Goal: Task Accomplishment & Management: Manage account settings

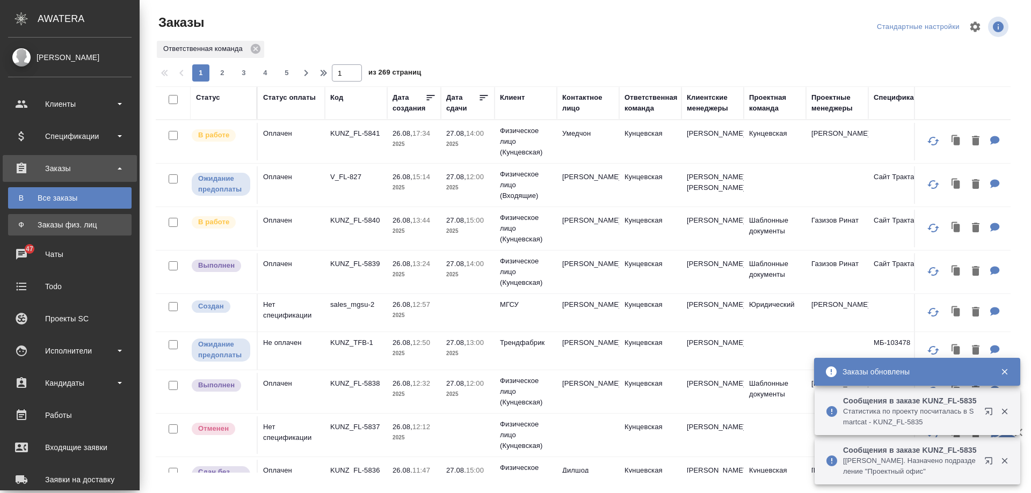
click at [28, 224] on div "Заказы физ. лиц" at bounding box center [69, 225] width 113 height 11
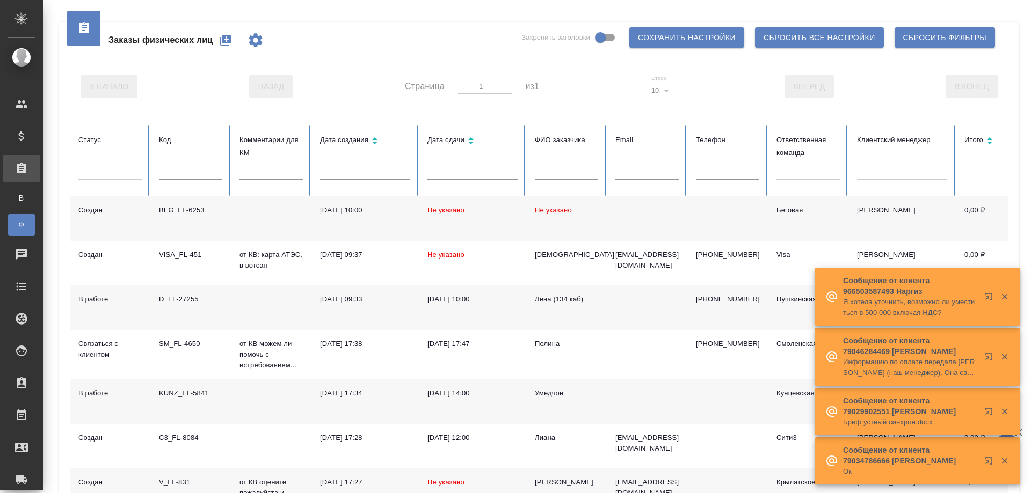
click at [227, 37] on icon "button" at bounding box center [225, 40] width 13 height 13
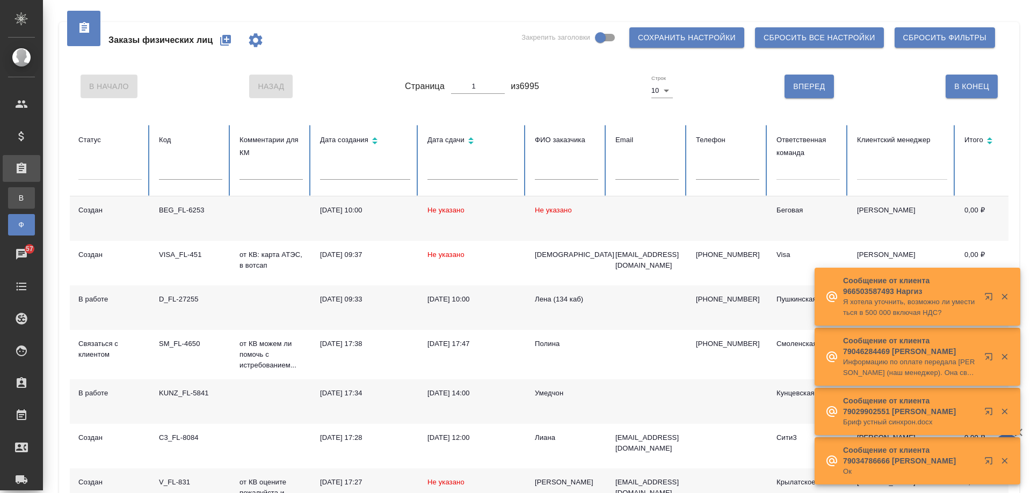
click at [16, 195] on div "Все заказы" at bounding box center [8, 198] width 16 height 11
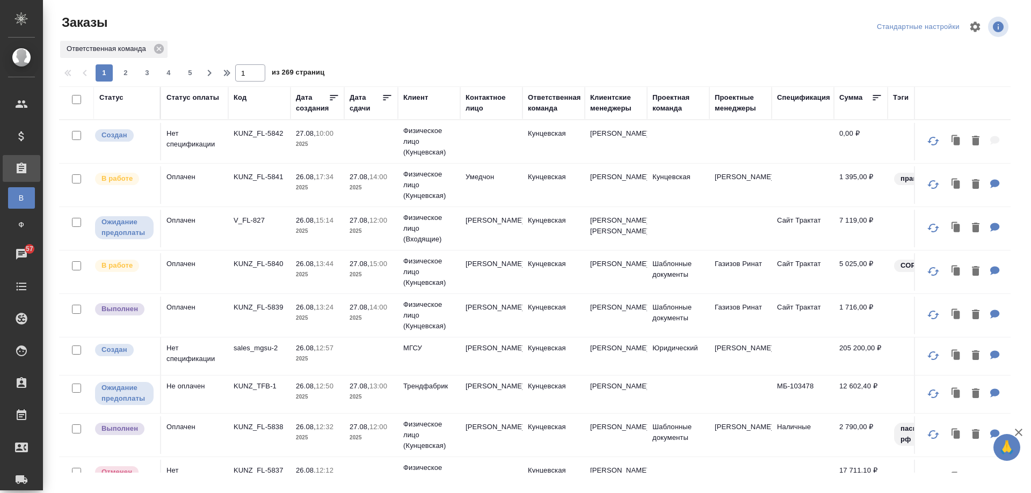
click at [282, 190] on td "KUNZ_FL-5841" at bounding box center [259, 185] width 62 height 38
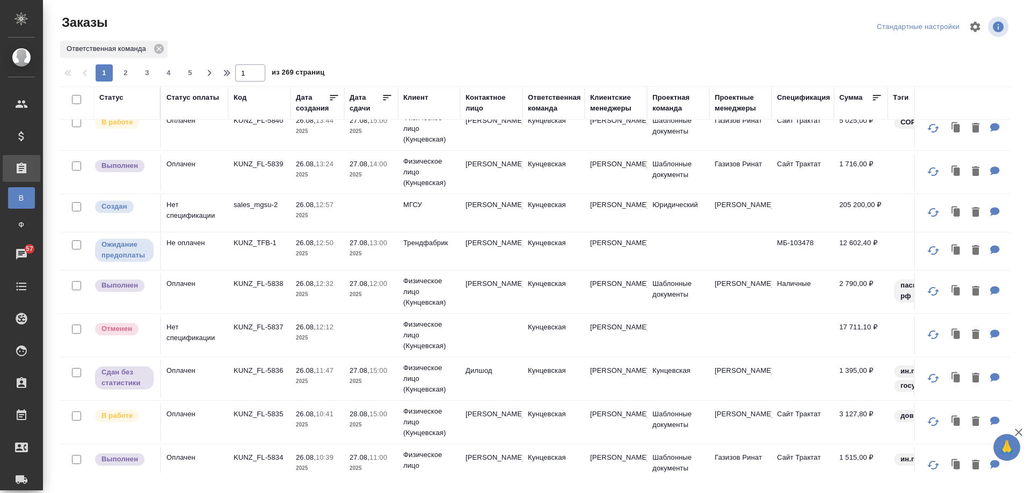
scroll to position [161, 0]
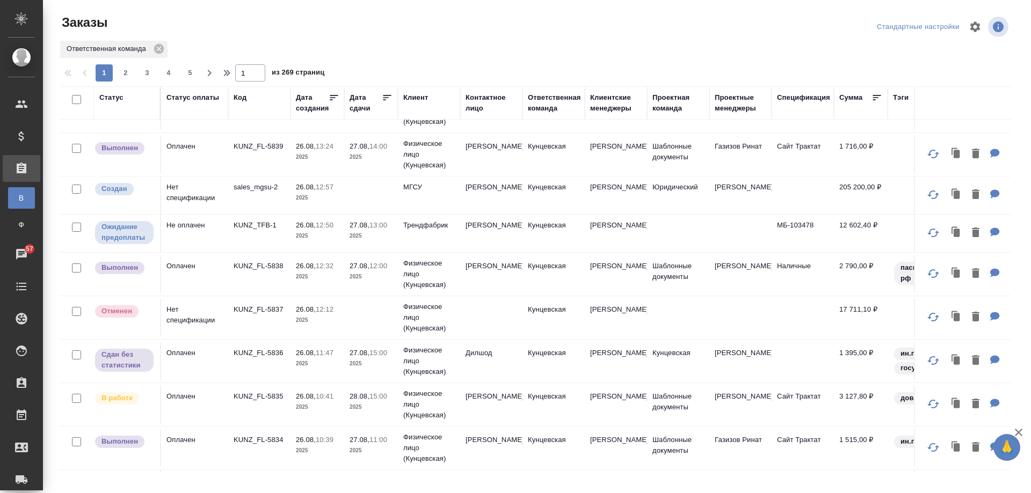
click at [475, 380] on td "Дилшод" at bounding box center [491, 362] width 62 height 38
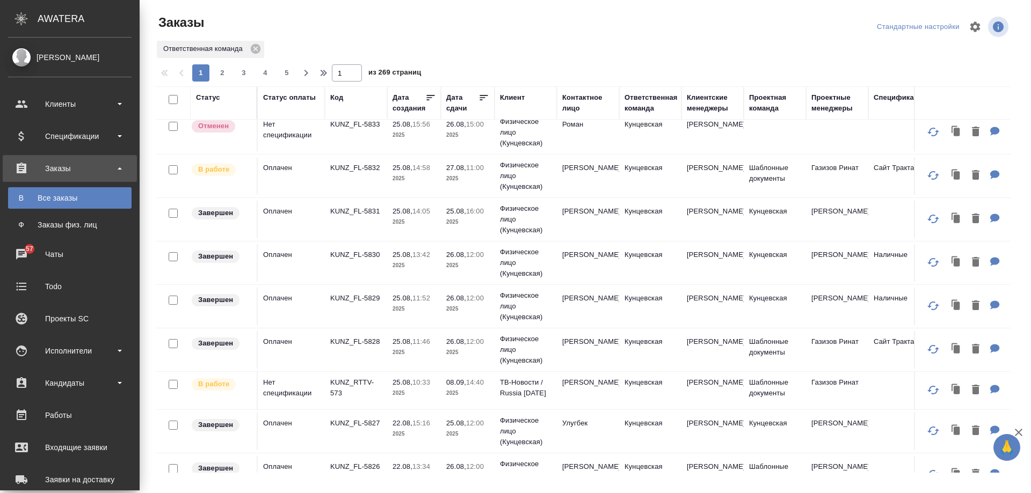
scroll to position [641, 0]
click at [582, 281] on td "Нематов Улугбек" at bounding box center [588, 263] width 62 height 38
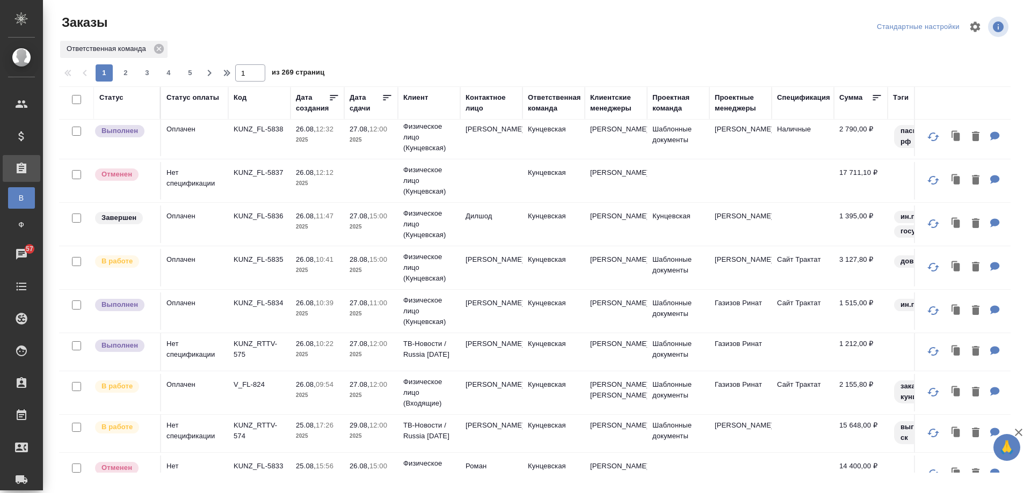
scroll to position [322, 0]
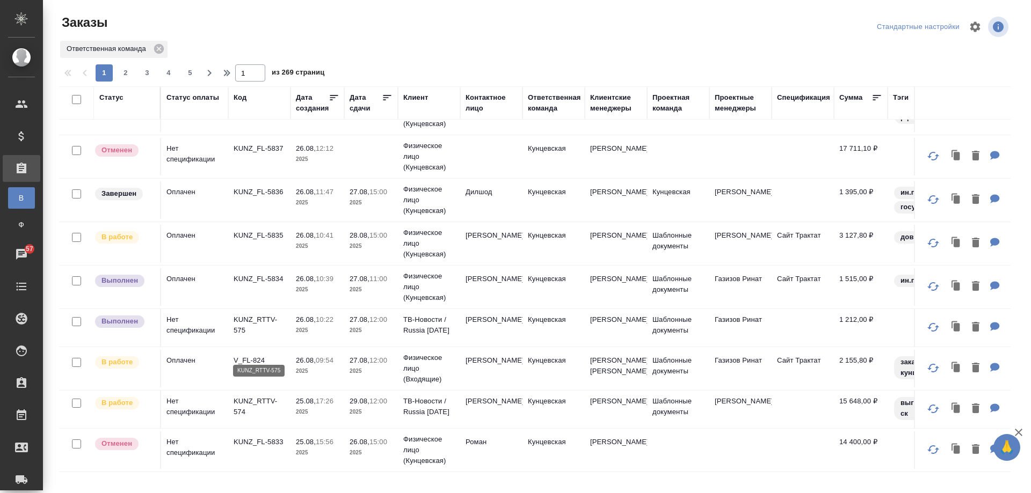
click at [266, 336] on p "KUNZ_RTTV-575" at bounding box center [260, 325] width 52 height 21
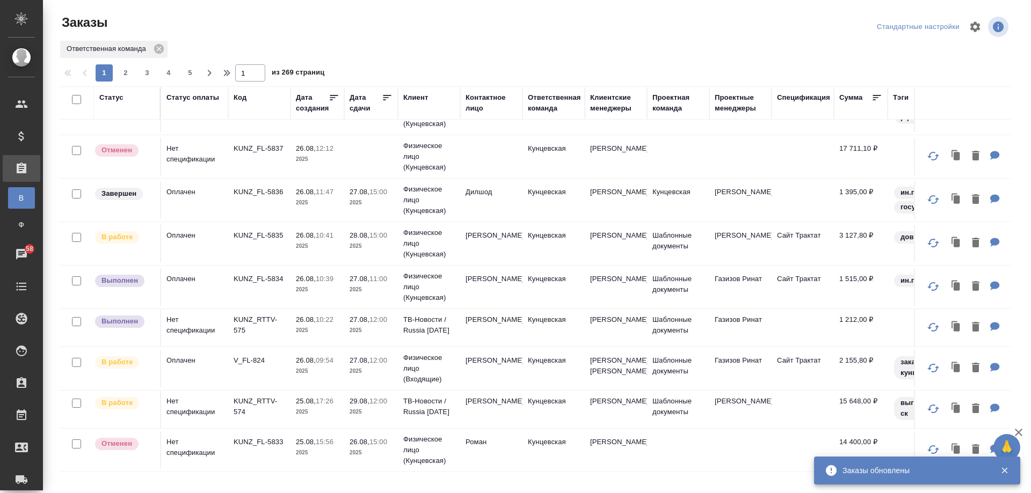
click at [366, 110] on div "Дата сдачи" at bounding box center [366, 102] width 32 height 21
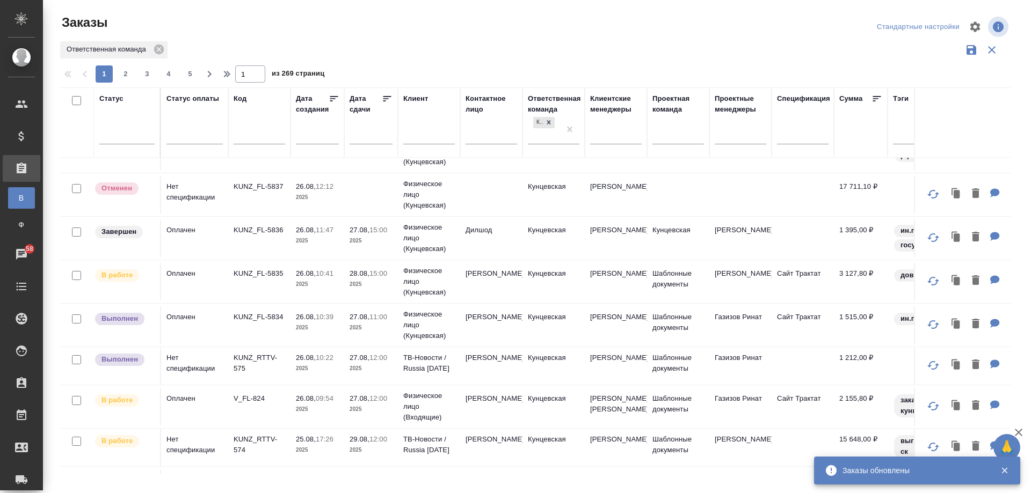
click at [376, 134] on input "text" at bounding box center [374, 135] width 37 height 15
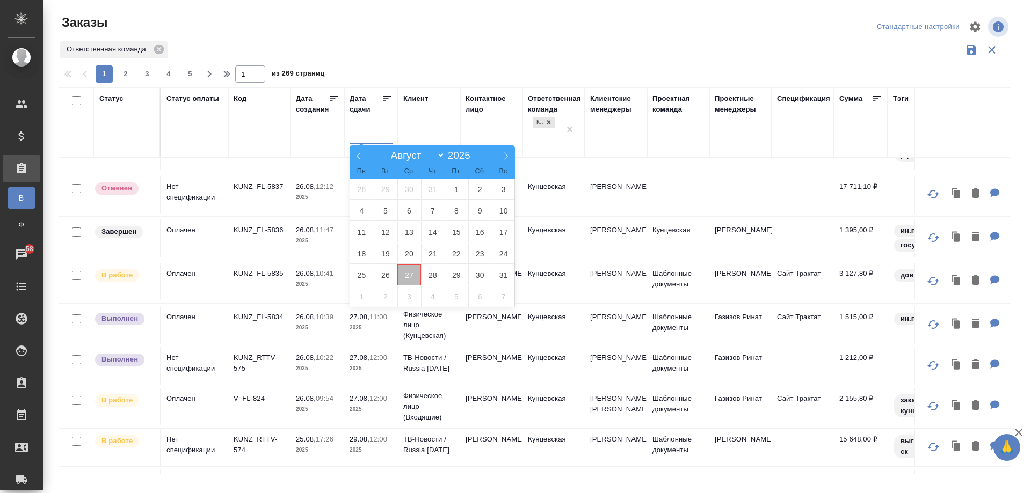
click at [415, 278] on span "27" at bounding box center [409, 275] width 24 height 21
type div "[DATE]T21:00:00.000Z"
click at [466, 279] on span "29" at bounding box center [457, 275] width 24 height 21
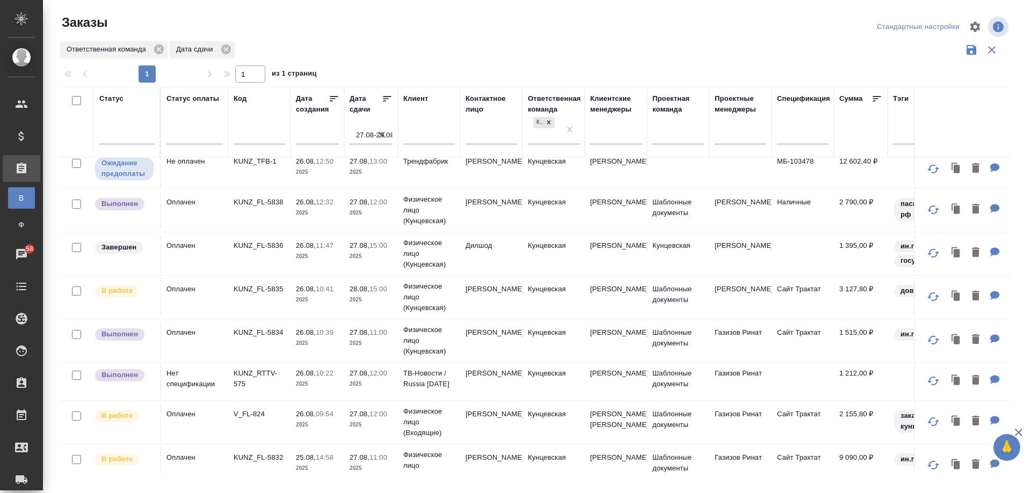
scroll to position [215, 0]
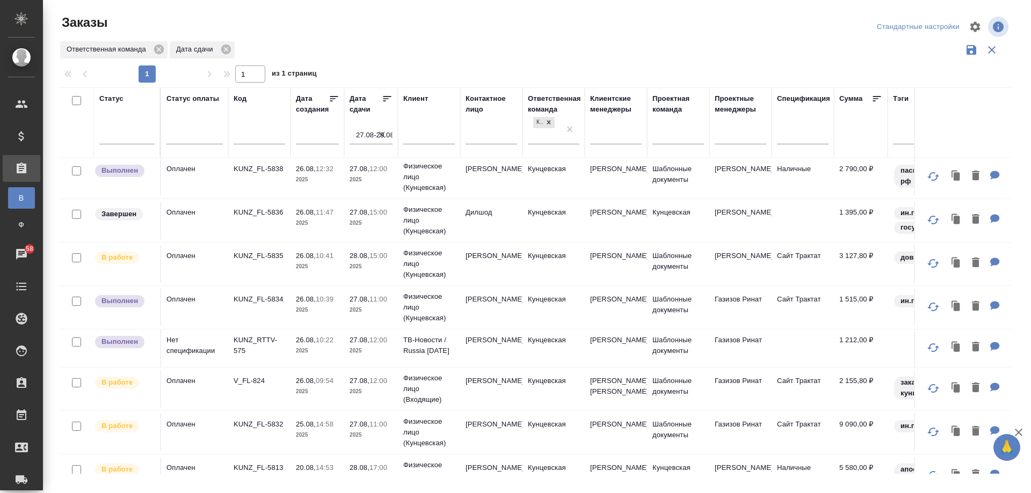
click at [369, 357] on p "2025" at bounding box center [371, 351] width 43 height 11
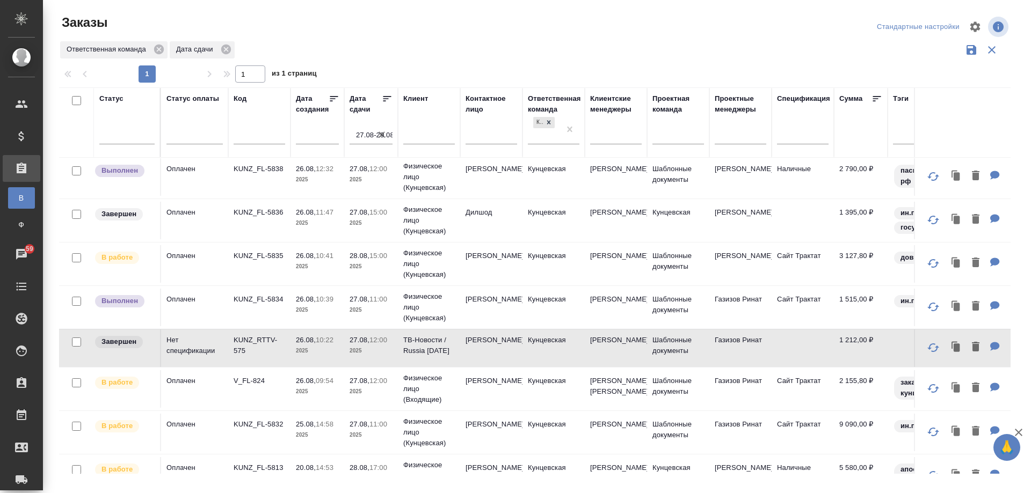
scroll to position [0, 0]
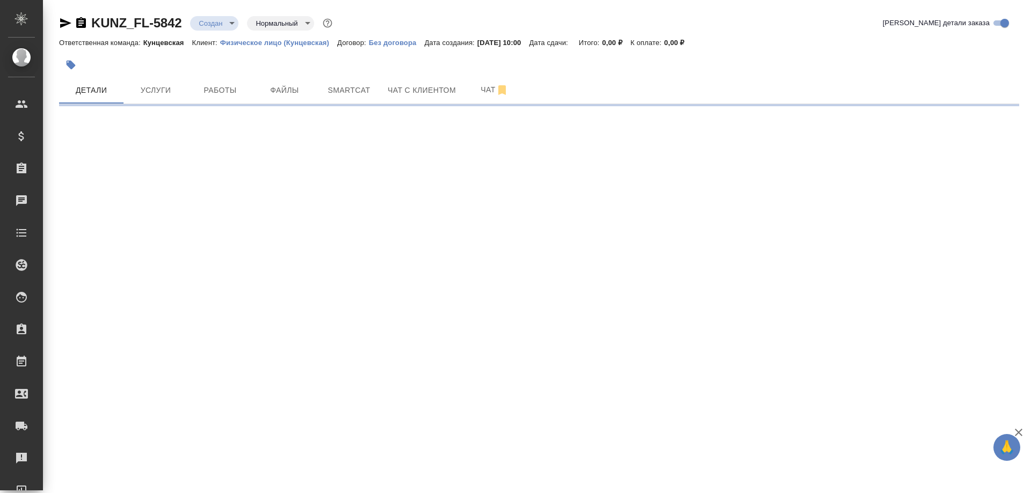
select select "RU"
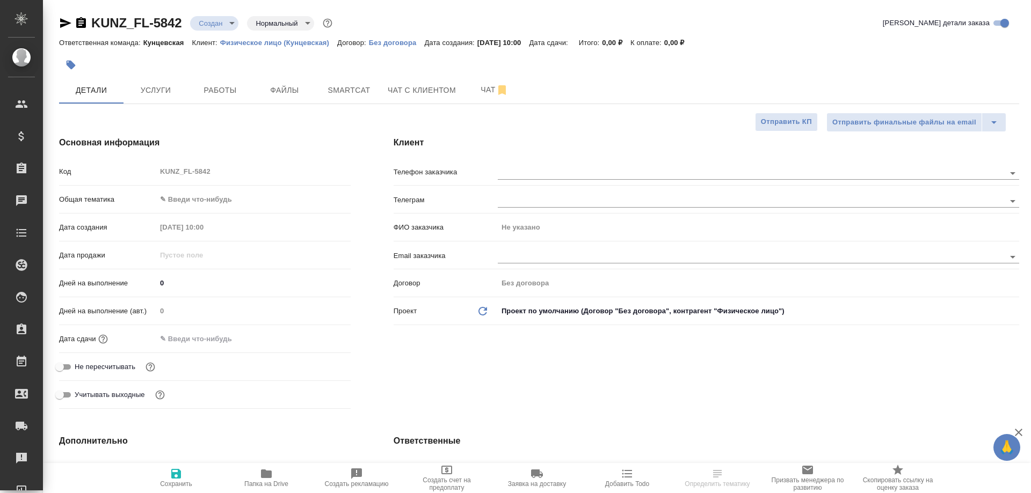
type textarea "x"
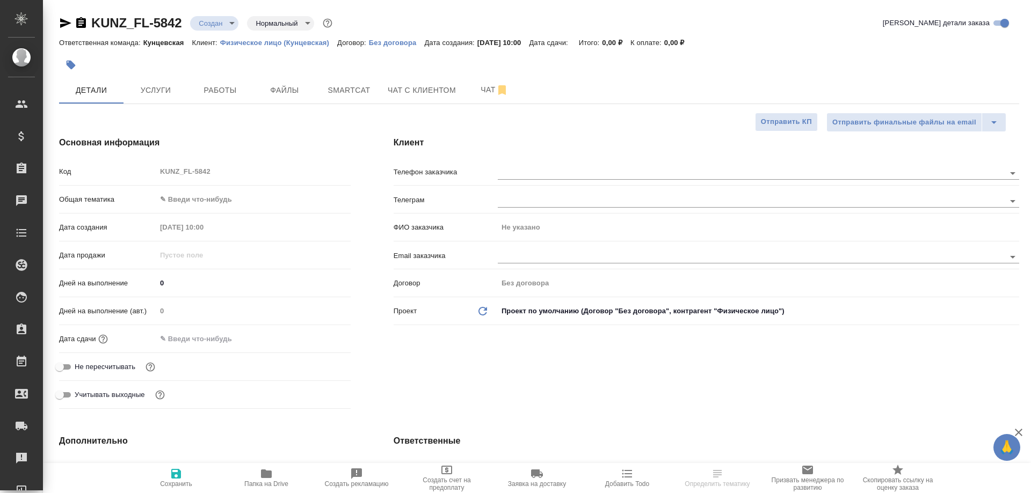
type textarea "x"
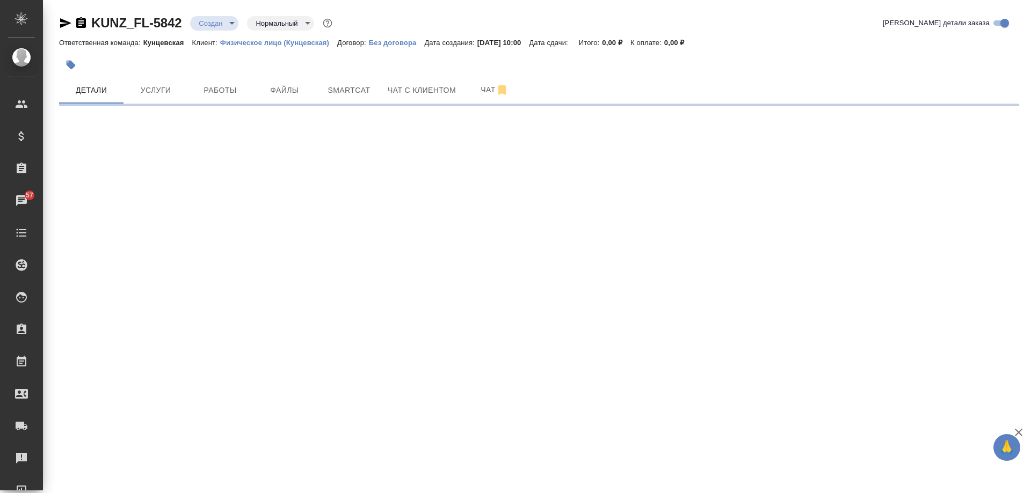
select select "RU"
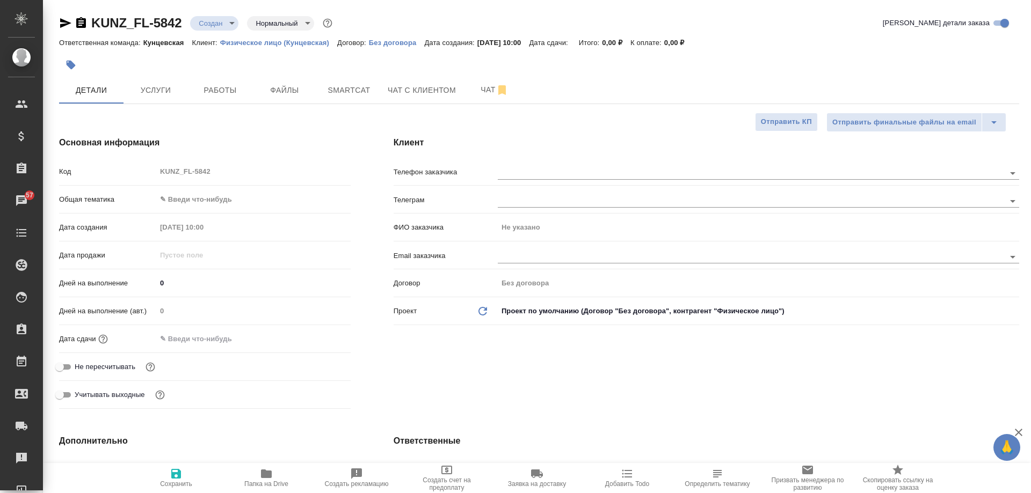
type textarea "x"
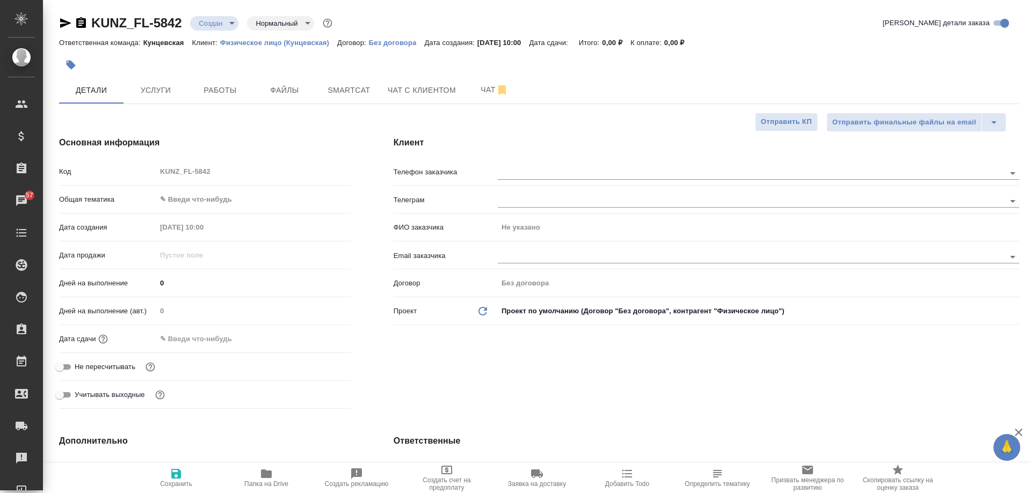
type textarea "x"
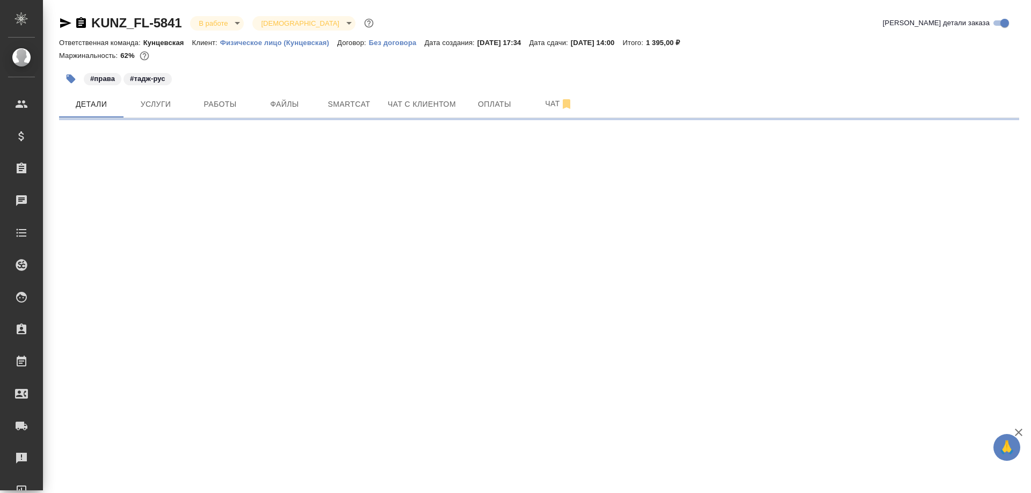
select select "RU"
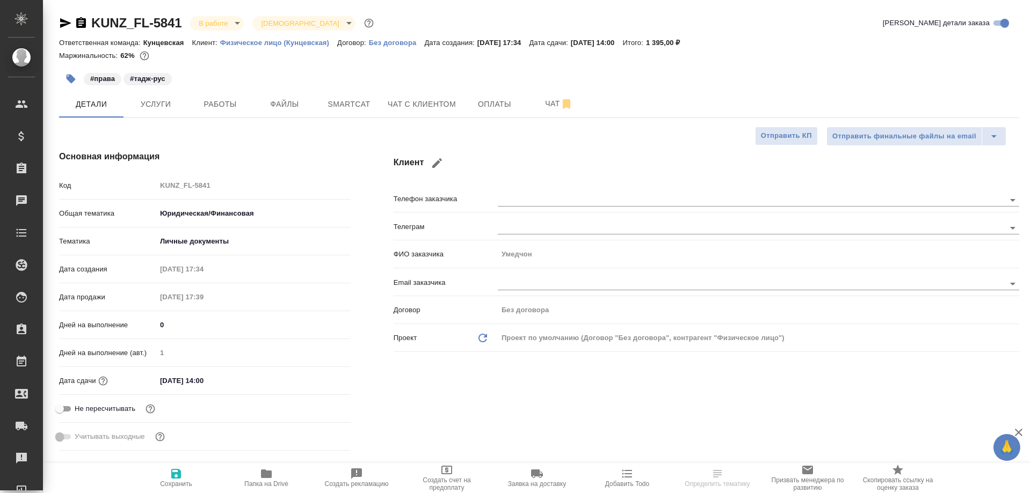
type textarea "x"
click at [217, 100] on span "Работы" at bounding box center [220, 104] width 52 height 13
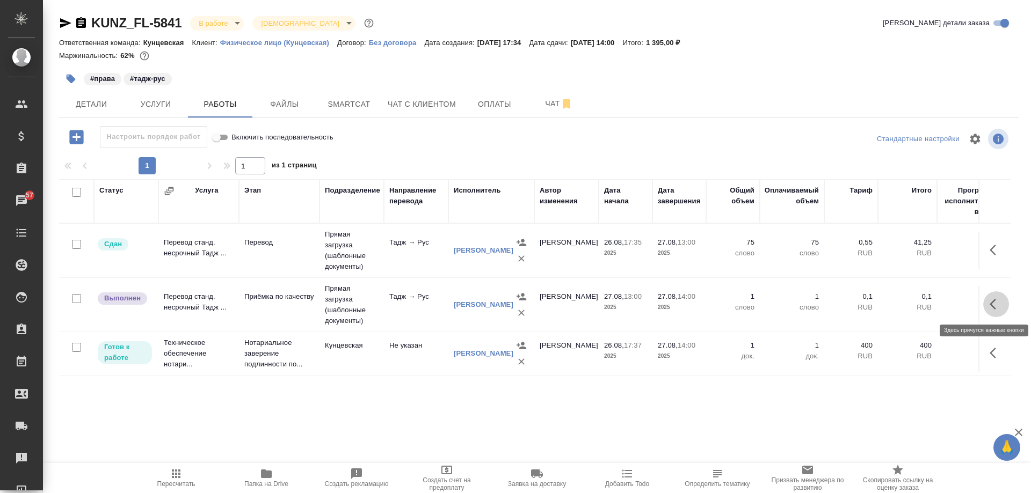
click at [1001, 302] on icon "button" at bounding box center [996, 304] width 13 height 13
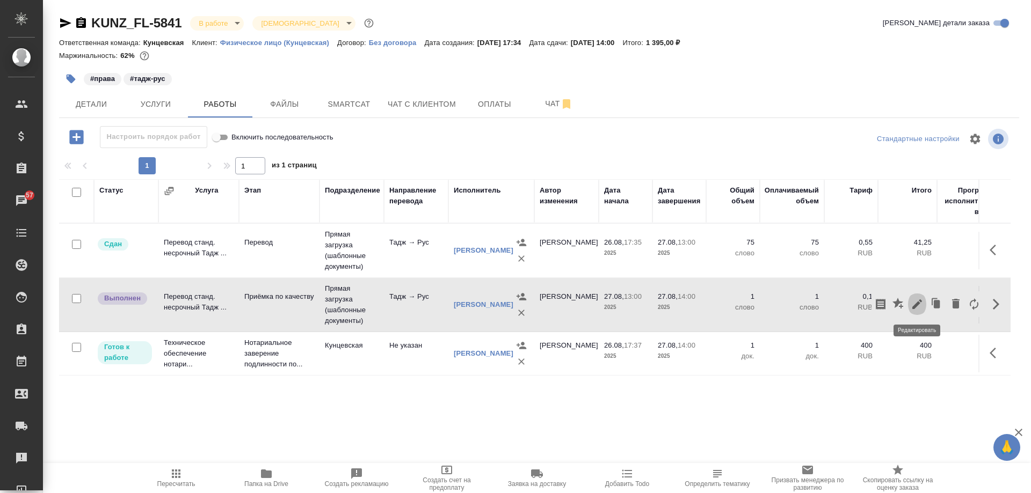
click at [923, 303] on icon "button" at bounding box center [917, 304] width 13 height 13
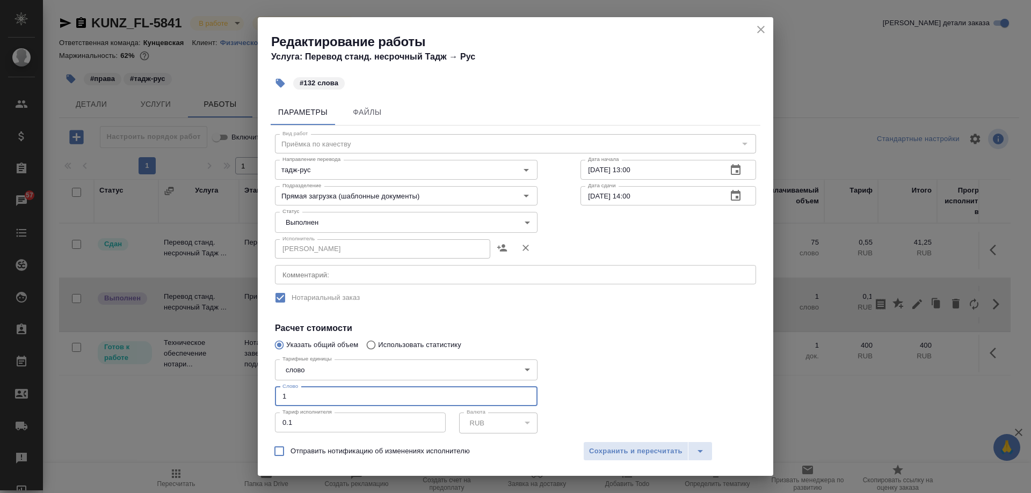
click at [342, 397] on input "1" at bounding box center [406, 396] width 263 height 19
type input "132"
click at [635, 455] on span "Сохранить и пересчитать" at bounding box center [635, 452] width 93 height 12
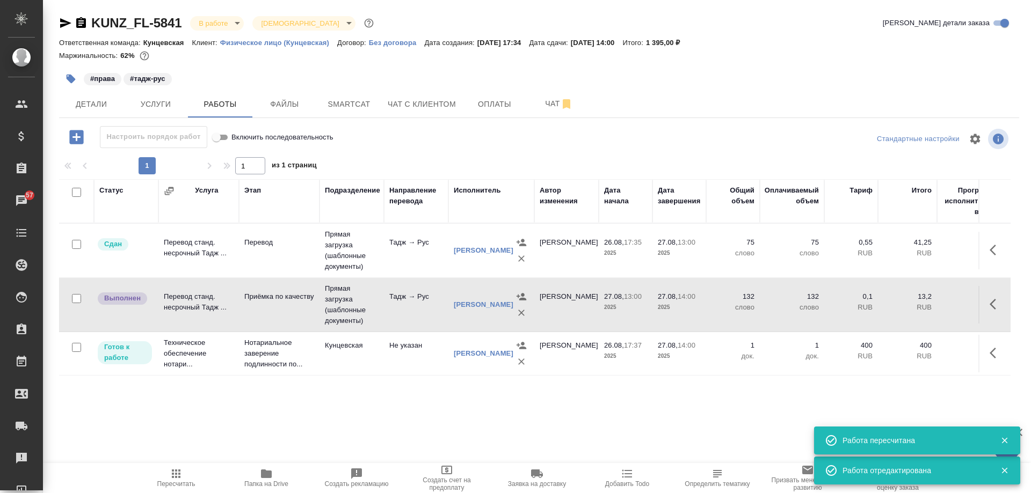
click at [988, 312] on button "button" at bounding box center [996, 305] width 26 height 26
click at [913, 306] on icon "button" at bounding box center [917, 304] width 13 height 13
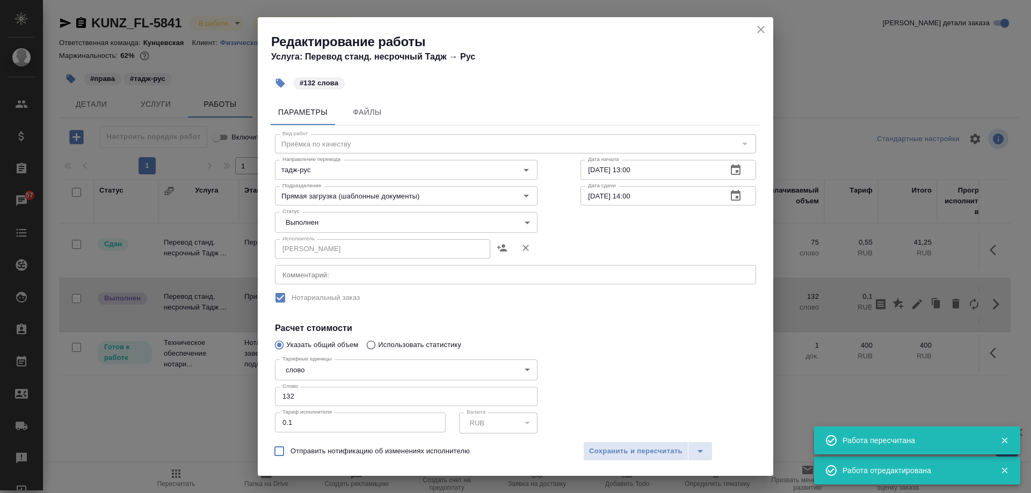
click at [372, 223] on body "🙏 .cls-1 fill:#fff; AWATERA Moskalets Alina Клиенты Спецификации Заказы 57 Чаты…" at bounding box center [515, 246] width 1031 height 493
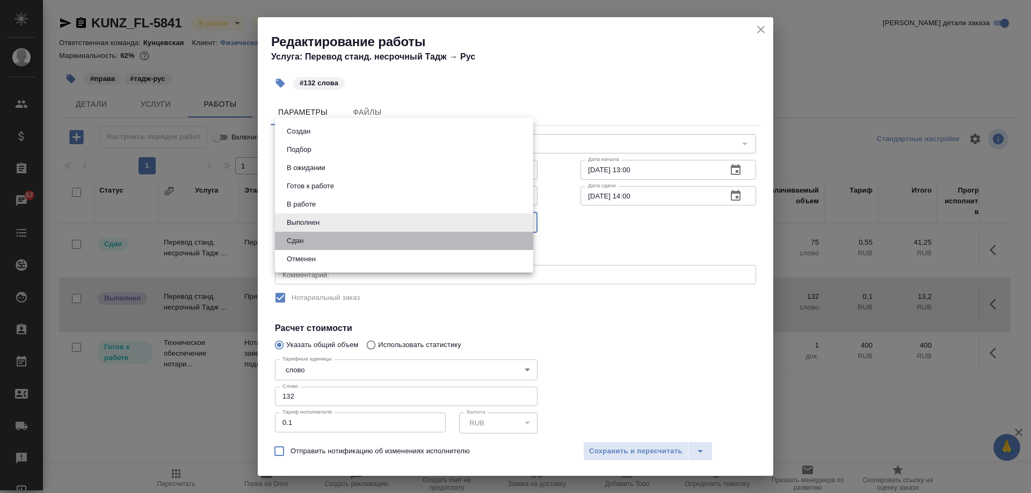
click at [331, 248] on li "Сдан" at bounding box center [404, 241] width 258 height 18
type input "closed"
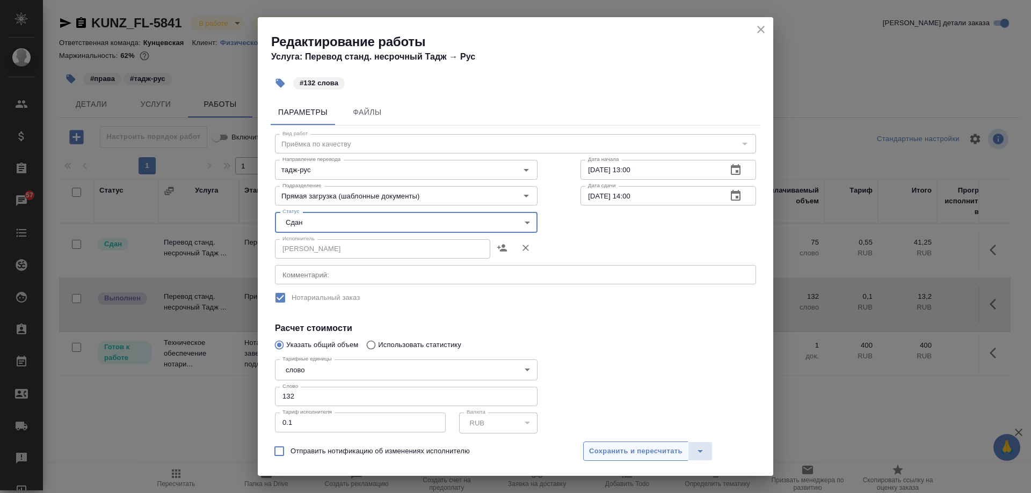
click at [641, 459] on button "Сохранить и пересчитать" at bounding box center [635, 451] width 105 height 19
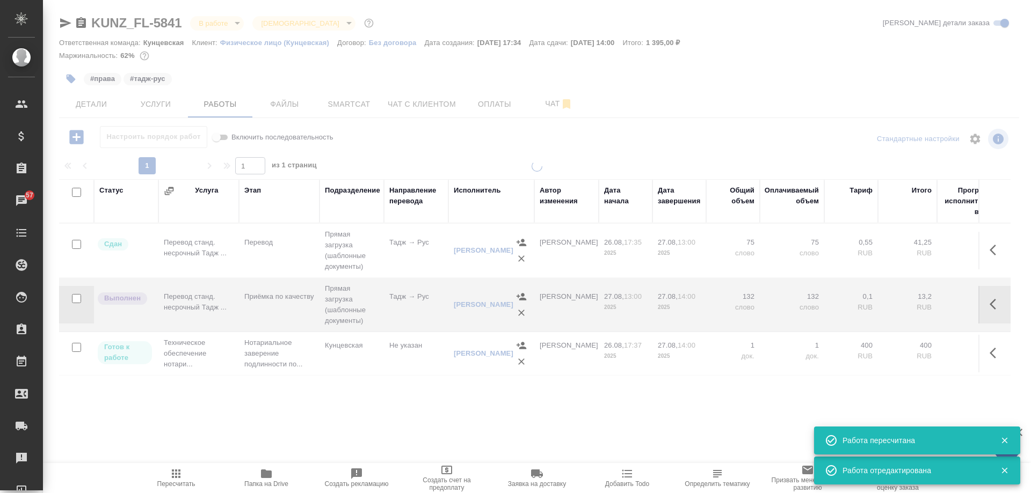
click at [204, 26] on body "🙏 .cls-1 fill:#fff; AWATERA Moskalets Alina Клиенты Спецификации Заказы 57 Чаты…" at bounding box center [515, 246] width 1031 height 493
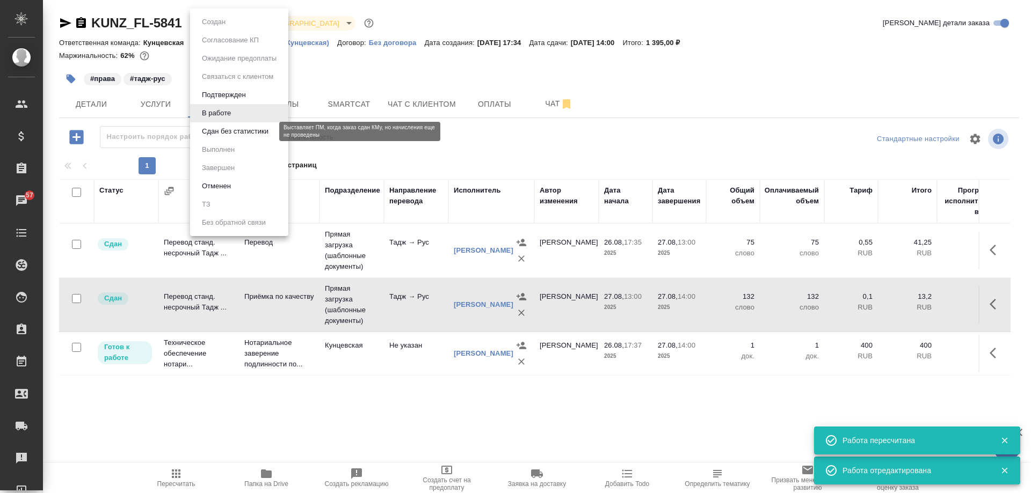
click at [230, 135] on button "Сдан без статистики" at bounding box center [235, 132] width 73 height 12
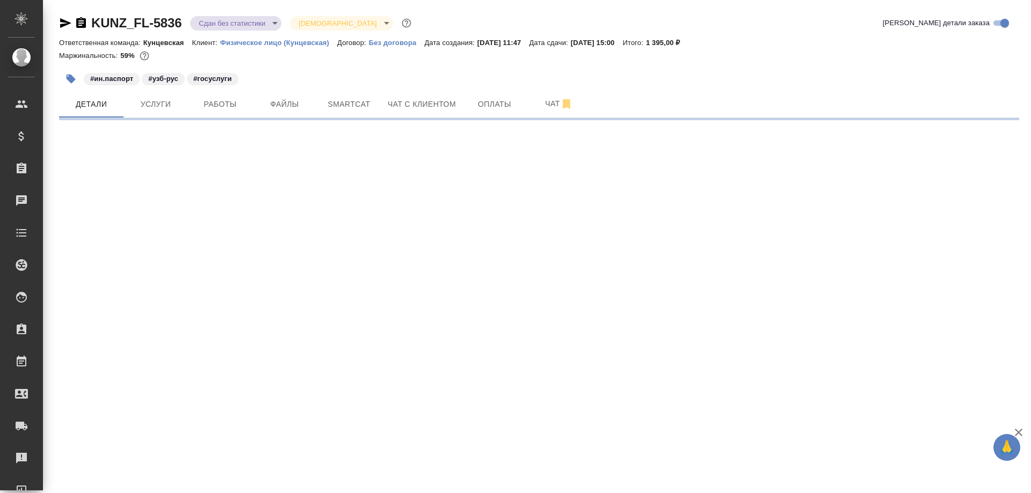
select select "RU"
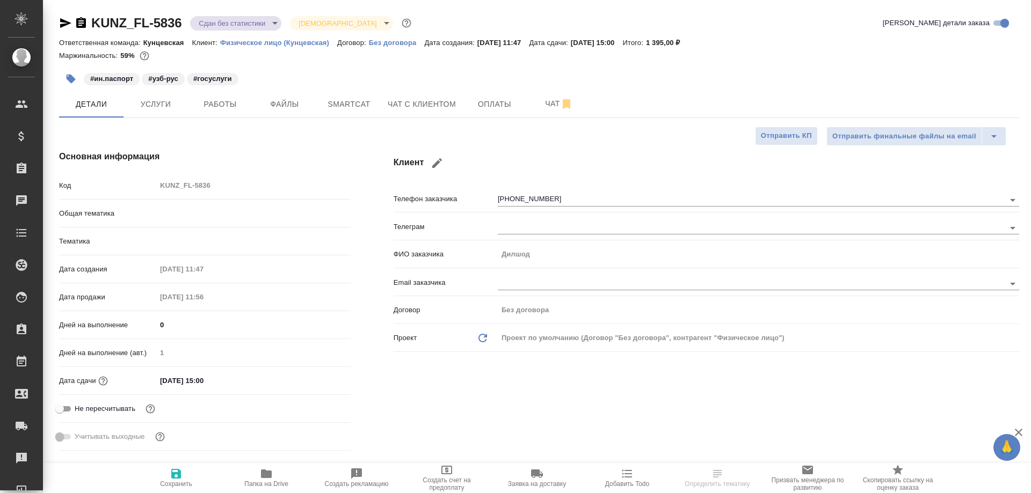
type textarea "x"
type input "Кунцевская"
click at [210, 101] on span "Работы" at bounding box center [220, 104] width 52 height 13
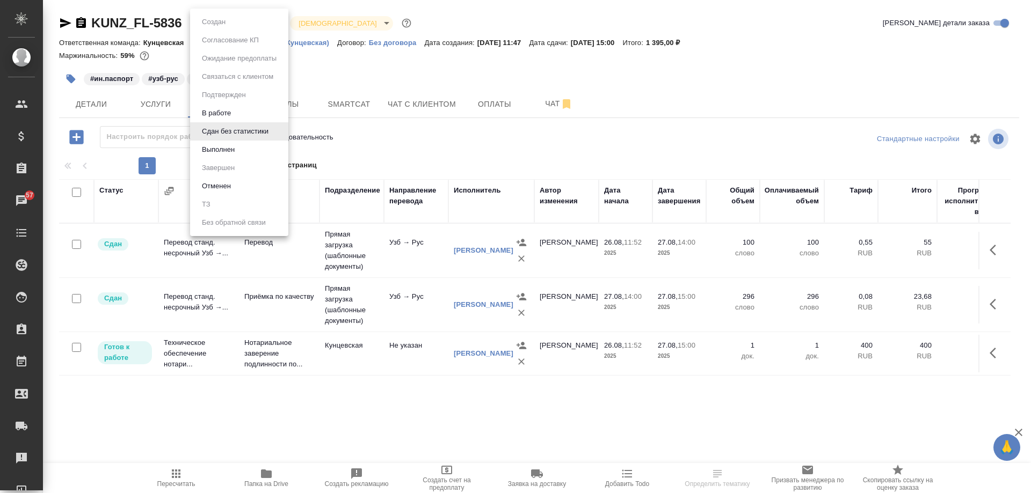
click at [246, 27] on body "🙏 .cls-1 fill:#fff; AWATERA Moskalets Alina Клиенты Спецификации Заказы 57 Чаты…" at bounding box center [515, 246] width 1031 height 493
click at [243, 150] on li "Выполнен" at bounding box center [239, 150] width 98 height 18
click at [198, 25] on body "🙏 .cls-1 fill:#fff; AWATERA Moskalets Alina Клиенты Спецификации Заказы 57 Чаты…" at bounding box center [515, 246] width 1031 height 493
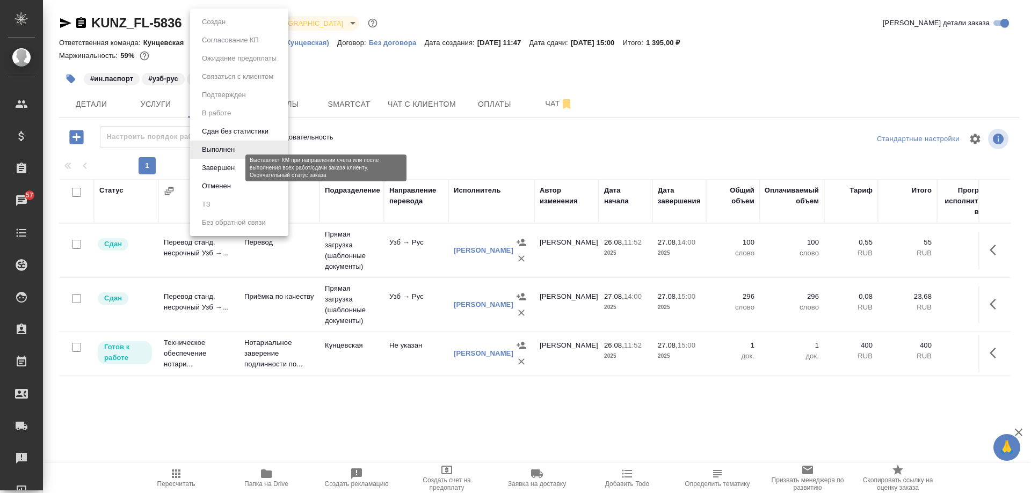
click at [235, 168] on button "Завершен" at bounding box center [218, 168] width 39 height 12
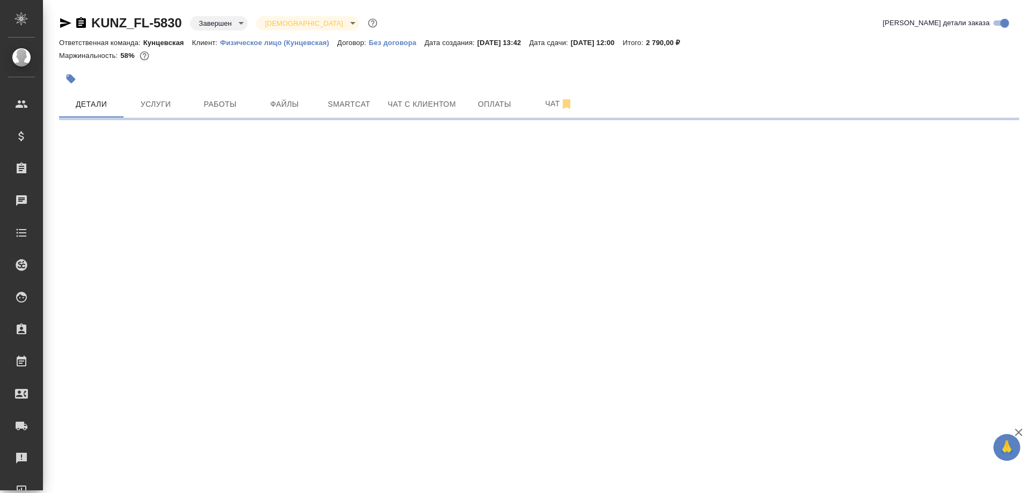
select select "RU"
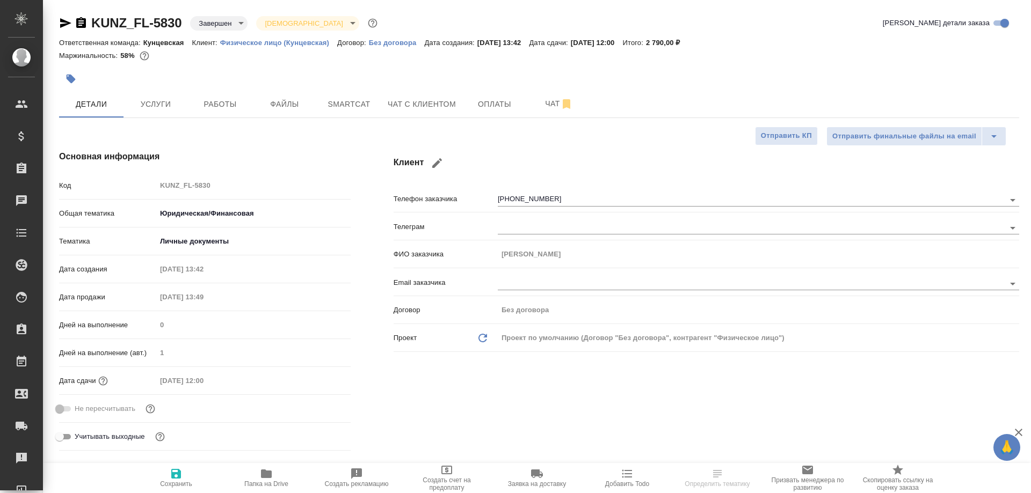
type textarea "x"
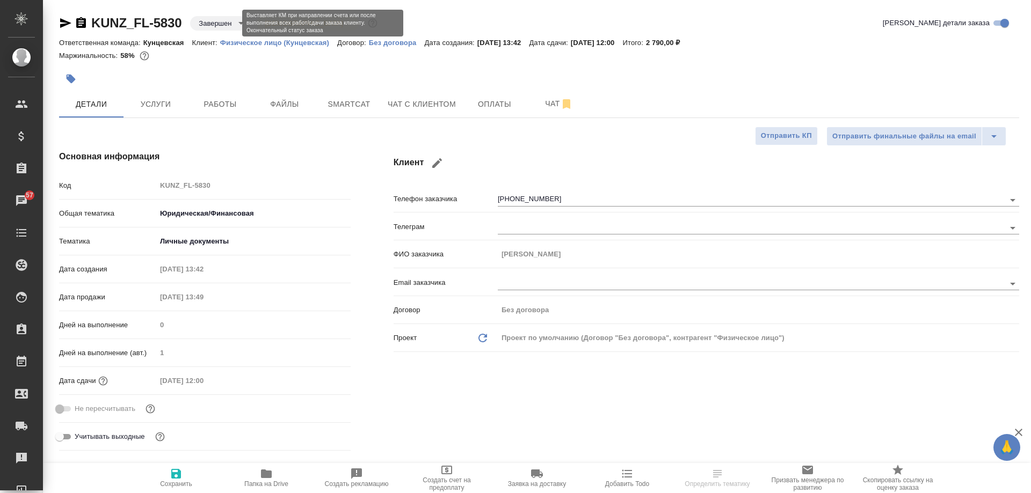
click at [223, 27] on body "🙏 .cls-1 fill:#fff; AWATERA Moskalets Alina Клиенты Спецификации Заказы 57 Чаты…" at bounding box center [515, 246] width 1031 height 493
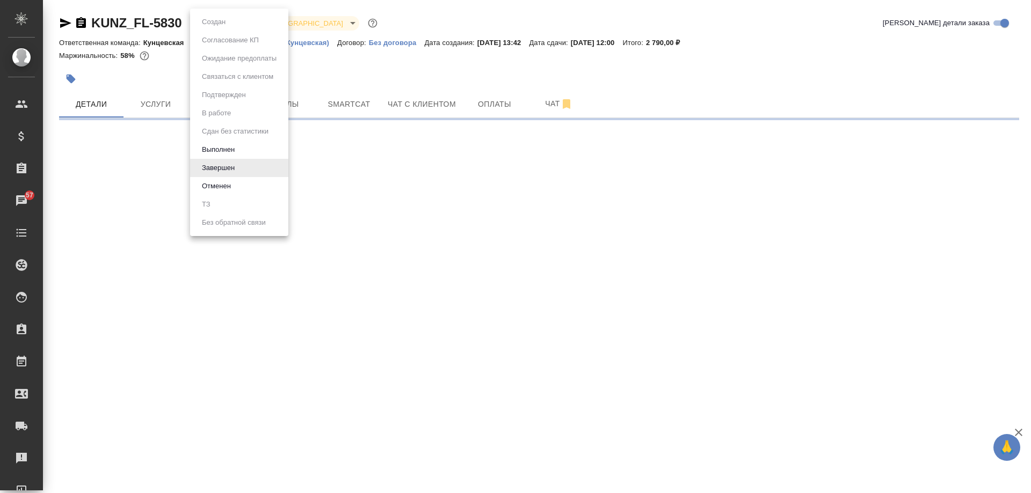
click at [372, 69] on div at bounding box center [515, 246] width 1031 height 493
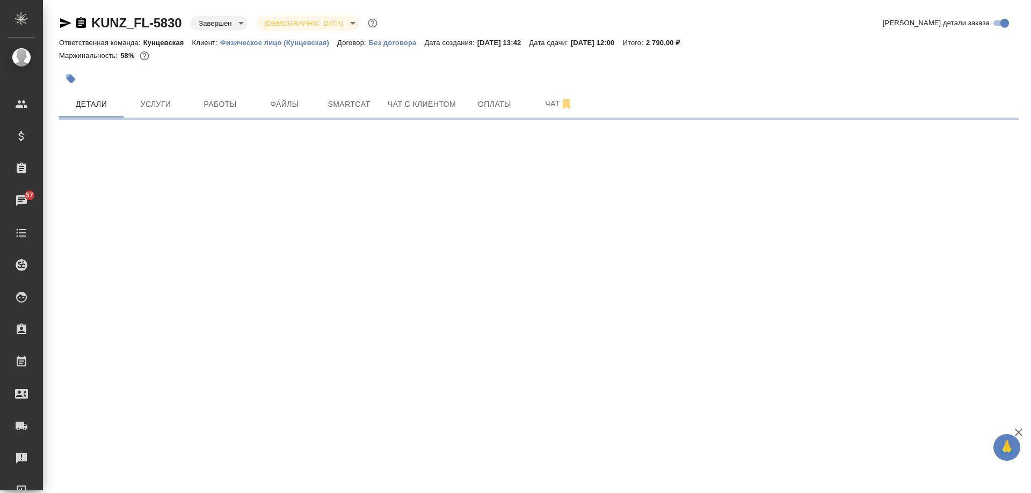
select select "RU"
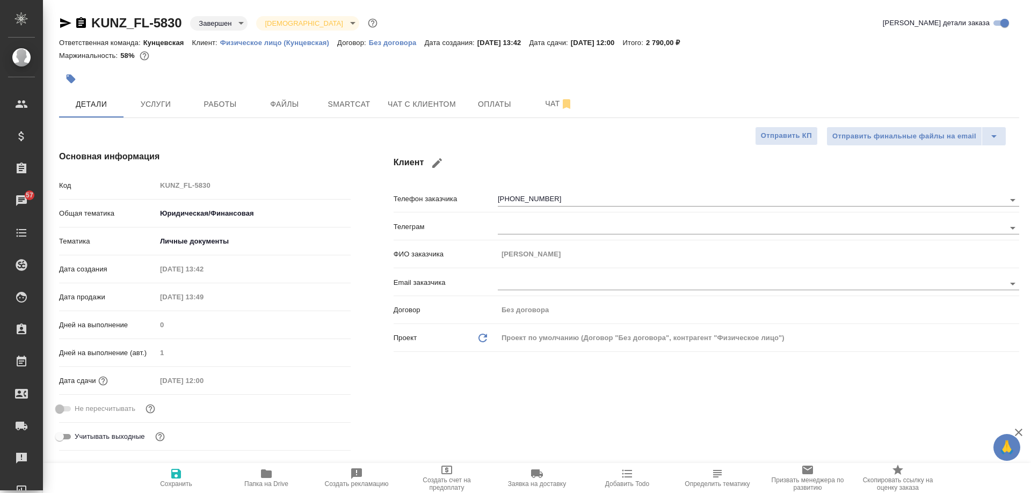
type textarea "x"
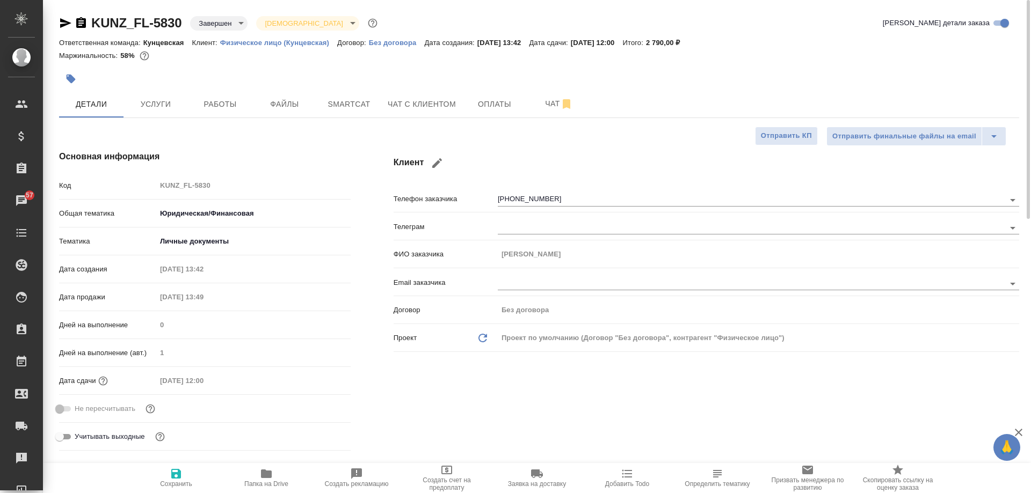
type textarea "x"
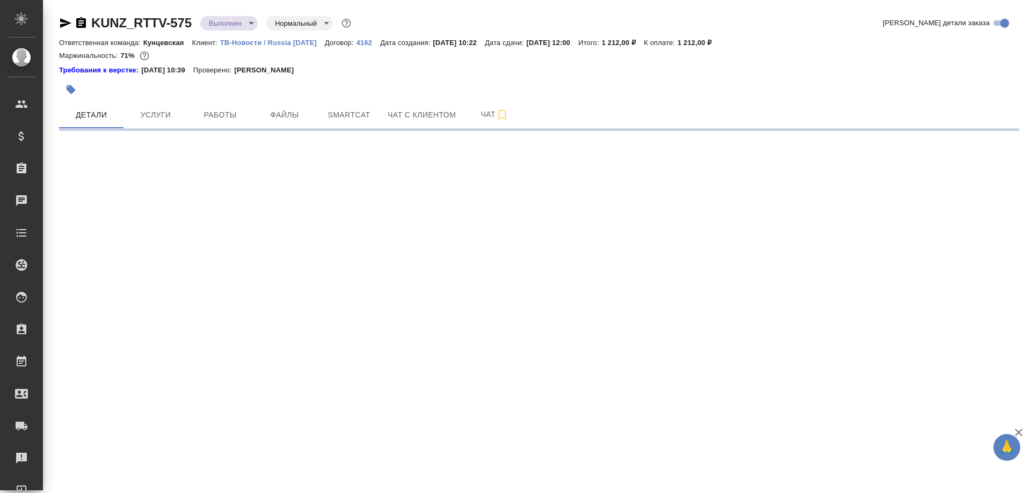
select select "RU"
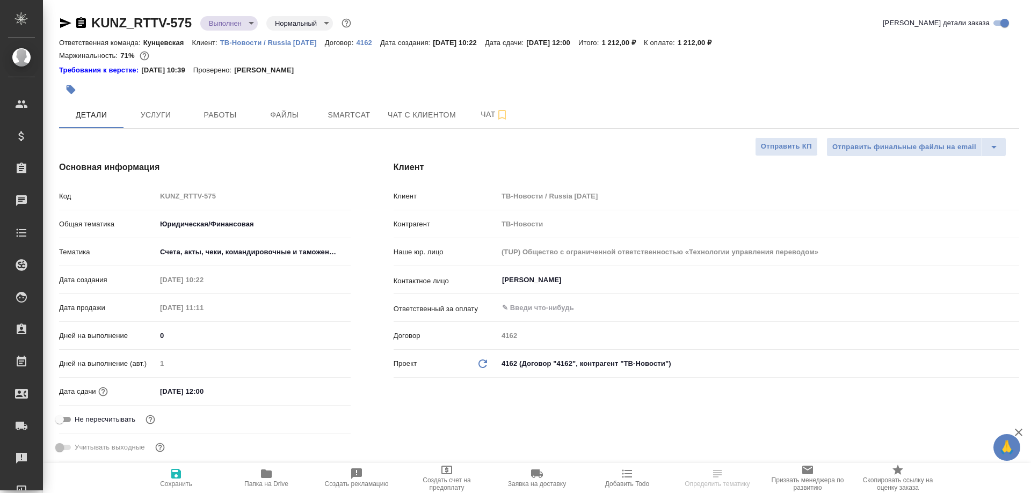
type textarea "x"
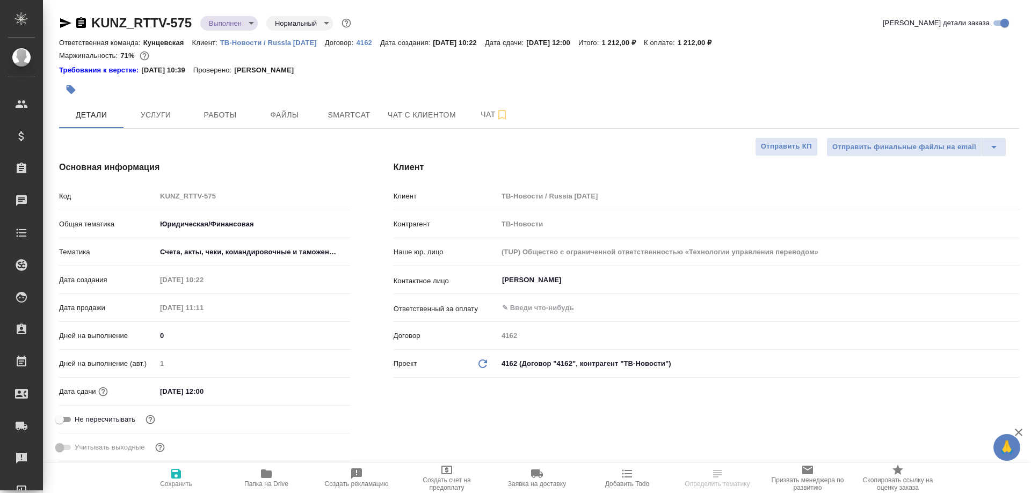
type textarea "x"
click at [85, 25] on icon "button" at bounding box center [81, 22] width 10 height 11
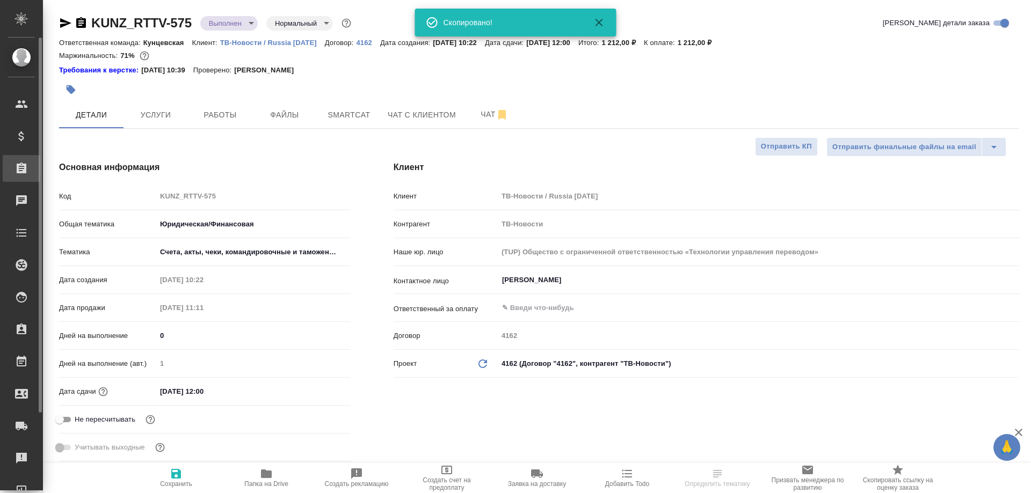
type textarea "x"
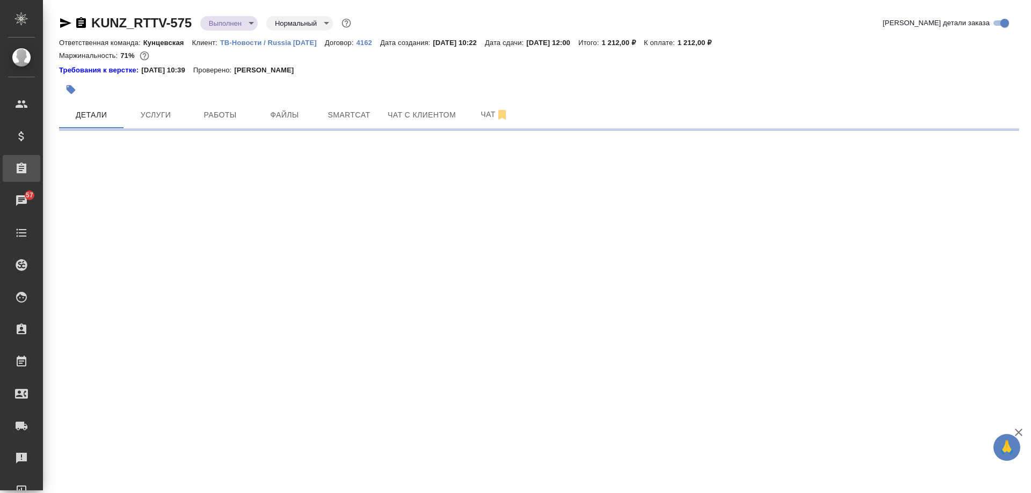
select select "RU"
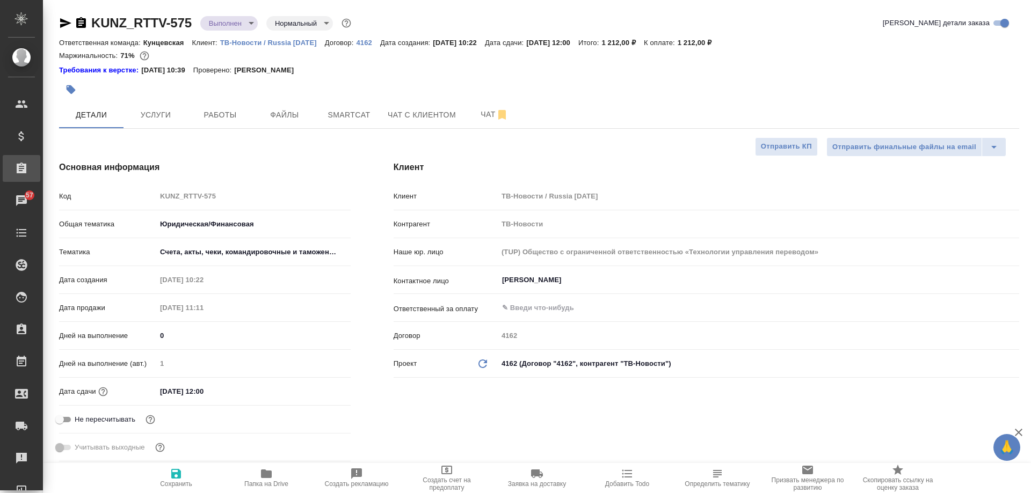
type textarea "x"
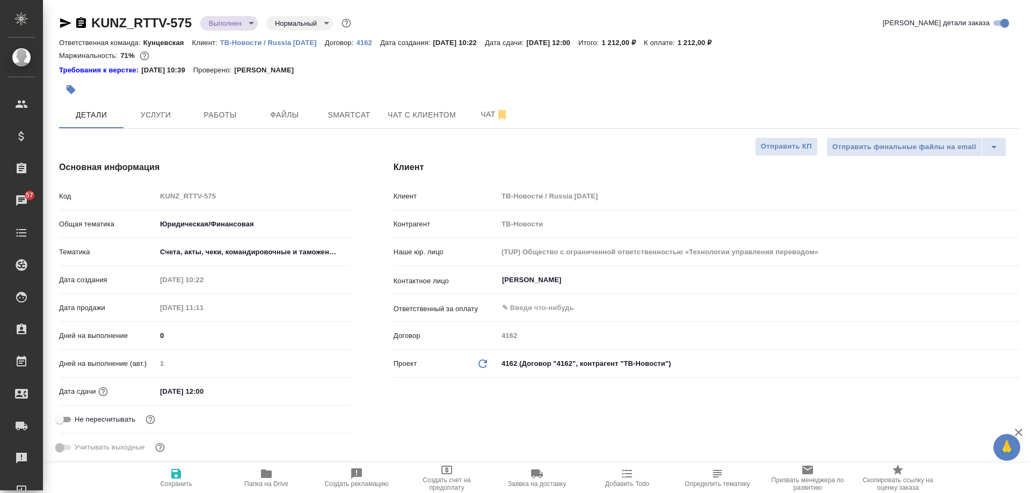
type textarea "x"
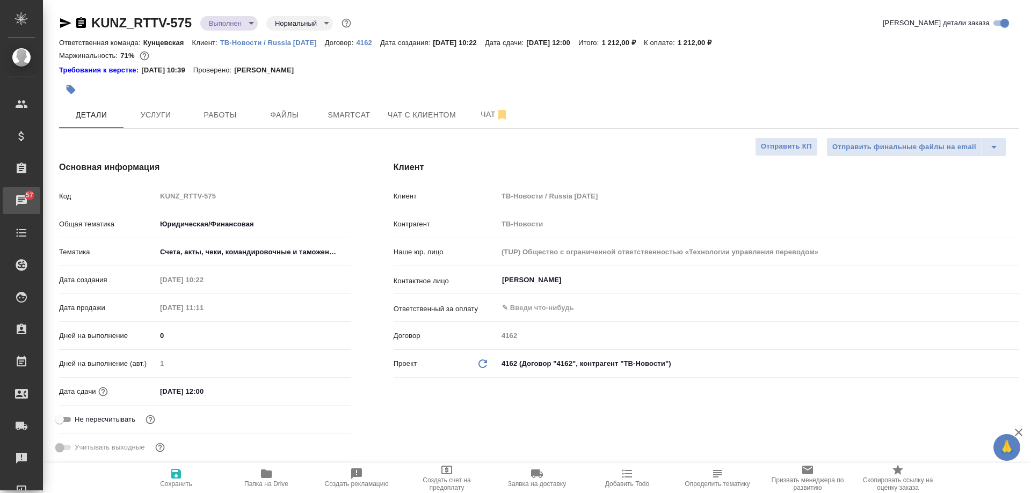
type textarea "x"
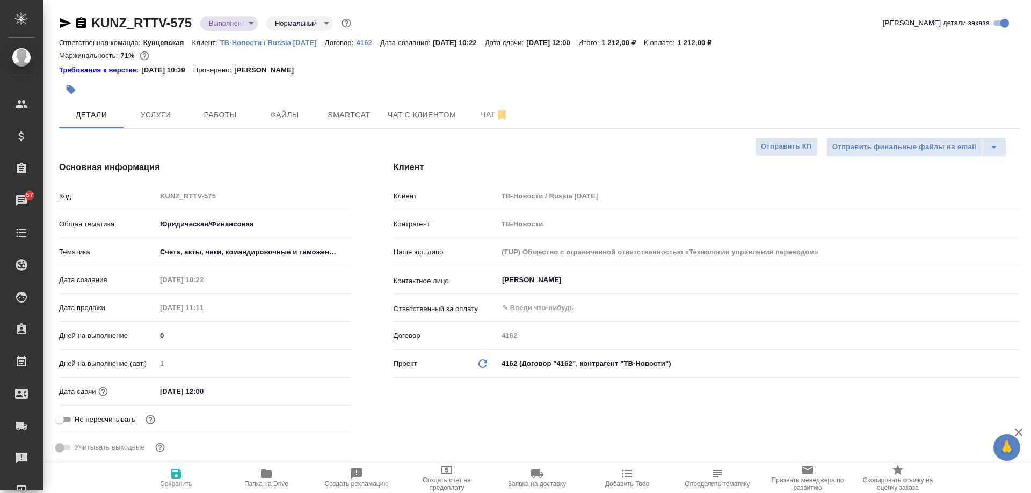
type textarea "x"
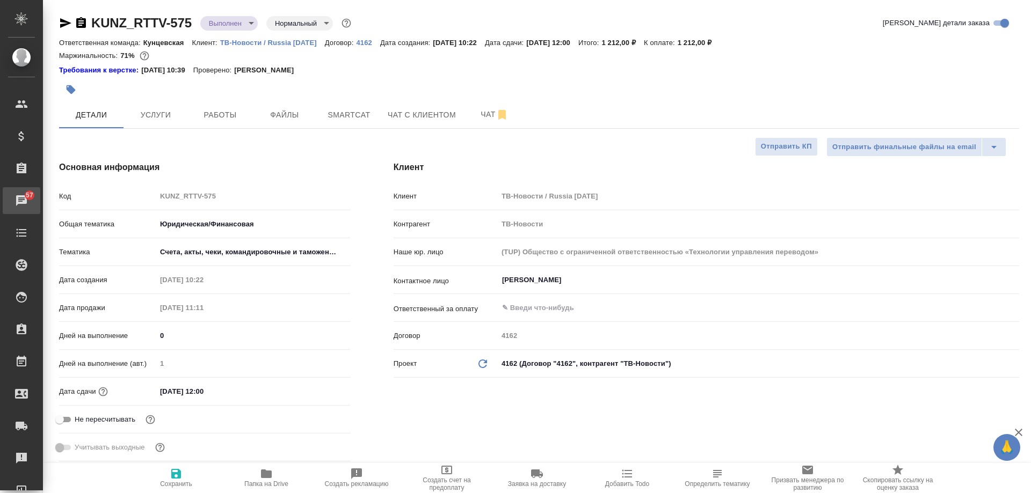
type textarea "x"
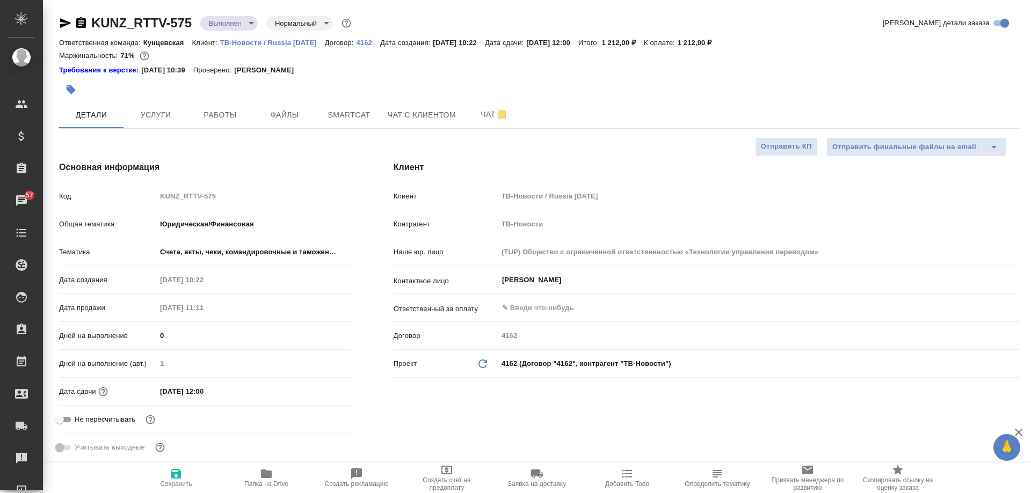
type textarea "x"
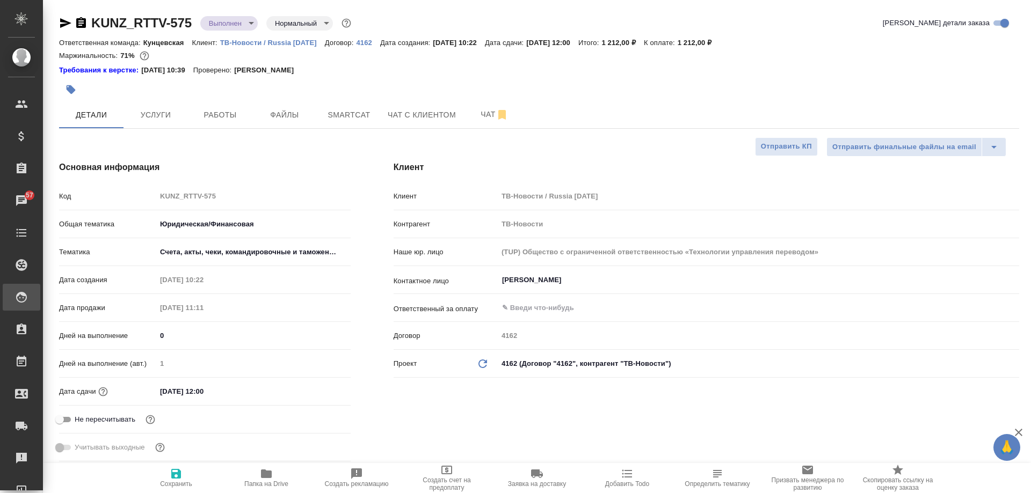
type textarea "x"
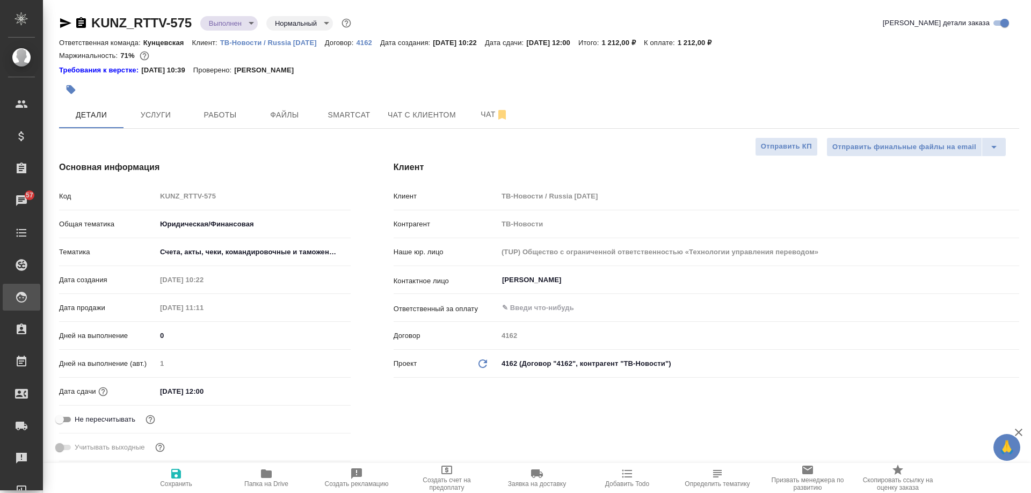
type textarea "x"
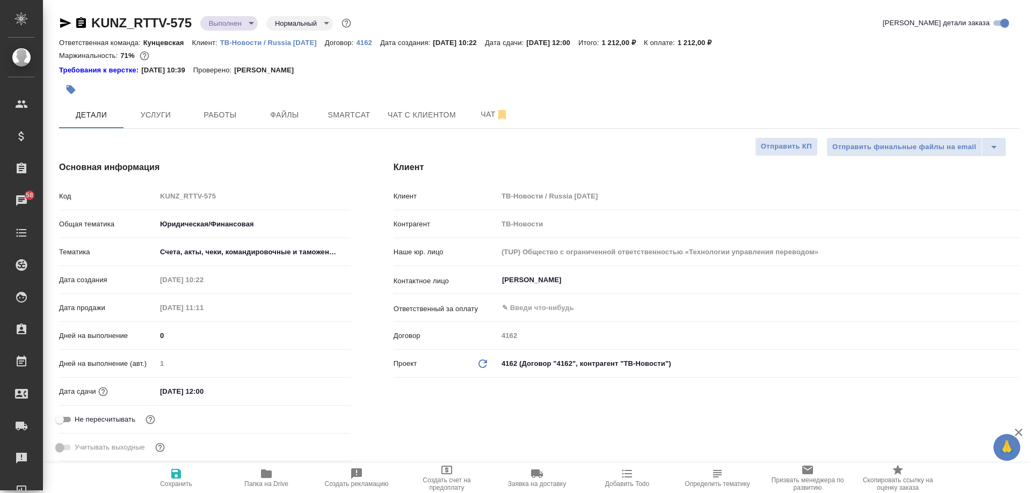
type textarea "x"
click at [317, 175] on div "Основная информация Код KUNZ_RTTV-575 Общая тематика Юридическая/Финансовая yr-…" at bounding box center [205, 314] width 335 height 348
type textarea "x"
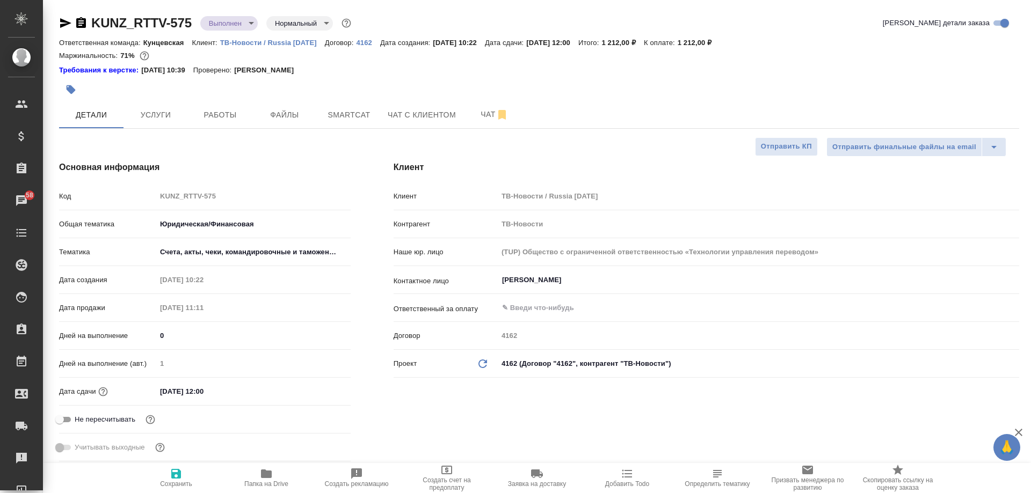
type textarea "x"
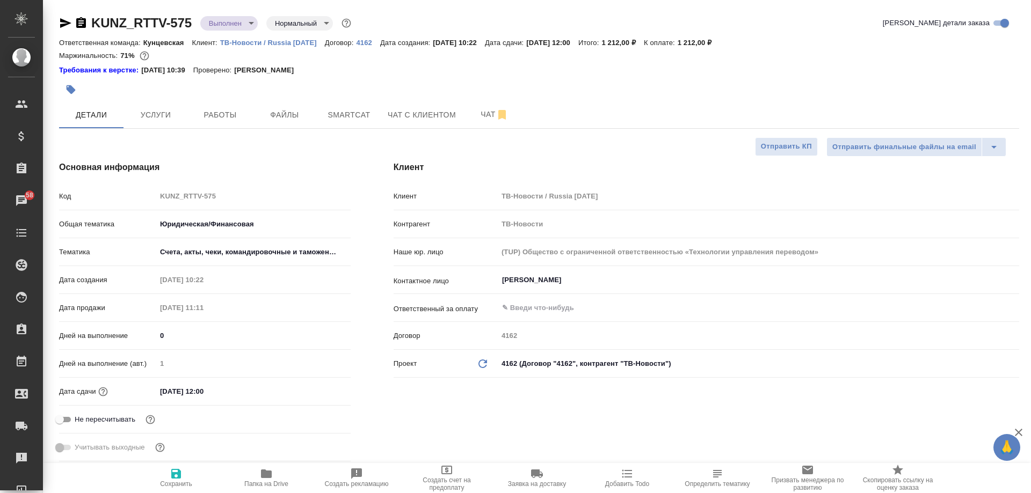
type textarea "x"
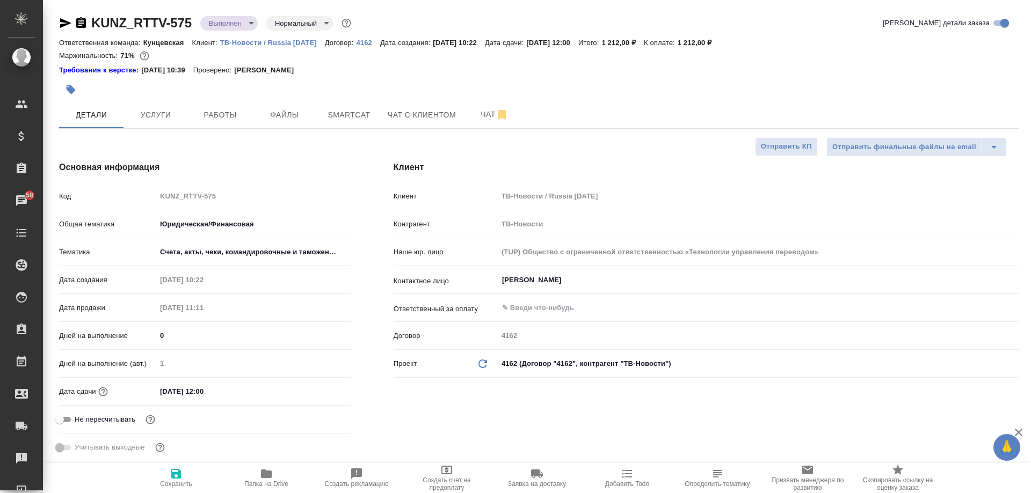
type textarea "x"
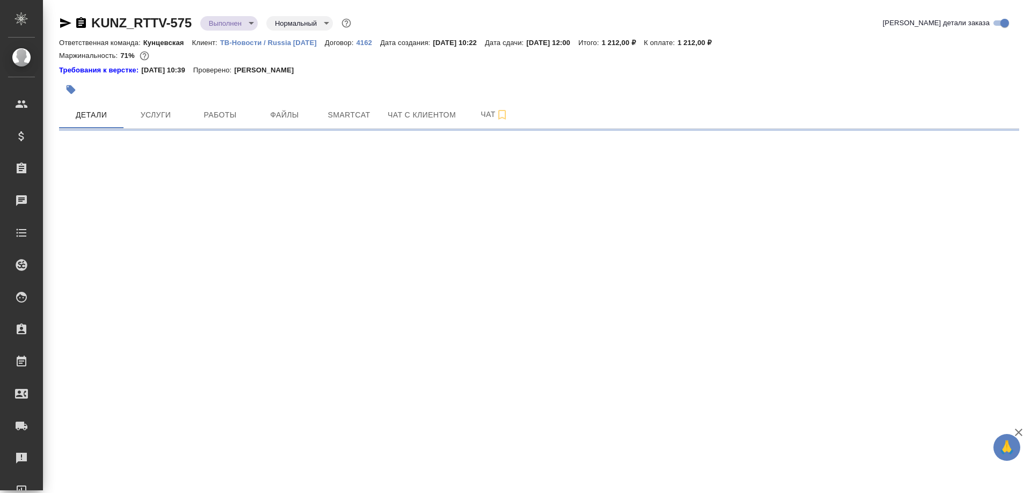
select select "RU"
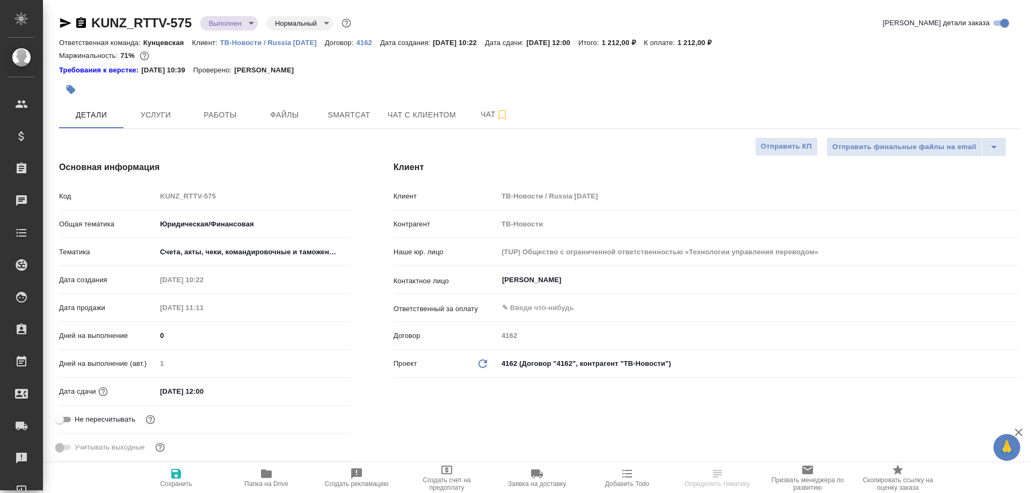
type textarea "x"
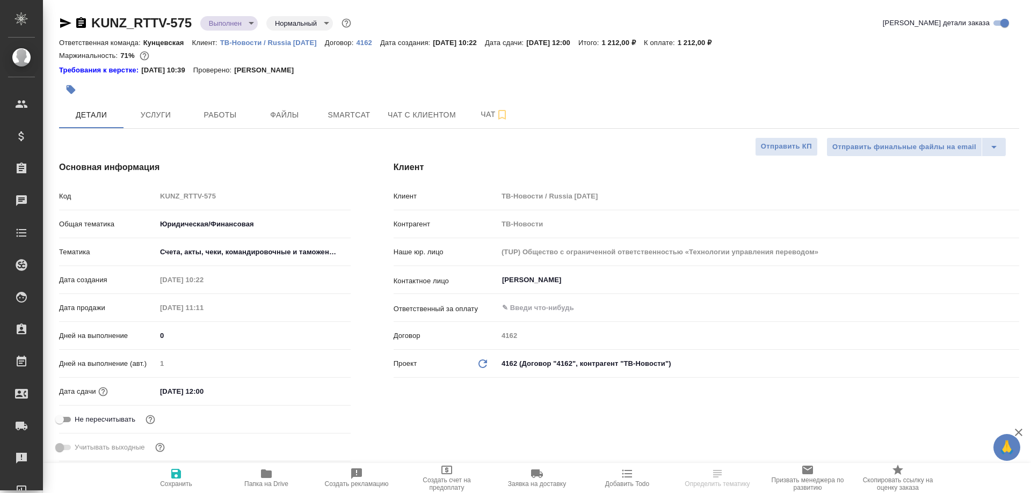
type textarea "x"
click at [235, 18] on body "🙏 .cls-1 fill:#fff; AWATERA [PERSON_NAME] Спецификации Заказы Чаты Todo Проекты…" at bounding box center [515, 246] width 1031 height 493
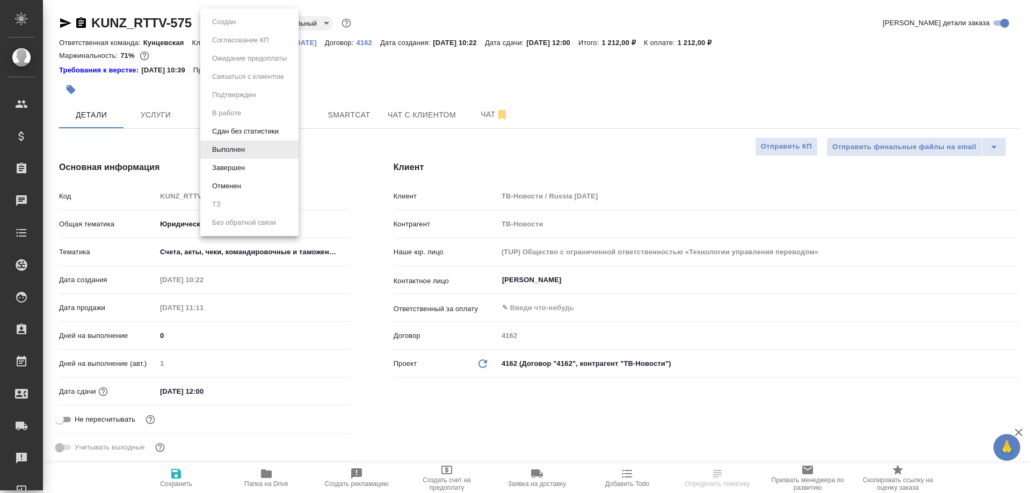
click at [242, 174] on li "Завершен" at bounding box center [249, 168] width 98 height 18
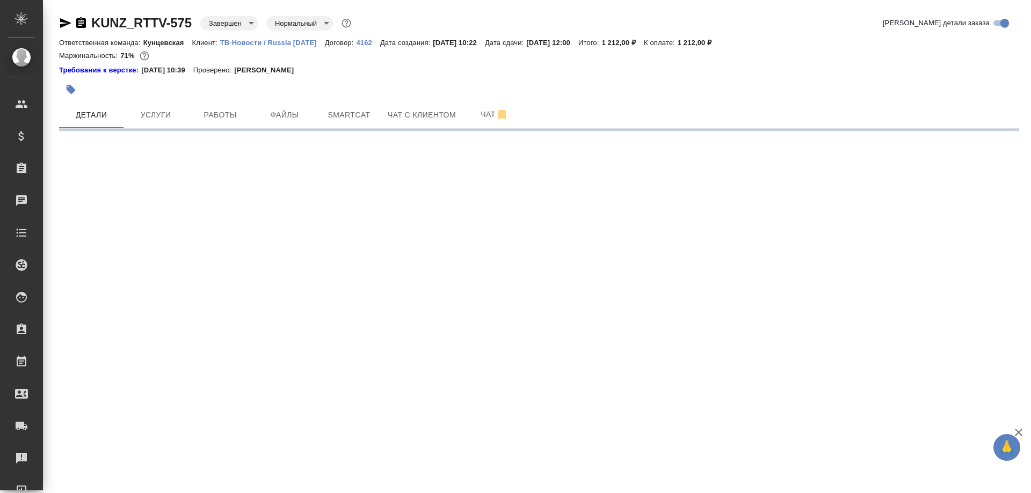
select select "RU"
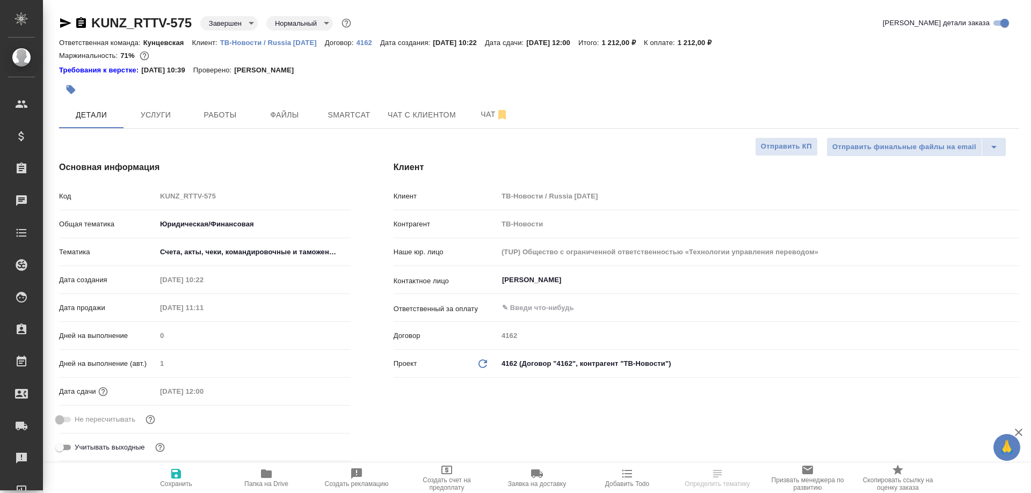
type textarea "x"
select select "RU"
type textarea "x"
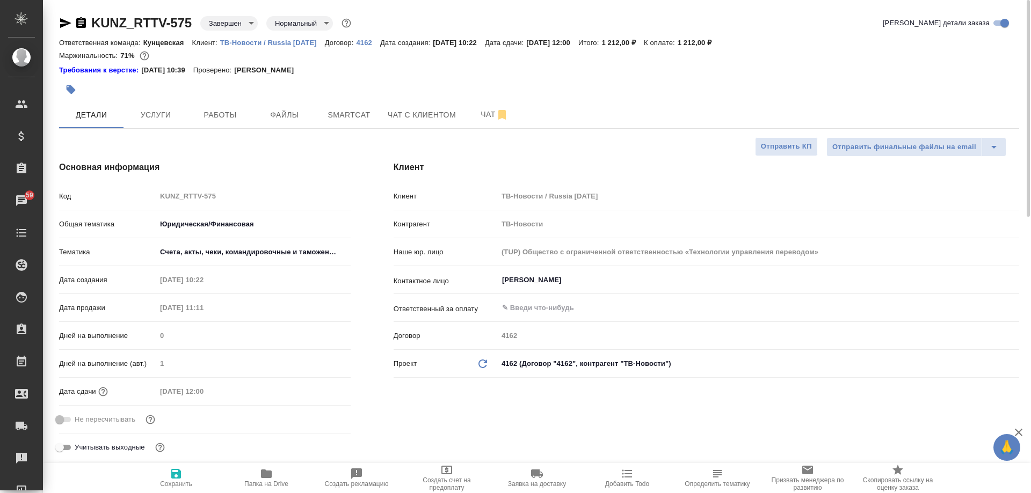
type textarea "x"
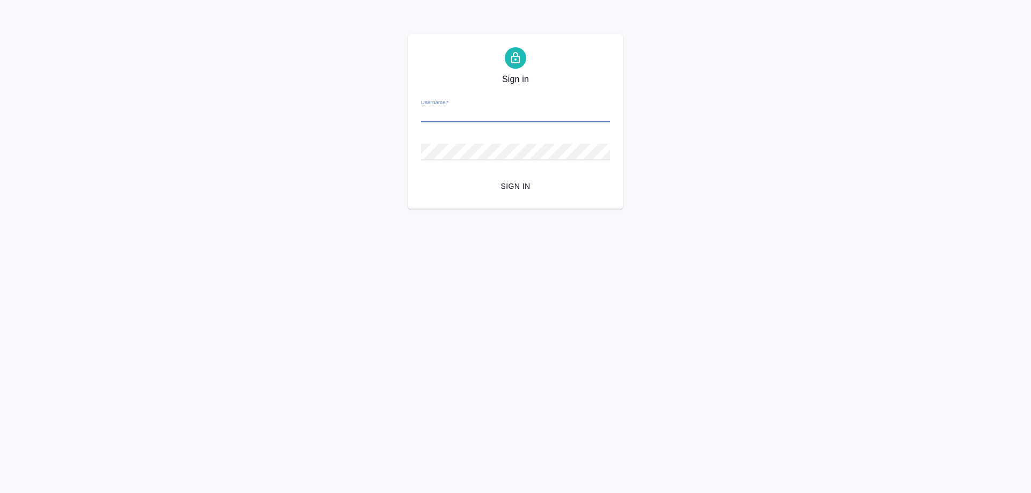
click at [448, 101] on div "Username   *" at bounding box center [515, 111] width 189 height 24
click at [452, 113] on input "Username   *" at bounding box center [515, 114] width 189 height 15
type input "[PERSON_NAME][EMAIL_ADDRESS][DOMAIN_NAME]"
click at [528, 189] on span "Sign in" at bounding box center [516, 186] width 172 height 13
click at [490, 113] on input "Username   *" at bounding box center [515, 114] width 189 height 15
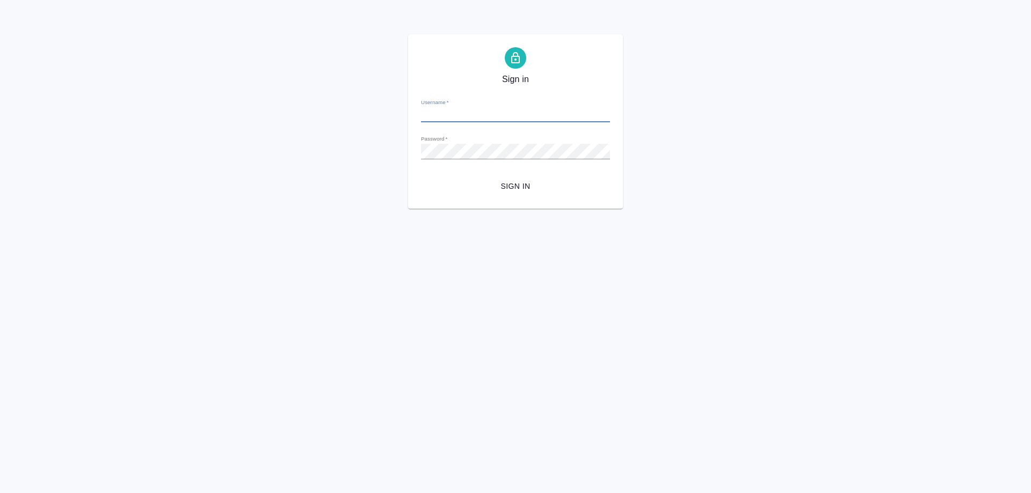
type input "[PERSON_NAME][EMAIL_ADDRESS][DOMAIN_NAME]"
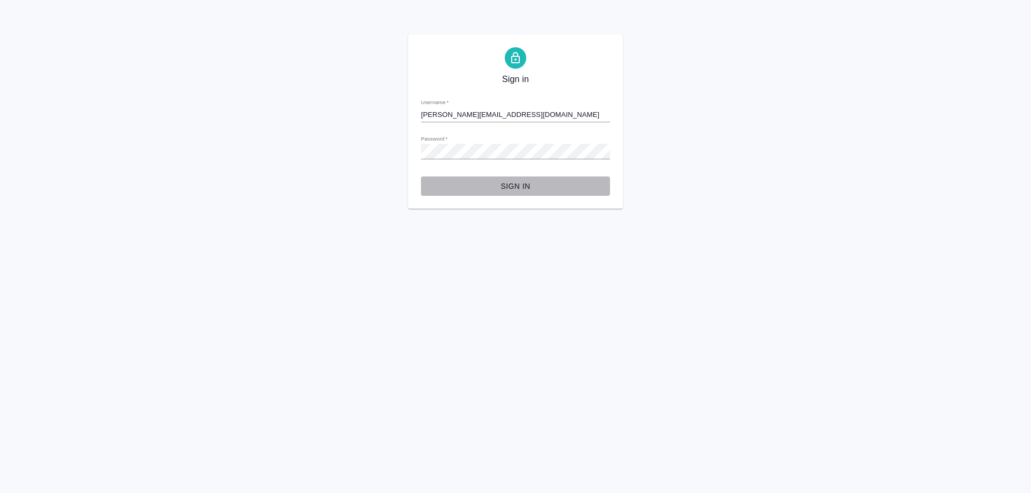
click at [528, 180] on span "Sign in" at bounding box center [516, 186] width 172 height 13
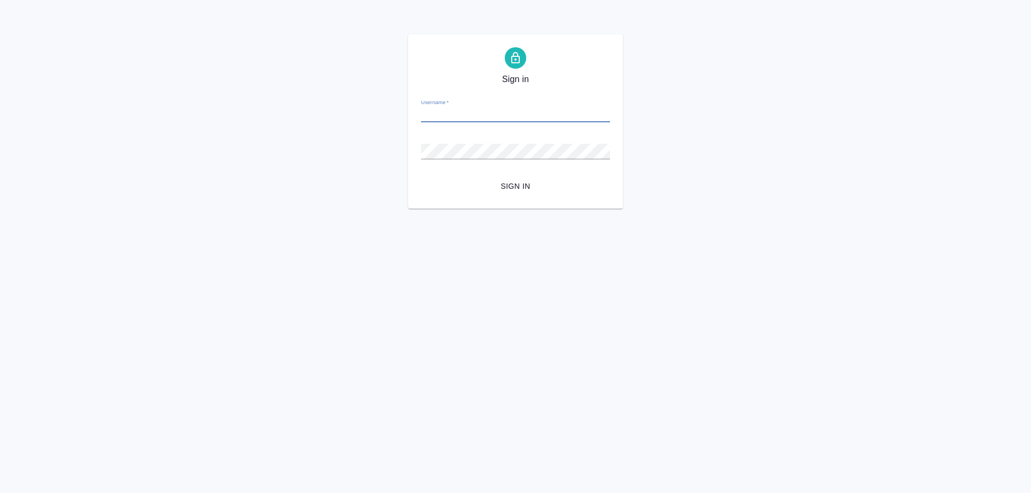
click at [469, 114] on input "Username   *" at bounding box center [515, 114] width 189 height 15
type input "[PERSON_NAME][EMAIL_ADDRESS][DOMAIN_NAME]"
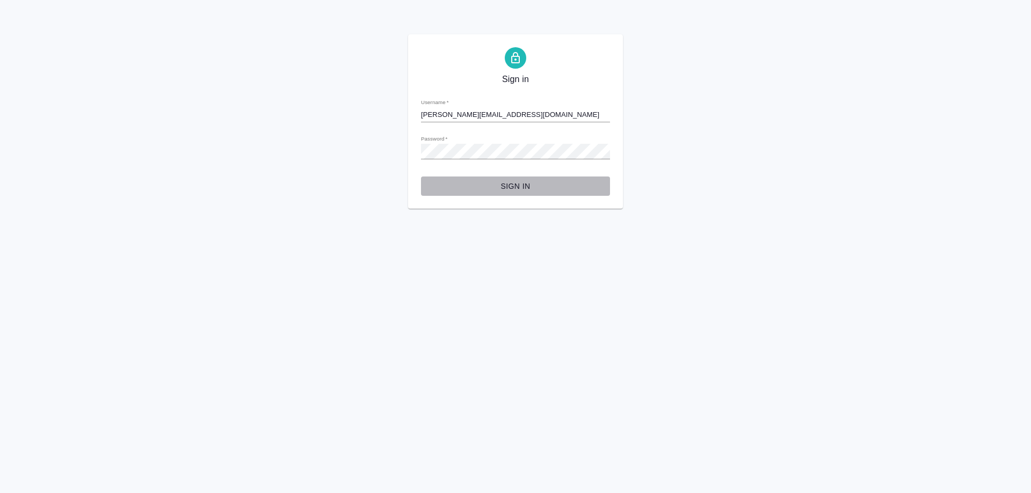
click at [510, 179] on button "Sign in" at bounding box center [515, 187] width 189 height 20
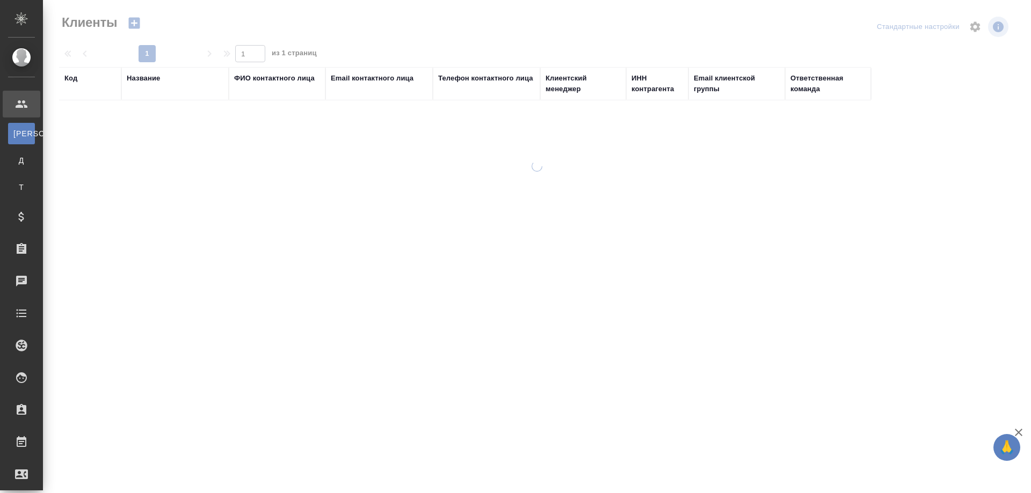
select select "RU"
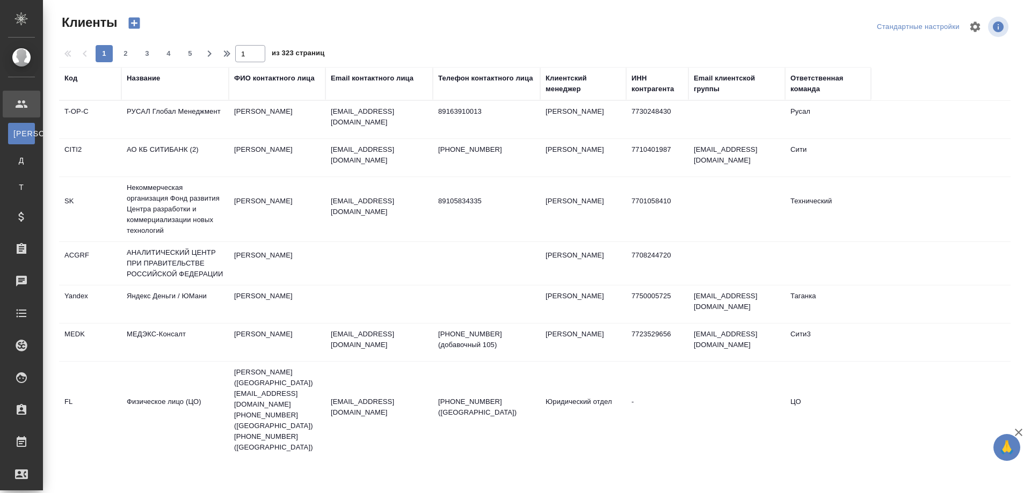
select select "RU"
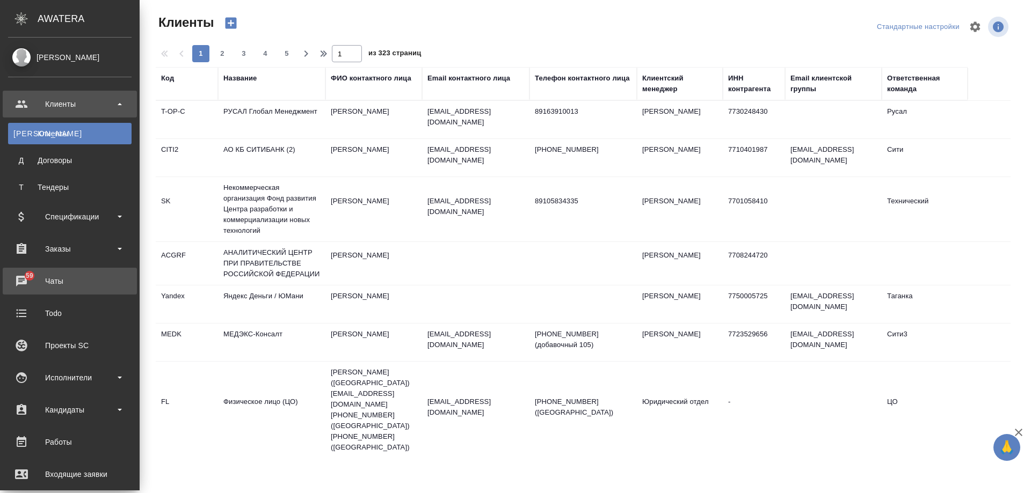
click at [74, 271] on link "59 Чаты" at bounding box center [70, 281] width 134 height 27
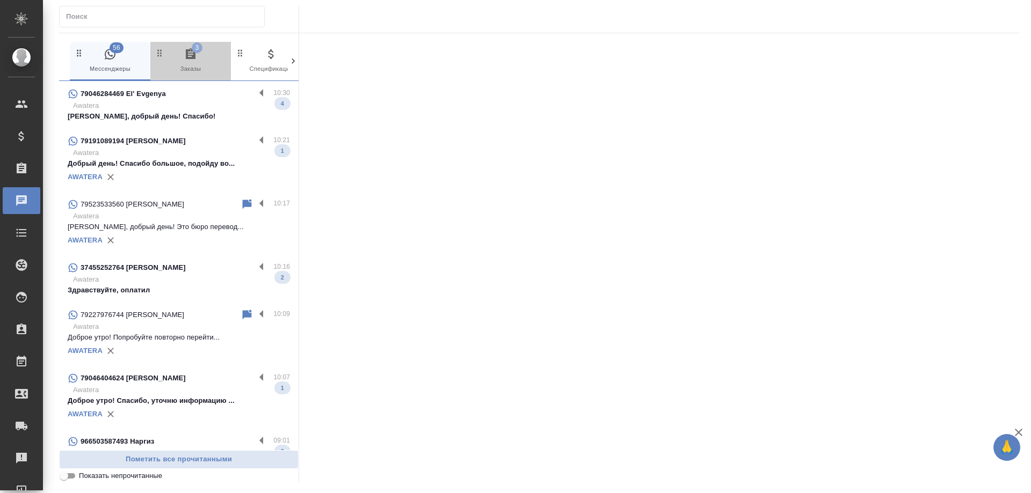
click at [191, 66] on span "3 Заказы" at bounding box center [191, 61] width 72 height 26
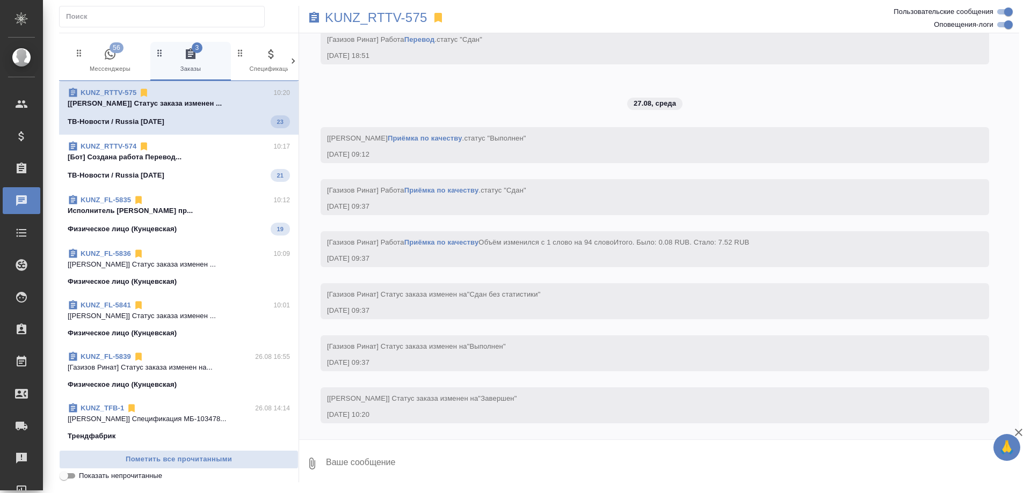
scroll to position [3513, 0]
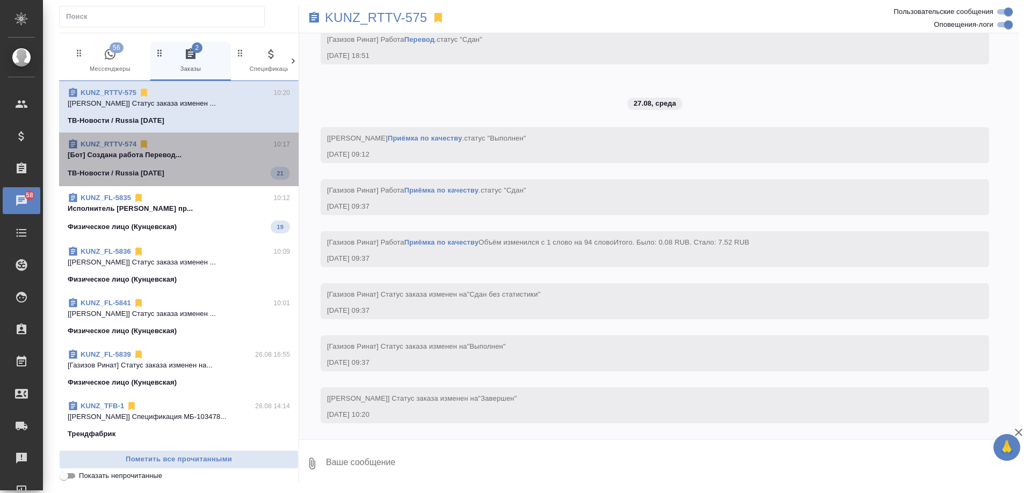
click at [196, 159] on p "[Бот] Создана работа Перевод..." at bounding box center [179, 155] width 222 height 11
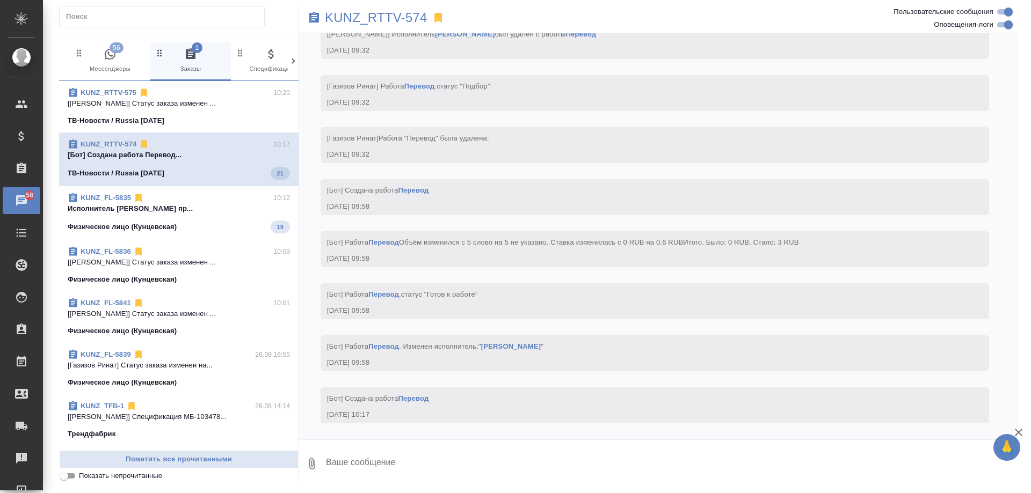
scroll to position [4849, 0]
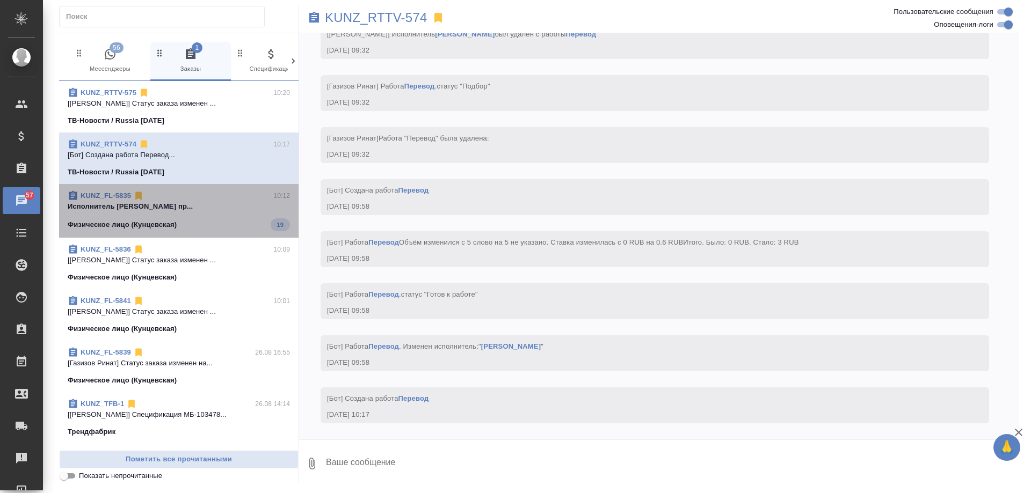
click at [221, 208] on p "Исполнитель [PERSON_NAME] пр..." at bounding box center [179, 206] width 222 height 11
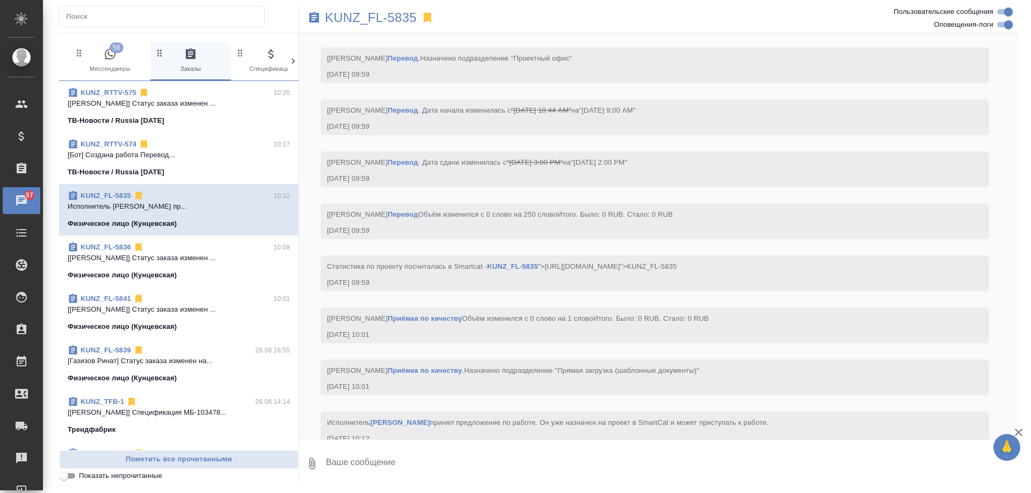
scroll to position [3320, 0]
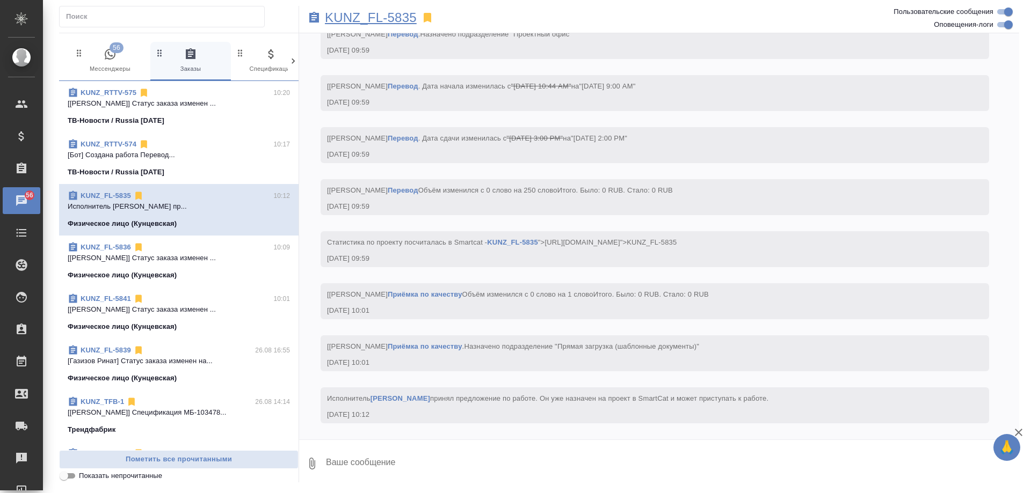
click at [386, 17] on p "KUNZ_FL-5835" at bounding box center [371, 17] width 92 height 11
click at [93, 45] on button "56 Мессенджеры" at bounding box center [110, 61] width 81 height 39
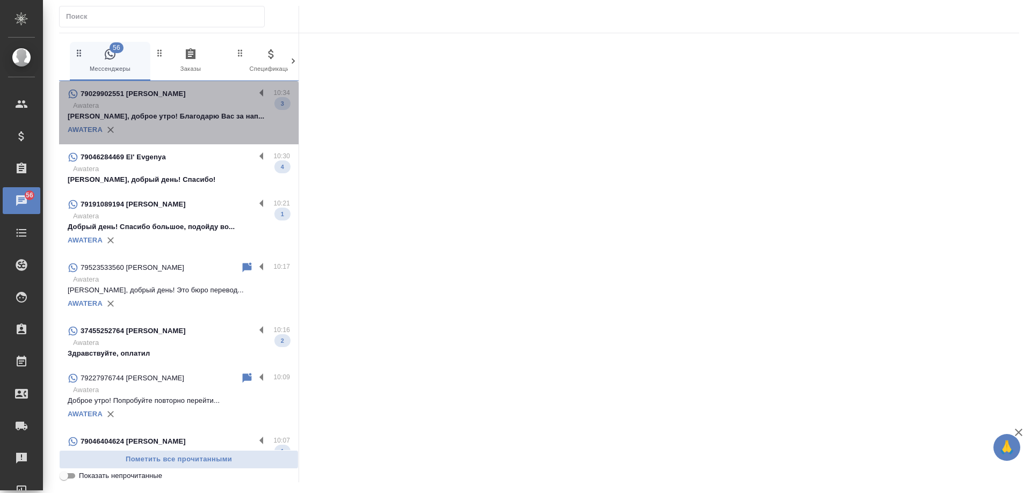
click at [227, 124] on div "AWATERA" at bounding box center [179, 130] width 222 height 16
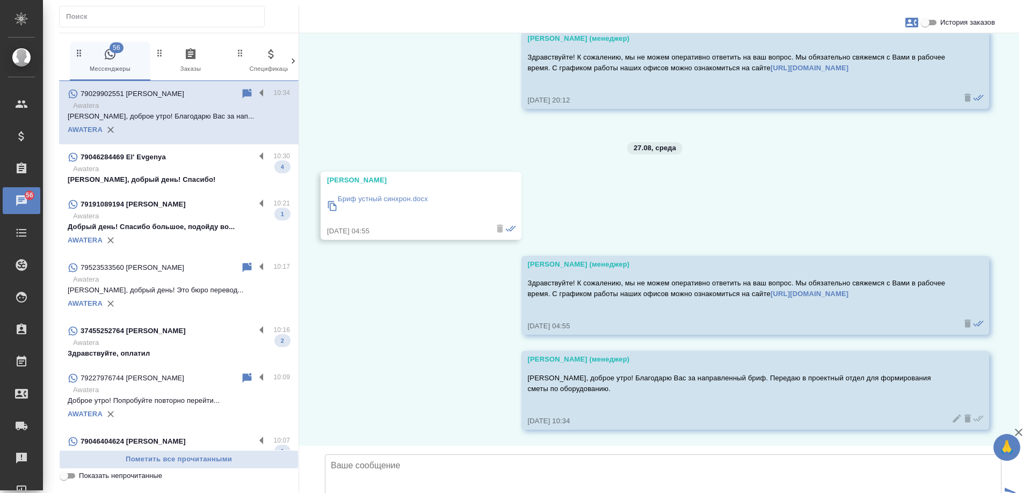
scroll to position [824, 0]
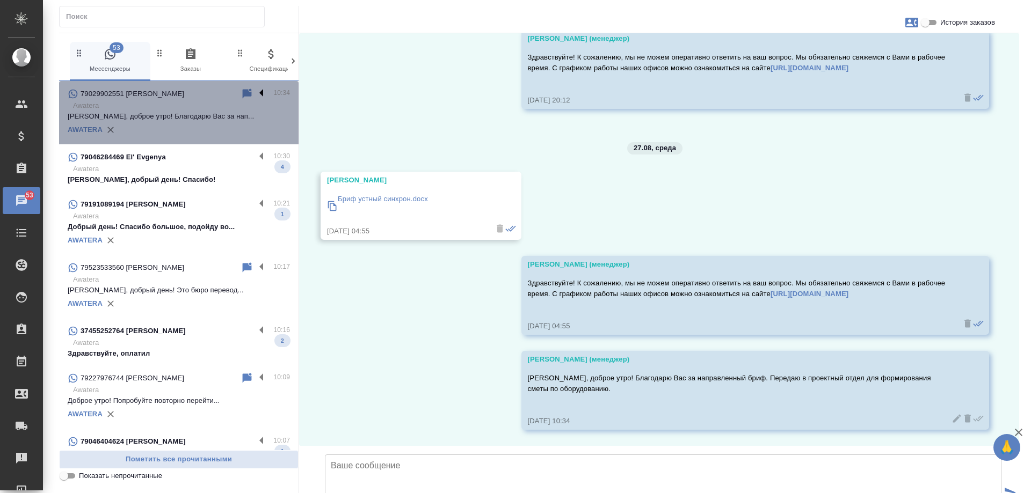
click at [255, 90] on label at bounding box center [264, 94] width 18 height 12
click at [0, 0] on input "checkbox" at bounding box center [0, 0] width 0 height 0
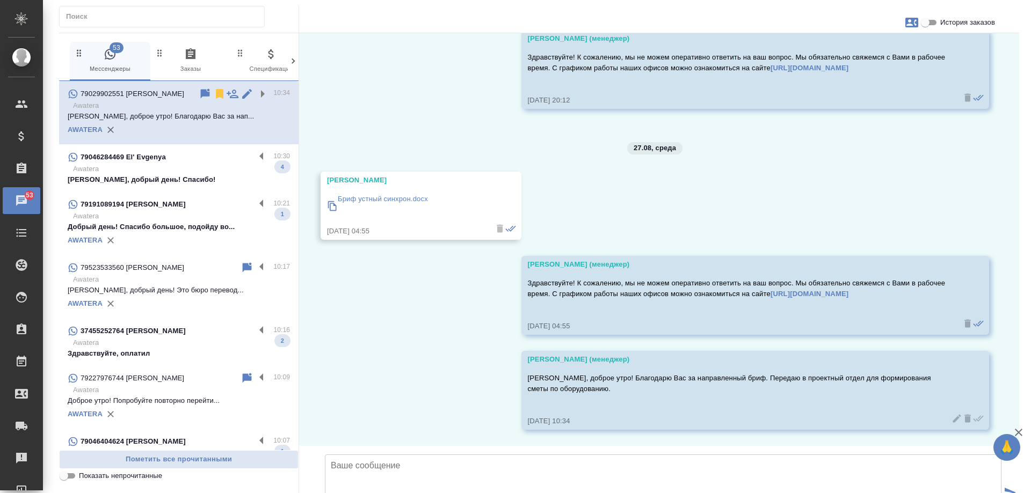
click at [962, 21] on span "История заказов" at bounding box center [967, 22] width 55 height 11
click at [945, 21] on input "История заказов" at bounding box center [925, 22] width 39 height 13
checkbox input "true"
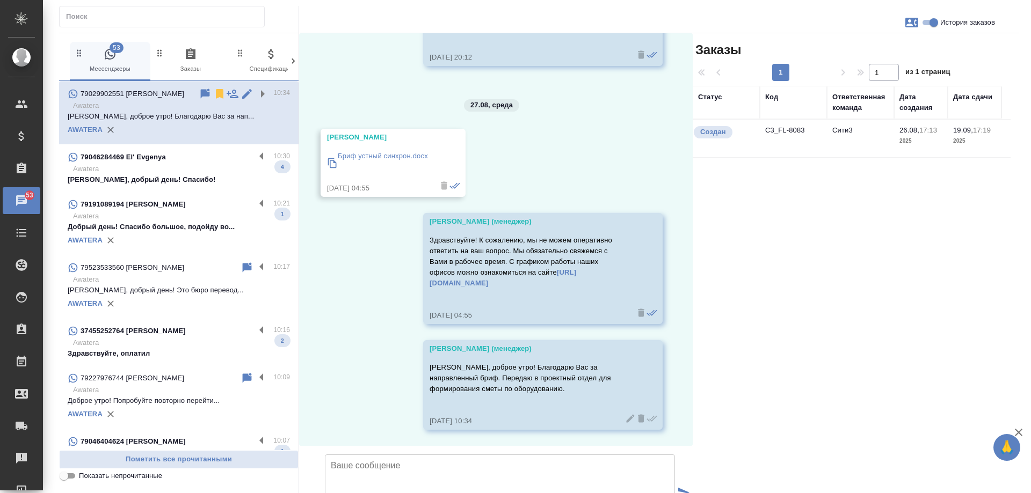
click at [236, 158] on div "79046284469 El' Evgenya" at bounding box center [161, 157] width 187 height 13
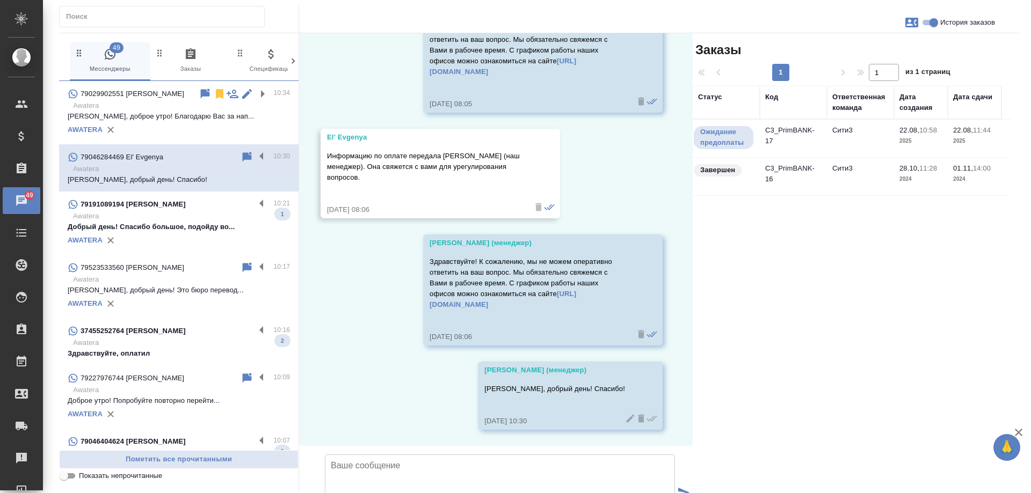
scroll to position [6259, 0]
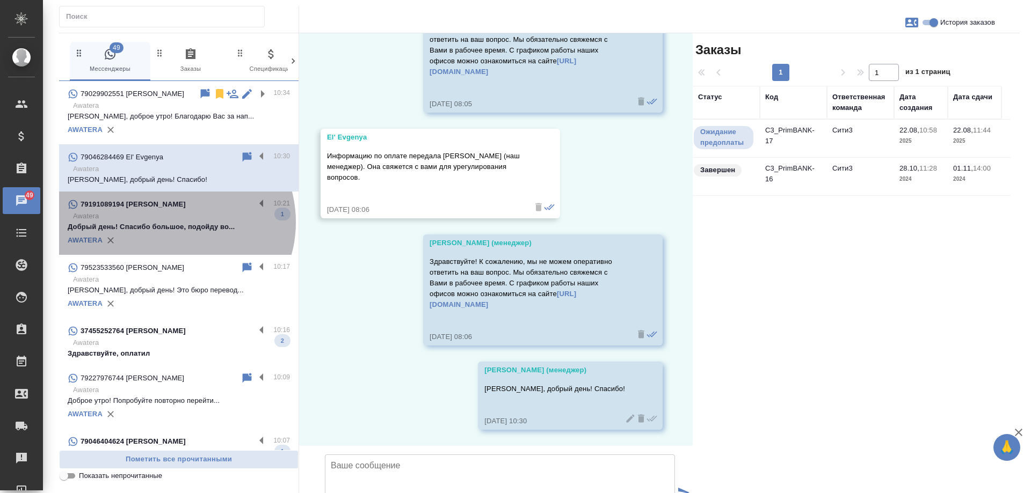
click at [173, 222] on p "Добрый день! Спасибо большое, подойду во..." at bounding box center [179, 227] width 222 height 11
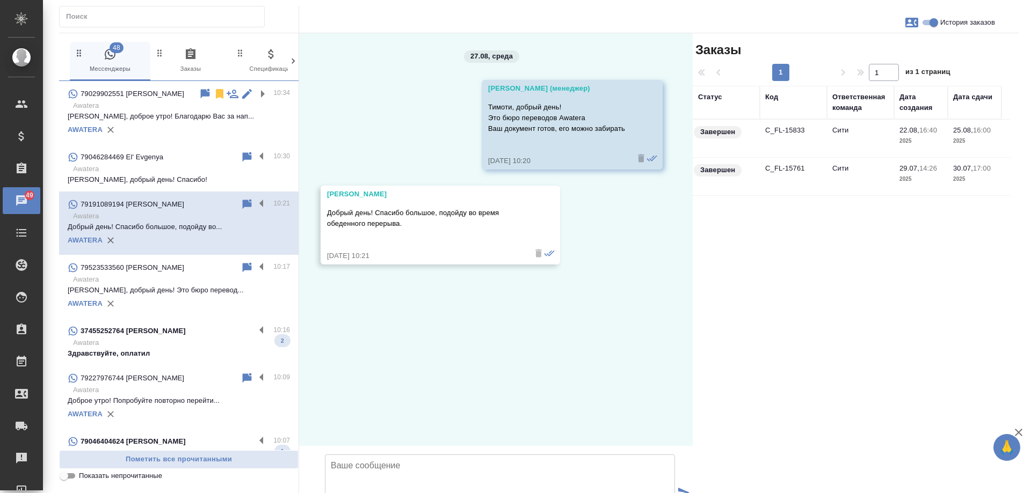
scroll to position [0, 0]
click at [190, 284] on p "Awatera" at bounding box center [181, 279] width 217 height 11
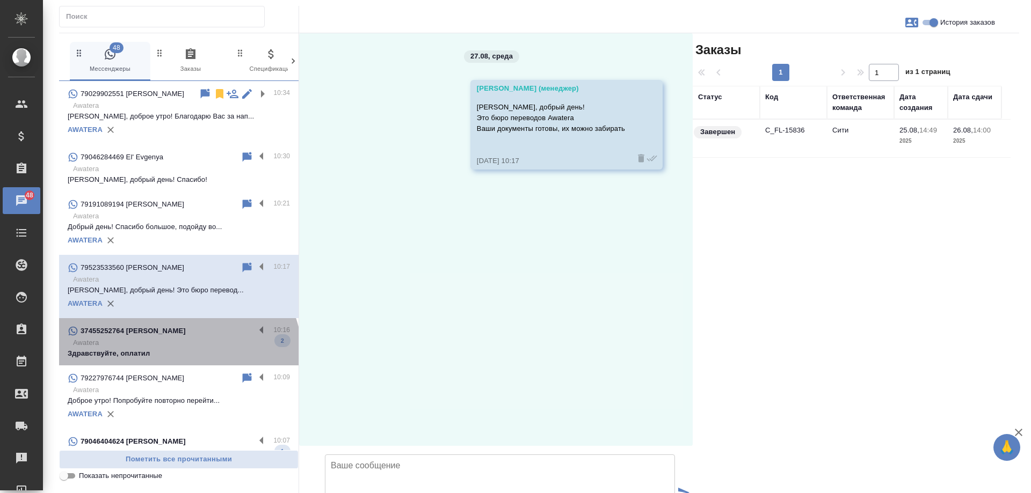
click at [177, 358] on p "Здравствуйте, оплатил" at bounding box center [179, 354] width 222 height 11
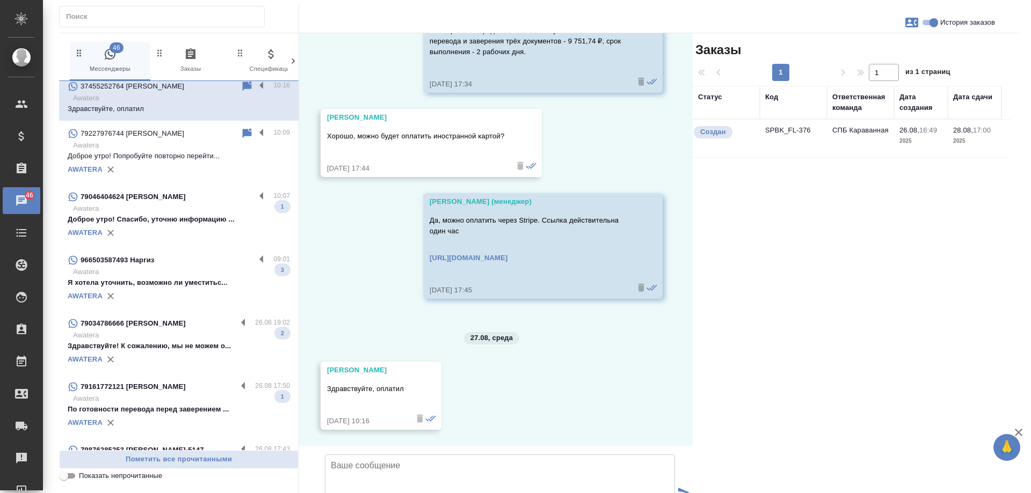
scroll to position [268, 0]
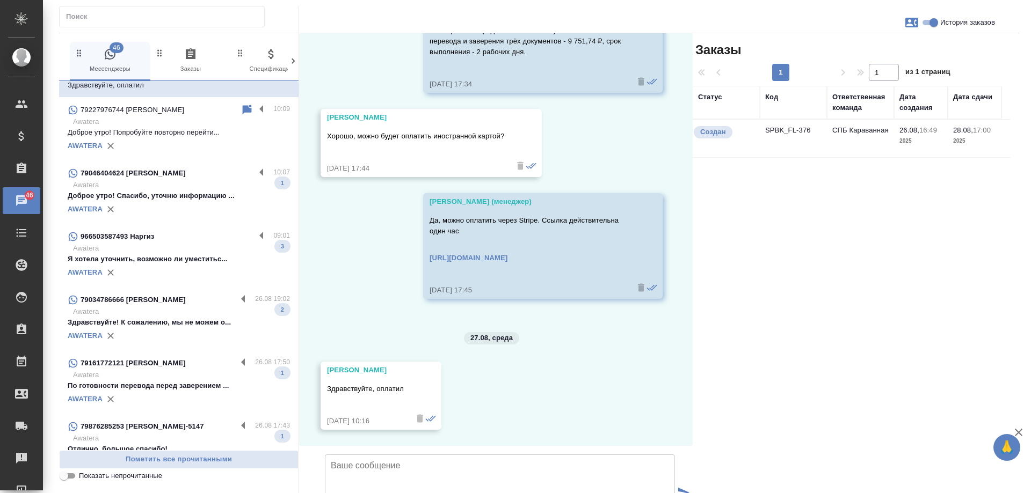
click at [180, 197] on p "Доброе утро! Спасибо, уточню информацию ..." at bounding box center [179, 196] width 222 height 11
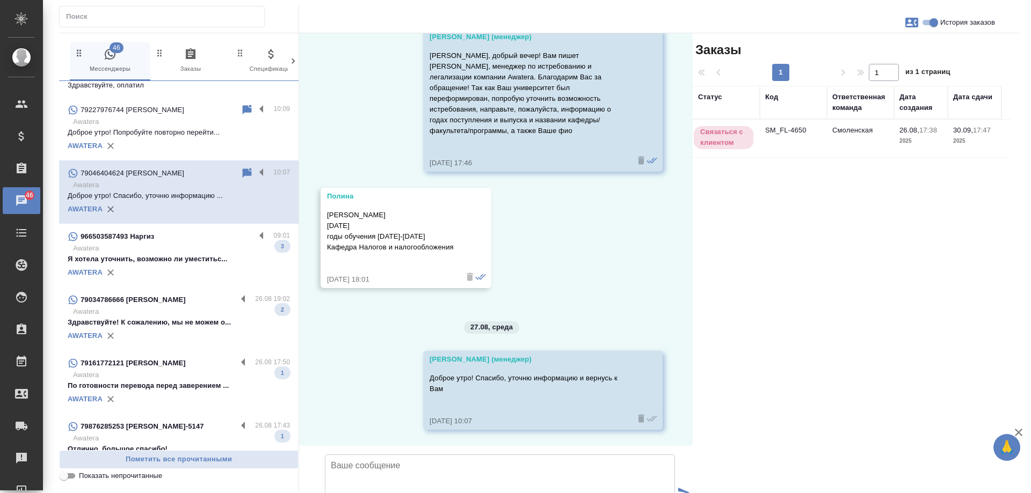
scroll to position [121, 0]
click at [183, 266] on div "AWATERA" at bounding box center [179, 273] width 222 height 16
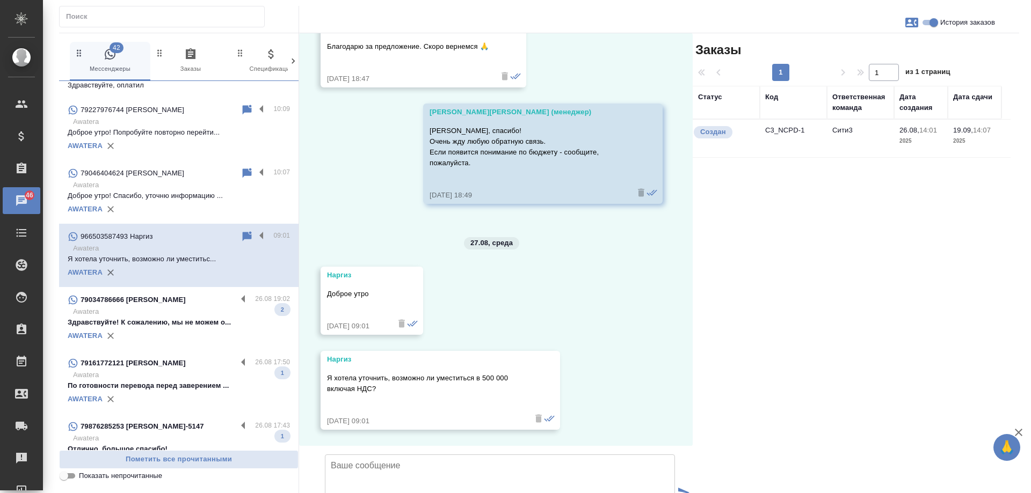
scroll to position [754, 0]
click at [164, 311] on p "Awatera" at bounding box center [181, 312] width 217 height 11
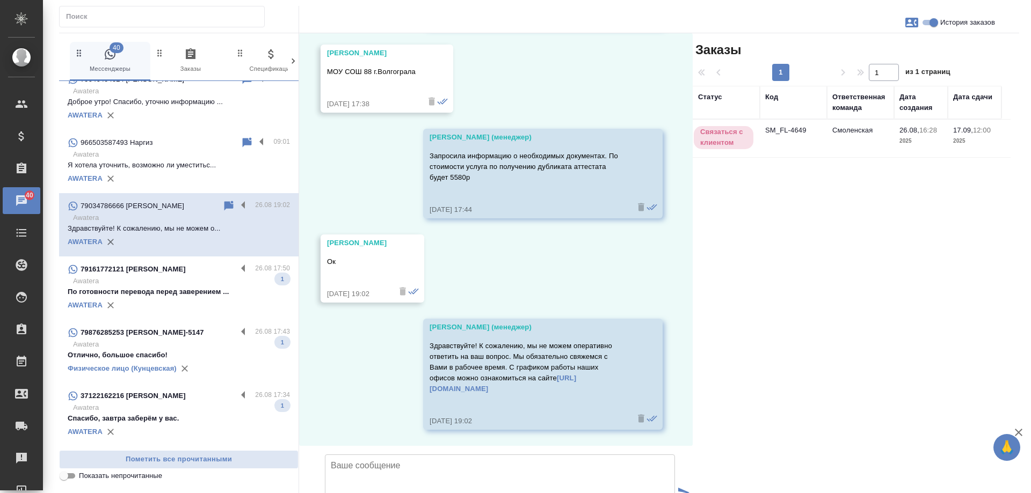
scroll to position [376, 0]
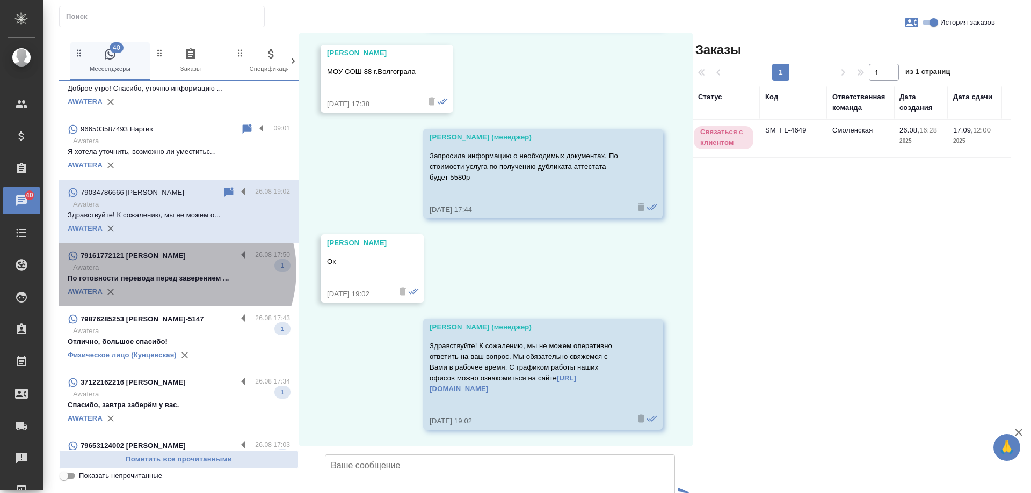
click at [169, 271] on p "Awatera" at bounding box center [181, 268] width 217 height 11
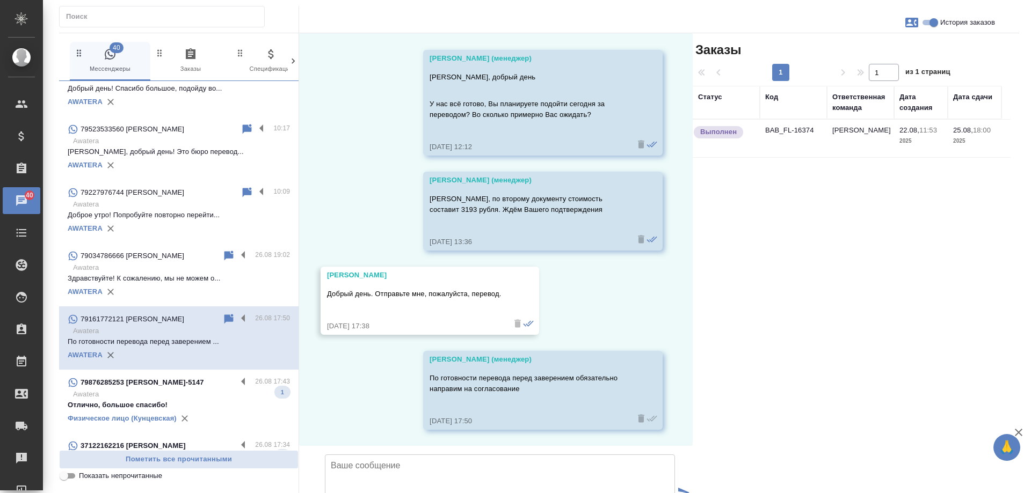
scroll to position [28, 0]
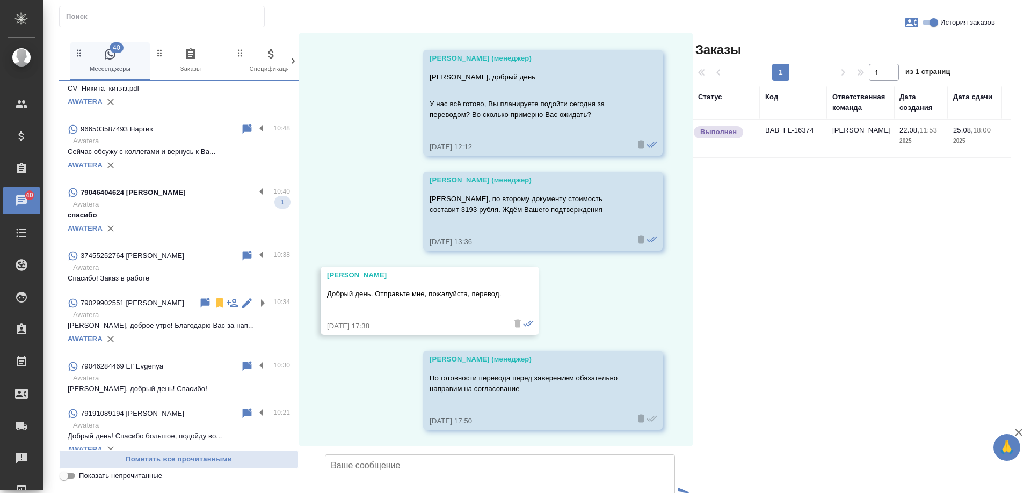
click at [154, 219] on p "спасибо" at bounding box center [179, 215] width 222 height 11
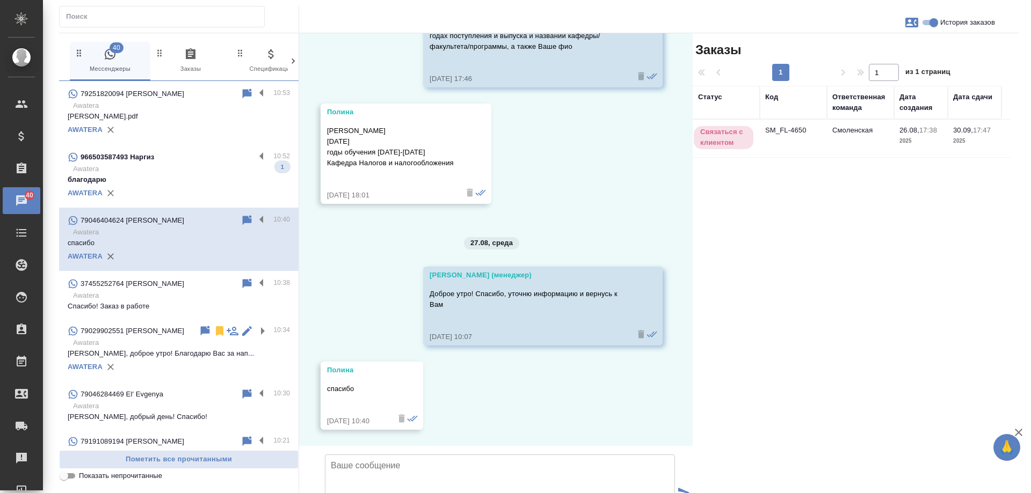
scroll to position [206, 0]
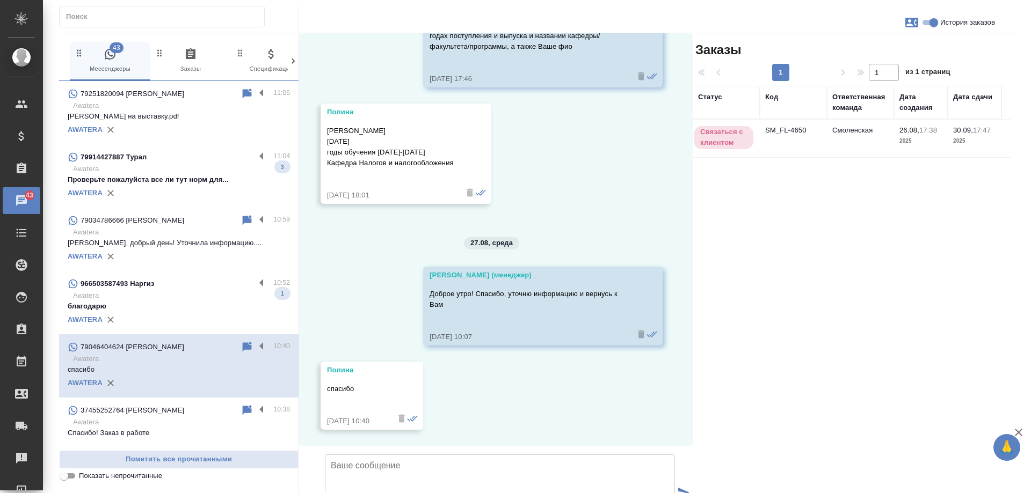
click at [209, 177] on p "Проверьте пожалуйста все ли тут норм для..." at bounding box center [179, 180] width 222 height 11
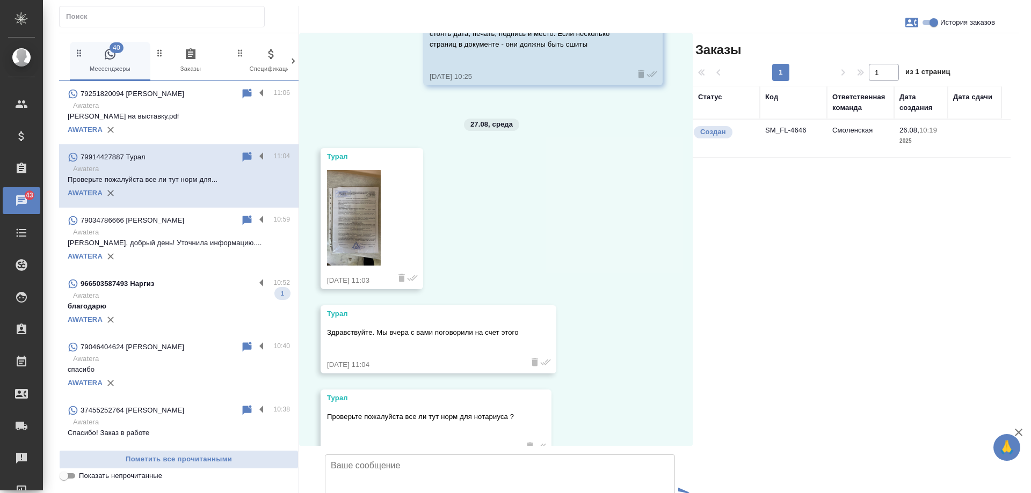
scroll to position [211, 0]
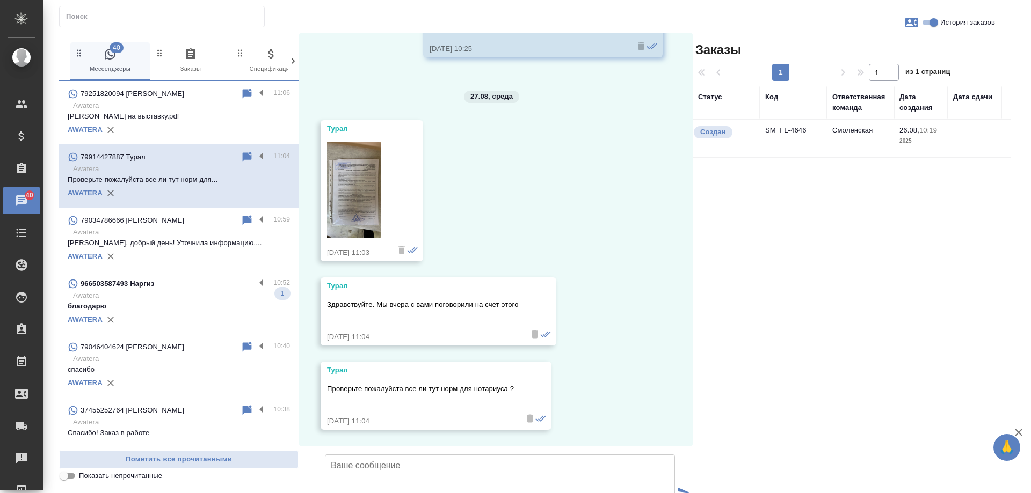
click at [333, 188] on img at bounding box center [354, 190] width 54 height 96
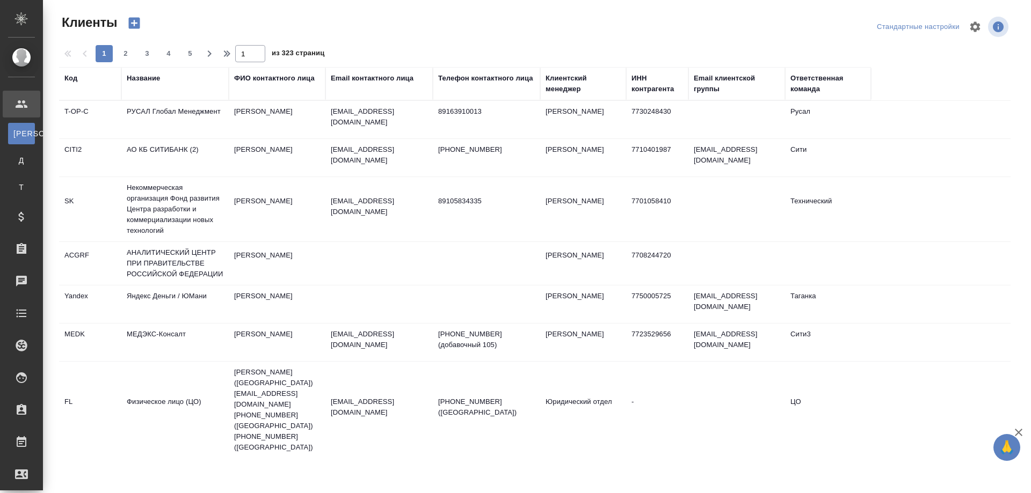
select select "RU"
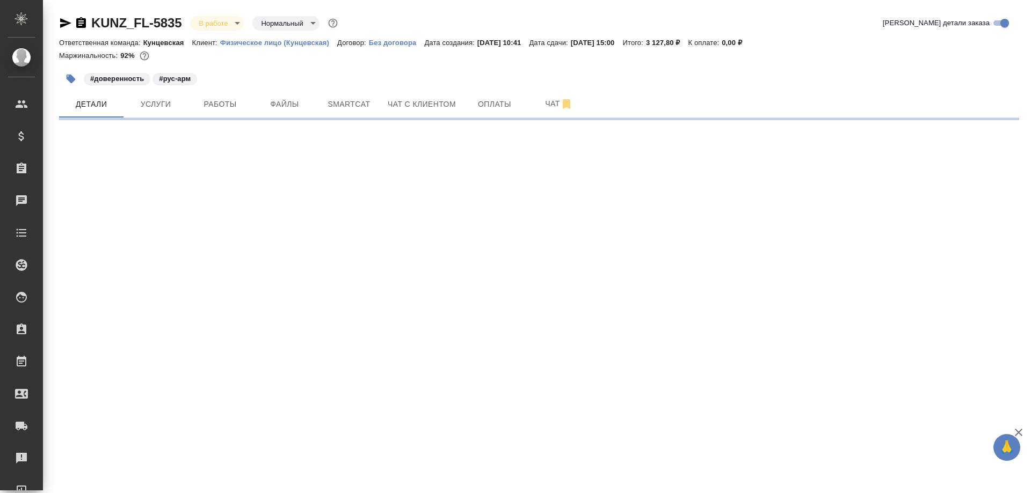
select select "RU"
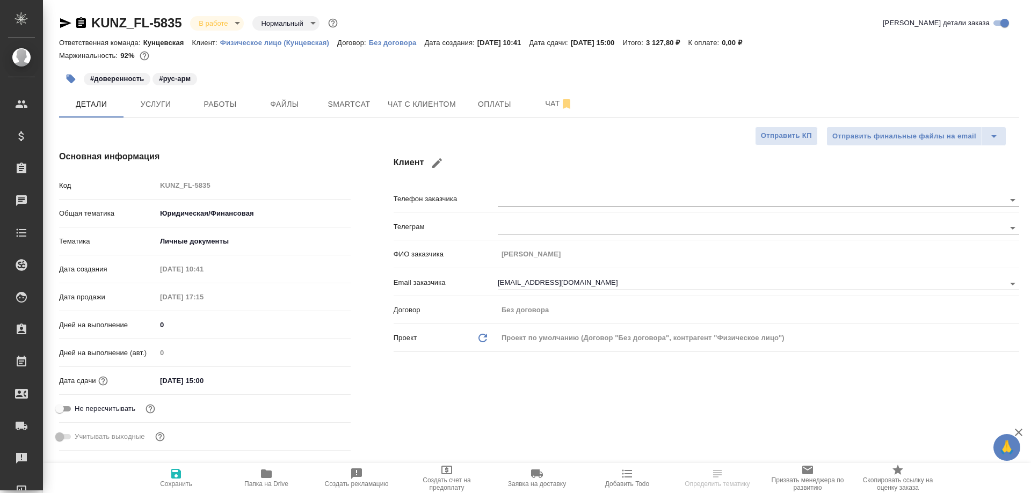
type textarea "x"
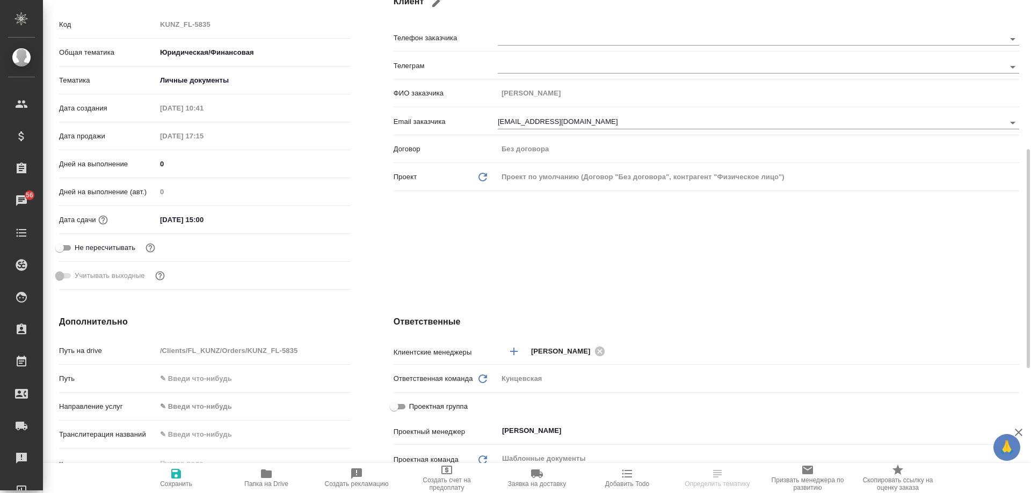
scroll to position [376, 0]
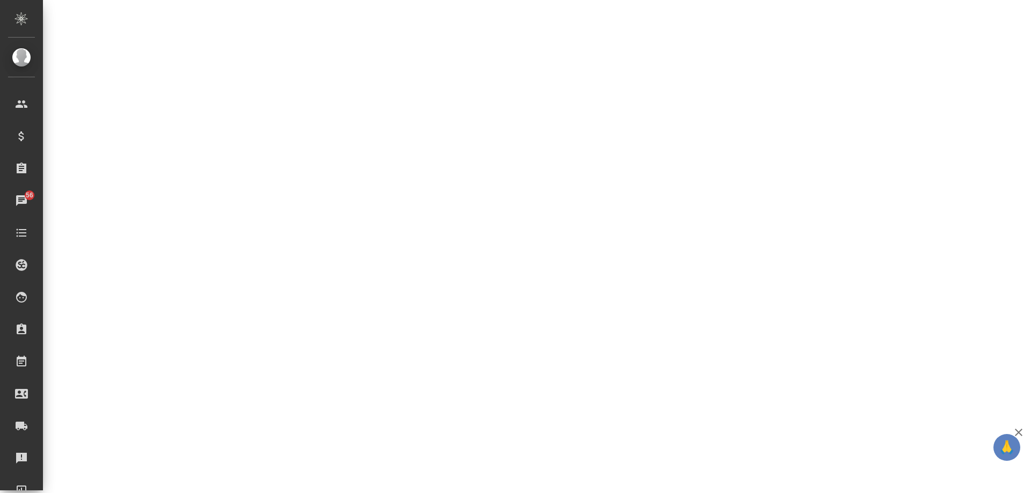
select select "RU"
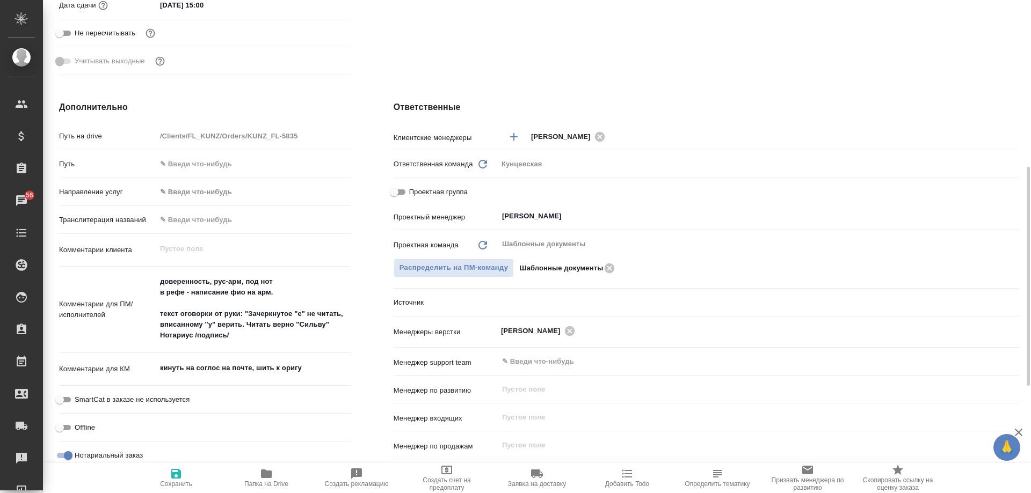
type textarea "x"
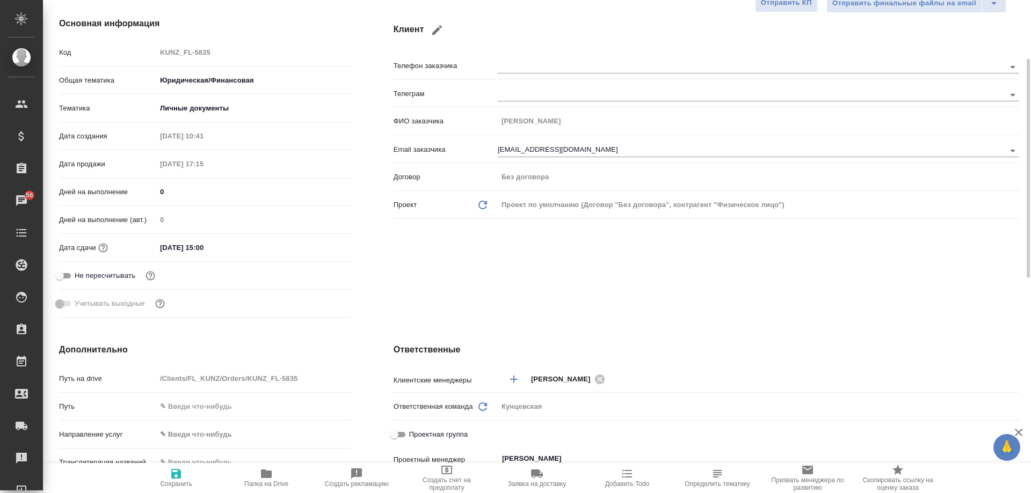
scroll to position [0, 0]
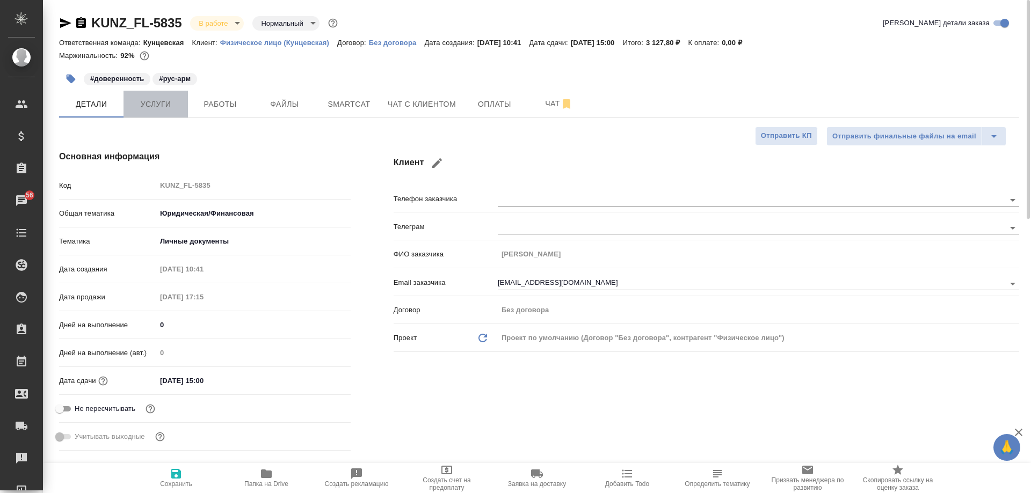
click at [169, 104] on span "Услуги" at bounding box center [156, 104] width 52 height 13
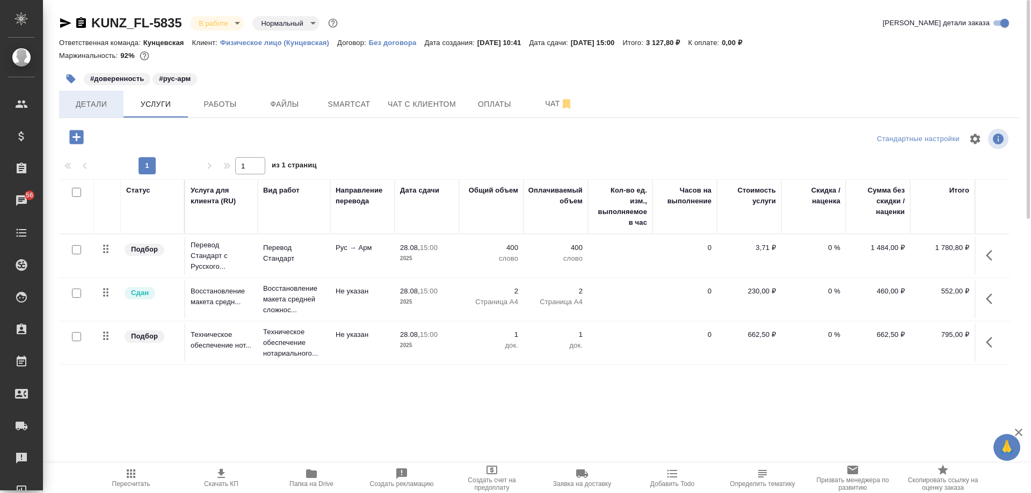
click at [98, 109] on span "Детали" at bounding box center [92, 104] width 52 height 13
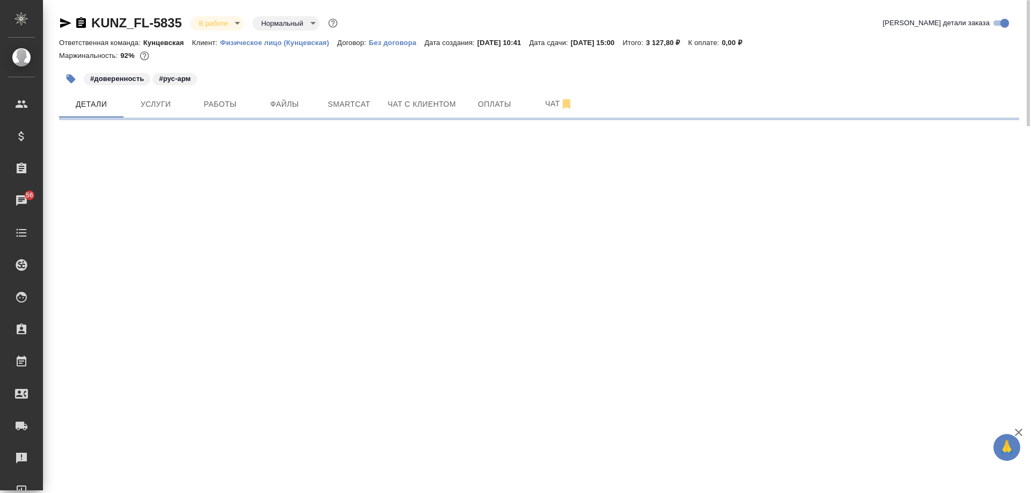
select select "RU"
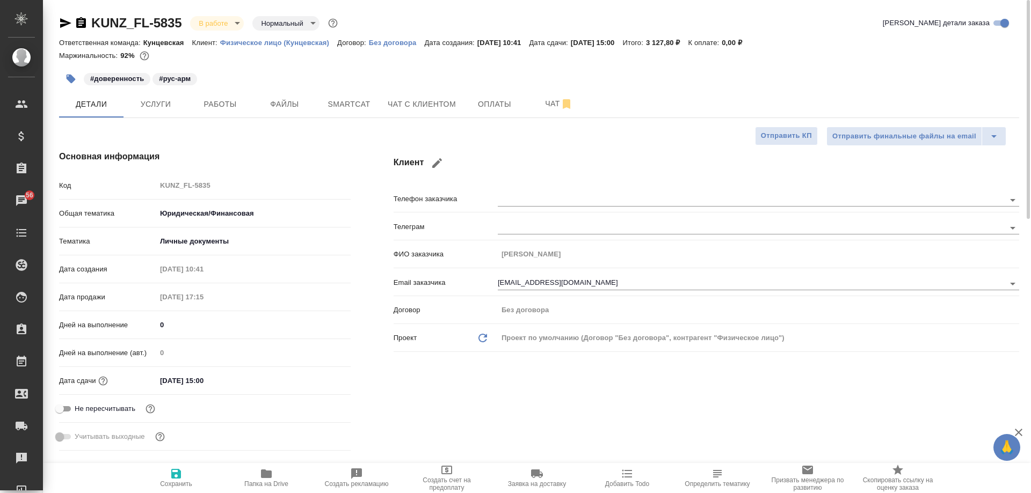
type textarea "x"
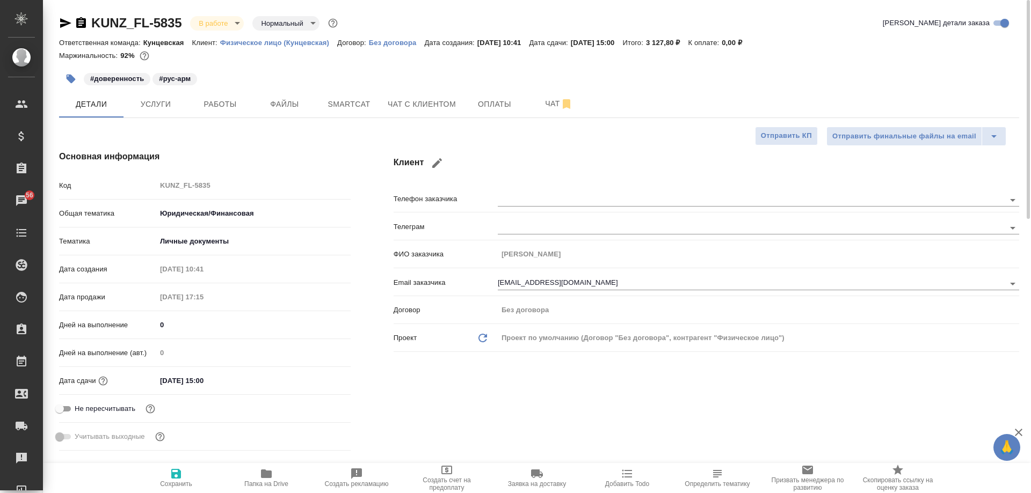
type textarea "x"
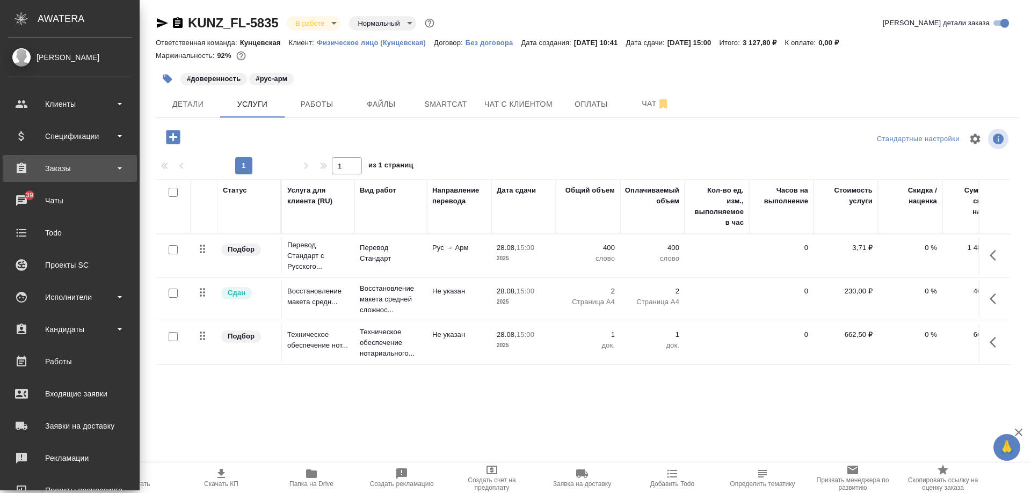
click at [42, 169] on div "Заказы" at bounding box center [70, 169] width 124 height 16
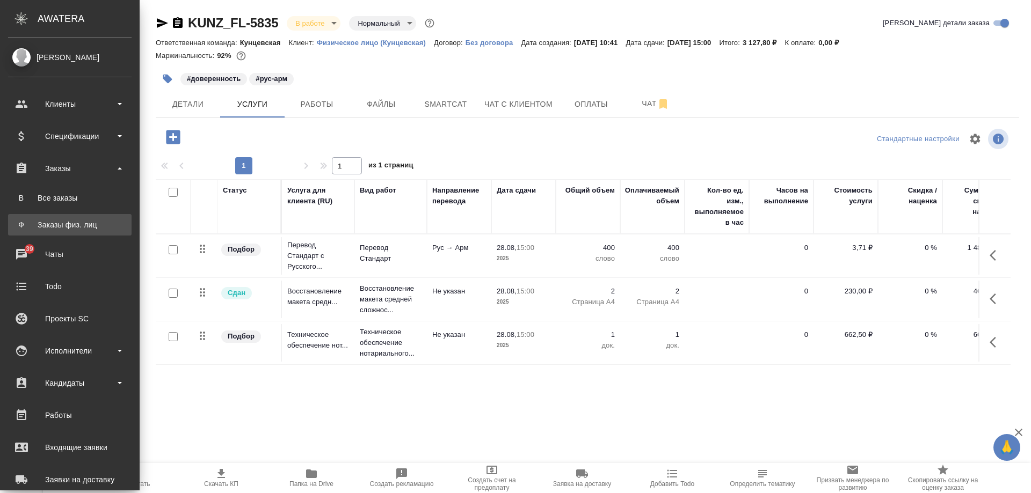
click at [57, 227] on div "Заказы физ. лиц" at bounding box center [69, 225] width 113 height 11
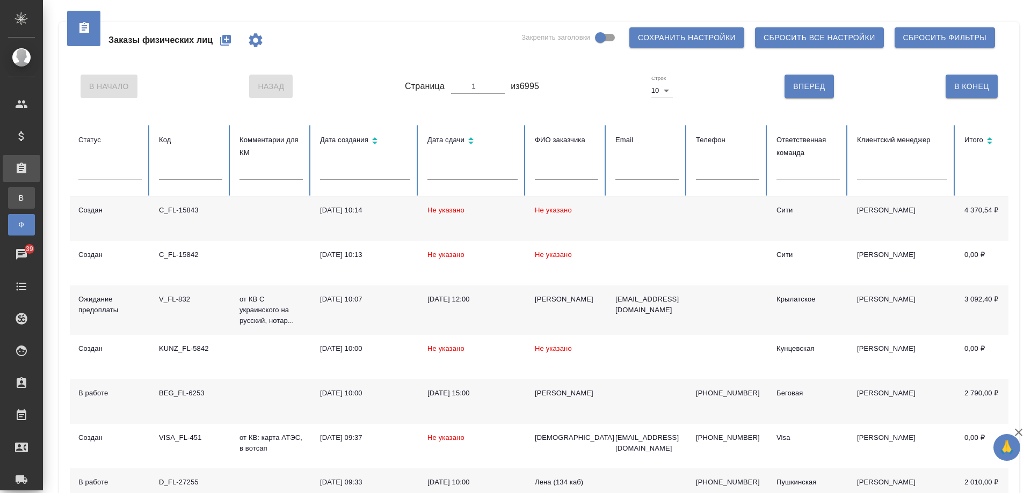
click at [35, 205] on link "В Все заказы" at bounding box center [21, 197] width 27 height 21
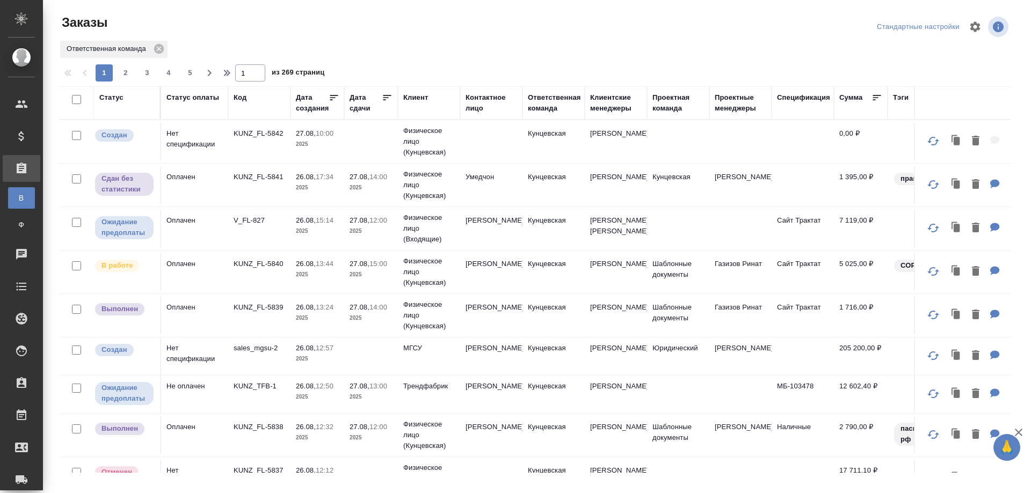
scroll to position [161, 0]
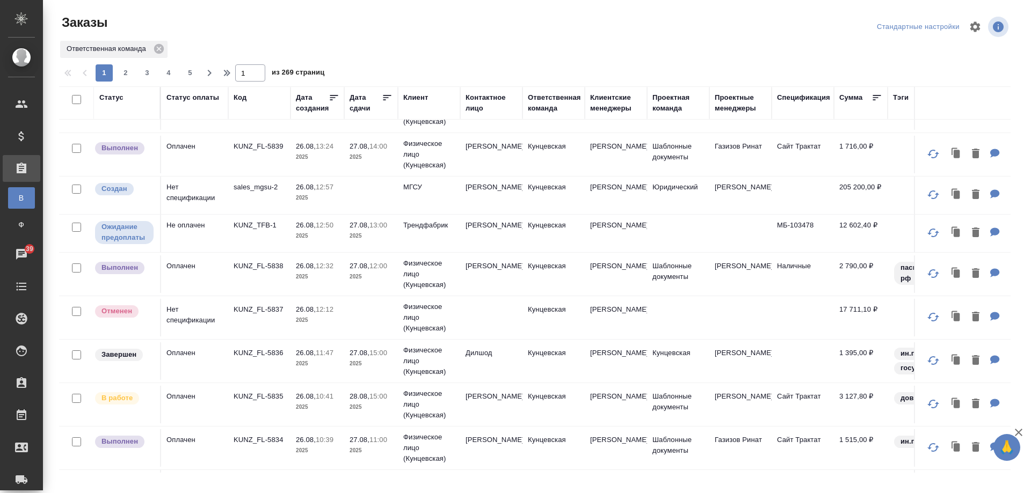
click at [276, 380] on td "KUNZ_FL-5836" at bounding box center [259, 362] width 62 height 38
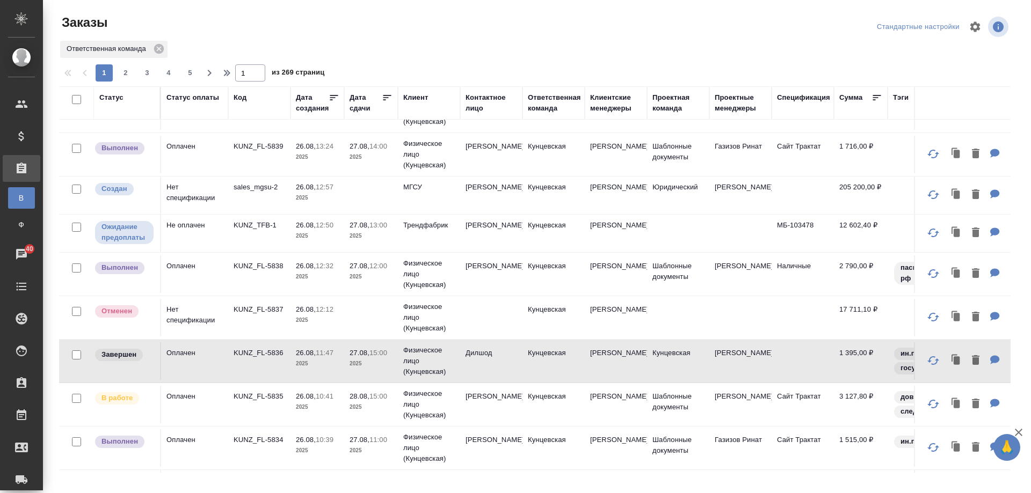
click at [362, 98] on div "Дата сдачи" at bounding box center [366, 102] width 32 height 21
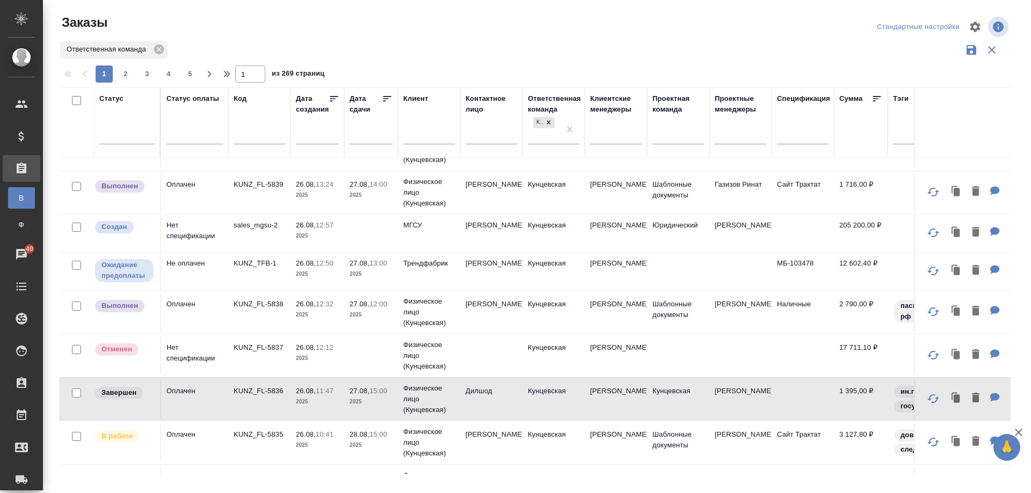
click at [368, 138] on input "text" at bounding box center [374, 135] width 37 height 15
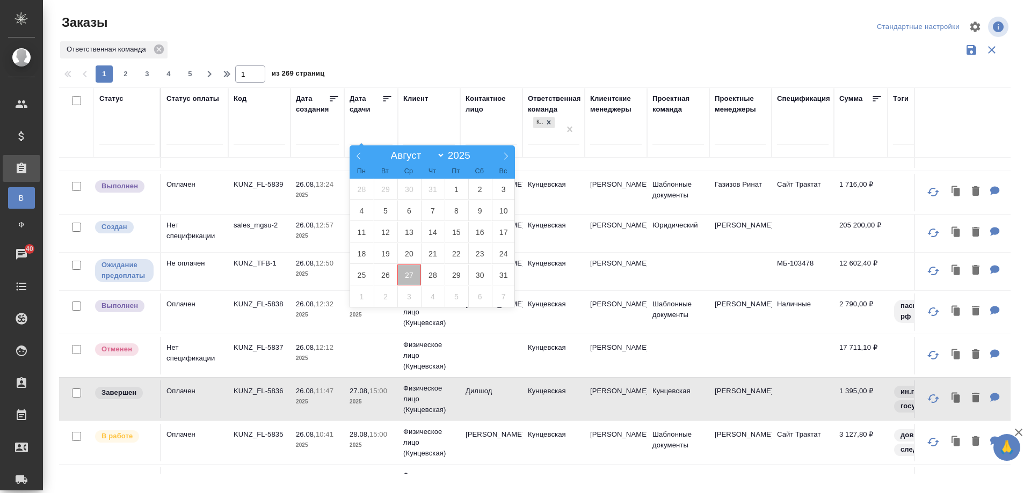
click at [417, 276] on span "27" at bounding box center [409, 275] width 24 height 21
type div "[DATE]T21:00:00.000Z"
click at [463, 274] on span "29" at bounding box center [457, 275] width 24 height 21
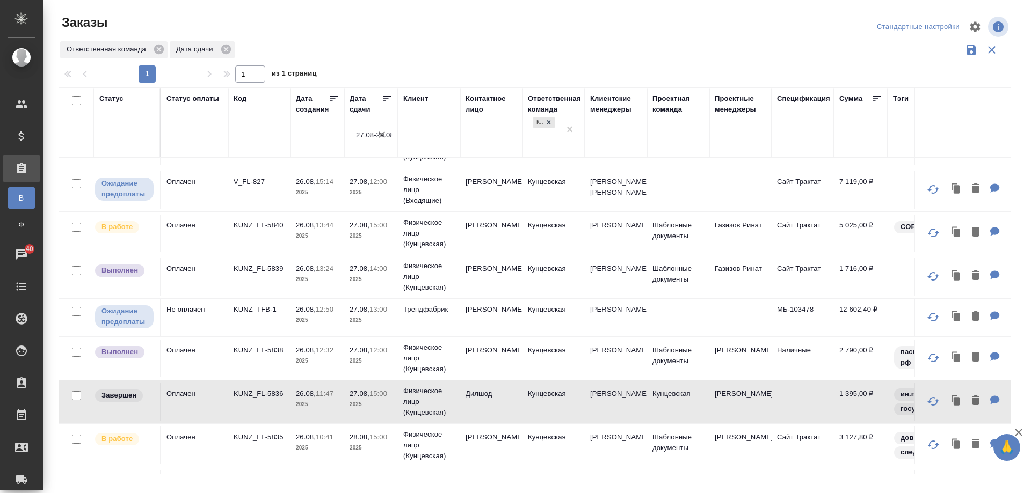
scroll to position [0, 0]
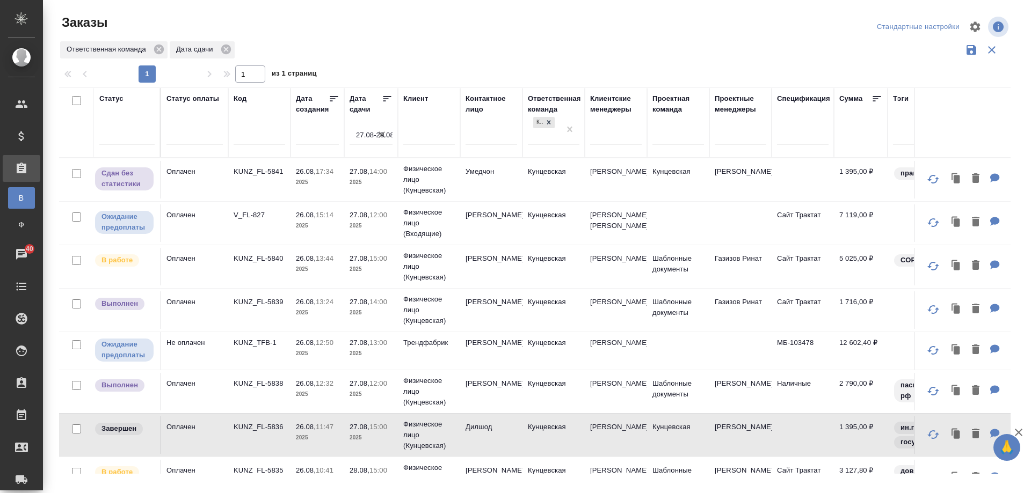
click at [381, 136] on icon "button" at bounding box center [382, 135] width 6 height 6
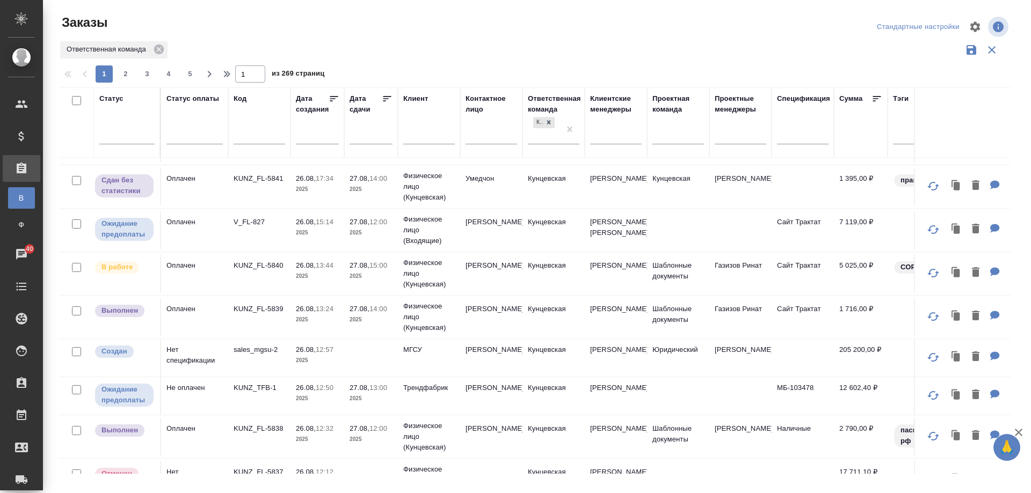
scroll to position [54, 0]
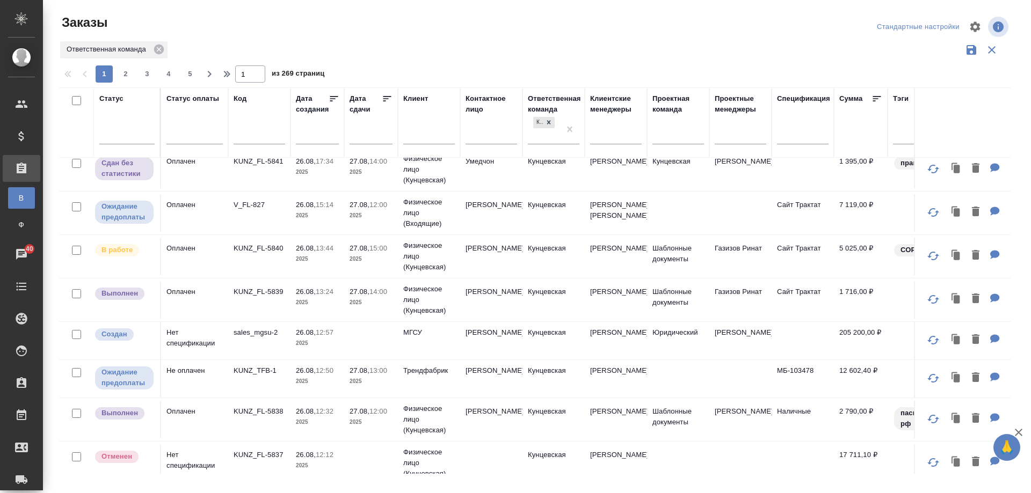
click at [291, 398] on td "26.08, 12:50 2025" at bounding box center [318, 379] width 54 height 38
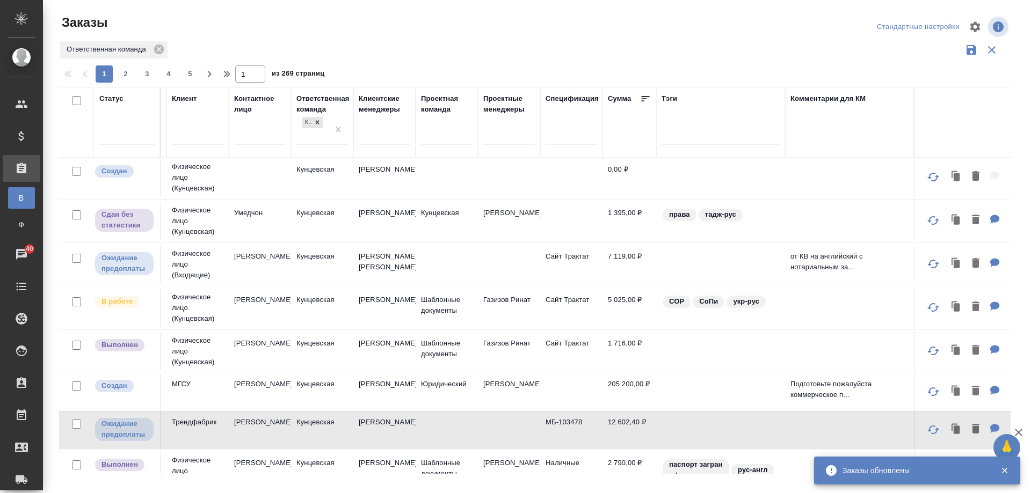
scroll to position [0, 239]
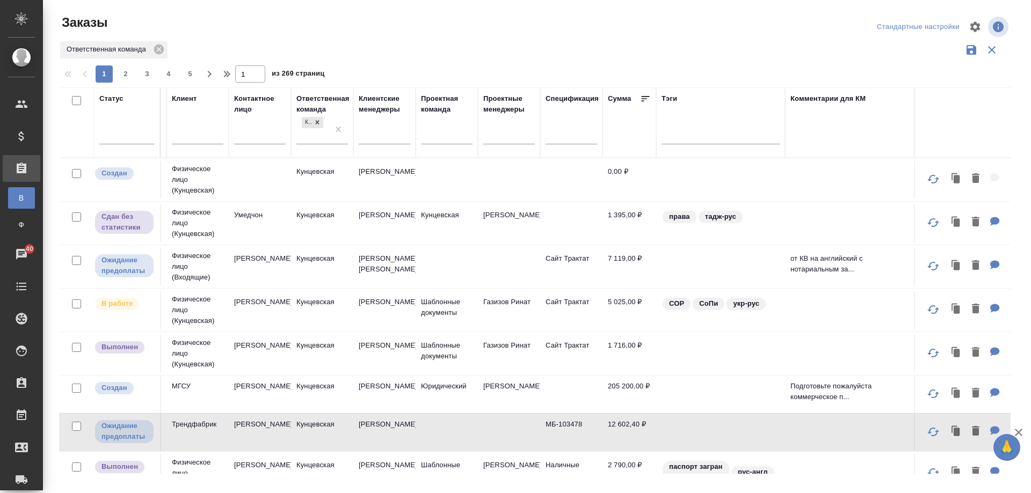
drag, startPoint x: 502, startPoint y: 475, endPoint x: 500, endPoint y: 469, distance: 6.1
click at [500, 469] on div "Заказы Стандартные настройки Ответственная команда 1 2 3 4 5 1 из 269 страниц С…" at bounding box center [539, 240] width 972 height 480
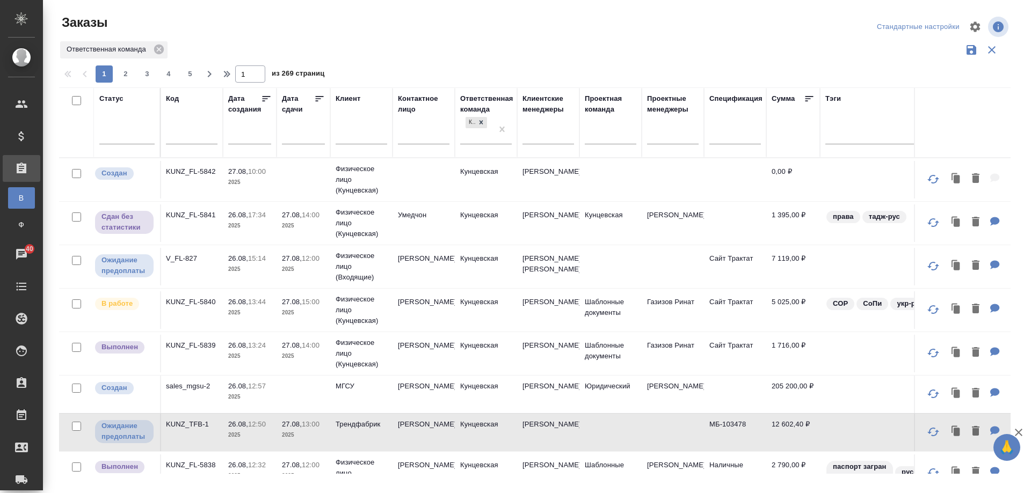
scroll to position [0, 0]
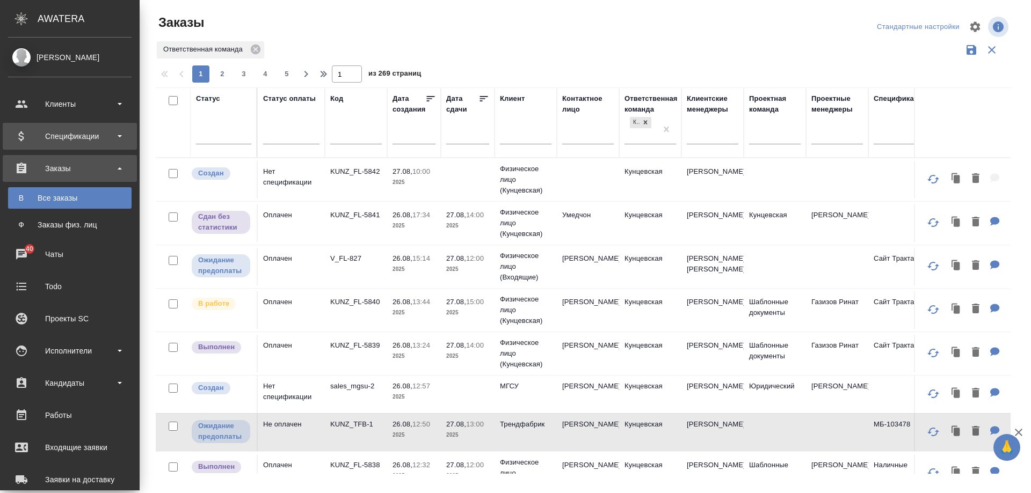
click at [32, 136] on div "Спецификации" at bounding box center [70, 136] width 124 height 16
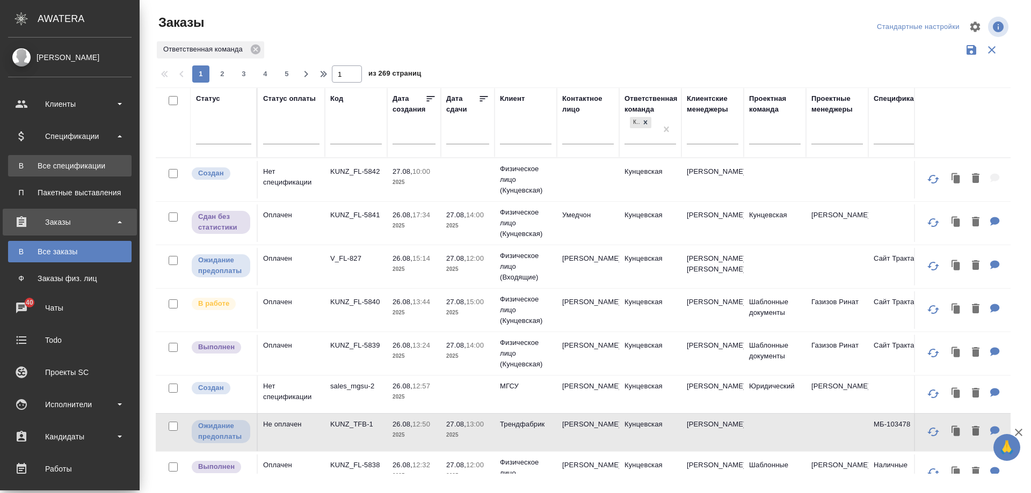
click at [58, 170] on div "Все спецификации" at bounding box center [69, 166] width 113 height 11
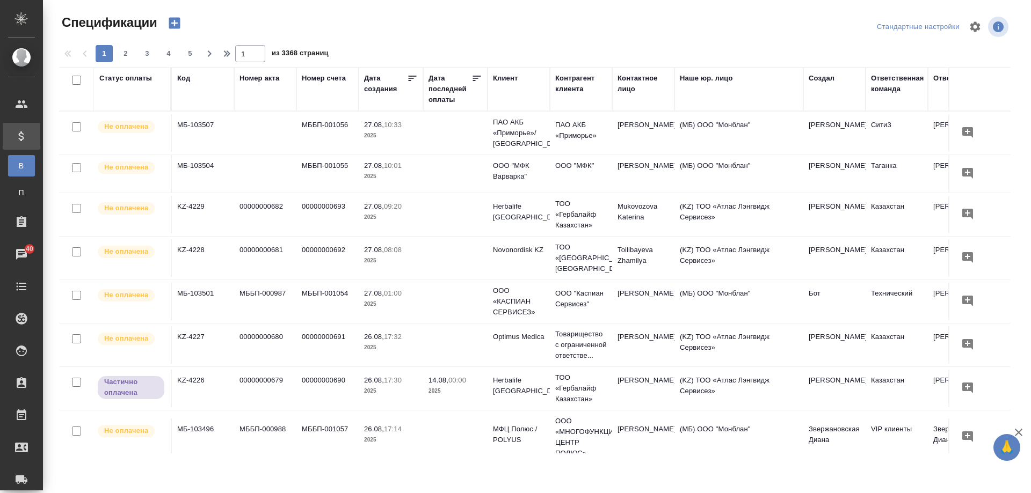
click at [898, 98] on div "Ответственная команда" at bounding box center [897, 89] width 52 height 32
click at [890, 69] on th "Ответственная команда" at bounding box center [897, 89] width 62 height 44
click at [889, 79] on div "Ответственная команда" at bounding box center [897, 83] width 53 height 21
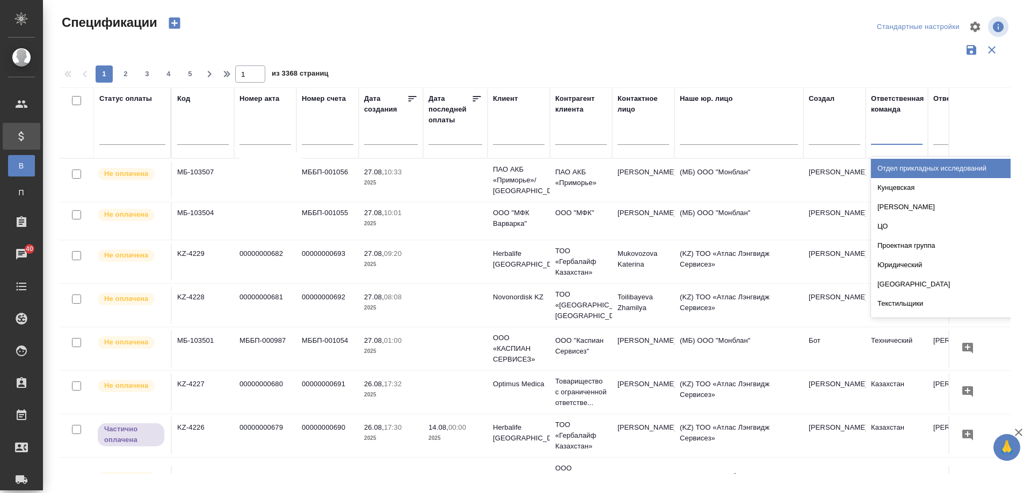
click at [891, 131] on div at bounding box center [897, 134] width 52 height 16
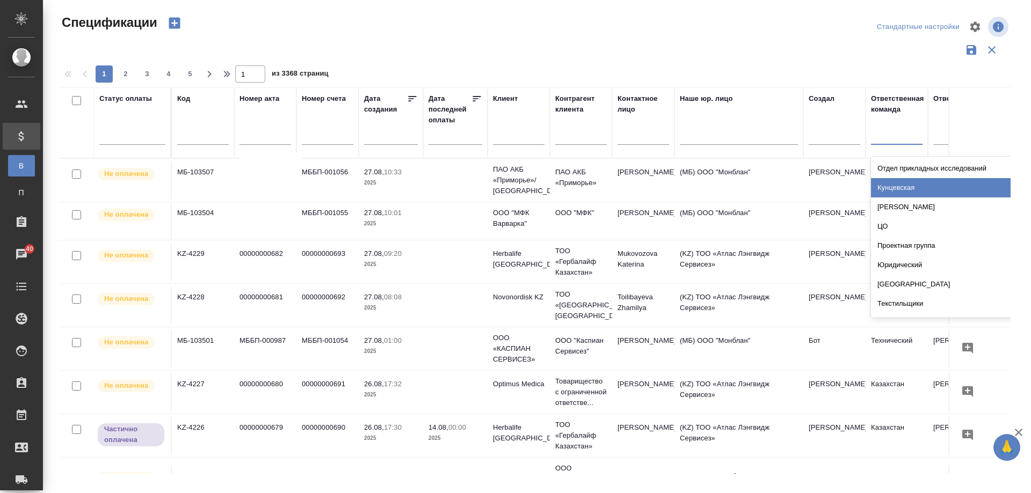
click at [908, 191] on div "Кунцевская" at bounding box center [951, 187] width 161 height 19
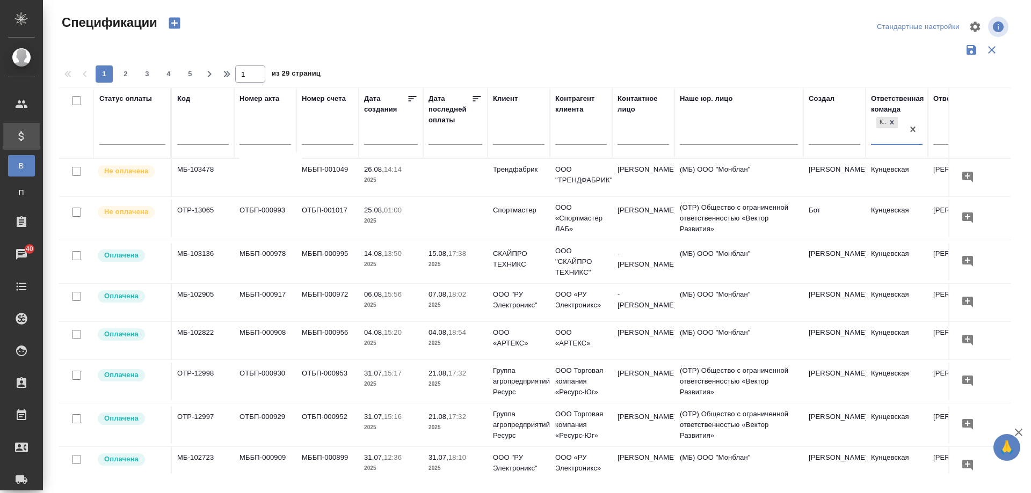
click at [467, 184] on td at bounding box center [455, 178] width 64 height 38
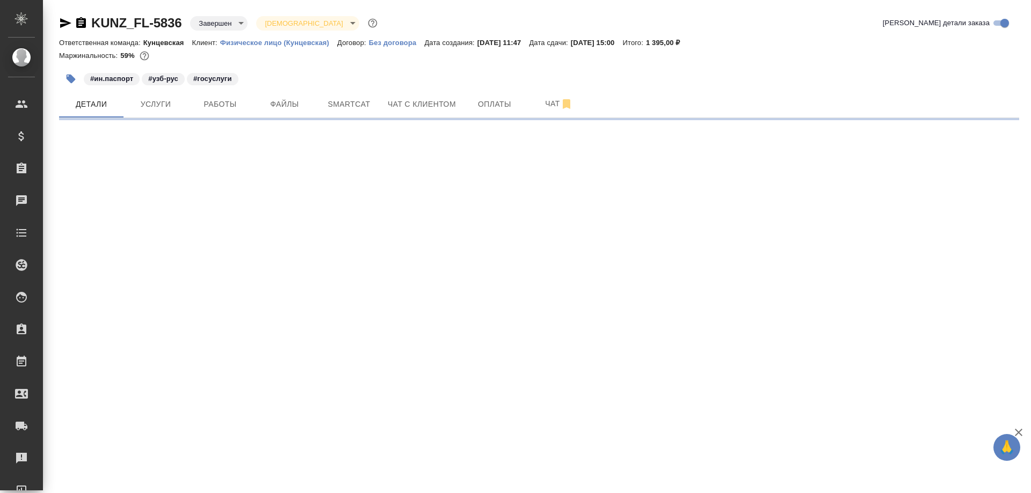
select select "RU"
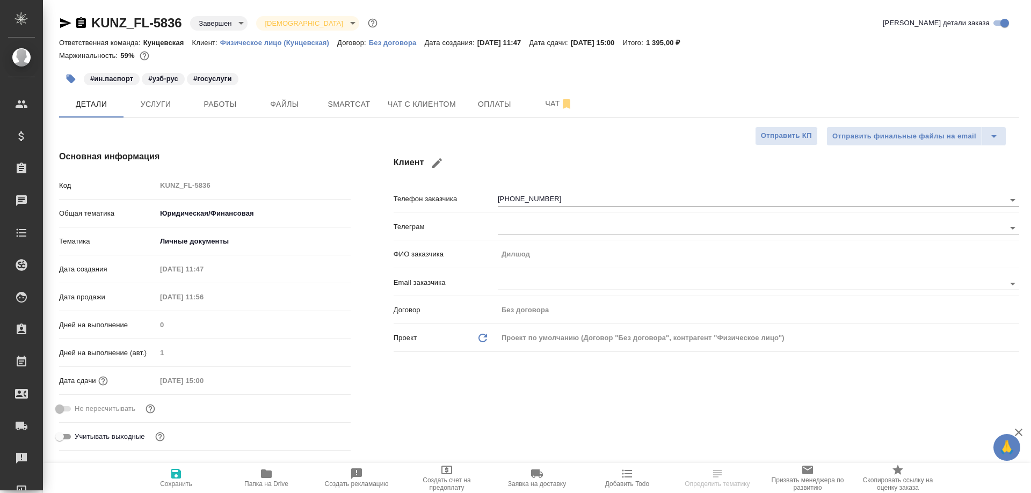
type textarea "x"
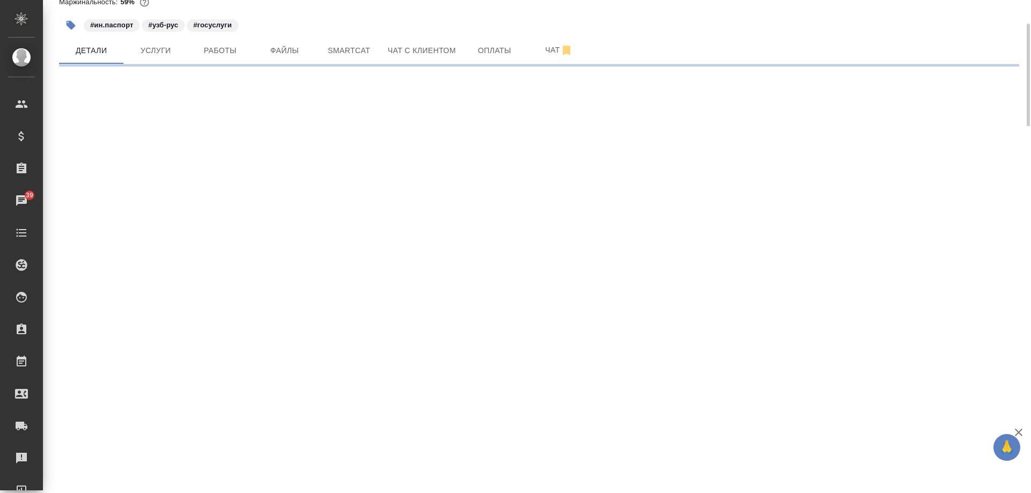
select select "RU"
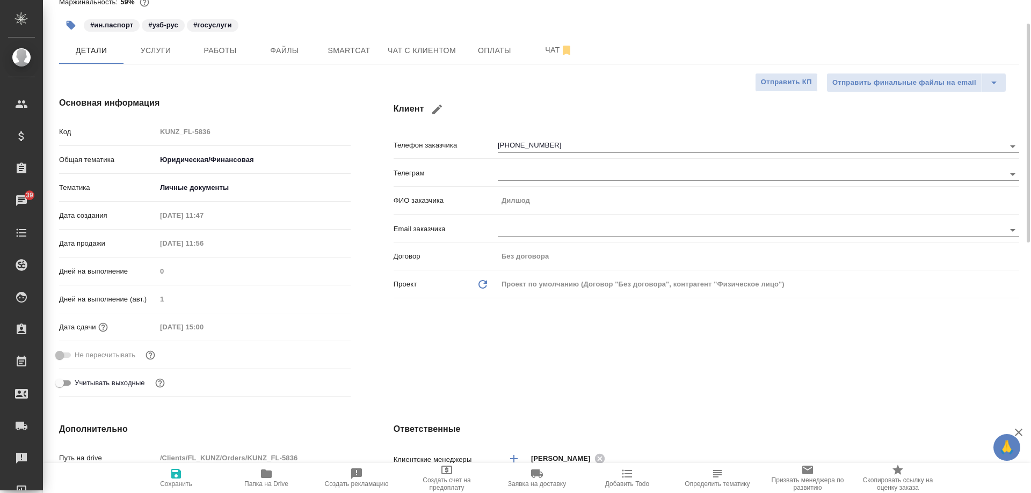
type textarea "x"
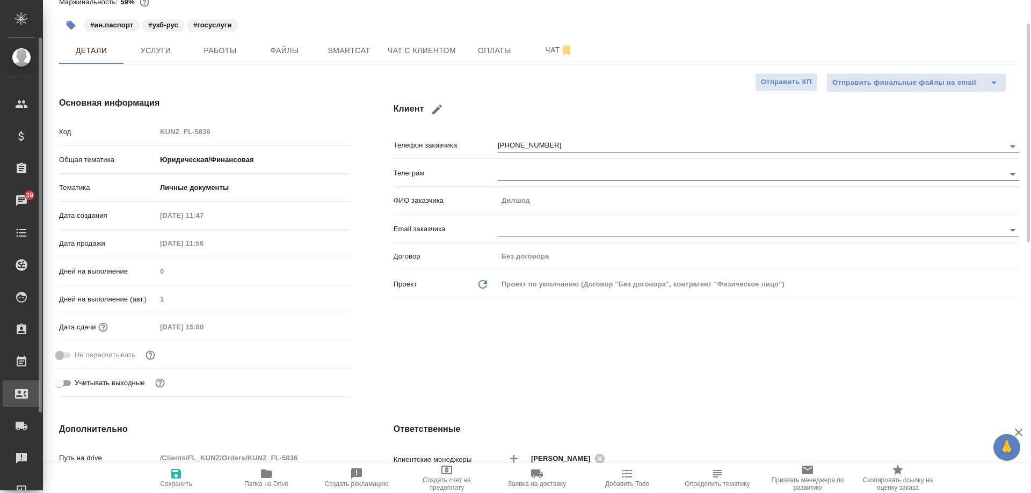
type textarea "x"
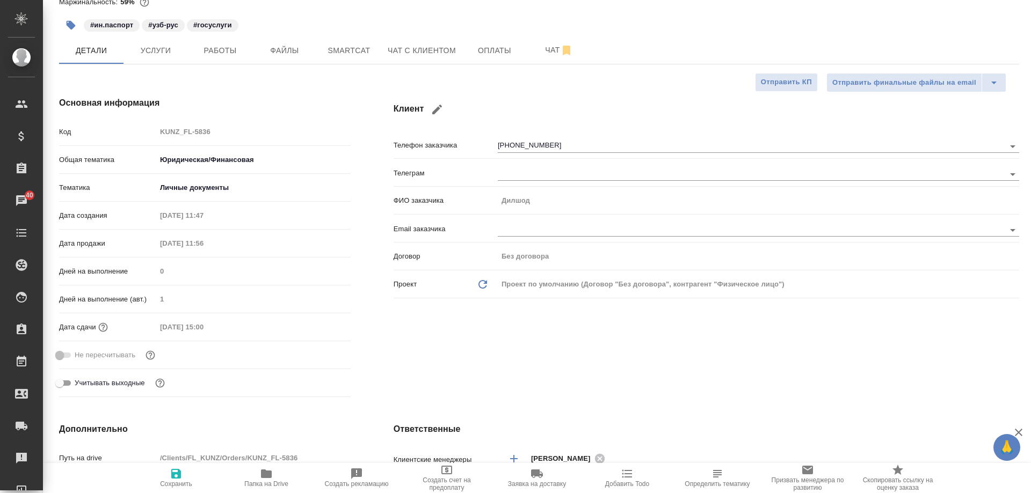
type textarea "x"
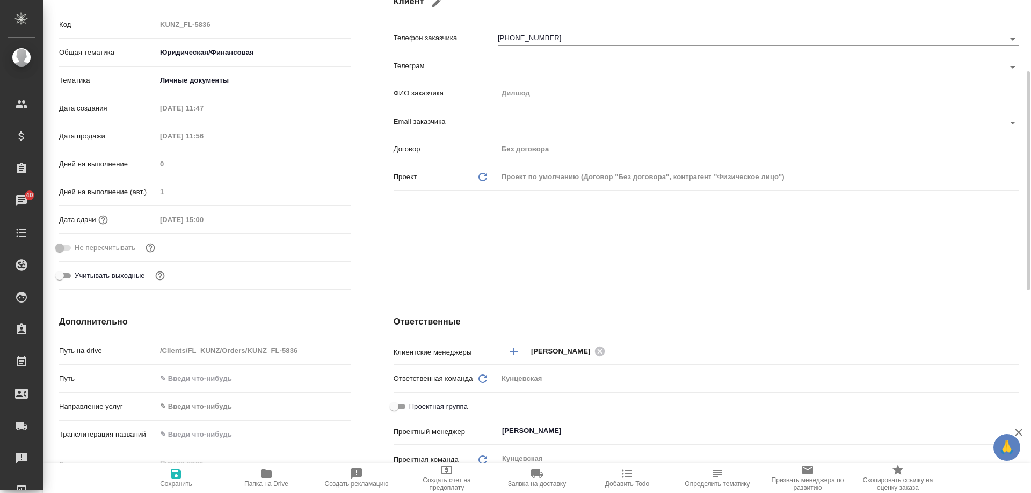
scroll to position [0, 0]
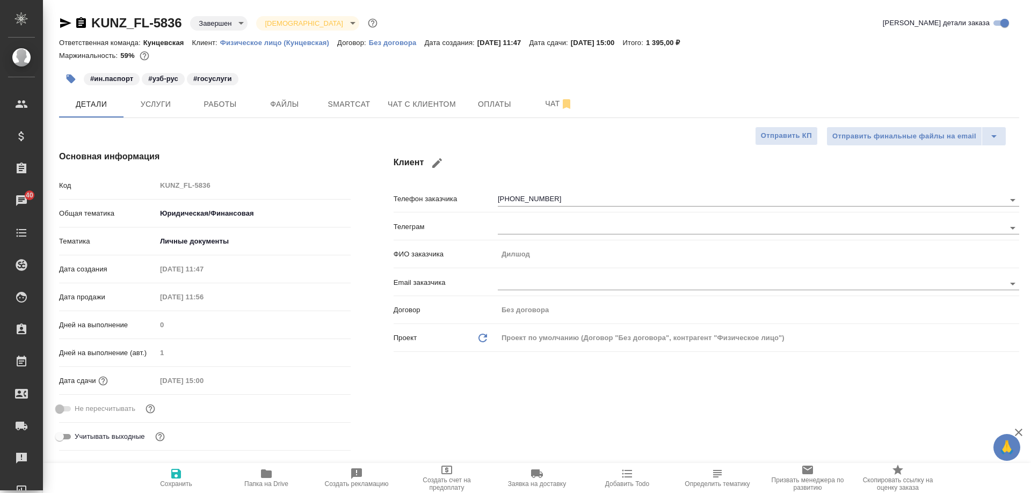
type textarea "x"
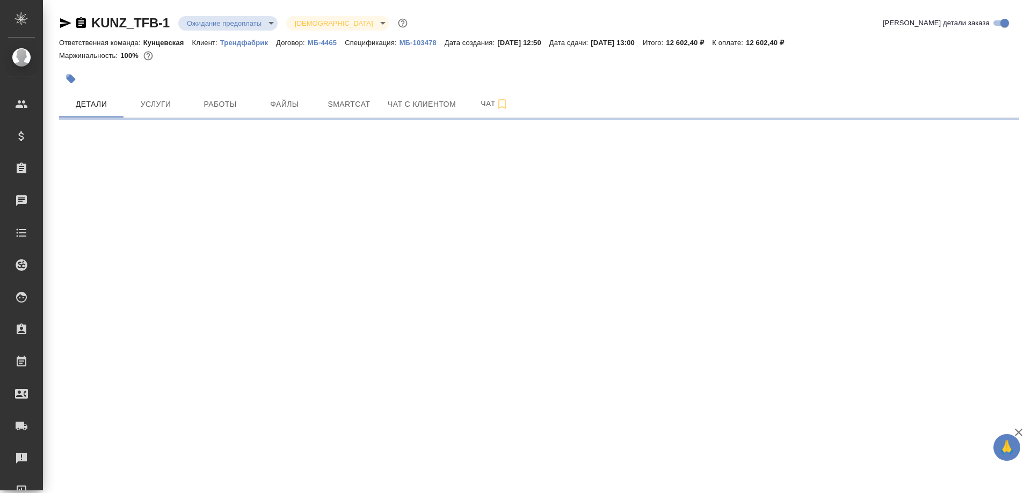
select select "RU"
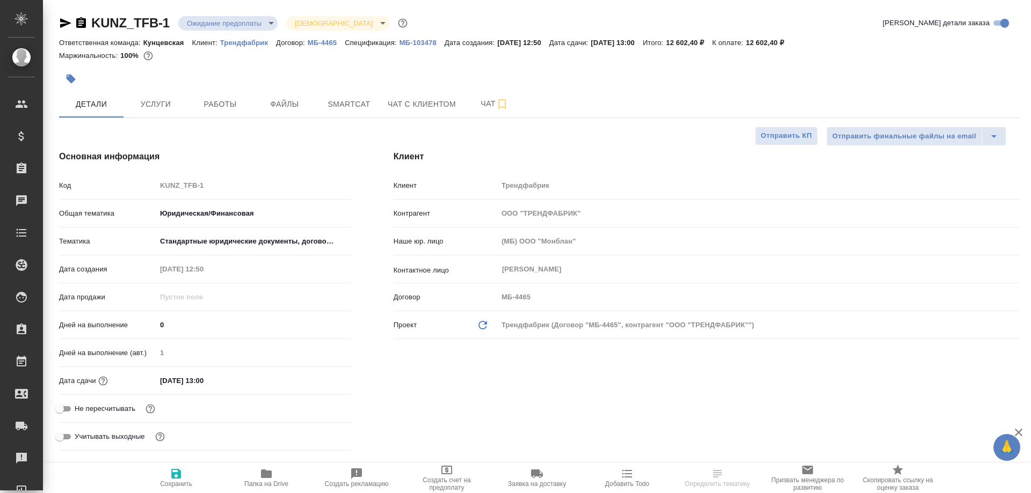
type textarea "x"
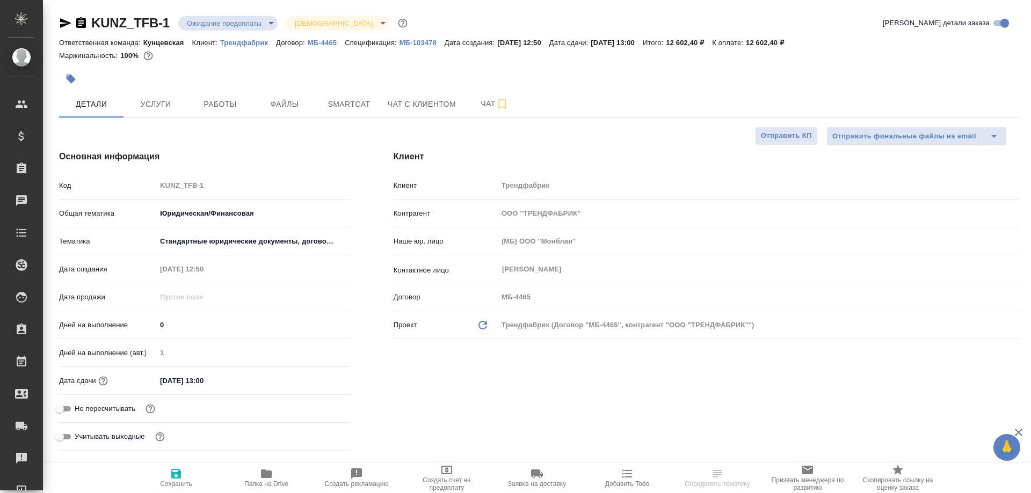
type textarea "x"
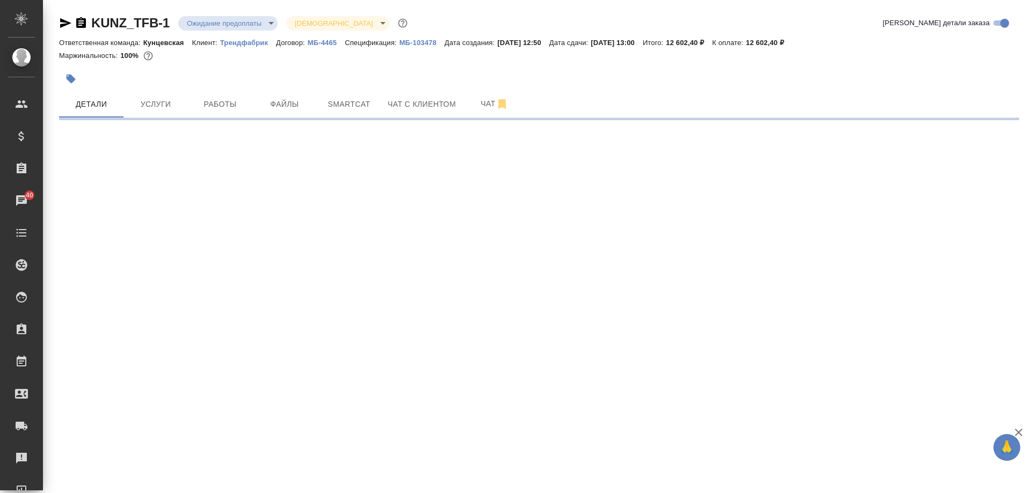
select select "RU"
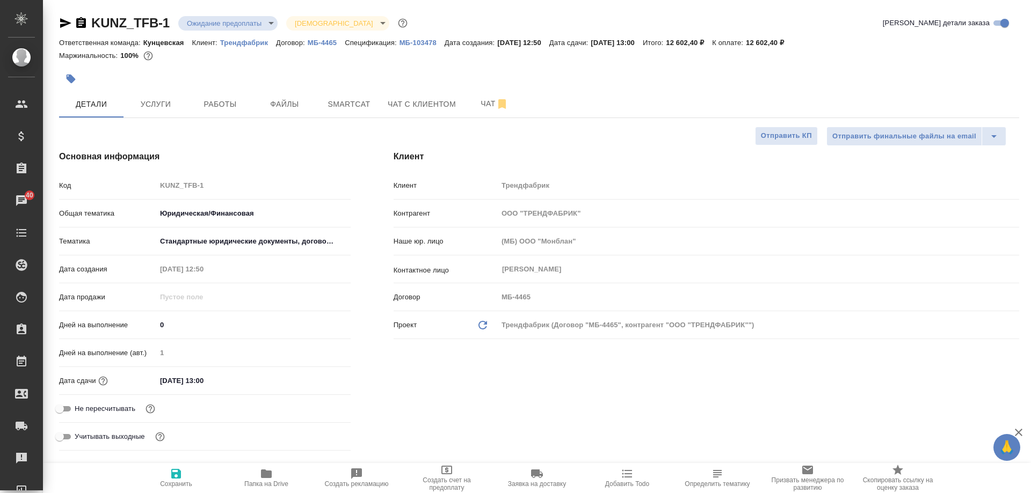
type textarea "x"
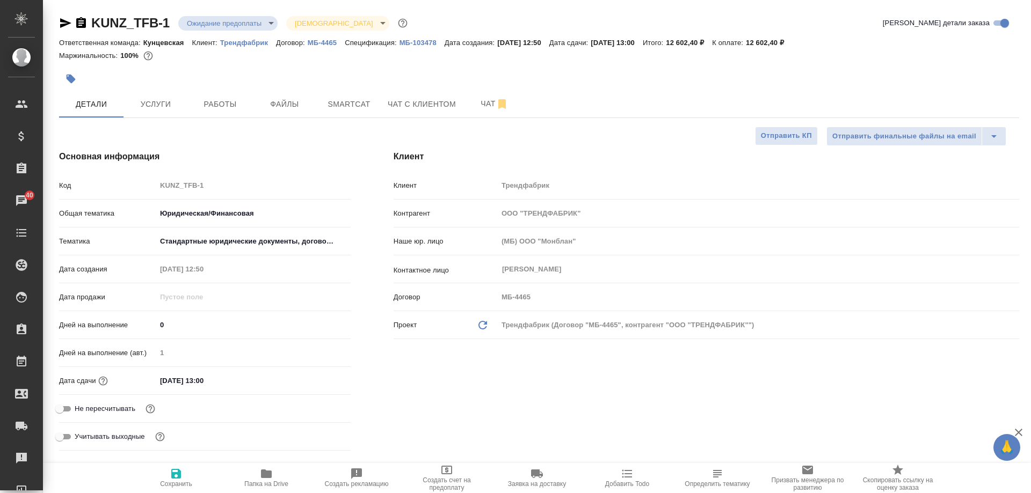
type textarea "x"
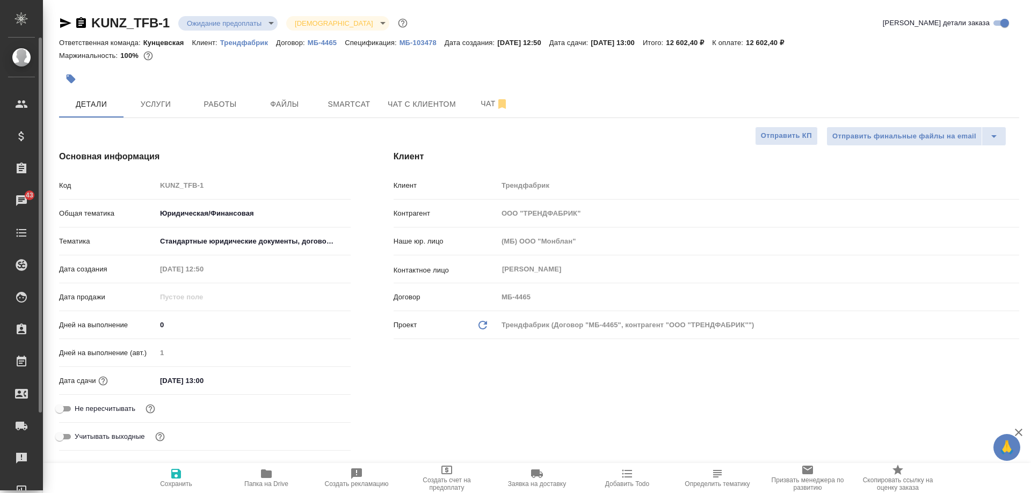
type textarea "x"
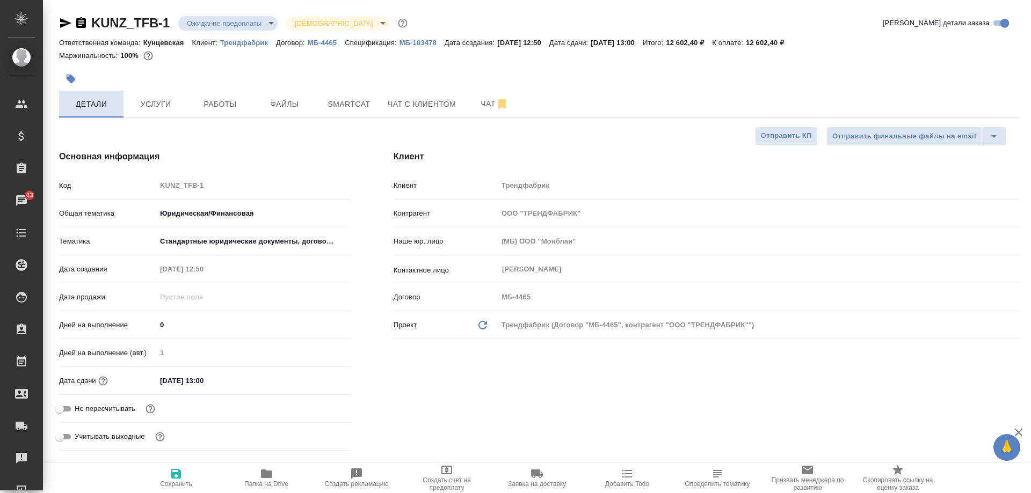
type textarea "x"
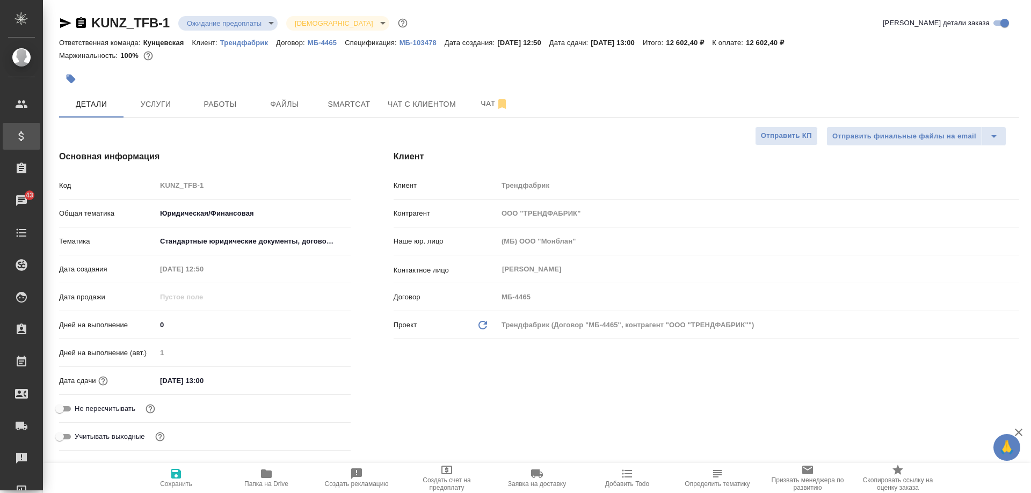
type textarea "x"
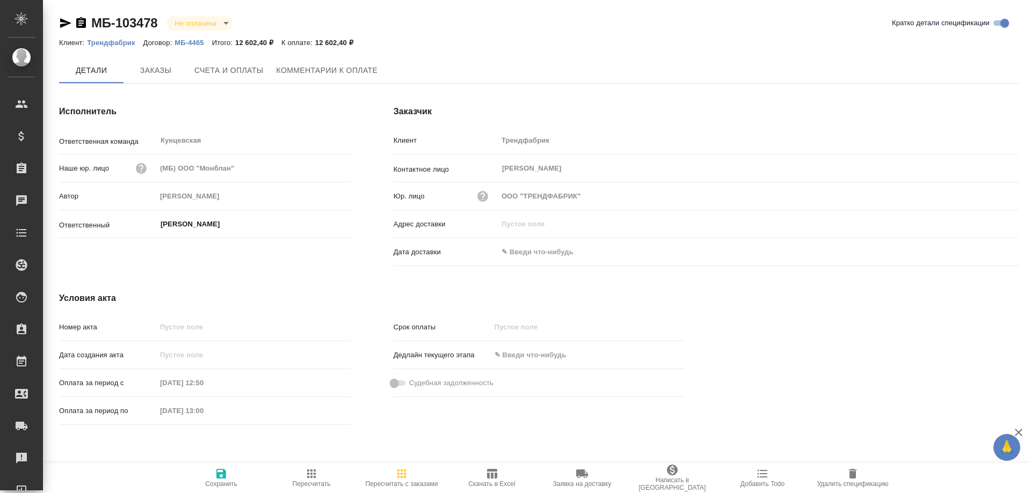
type input "[PERSON_NAME]"
click at [65, 26] on icon "button" at bounding box center [65, 23] width 13 height 13
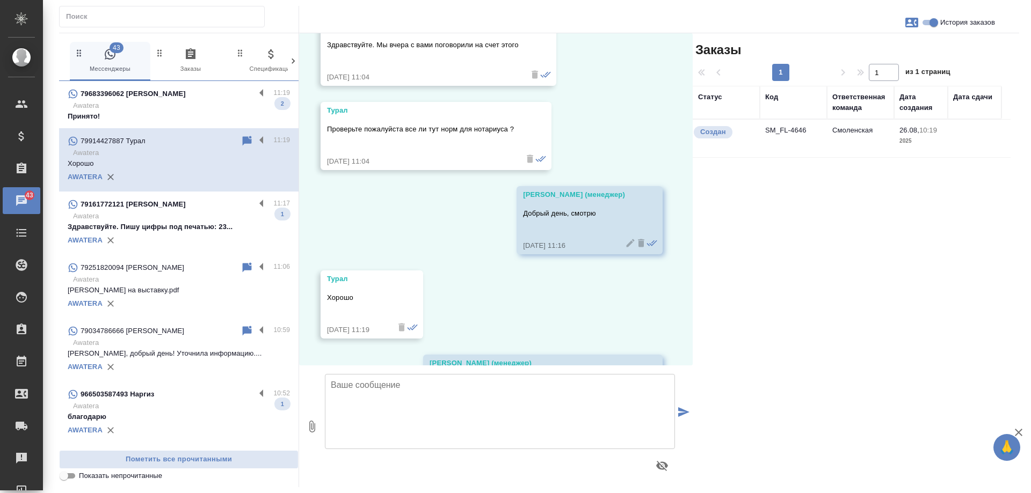
scroll to position [564, 0]
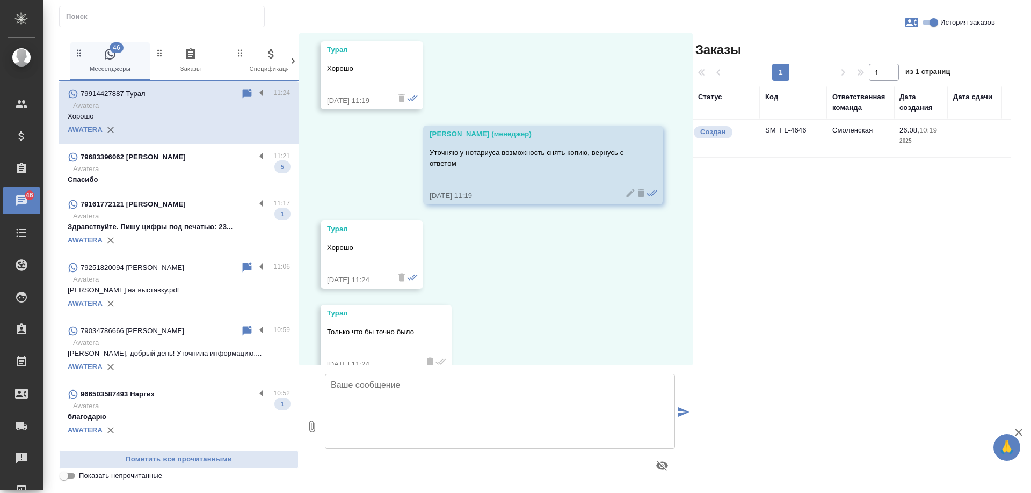
scroll to position [732, 0]
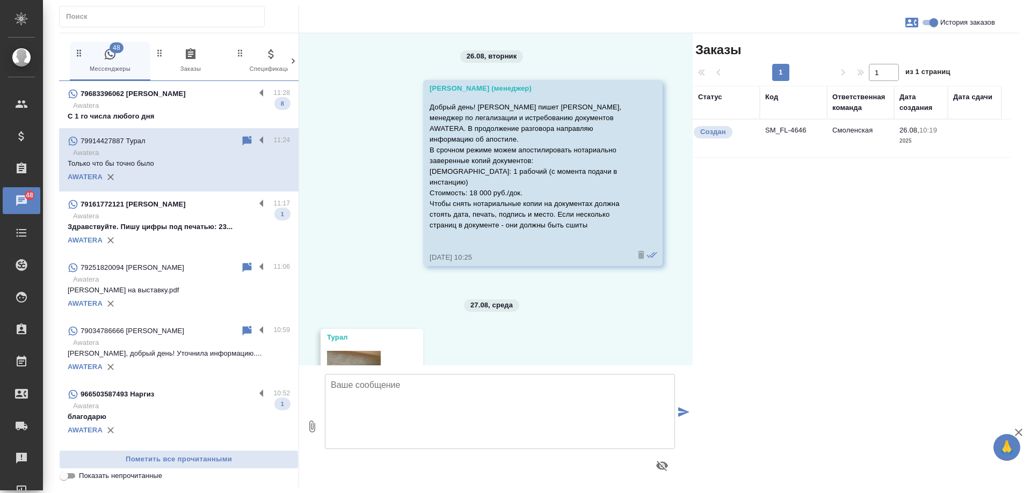
scroll to position [732, 0]
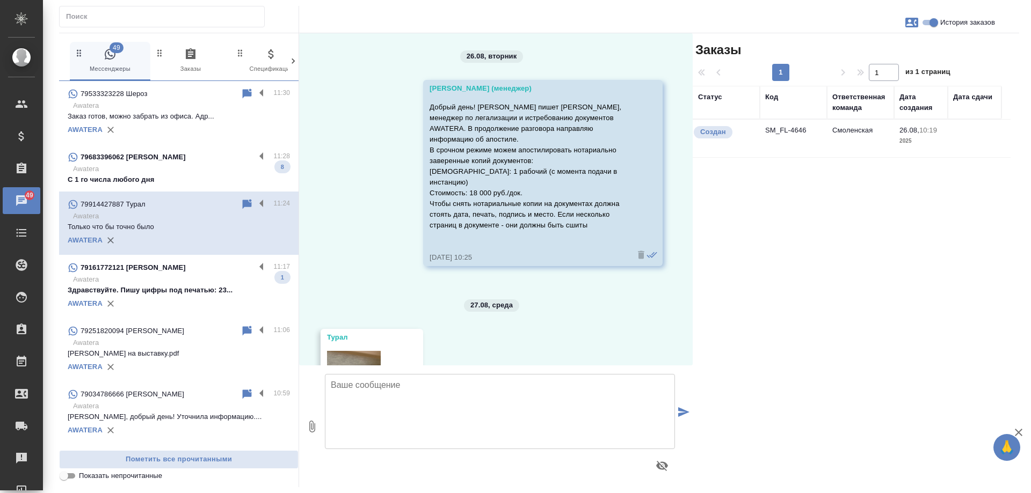
scroll to position [732, 0]
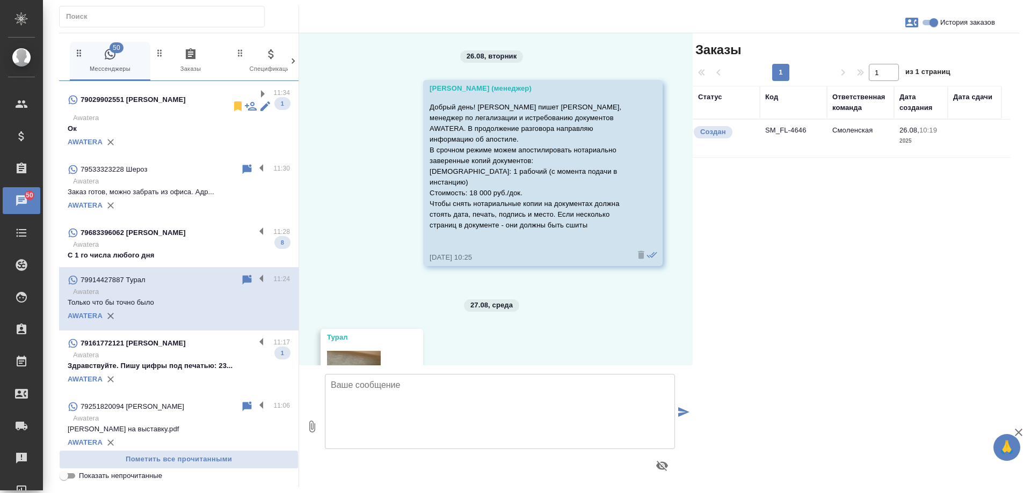
scroll to position [732, 0]
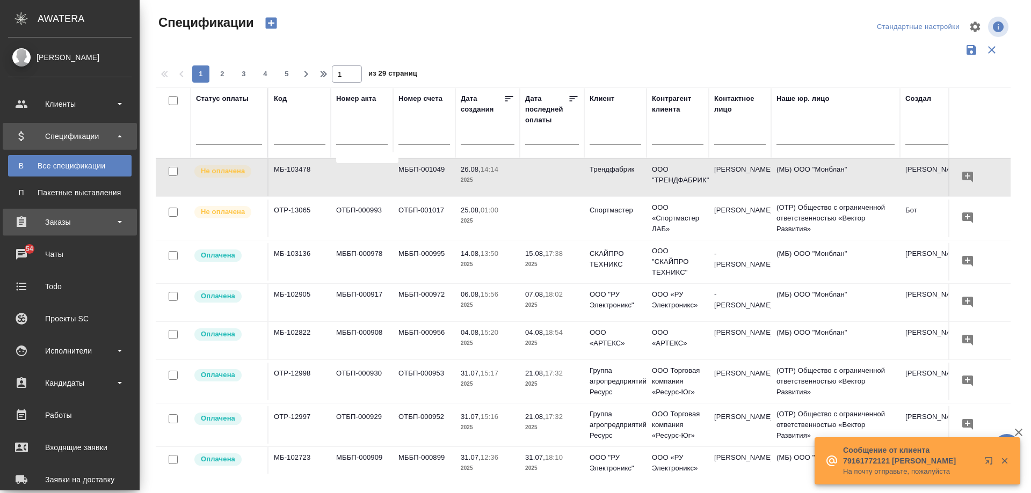
click at [27, 219] on div "Заказы" at bounding box center [70, 222] width 124 height 16
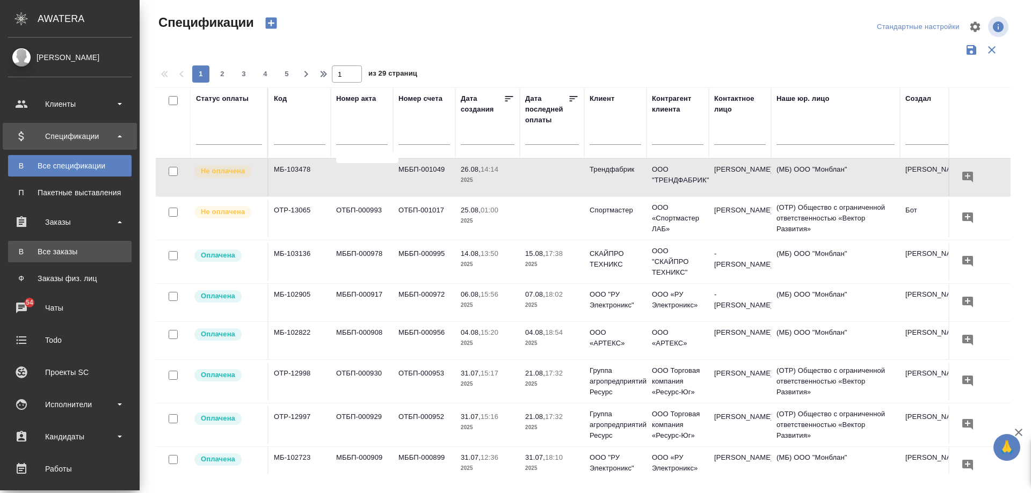
click at [82, 246] on link "В Все заказы" at bounding box center [70, 251] width 124 height 21
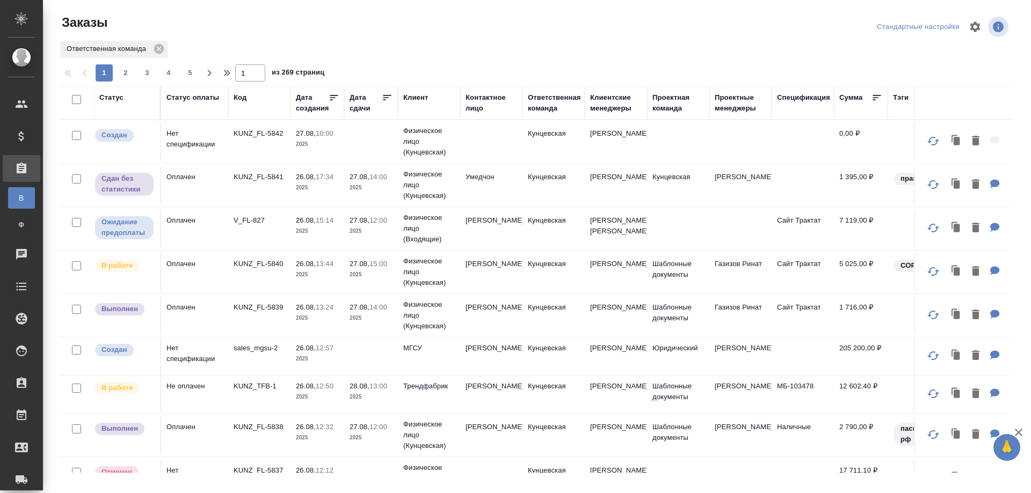
scroll to position [54, 0]
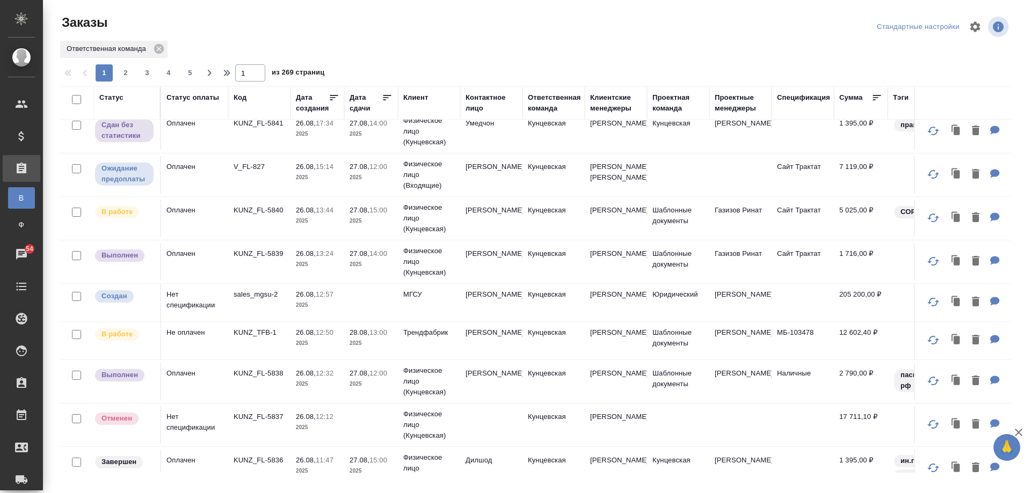
click at [277, 278] on td "KUNZ_FL-5839" at bounding box center [259, 262] width 62 height 38
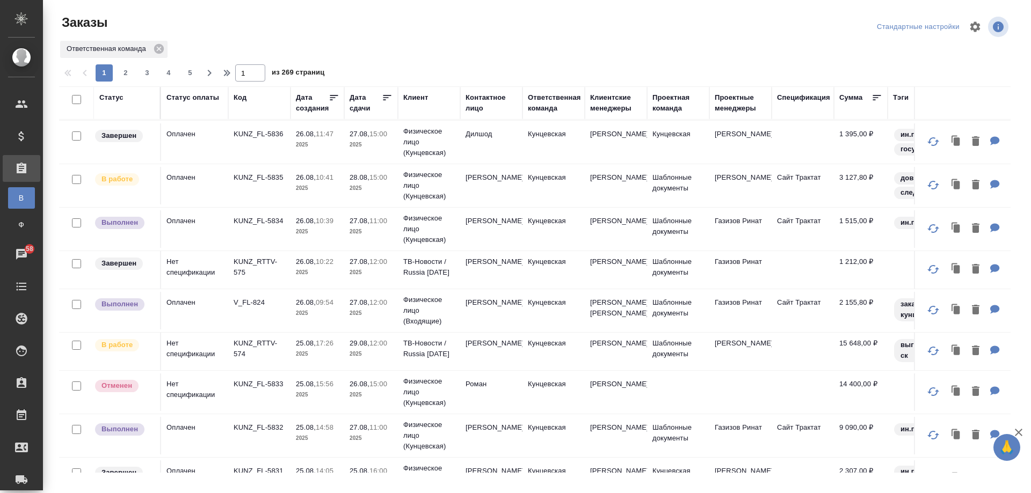
scroll to position [376, 0]
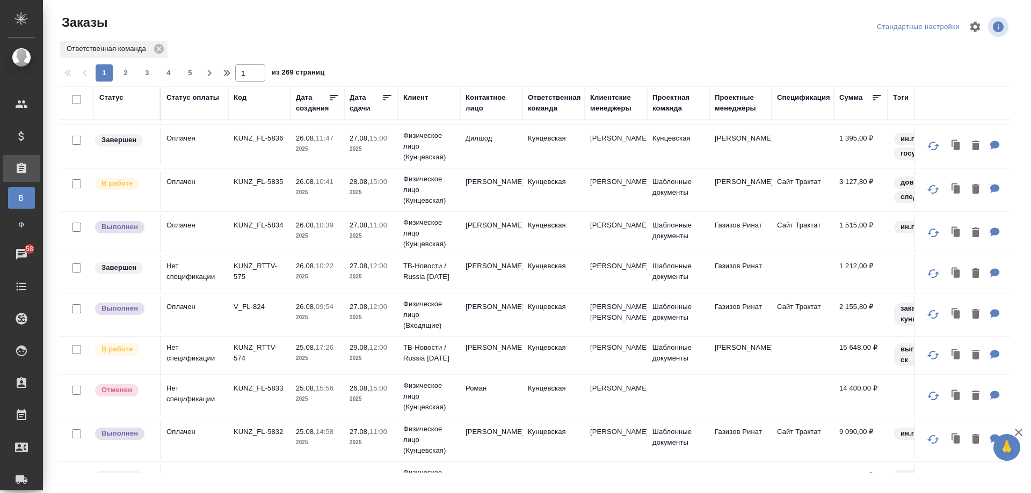
click at [354, 36] on div "Заказы" at bounding box center [219, 27] width 320 height 26
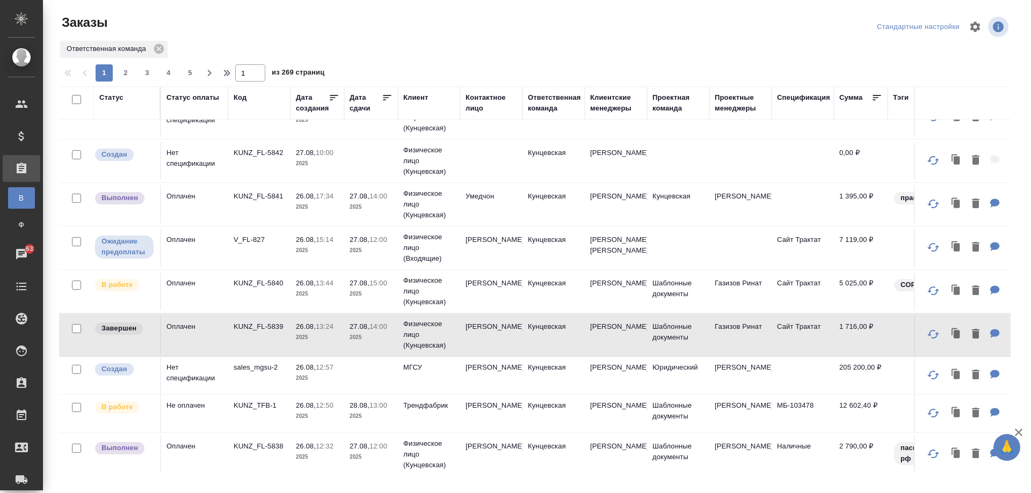
scroll to position [0, 0]
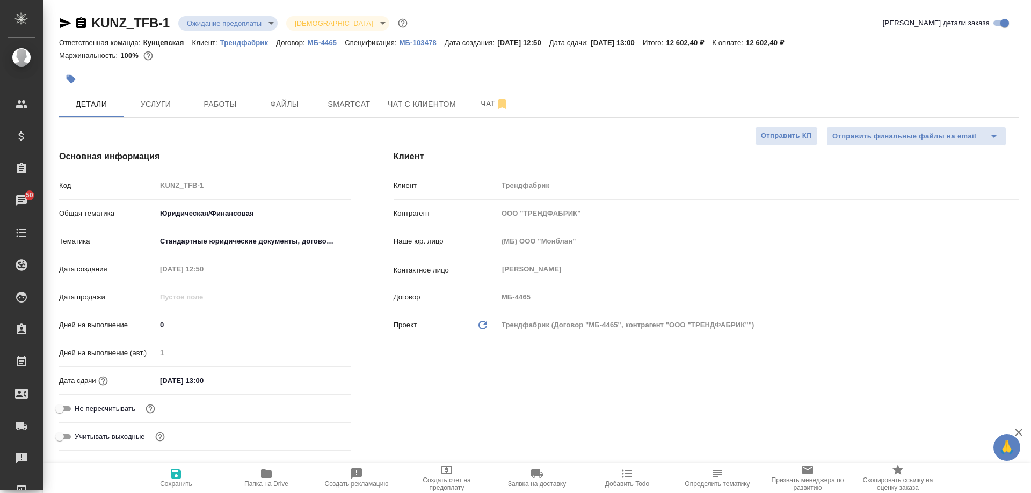
select select "RU"
click at [217, 21] on body "🙏 .cls-1 fill:#fff; AWATERA Moskalets Alina Клиенты Спецификации Заказы 50 Чаты…" at bounding box center [515, 246] width 1031 height 493
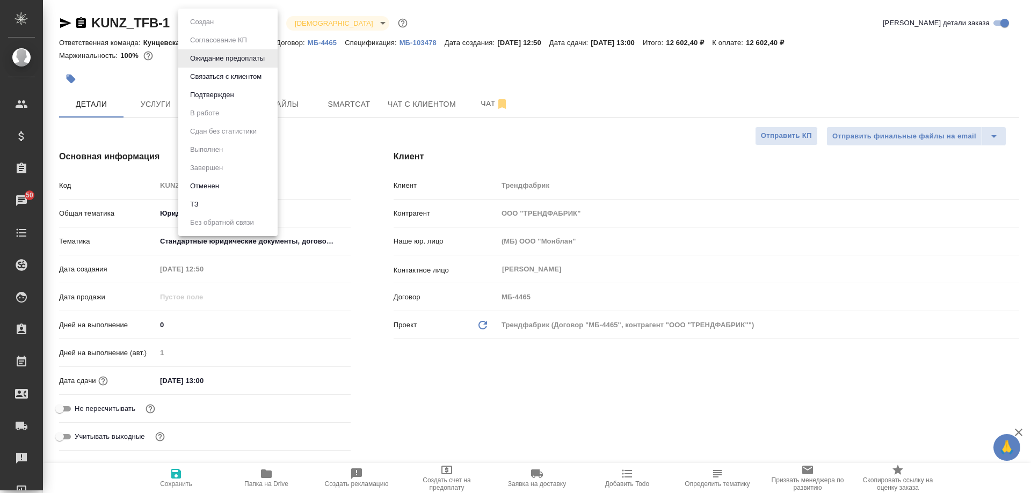
click at [404, 61] on div at bounding box center [515, 246] width 1031 height 493
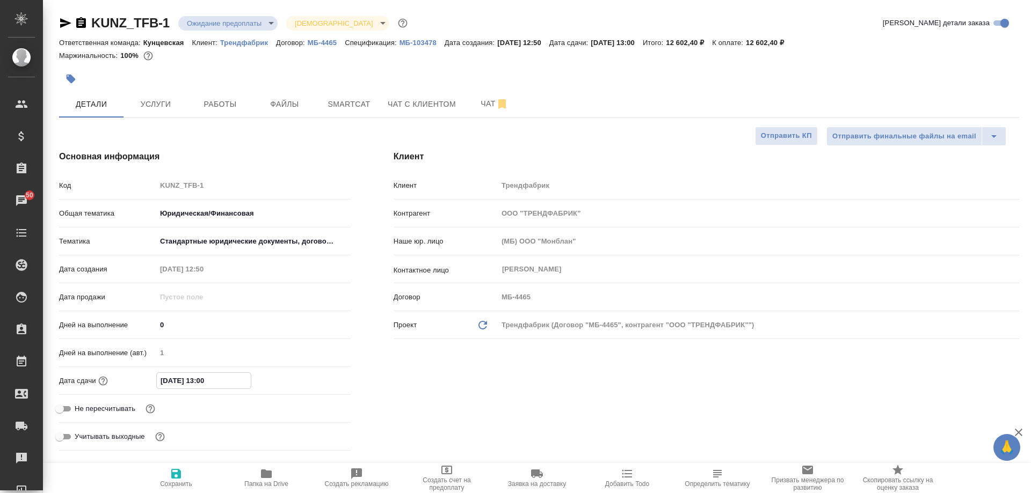
click at [163, 386] on input "27.08.2025 13:00" at bounding box center [204, 381] width 94 height 16
click at [321, 381] on icon "button" at bounding box center [320, 379] width 10 height 11
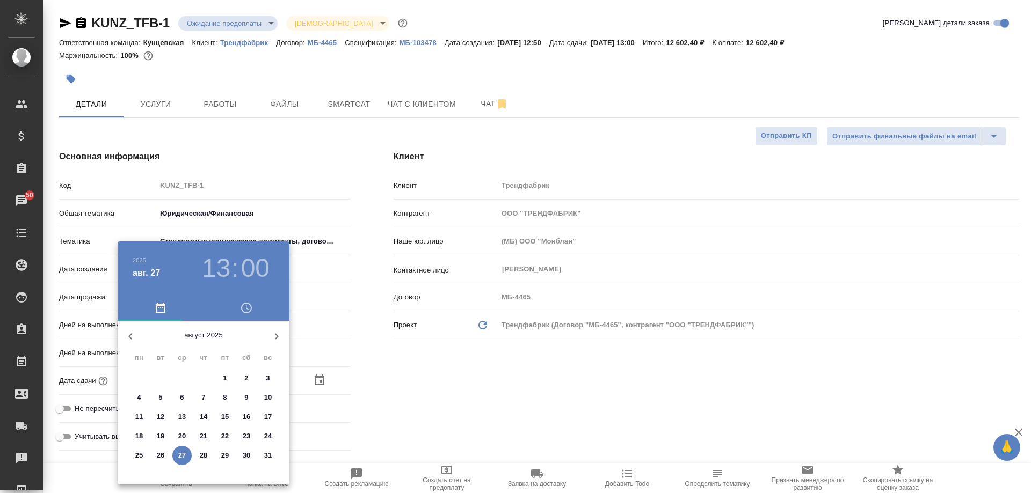
click at [205, 455] on p "28" at bounding box center [204, 456] width 8 height 11
type input "28.08.2025 13:00"
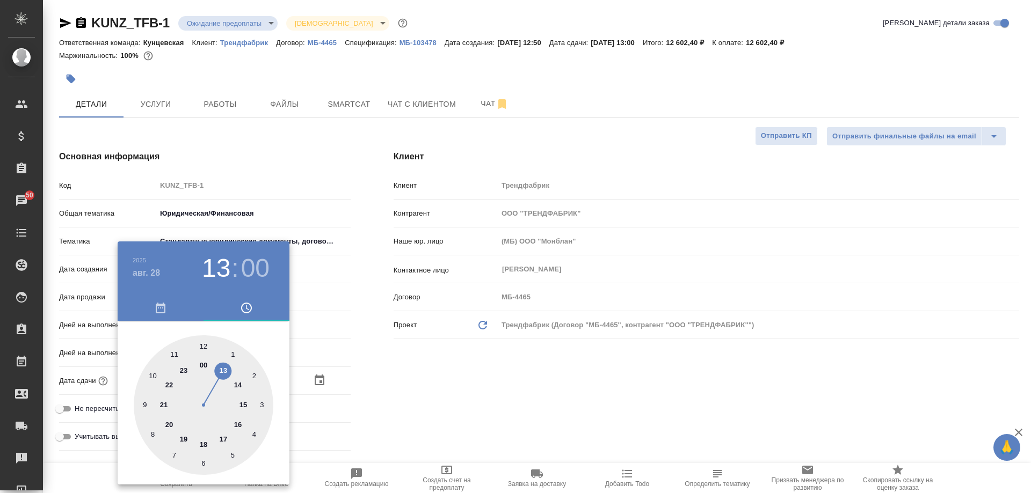
click at [222, 373] on div at bounding box center [204, 406] width 140 height 140
click at [206, 346] on div at bounding box center [204, 406] width 140 height 140
click at [342, 362] on div at bounding box center [515, 246] width 1031 height 493
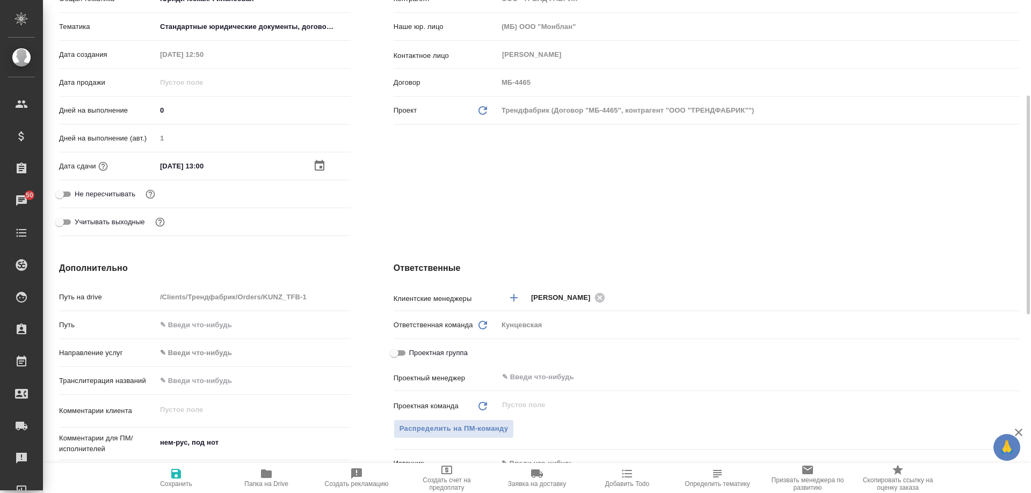
scroll to position [322, 0]
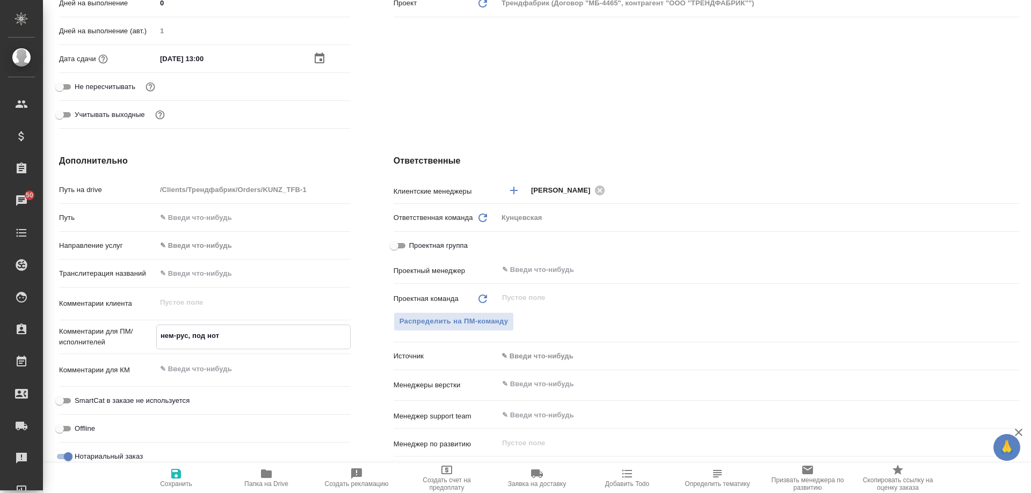
click at [226, 334] on textarea "нем-рус, под нот" at bounding box center [253, 336] width 193 height 18
click at [161, 340] on textarea "нем-рус, под нот" at bounding box center [253, 336] width 193 height 18
type textarea "нем-рус, под нот"
click at [381, 215] on div "Ответственные Клиентские менеджеры Moskalets Alina ​ Ответственная команда Обно…" at bounding box center [706, 349] width 669 height 433
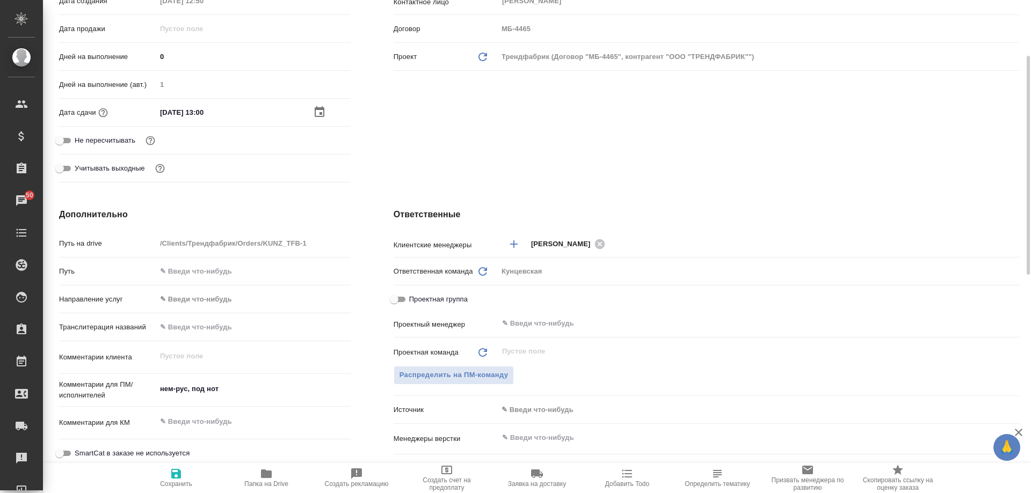
scroll to position [271, 0]
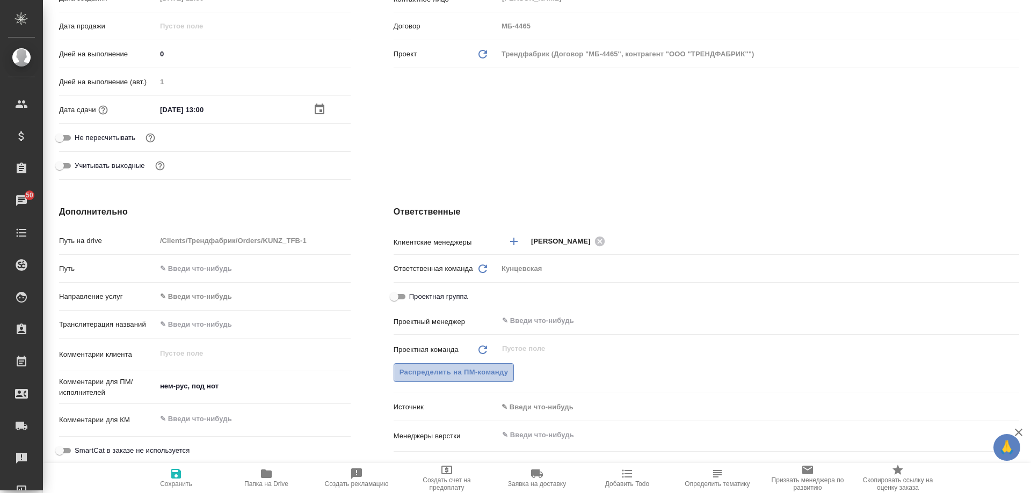
click at [471, 369] on span "Распределить на ПМ-команду" at bounding box center [454, 373] width 109 height 12
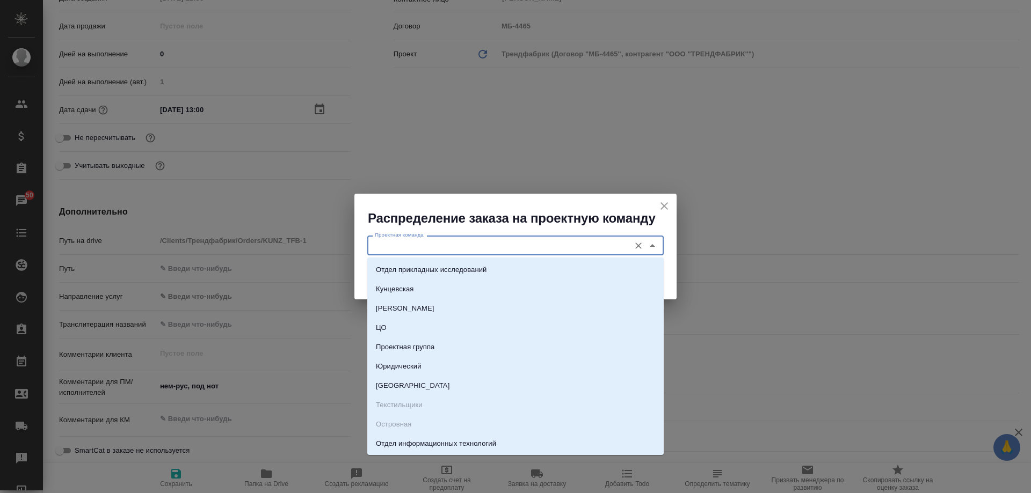
click at [410, 251] on input "Проектная команда" at bounding box center [498, 245] width 254 height 13
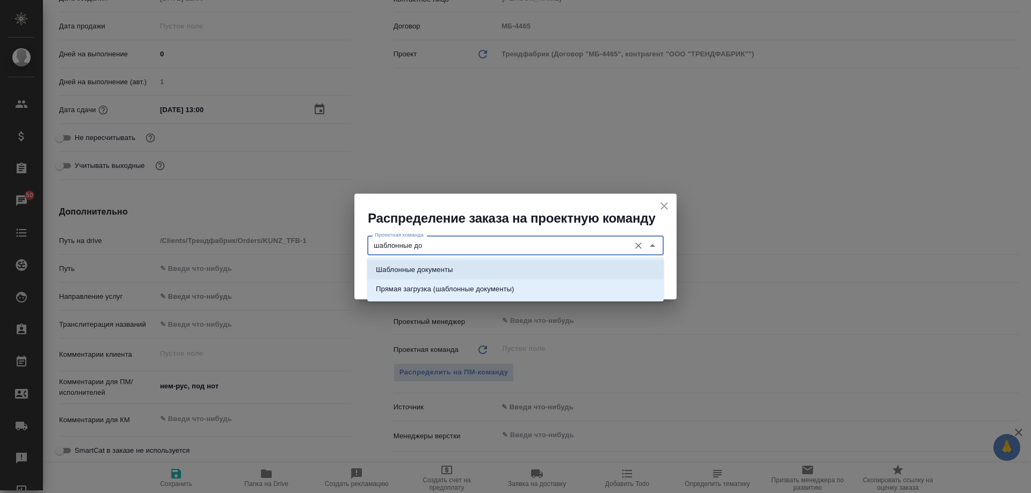
click at [451, 279] on li "Шаблонные документы" at bounding box center [515, 269] width 296 height 19
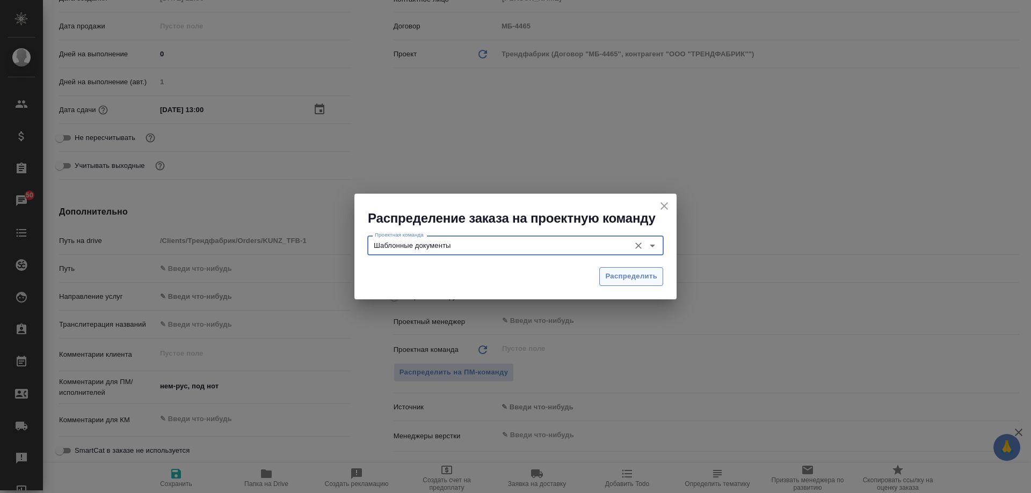
type input "Шаблонные документы"
click at [650, 272] on span "Распределить" at bounding box center [631, 277] width 52 height 12
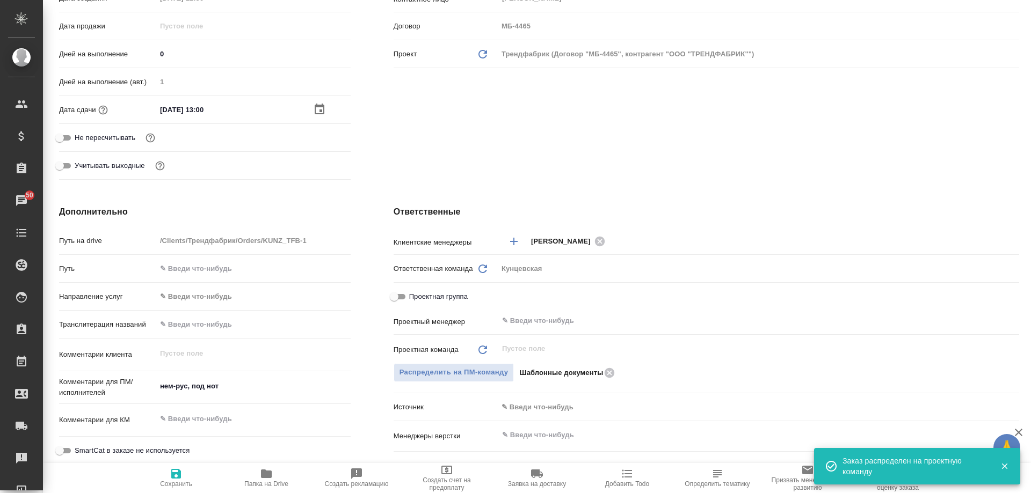
click at [184, 478] on span "Сохранить" at bounding box center [175, 478] width 77 height 20
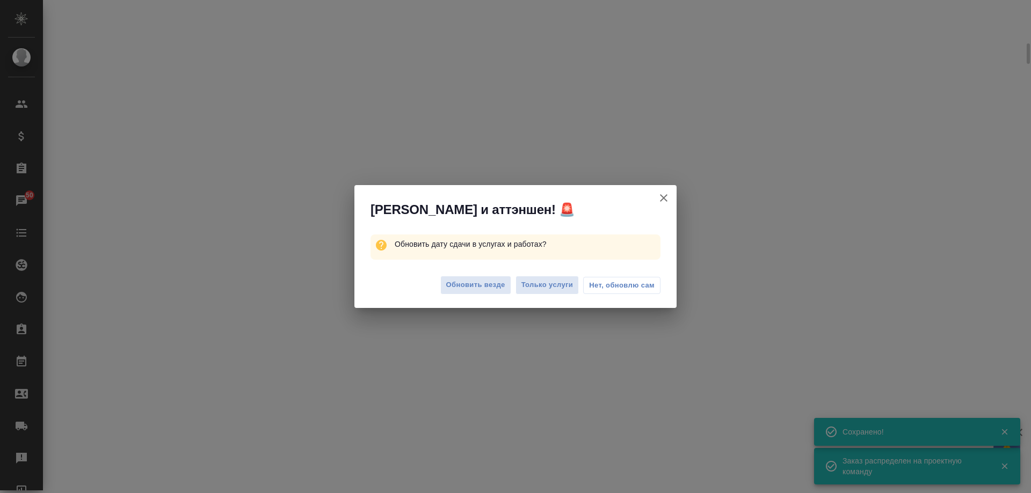
select select "RU"
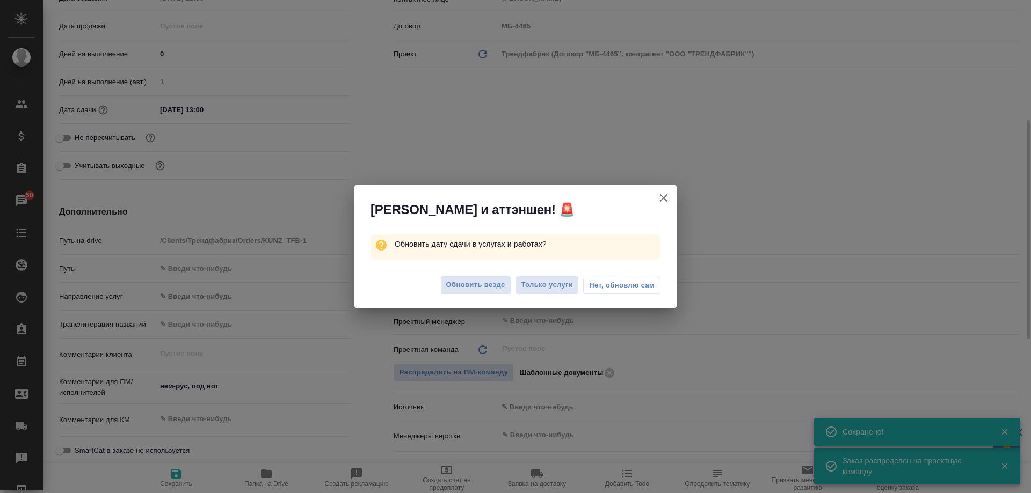
type textarea "x"
click at [479, 286] on span "Обновить везде" at bounding box center [475, 285] width 59 height 12
type textarea "x"
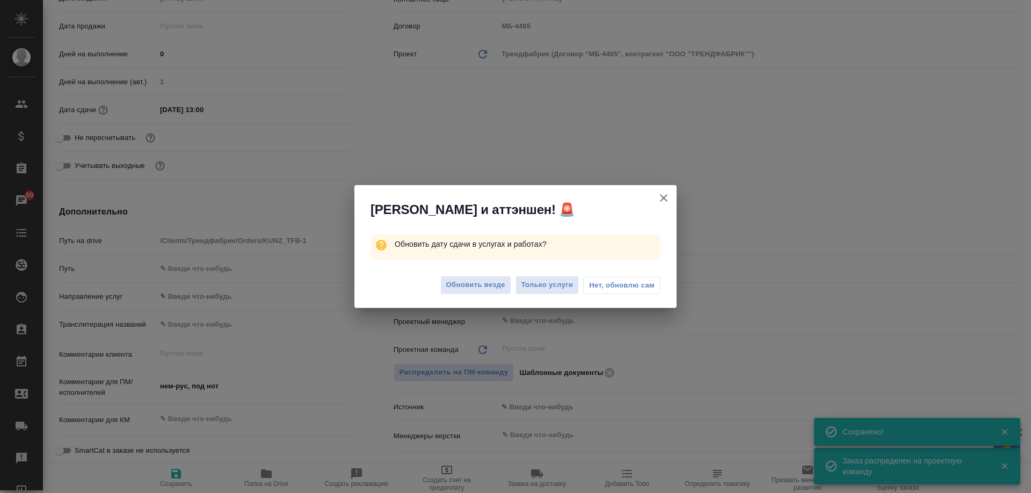
type textarea "x"
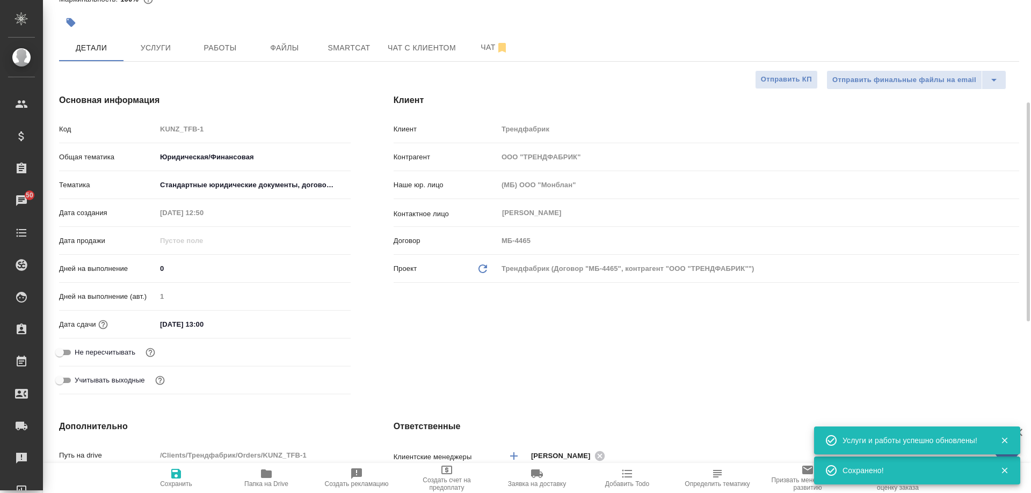
scroll to position [3, 0]
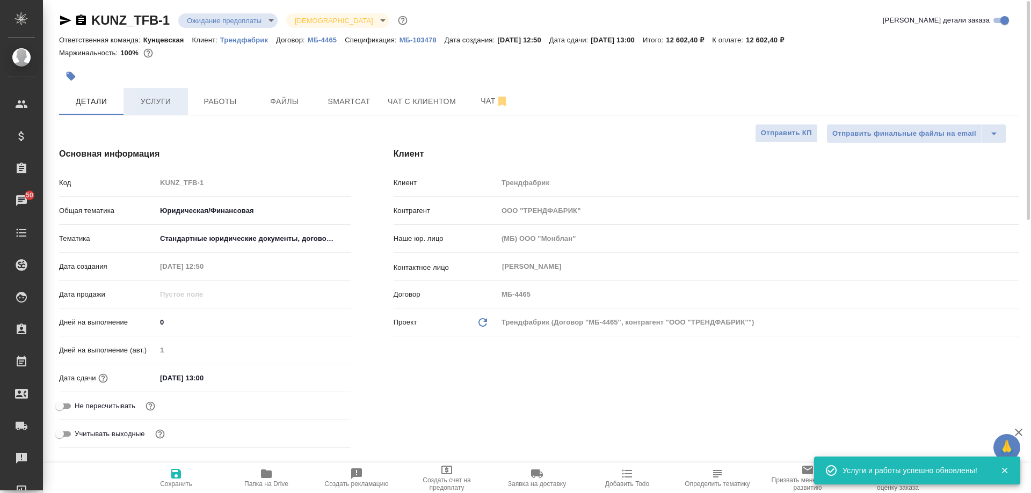
click at [148, 105] on span "Услуги" at bounding box center [156, 101] width 52 height 13
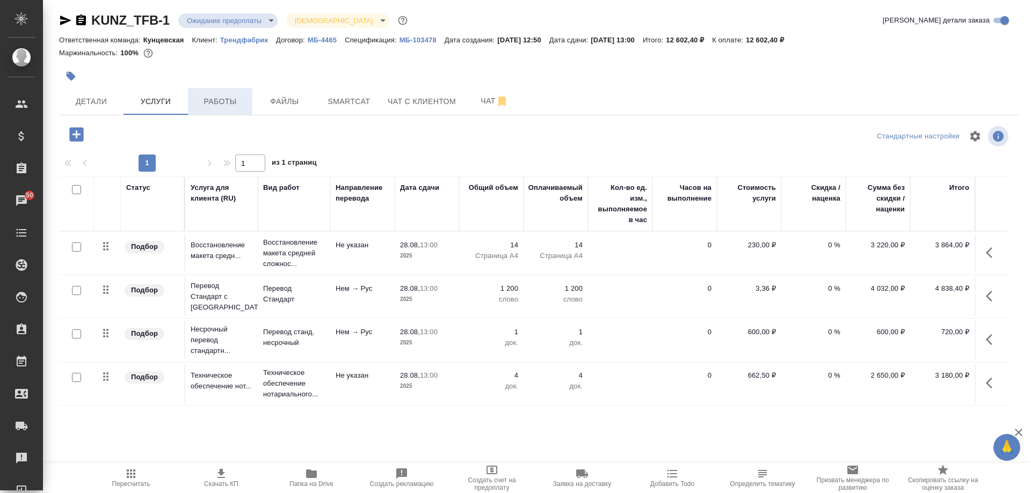
click at [218, 98] on span "Работы" at bounding box center [220, 101] width 52 height 13
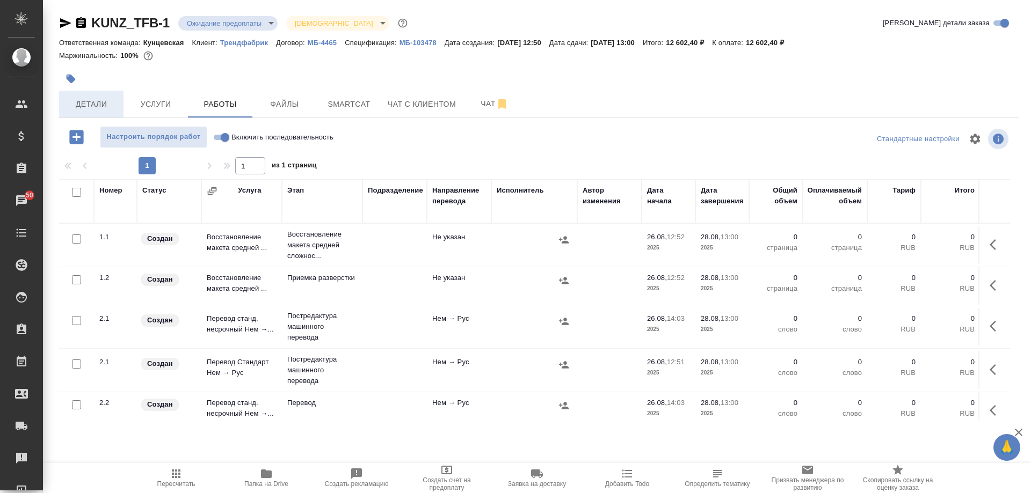
click at [79, 95] on button "Детали" at bounding box center [91, 104] width 64 height 27
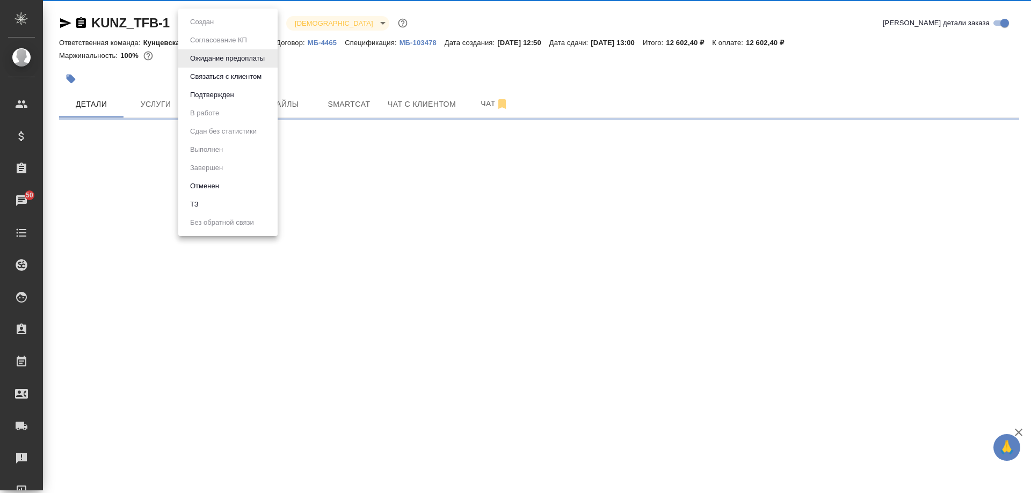
click at [225, 30] on body "🙏 .cls-1 fill:#fff; AWATERA Moskalets Alina Клиенты Спецификации Заказы 50 Чаты…" at bounding box center [515, 246] width 1031 height 493
select select "RU"
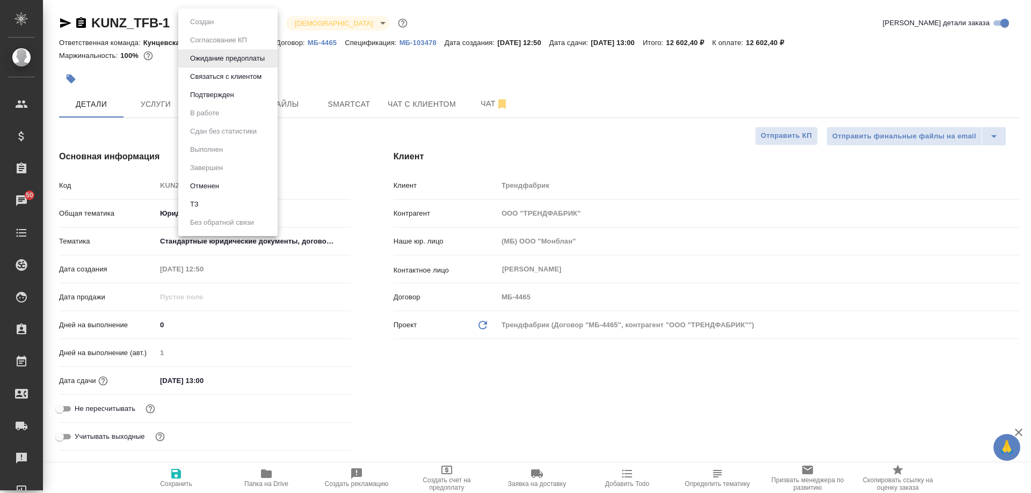
type textarea "x"
click at [224, 97] on button "Подтвержден" at bounding box center [212, 95] width 50 height 12
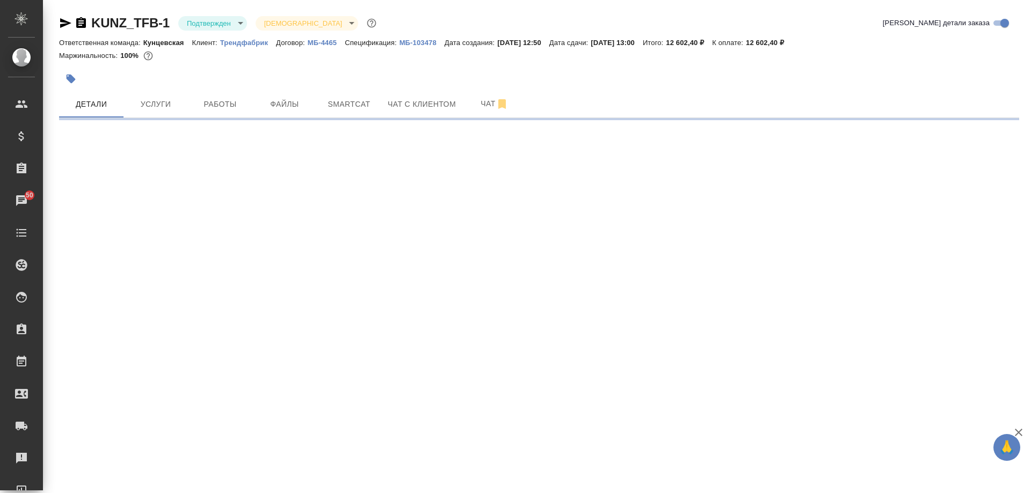
select select "RU"
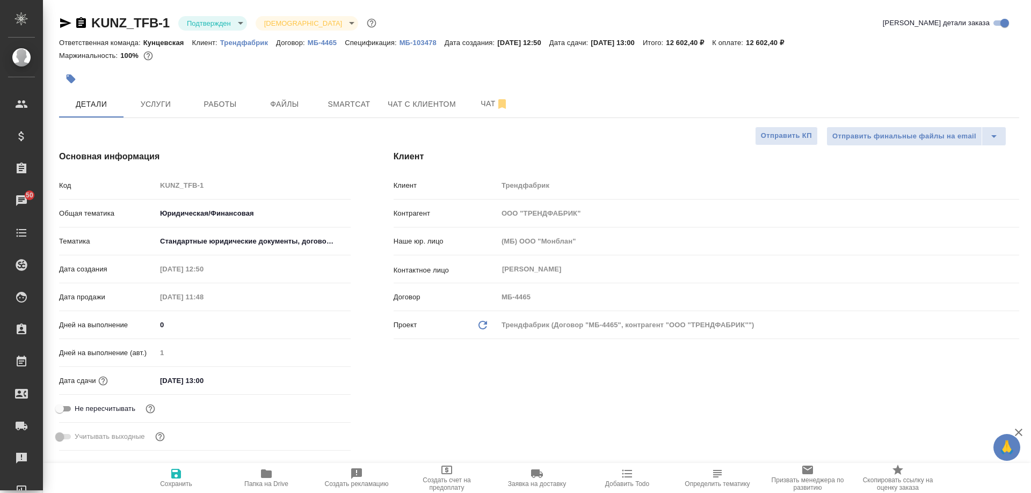
type textarea "x"
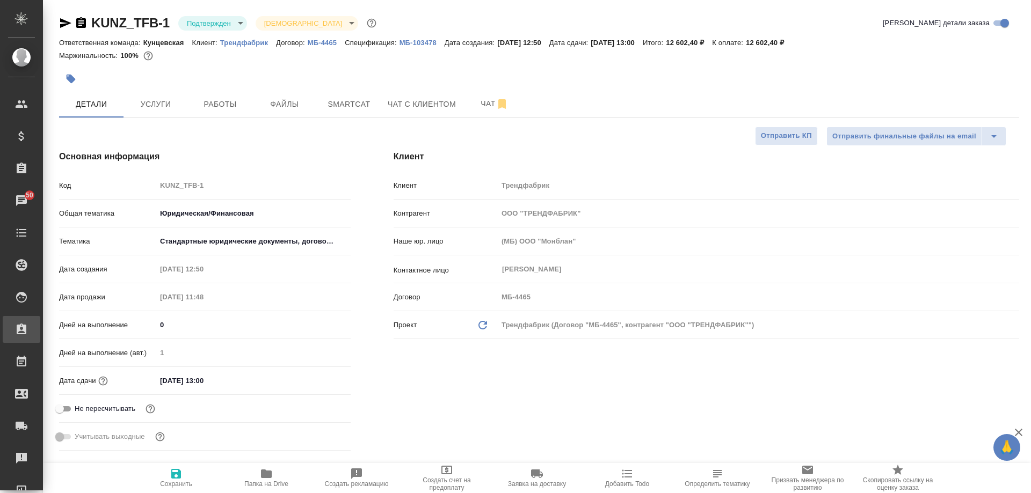
type textarea "x"
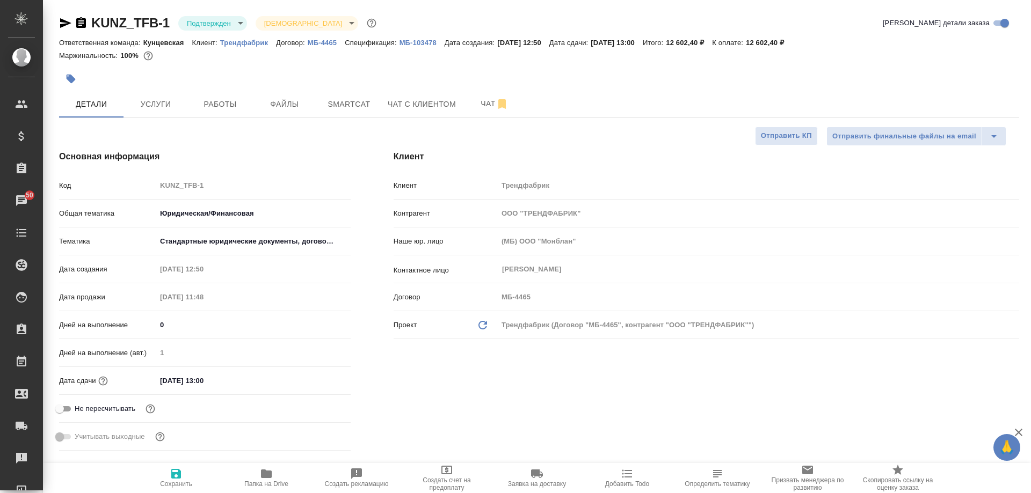
type textarea "x"
click at [208, 109] on span "Работы" at bounding box center [220, 104] width 52 height 13
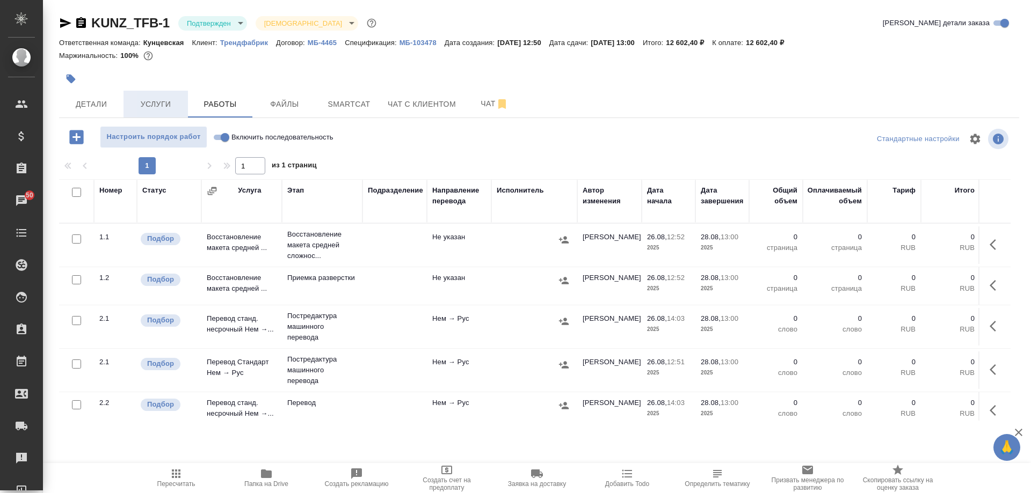
click at [172, 95] on button "Услуги" at bounding box center [156, 104] width 64 height 27
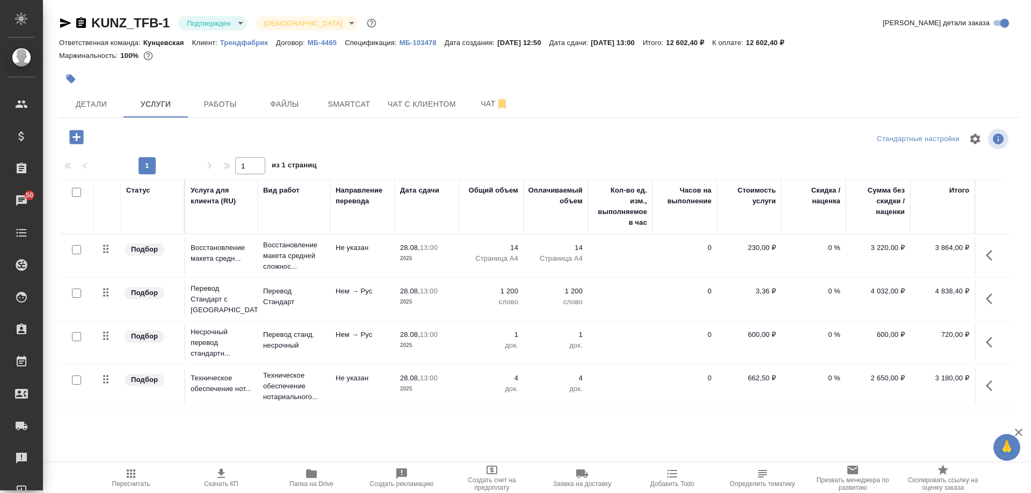
scroll to position [0, 12]
click at [216, 110] on span "Работы" at bounding box center [220, 104] width 52 height 13
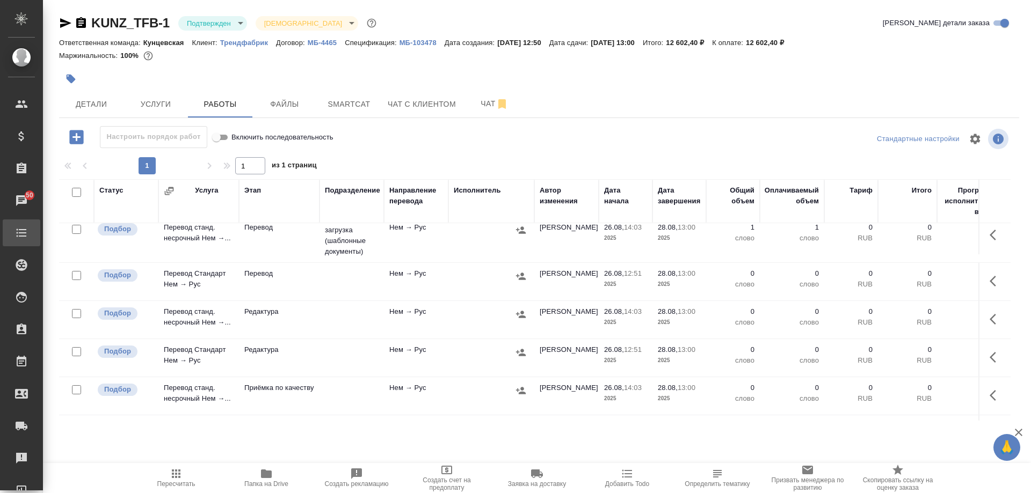
scroll to position [152, 0]
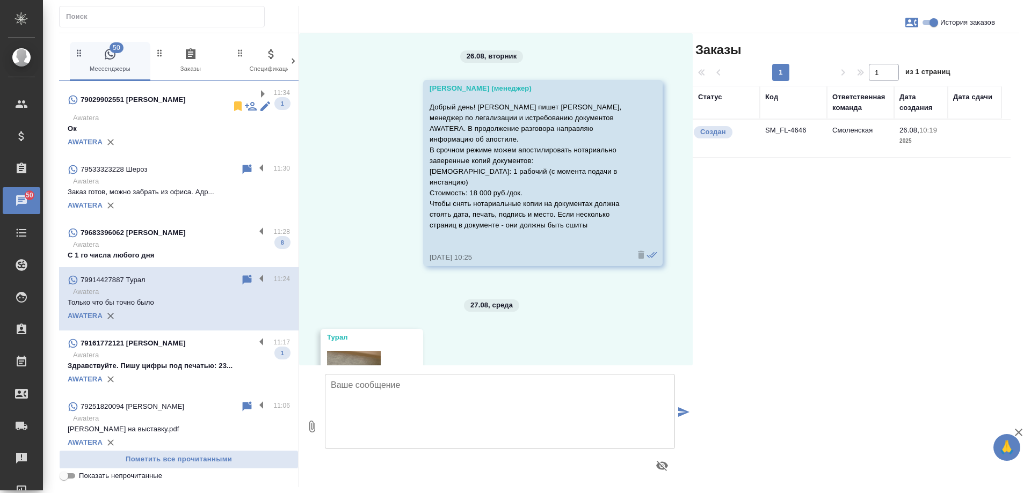
scroll to position [732, 0]
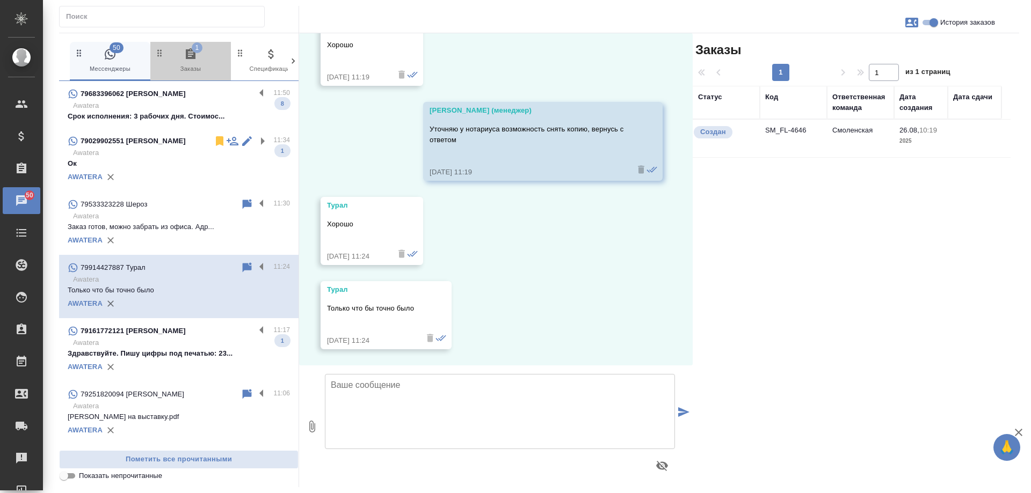
click at [202, 68] on span "1 Заказы" at bounding box center [191, 61] width 72 height 26
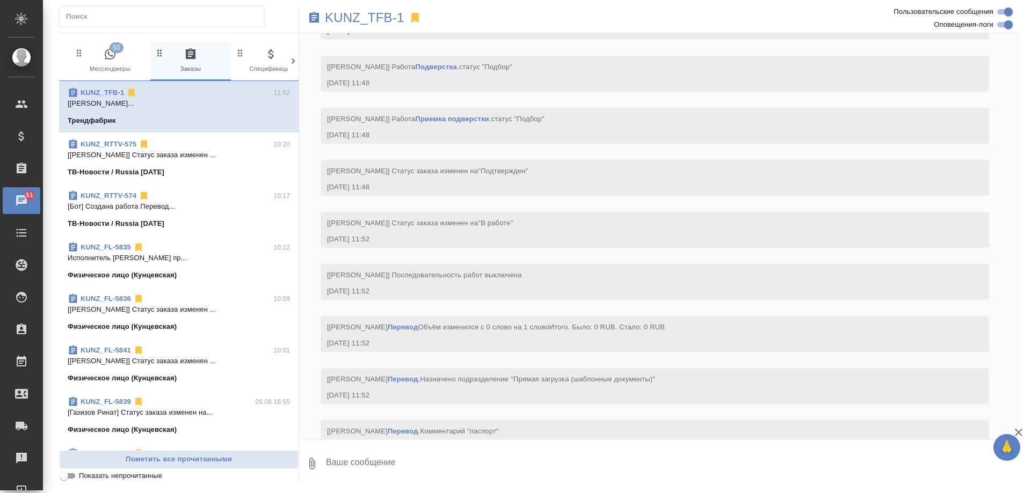
scroll to position [2107, 0]
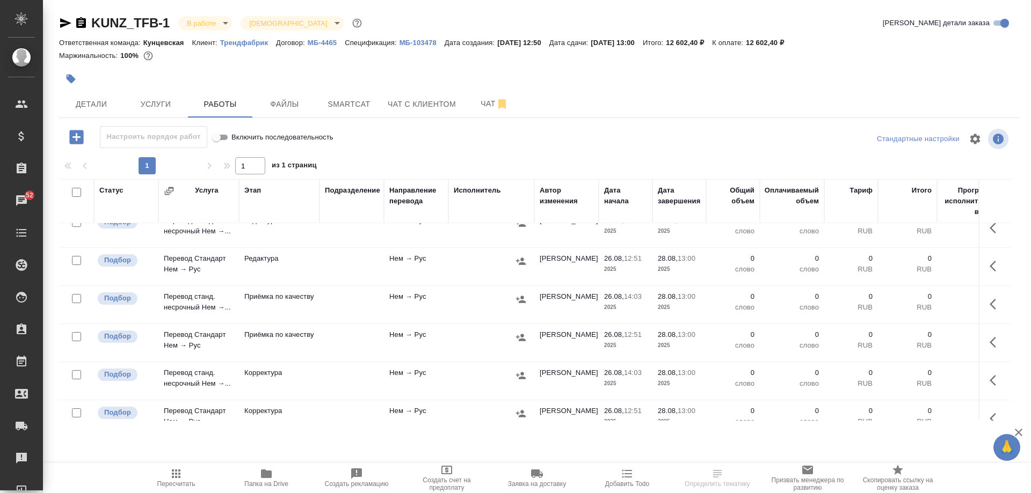
scroll to position [322, 0]
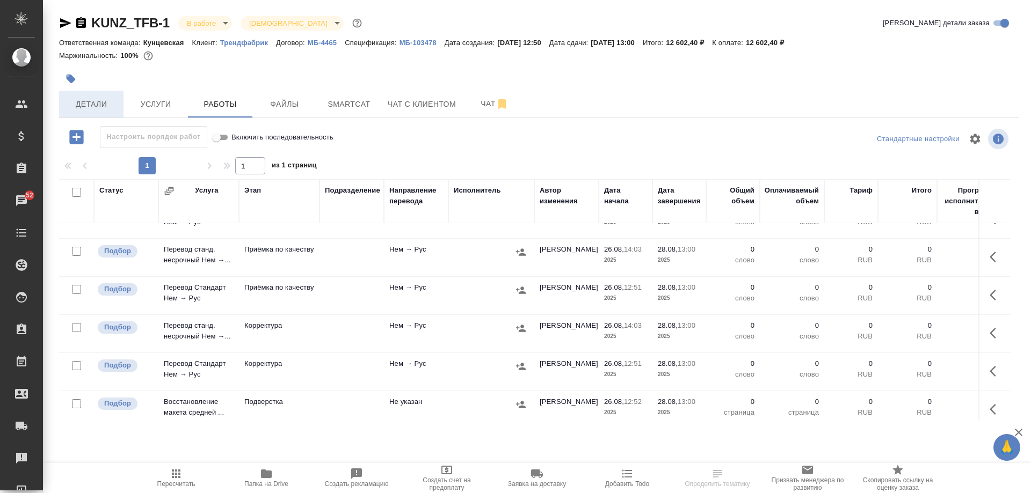
click at [82, 93] on button "Детали" at bounding box center [91, 104] width 64 height 27
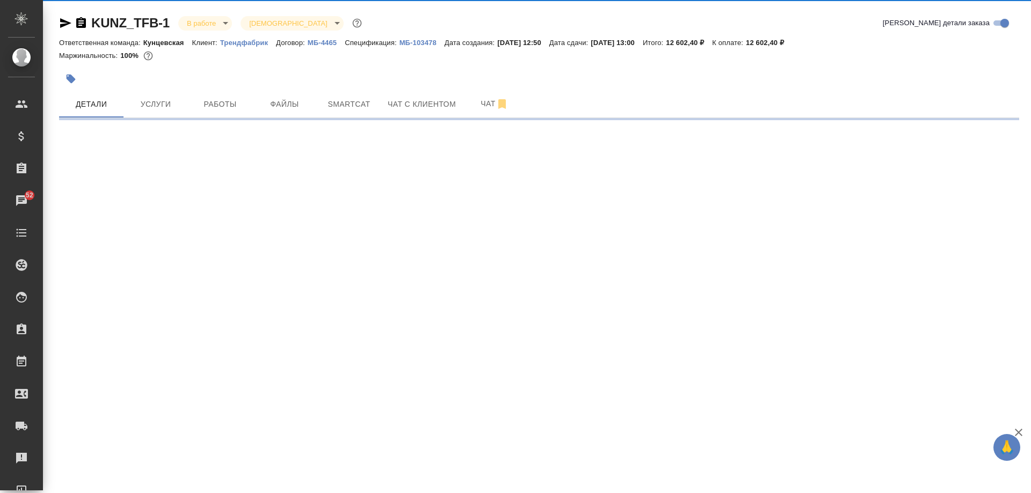
select select "RU"
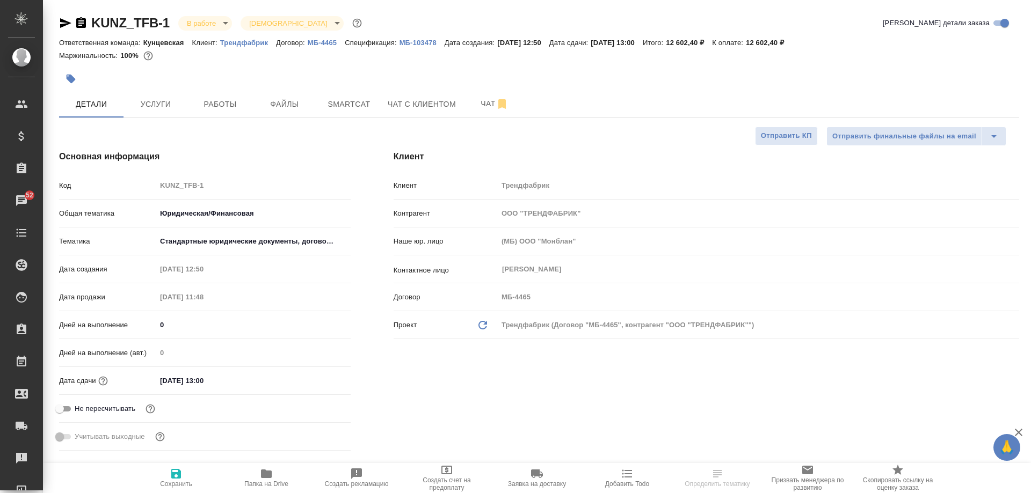
type textarea "x"
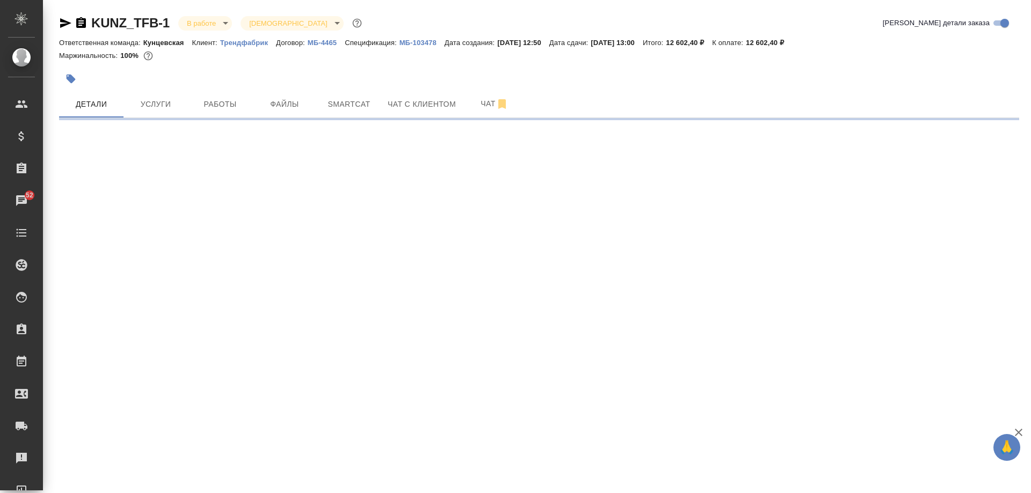
select select "RU"
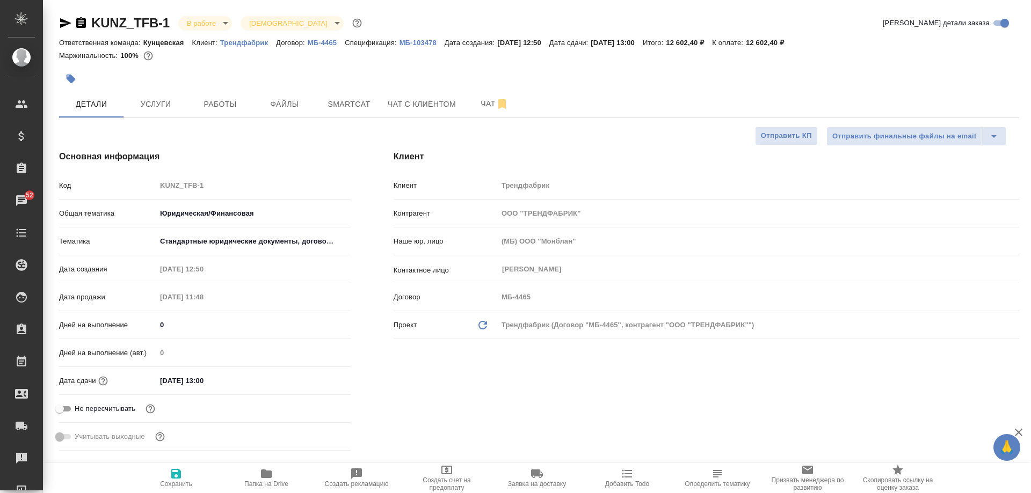
type textarea "x"
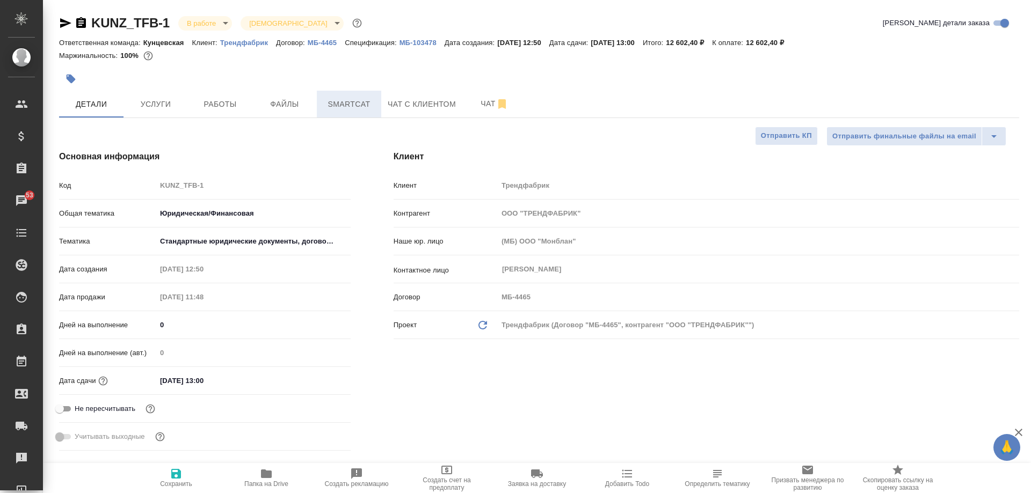
type textarea "x"
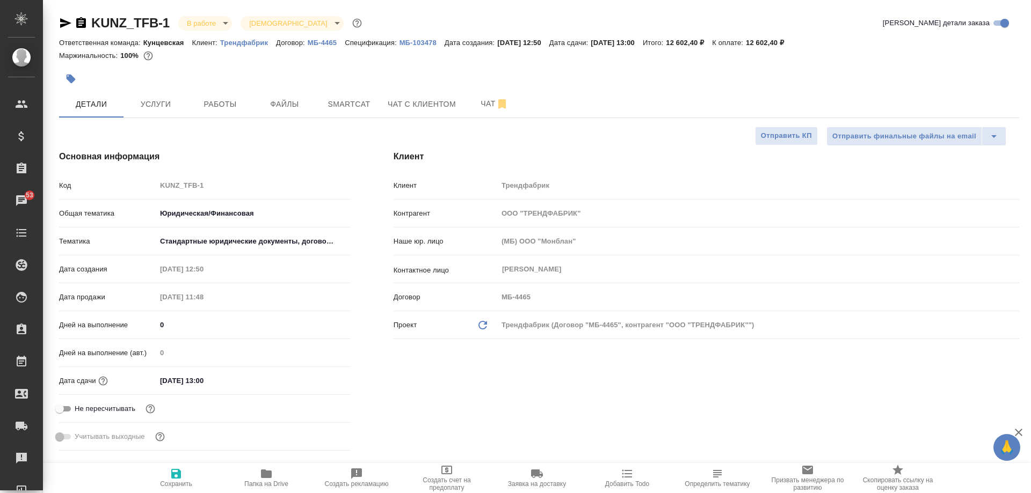
type textarea "x"
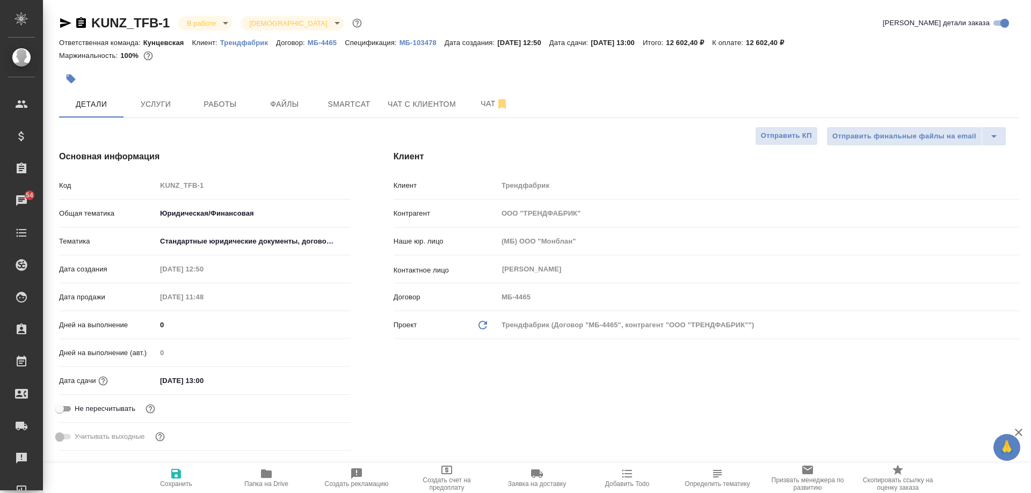
type textarea "x"
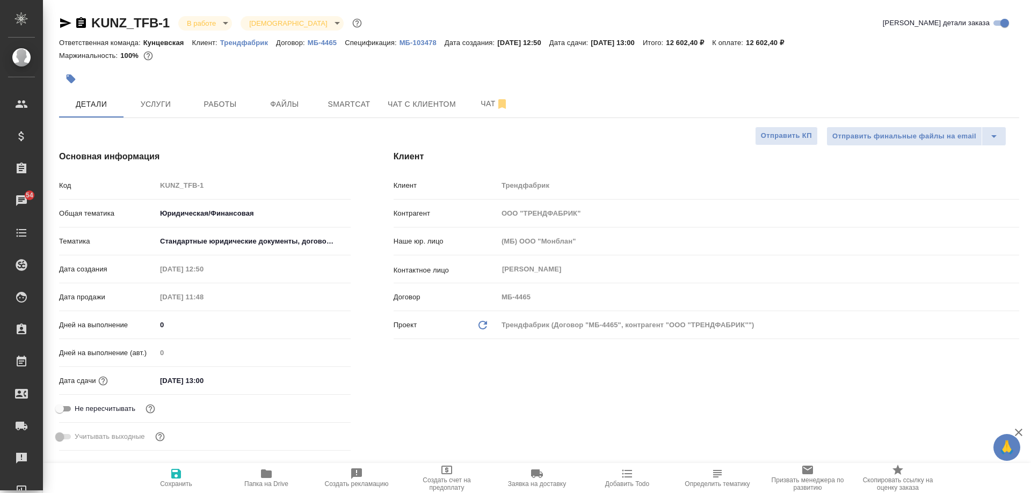
type textarea "x"
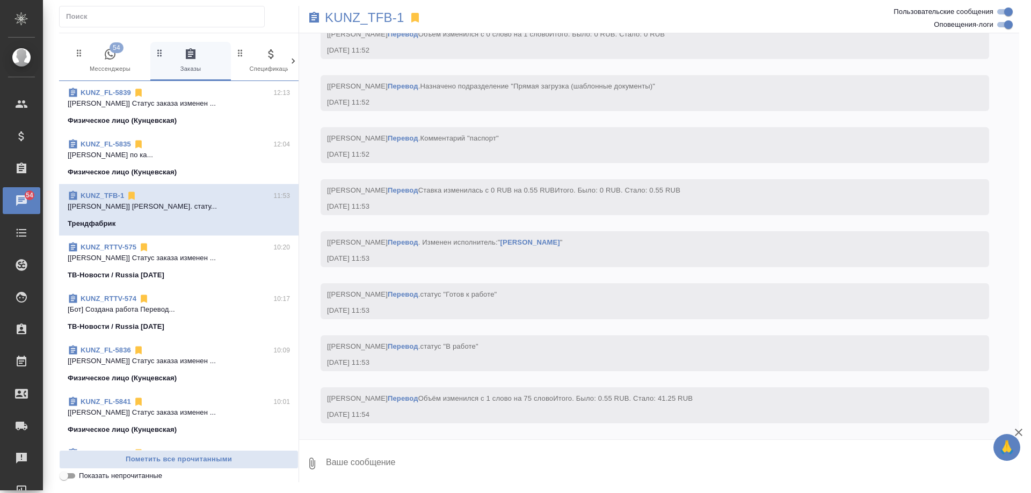
scroll to position [2388, 0]
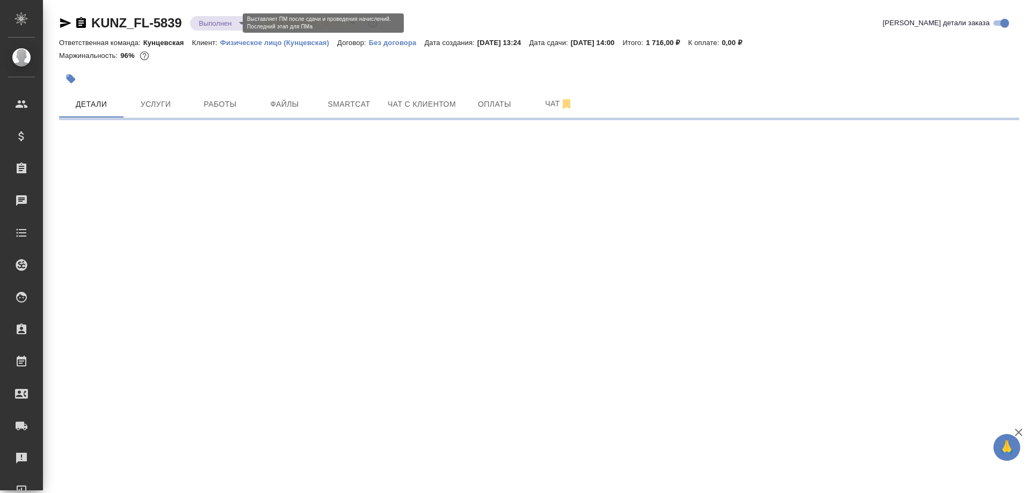
click at [217, 25] on body "🙏 .cls-1 fill:#fff; AWATERA Moskalets Alina Клиенты Спецификации Заказы Чаты To…" at bounding box center [515, 246] width 1031 height 493
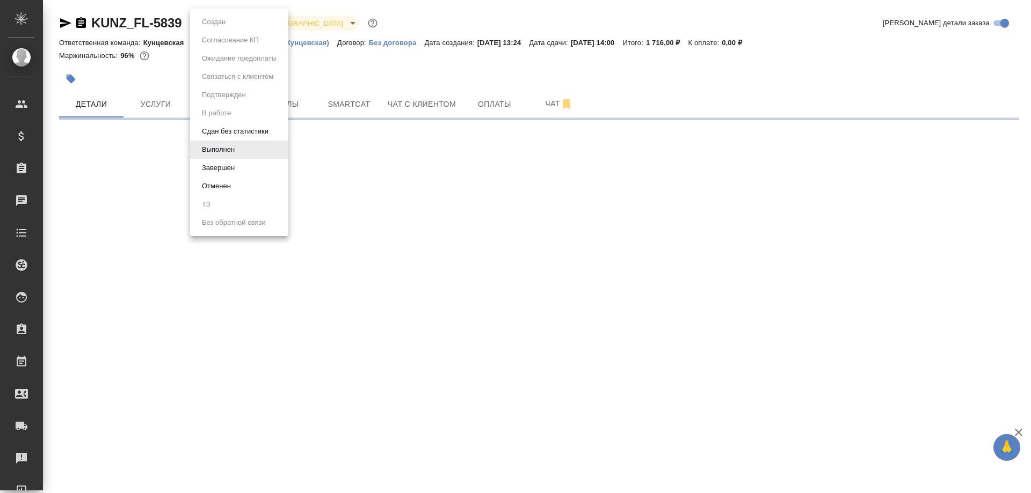
select select "RU"
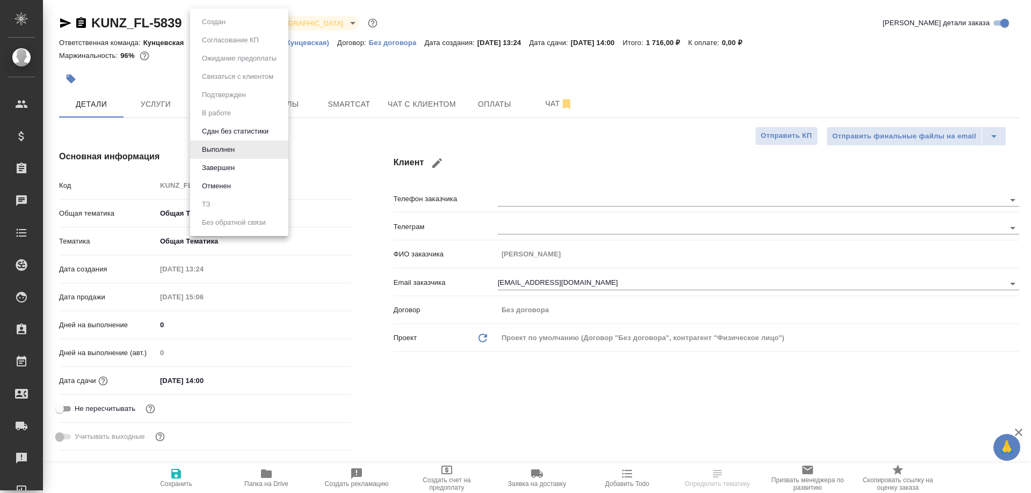
type textarea "x"
click at [235, 162] on button "Завершен" at bounding box center [218, 168] width 39 height 12
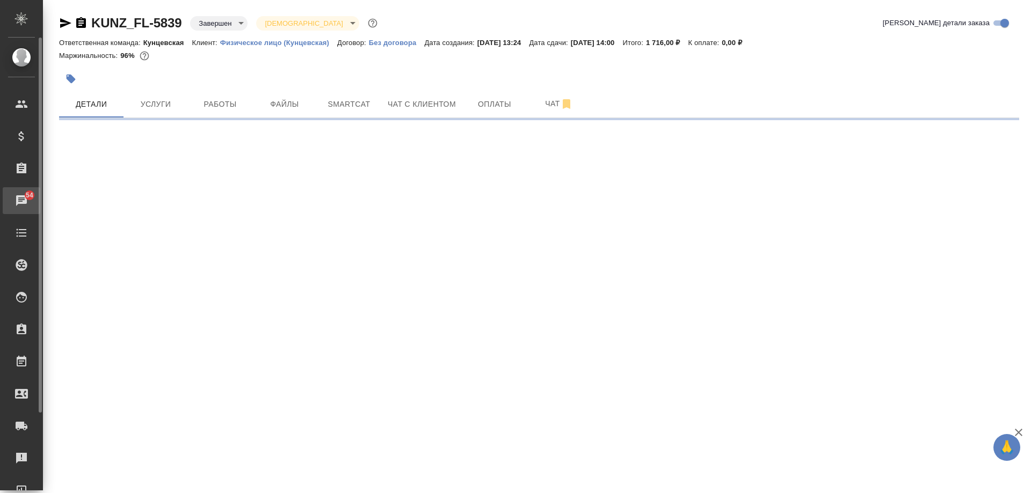
select select "RU"
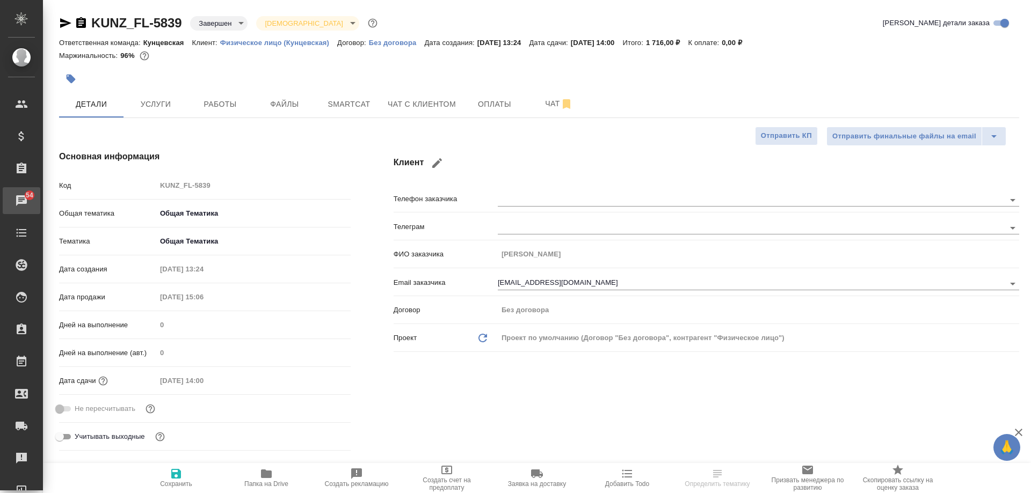
type textarea "x"
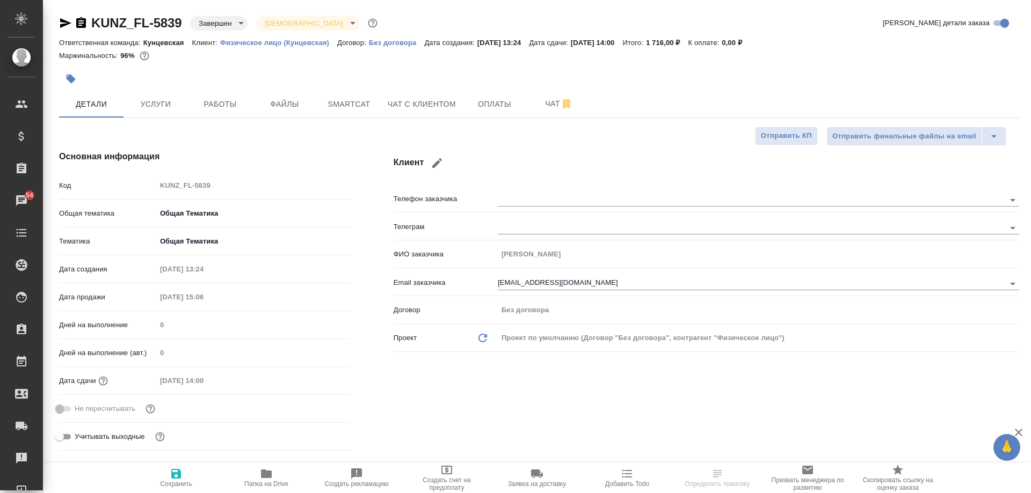
type textarea "x"
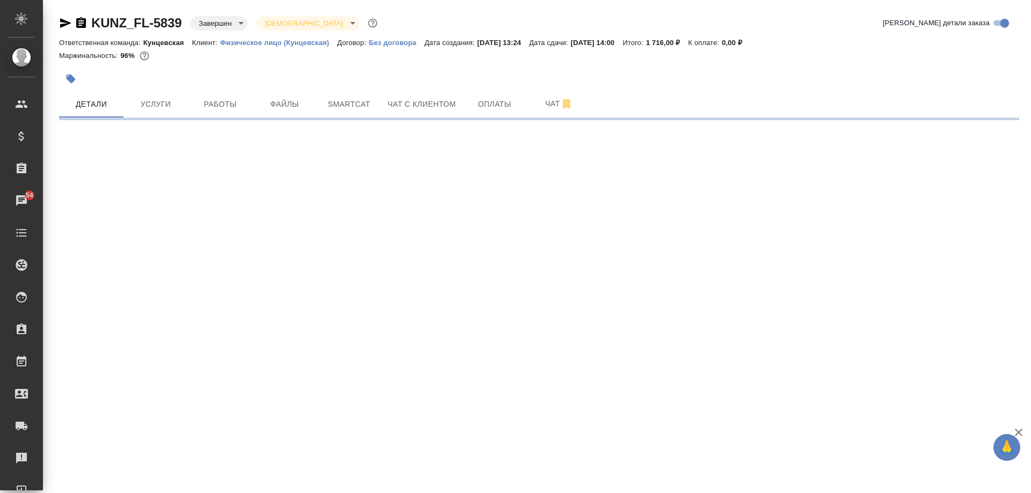
select select "RU"
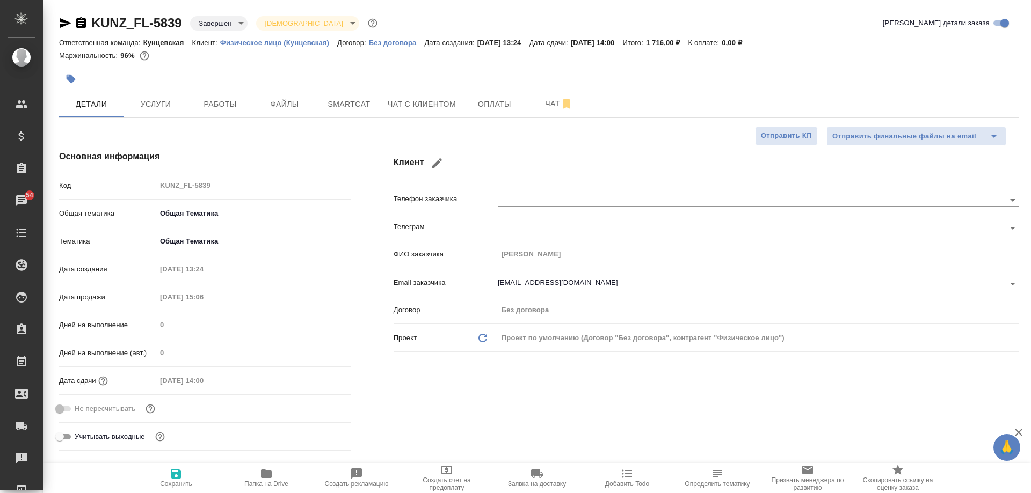
type textarea "x"
select select "RU"
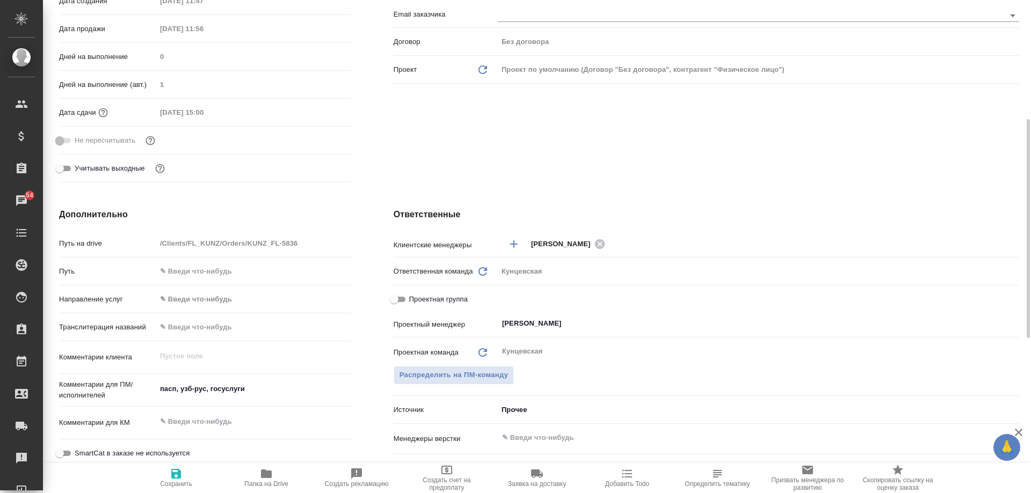
scroll to position [107, 0]
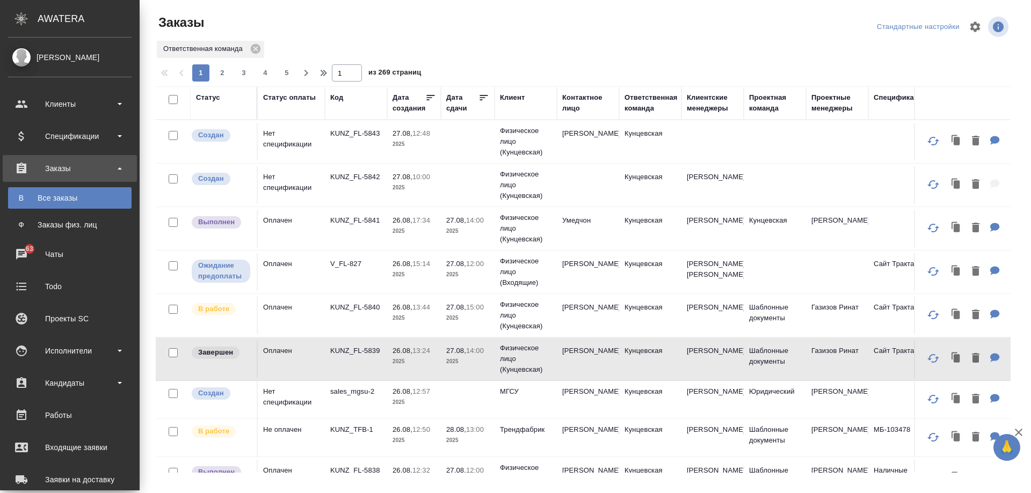
click at [587, 147] on td "Kim Byung Joon" at bounding box center [588, 142] width 62 height 38
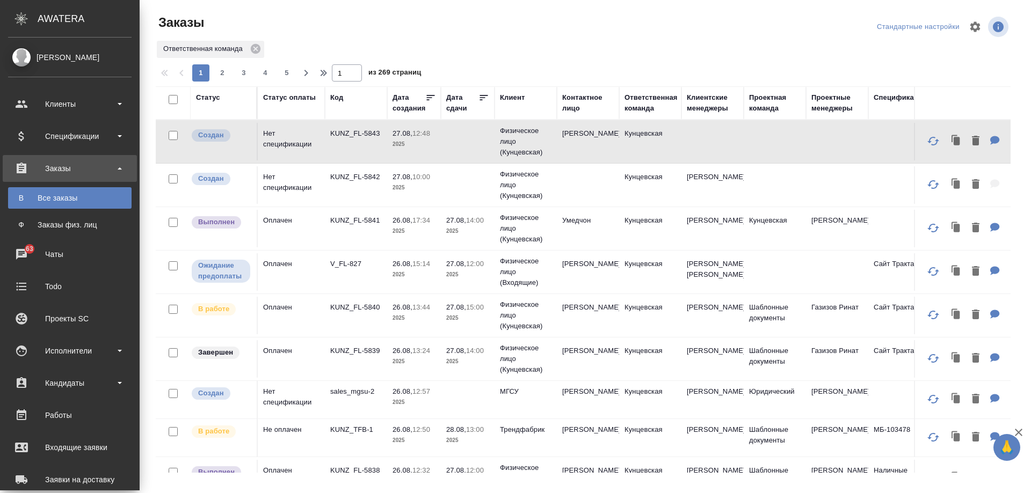
click at [587, 147] on td "Kim Byung Joon" at bounding box center [588, 142] width 62 height 38
click at [587, 147] on td "[PERSON_NAME]" at bounding box center [588, 142] width 62 height 38
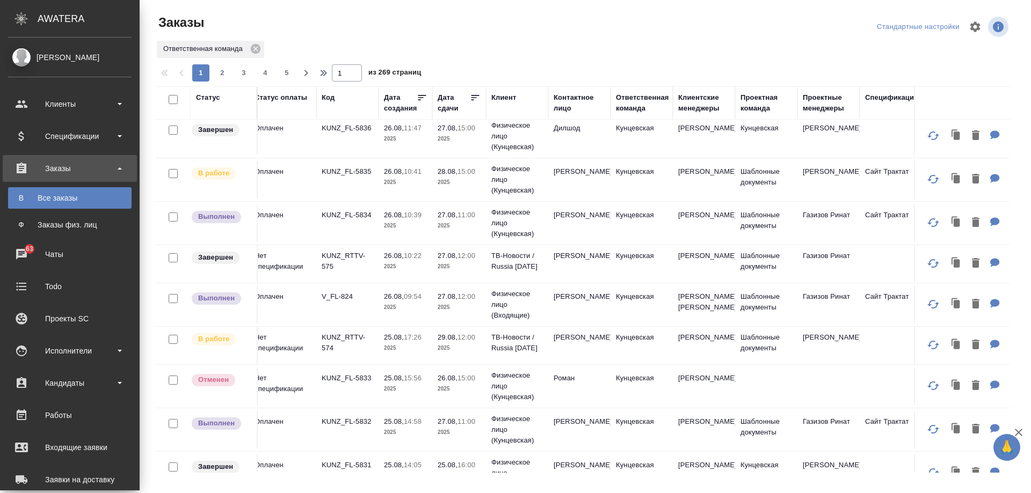
scroll to position [430, 0]
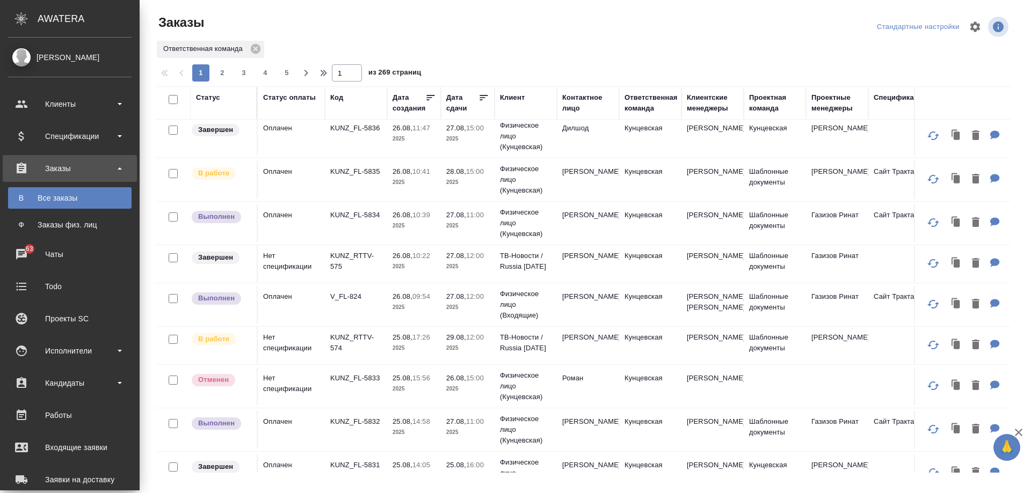
click at [453, 342] on p "29.08," at bounding box center [456, 337] width 20 height 8
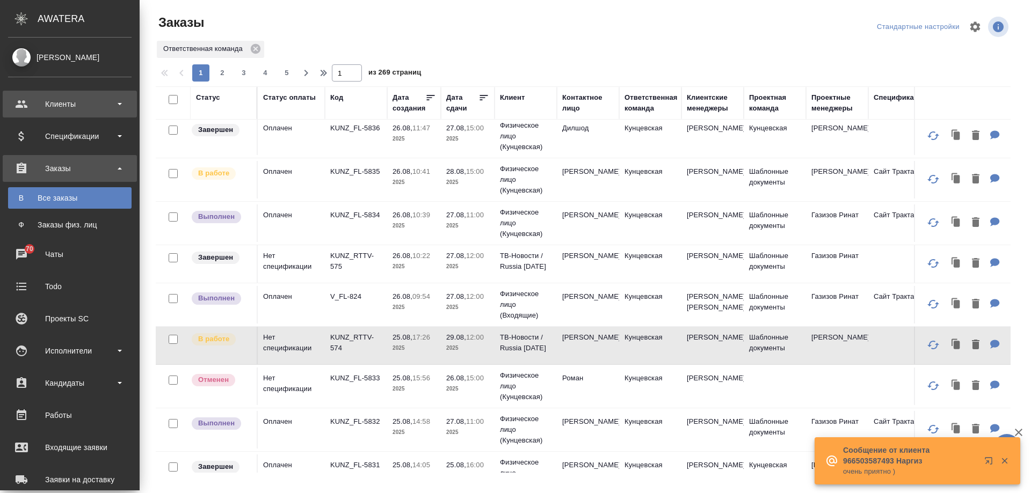
click at [76, 97] on div "Клиенты" at bounding box center [70, 104] width 124 height 16
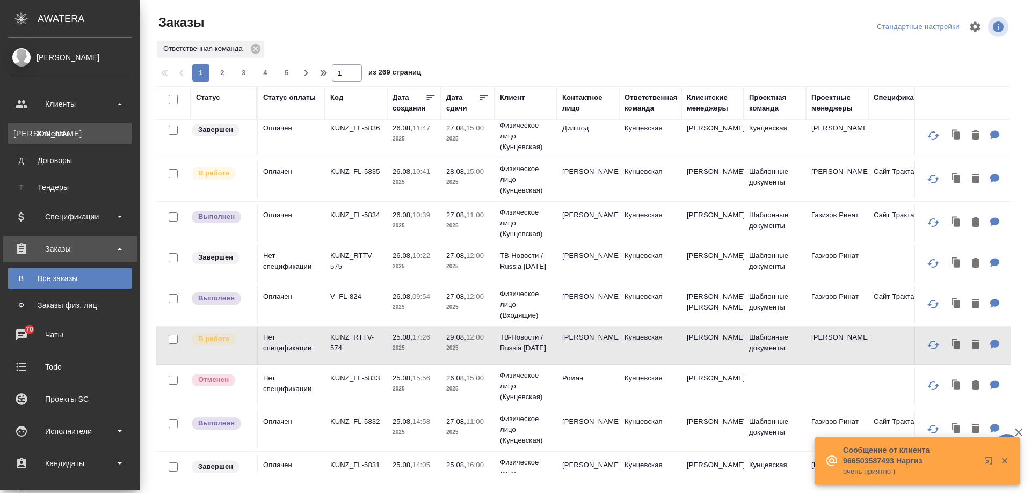
click at [83, 142] on link "К Клиенты" at bounding box center [70, 133] width 124 height 21
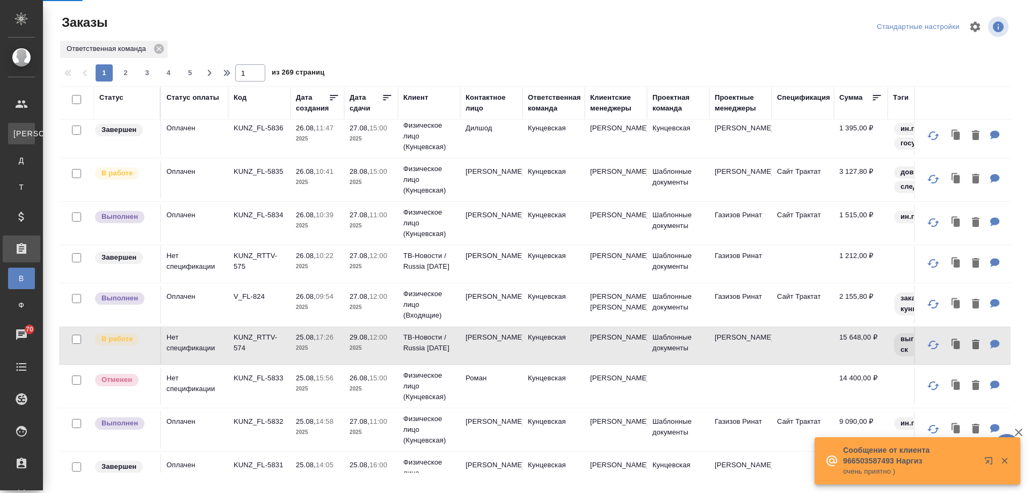
select select "RU"
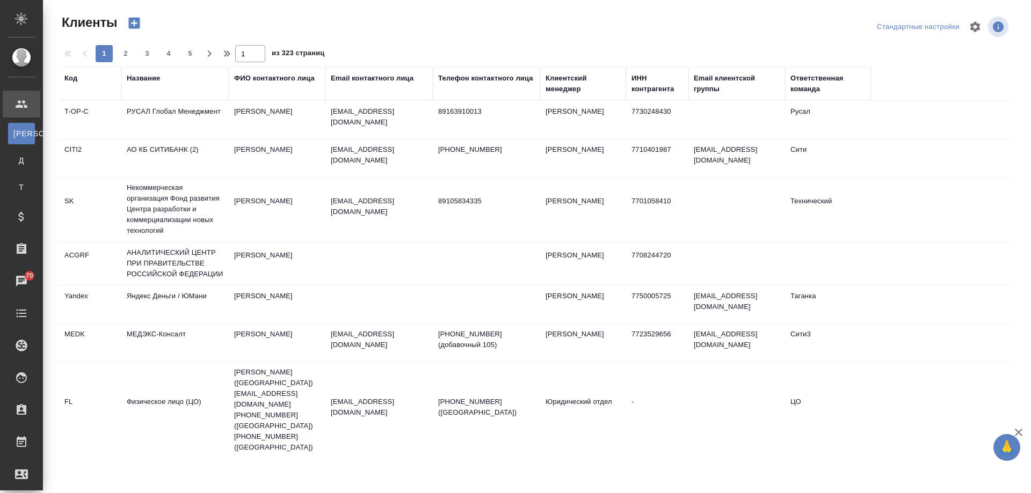
click at [800, 88] on div "Ответственная команда" at bounding box center [827, 83] width 75 height 21
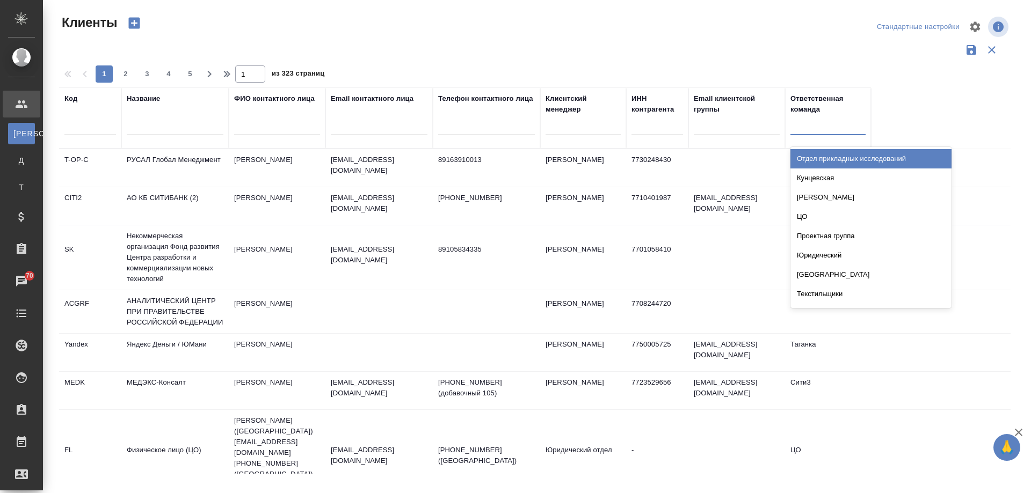
click at [811, 126] on div at bounding box center [827, 125] width 75 height 16
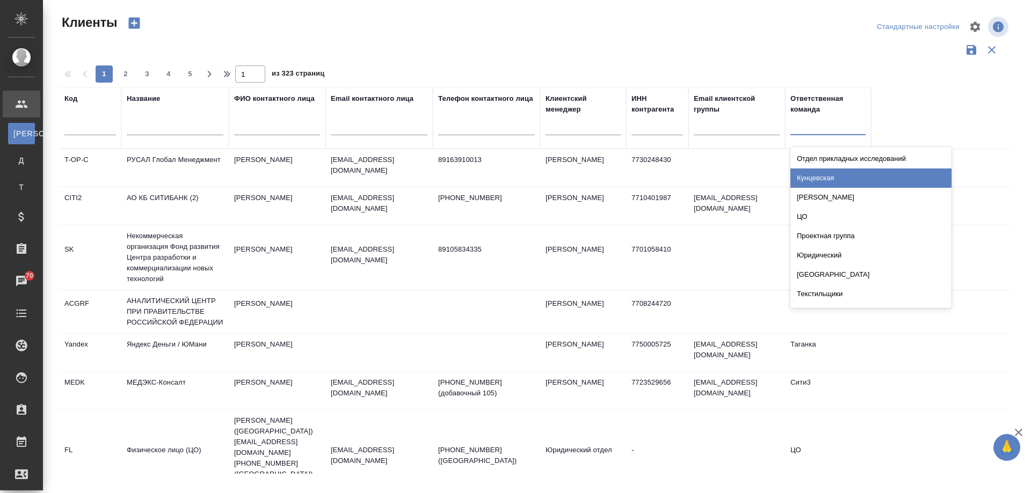
click at [832, 173] on div "Кунцевская" at bounding box center [870, 178] width 161 height 19
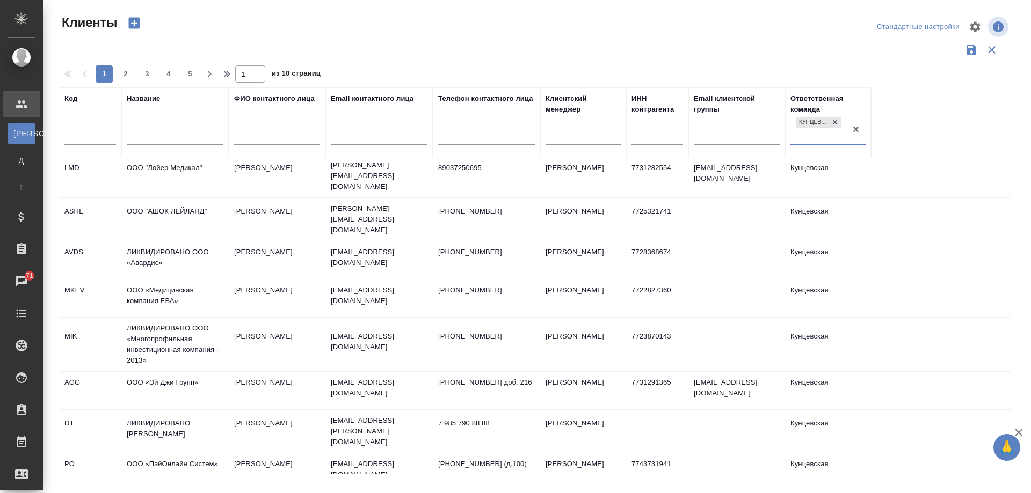
scroll to position [215, 0]
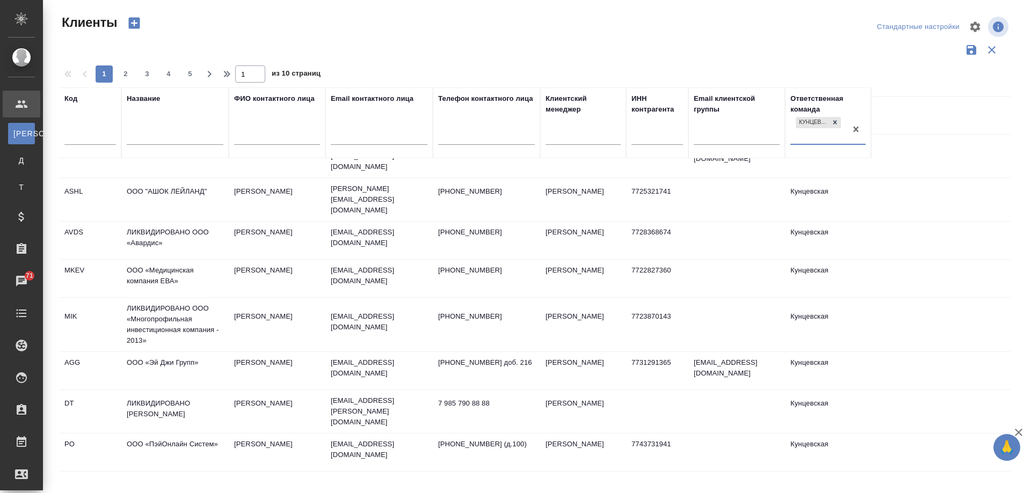
click at [181, 306] on td "ЛИКВИДИРОВАНО OOO «Многопрофильная инвестиционная компания - 2013»" at bounding box center [174, 325] width 107 height 54
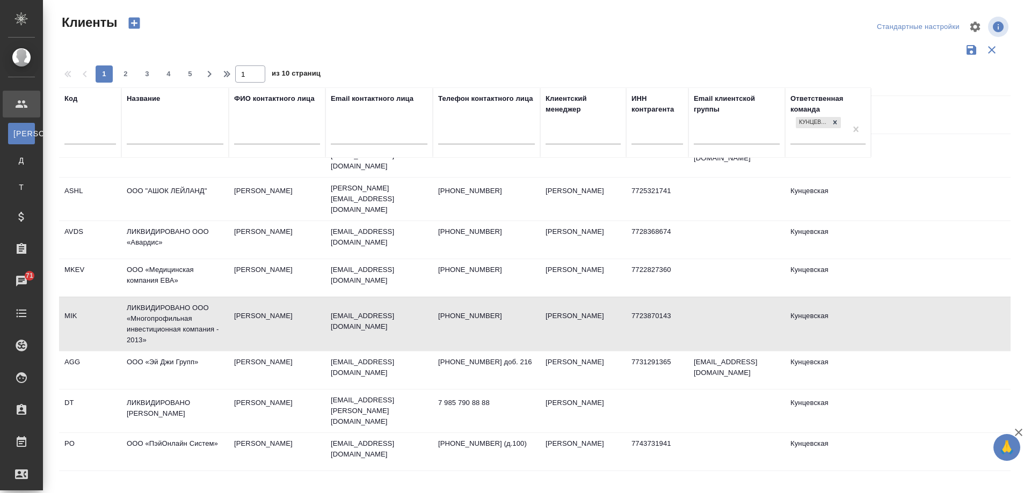
click at [181, 306] on td "ЛИКВИДИРОВАНО OOO «Многопрофильная инвестиционная компания - 2013»" at bounding box center [174, 324] width 107 height 54
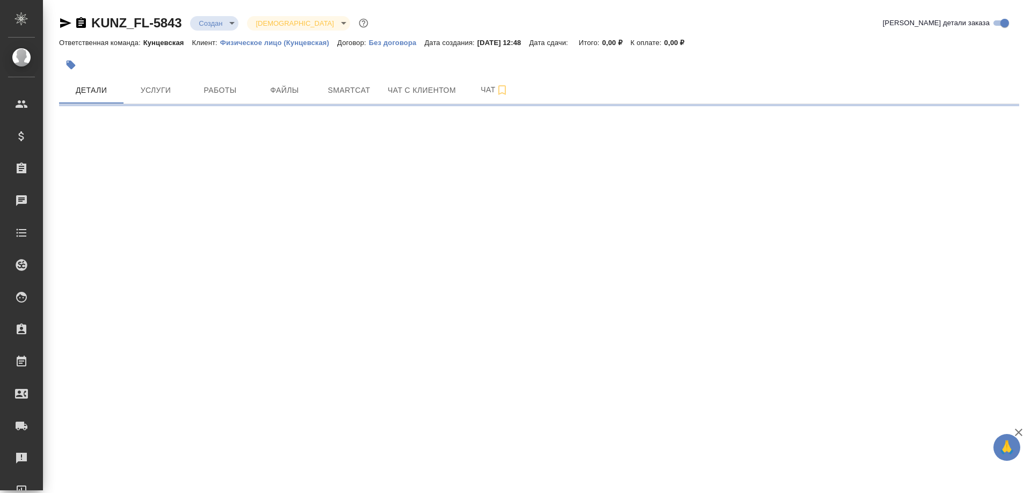
select select "RU"
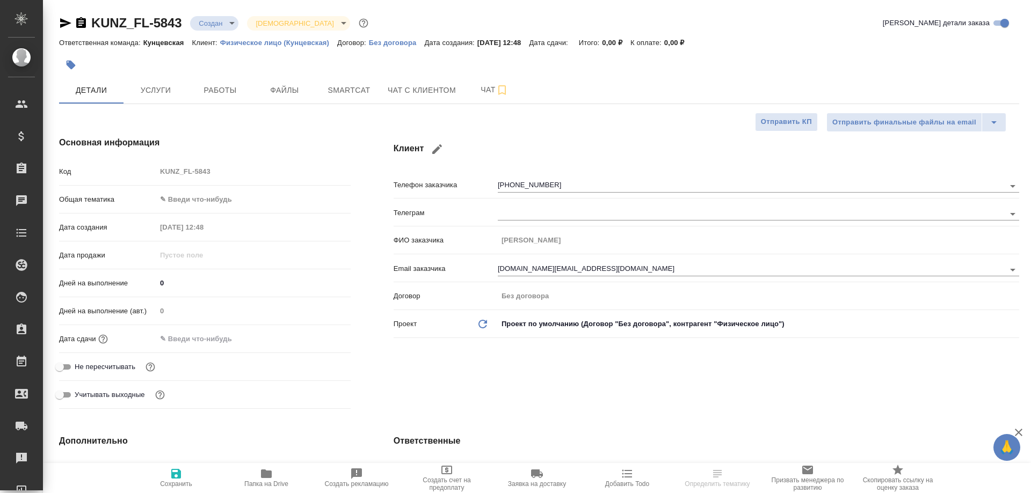
type textarea "x"
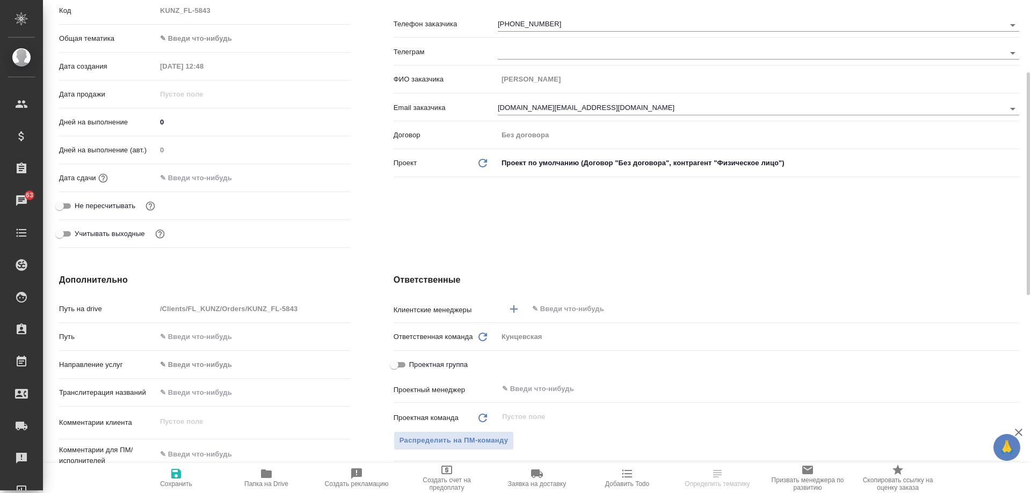
scroll to position [322, 0]
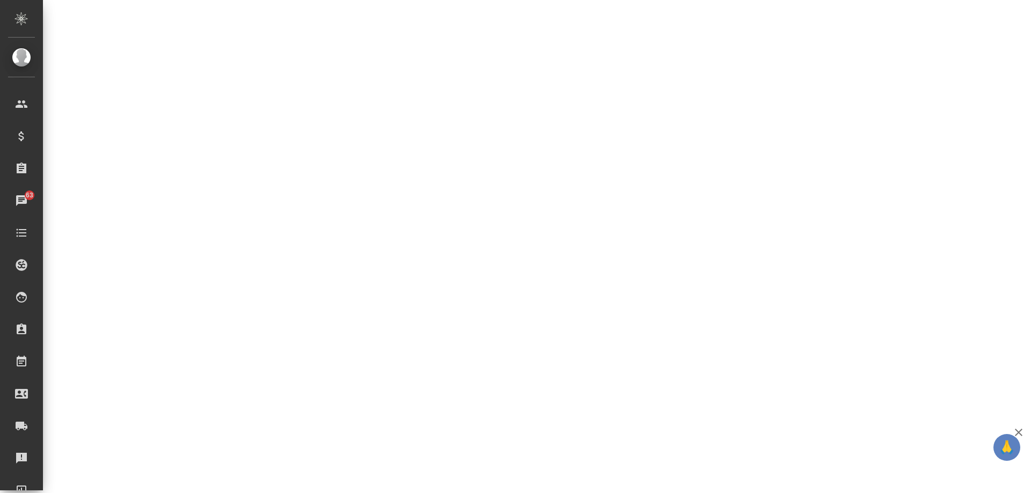
select select "RU"
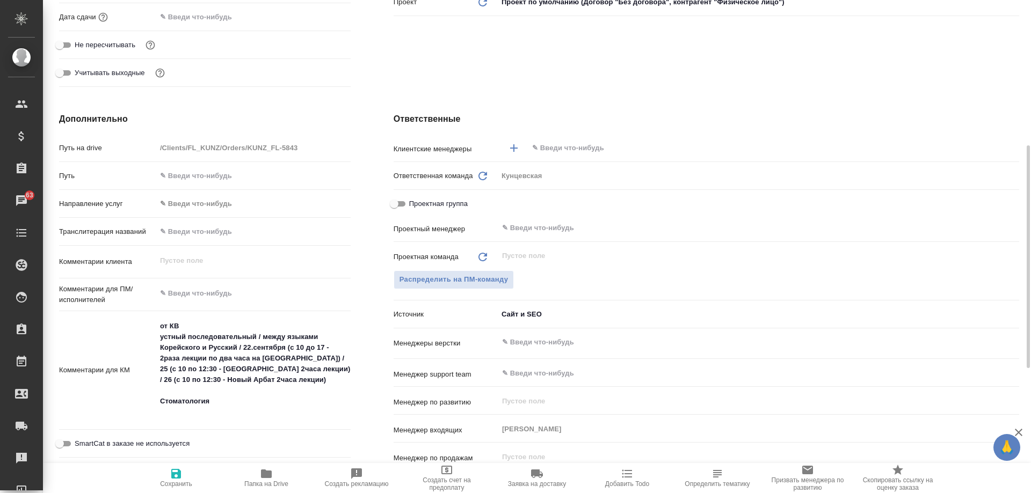
type textarea "x"
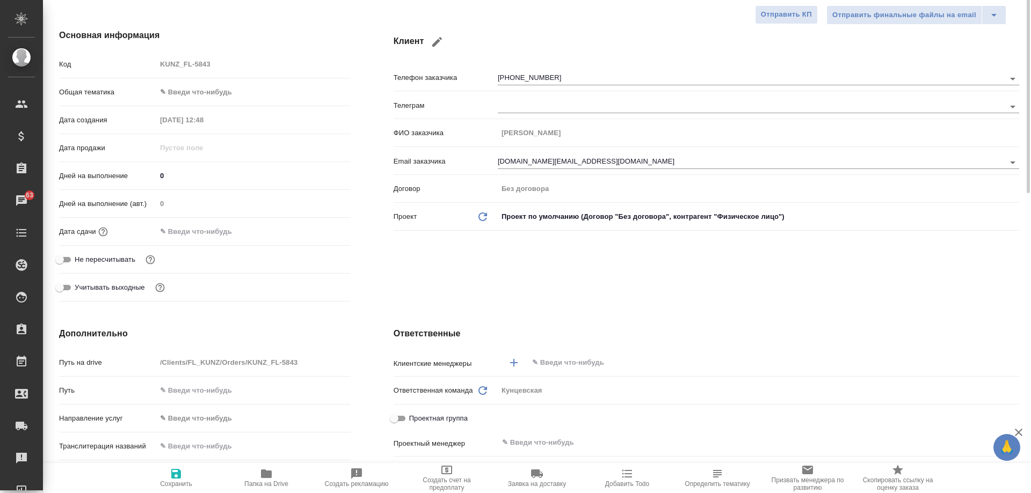
scroll to position [0, 0]
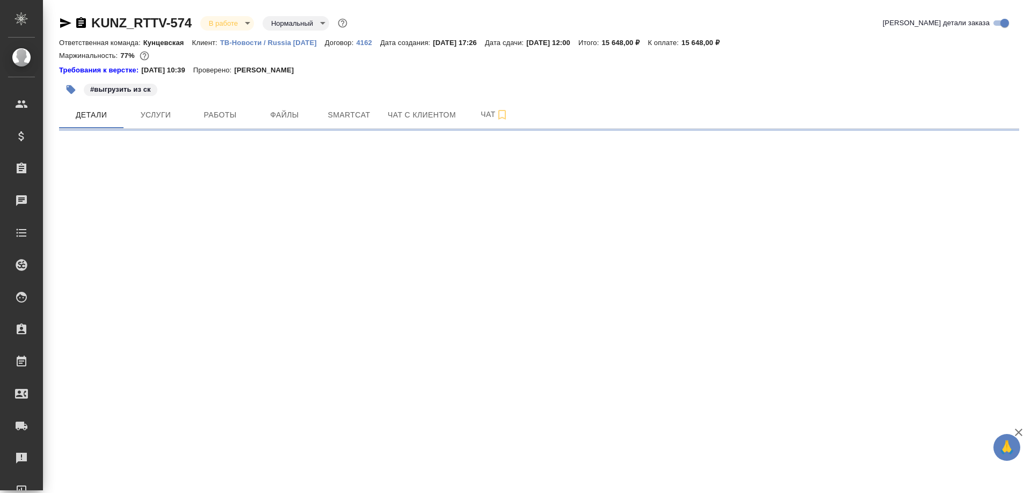
select select "RU"
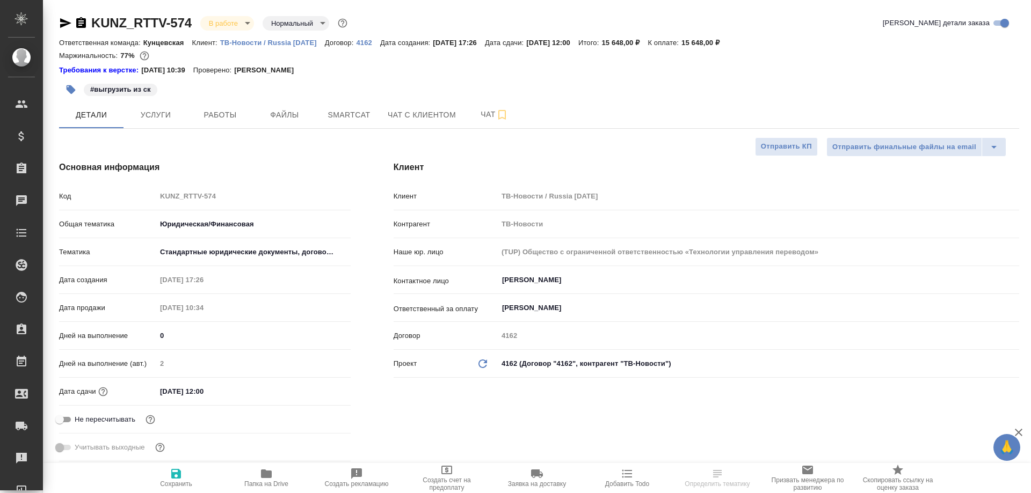
type textarea "x"
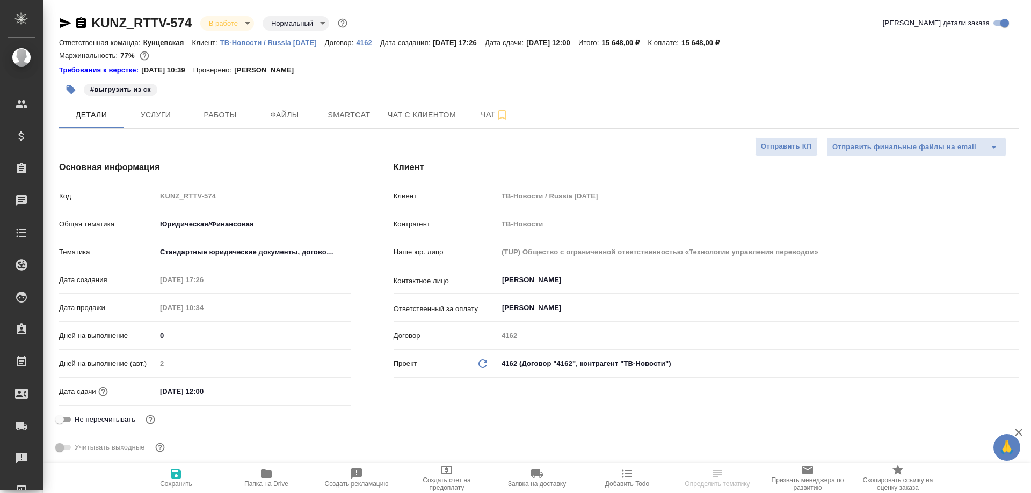
type textarea "x"
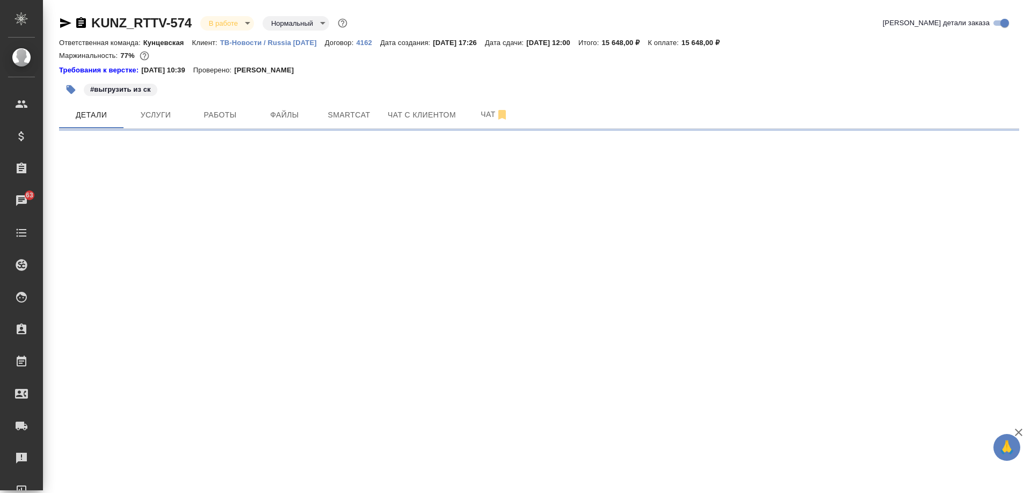
select select "RU"
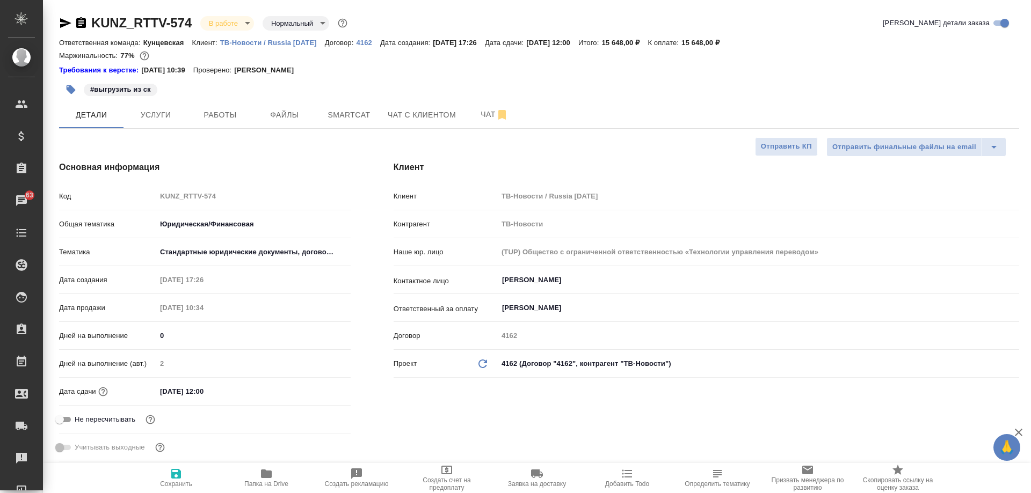
type textarea "x"
click at [515, 412] on div "Клиент Клиент ТВ-Новости / Russia Today Контрагент ТВ-Новости Наше юр. лицо (TU…" at bounding box center [706, 314] width 669 height 348
type textarea "x"
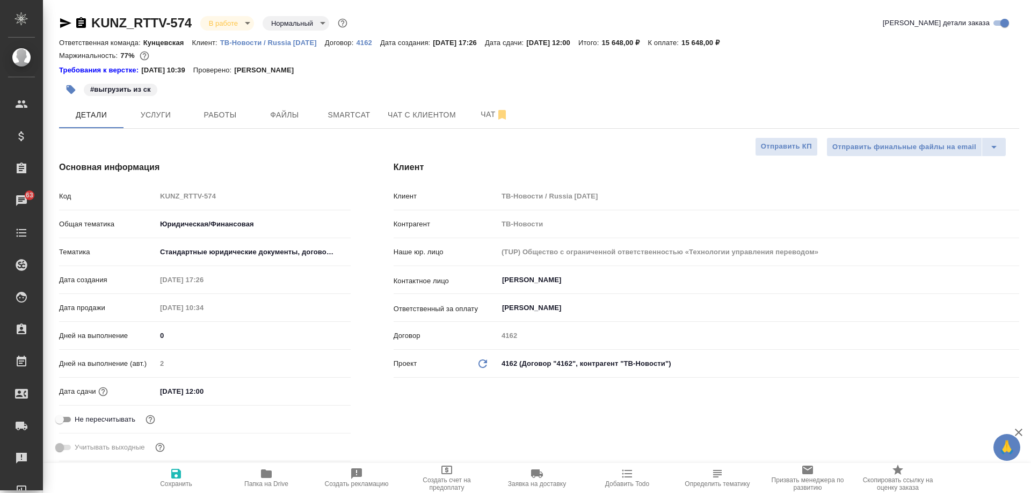
type textarea "x"
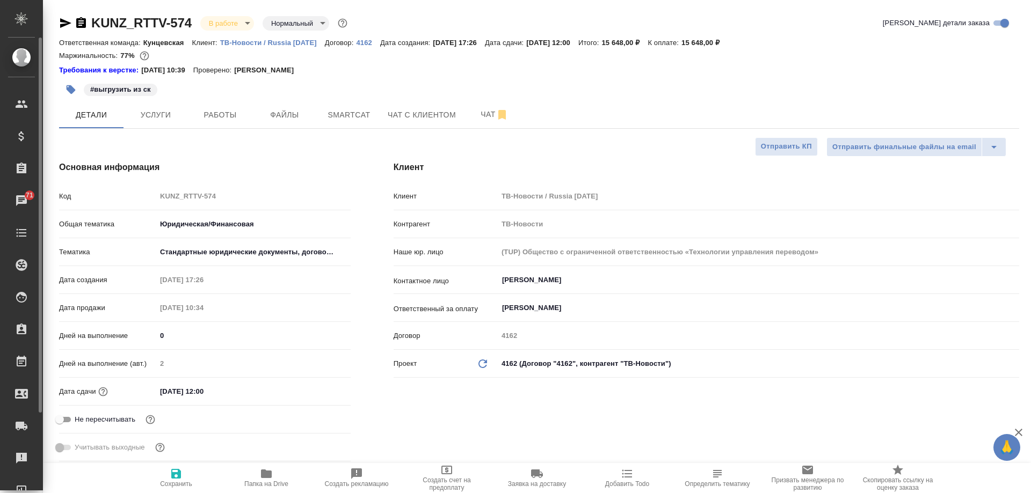
type textarea "x"
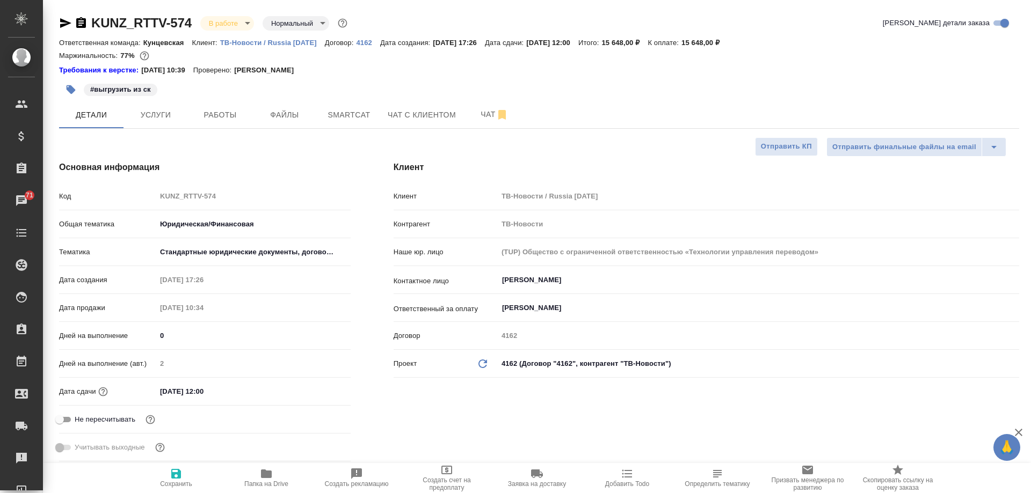
type textarea "x"
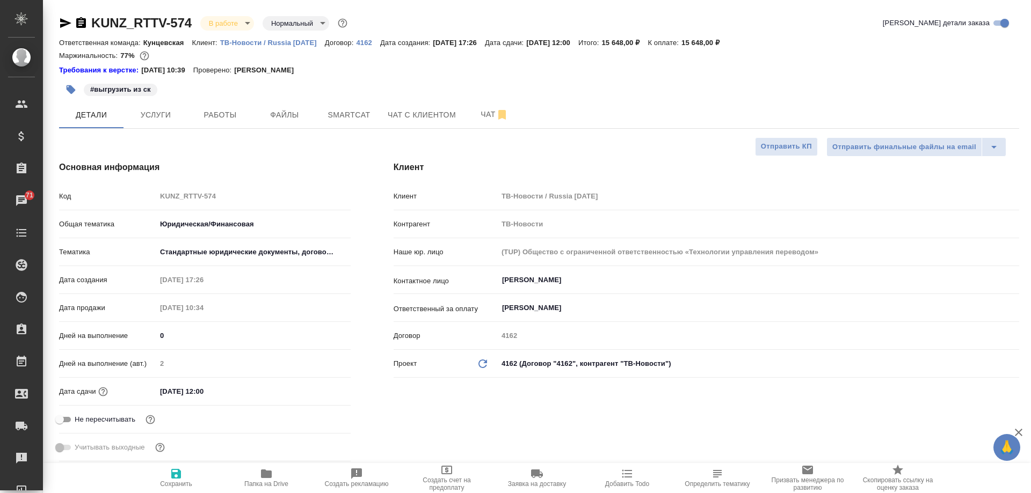
type textarea "x"
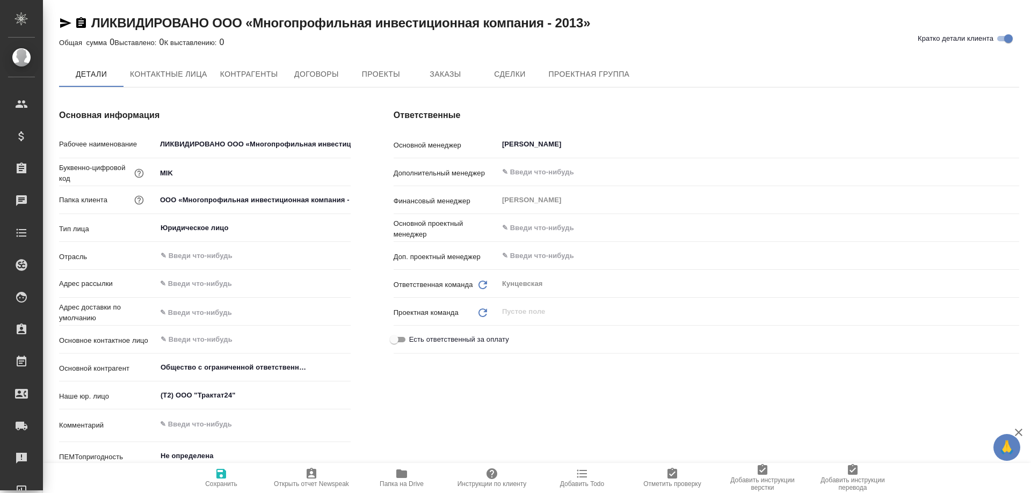
type textarea "x"
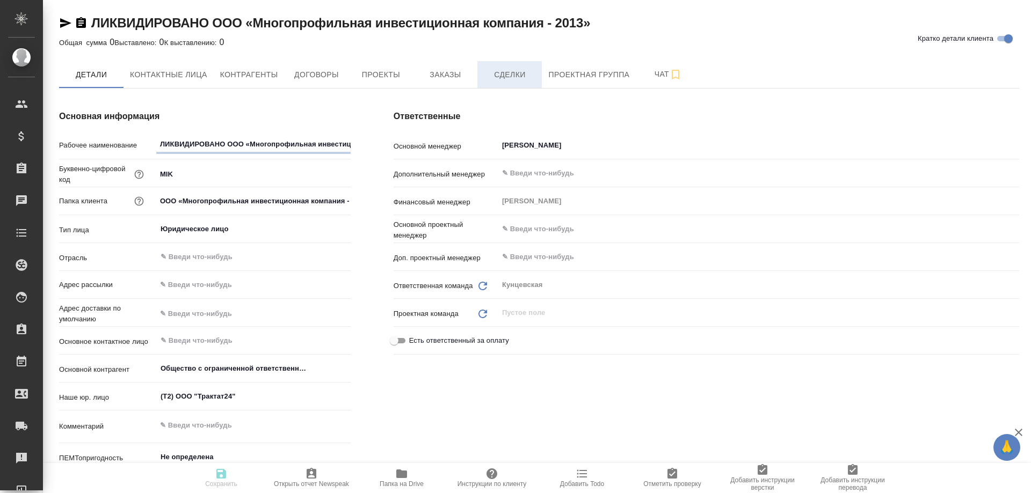
type textarea "x"
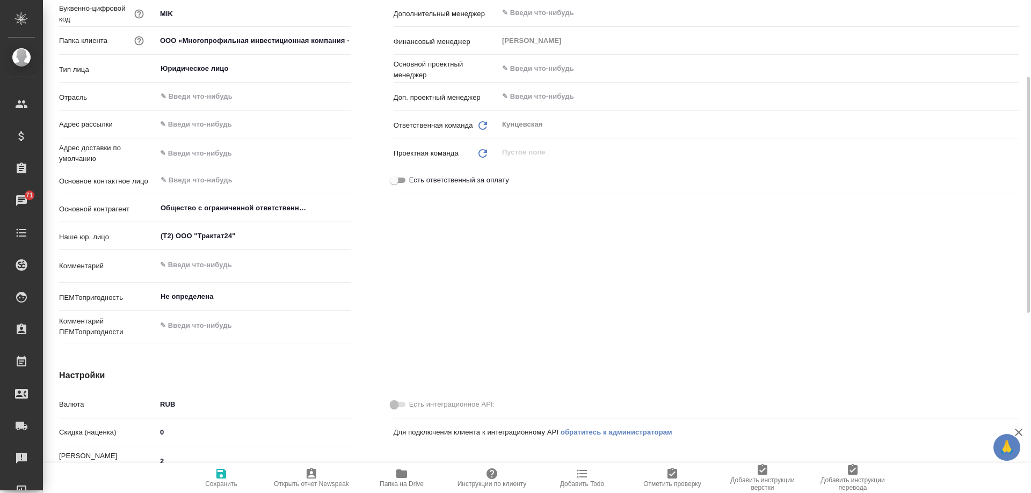
scroll to position [53, 0]
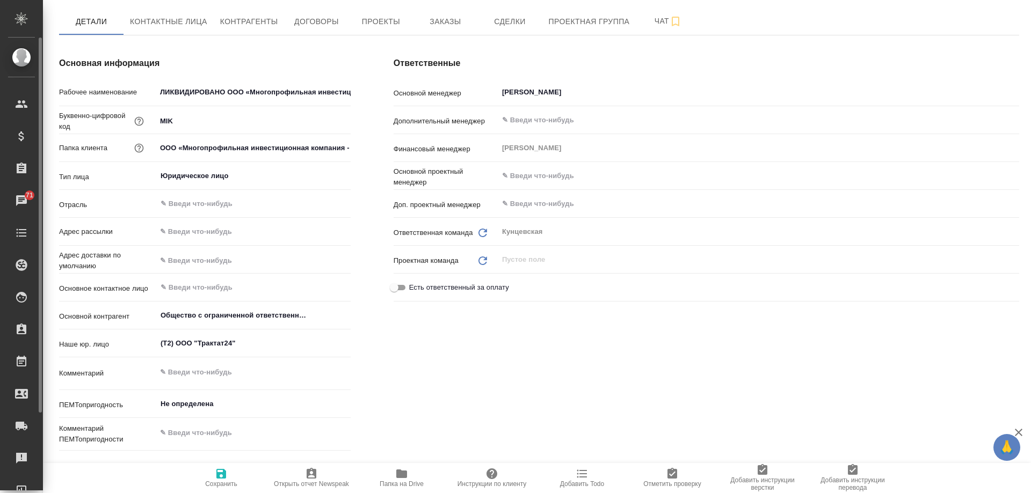
type textarea "x"
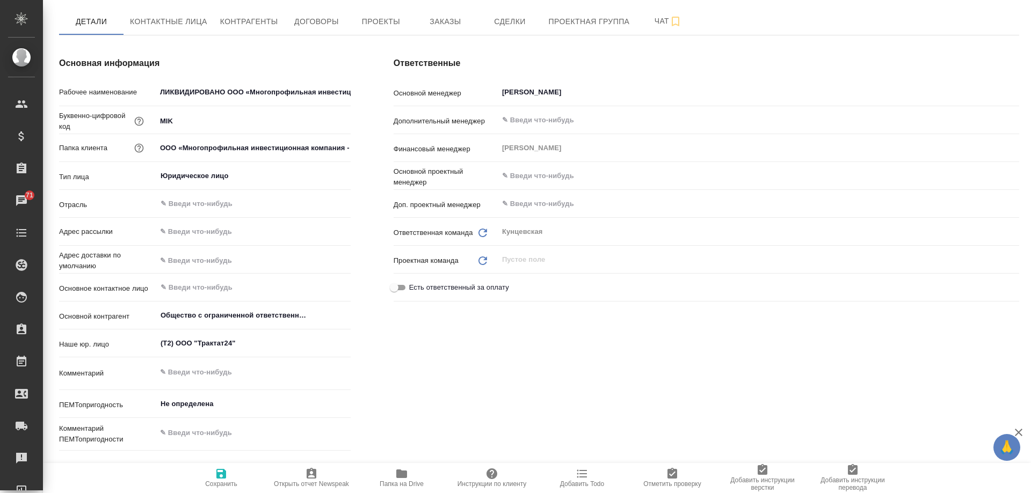
type textarea "x"
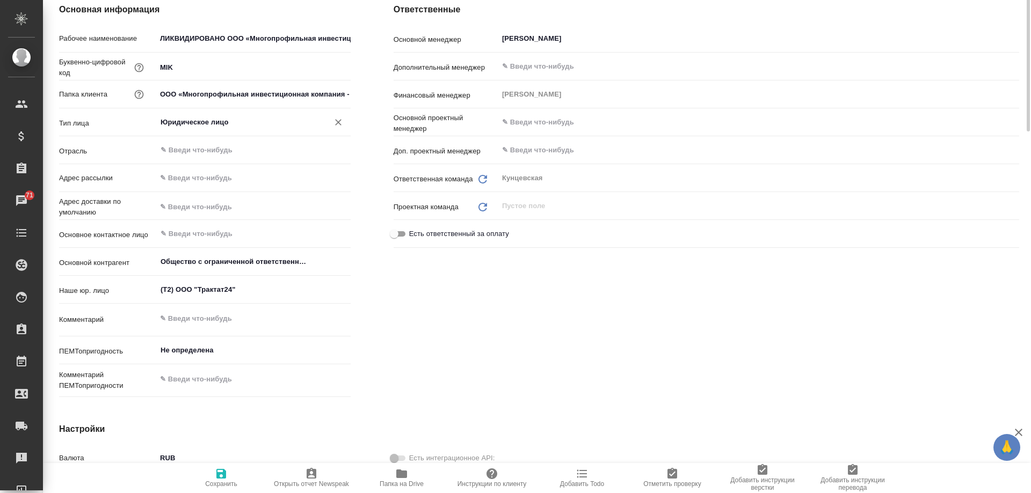
scroll to position [0, 0]
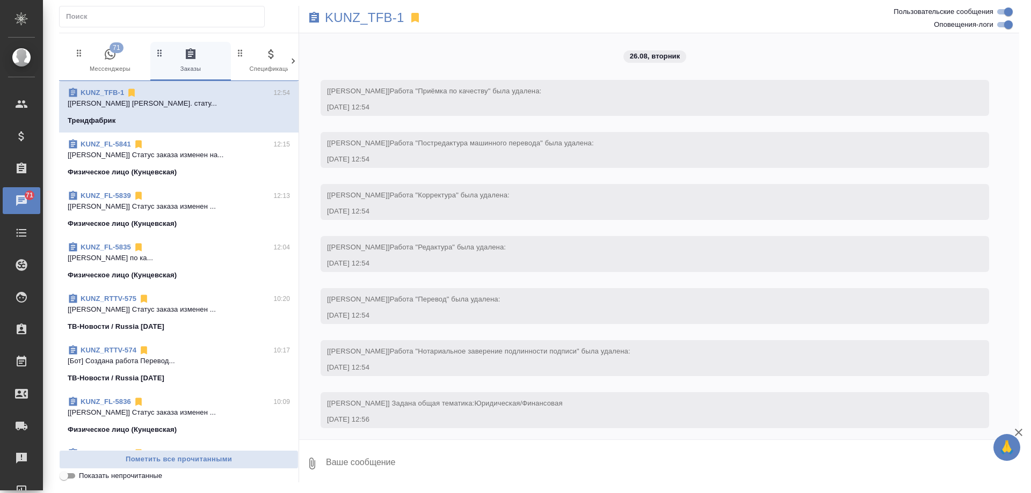
scroll to position [2828, 0]
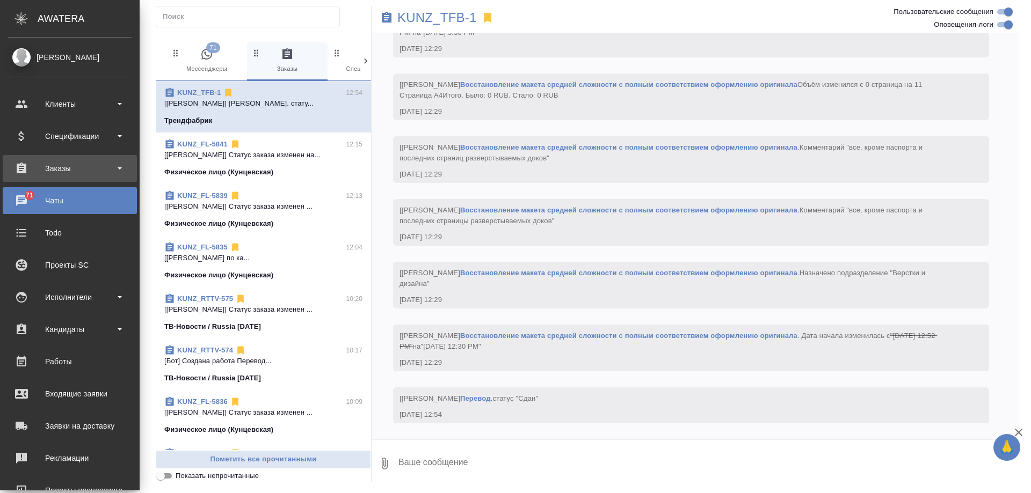
click at [37, 176] on div "Заказы" at bounding box center [70, 169] width 124 height 16
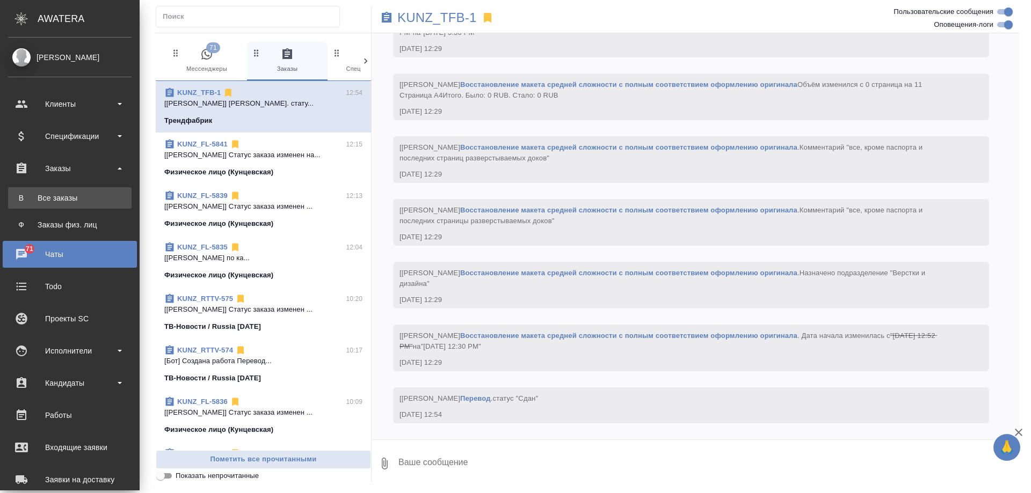
click at [53, 207] on link "В Все заказы" at bounding box center [70, 197] width 124 height 21
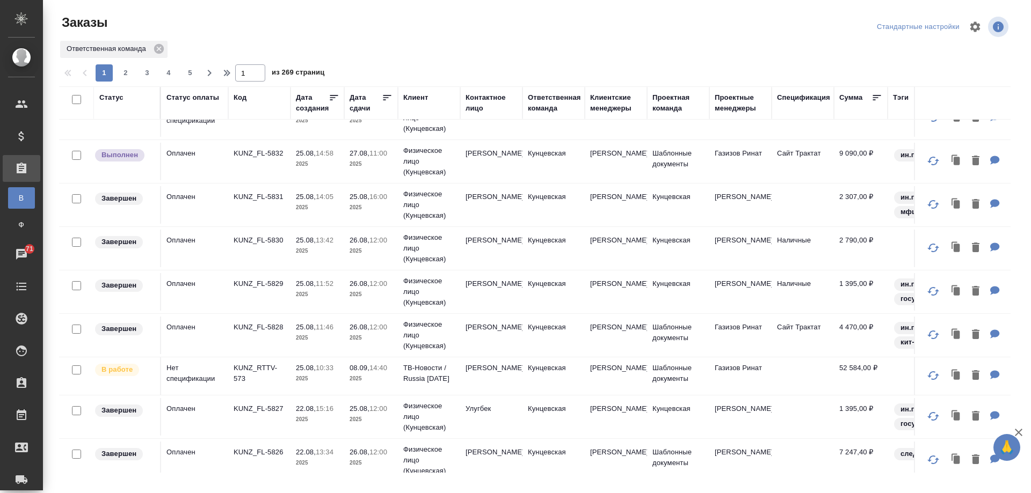
scroll to position [748, 0]
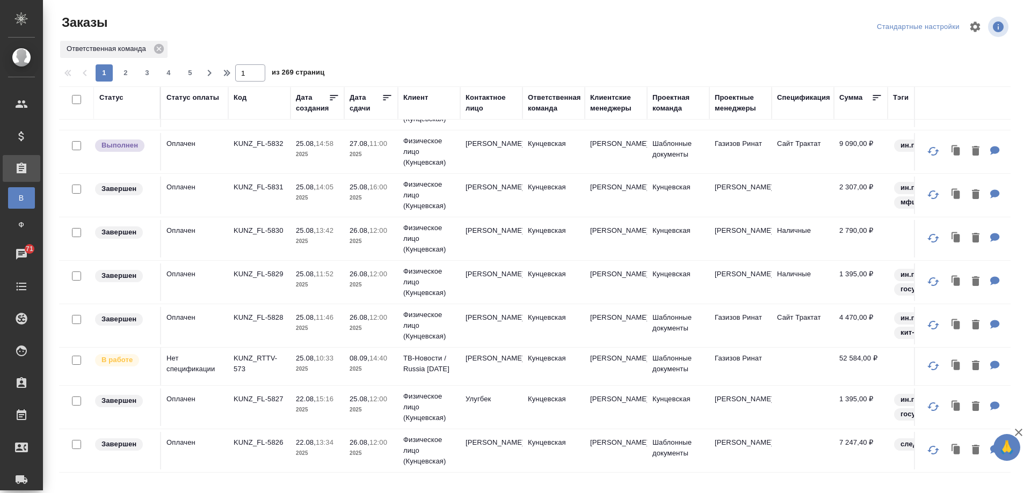
drag, startPoint x: 125, startPoint y: 78, endPoint x: 385, endPoint y: 177, distance: 278.0
click at [126, 78] on span "2" at bounding box center [125, 73] width 17 height 11
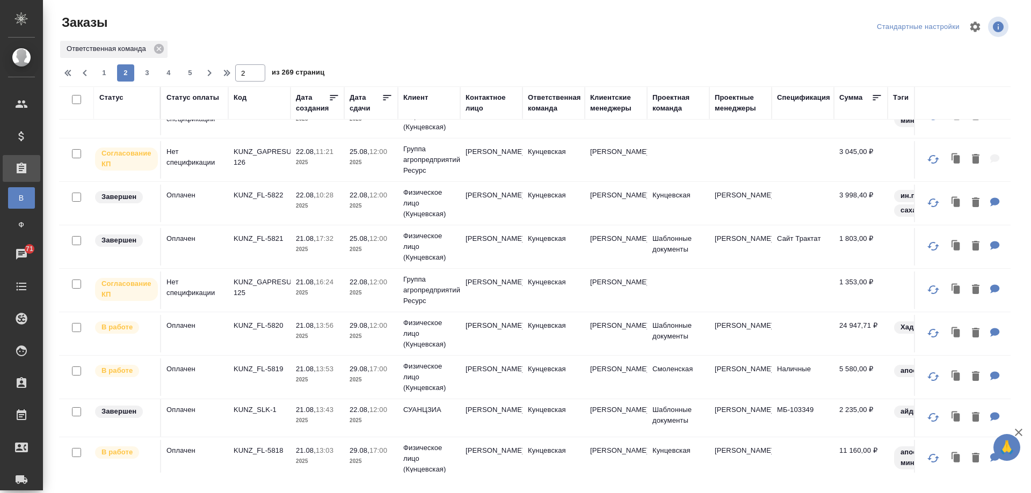
scroll to position [98, 0]
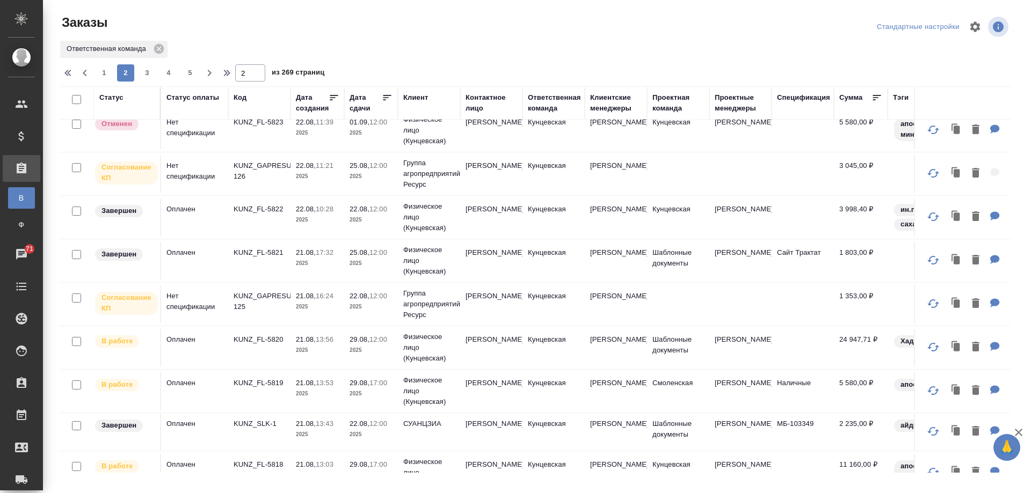
click at [622, 211] on td "[PERSON_NAME]" at bounding box center [616, 218] width 62 height 38
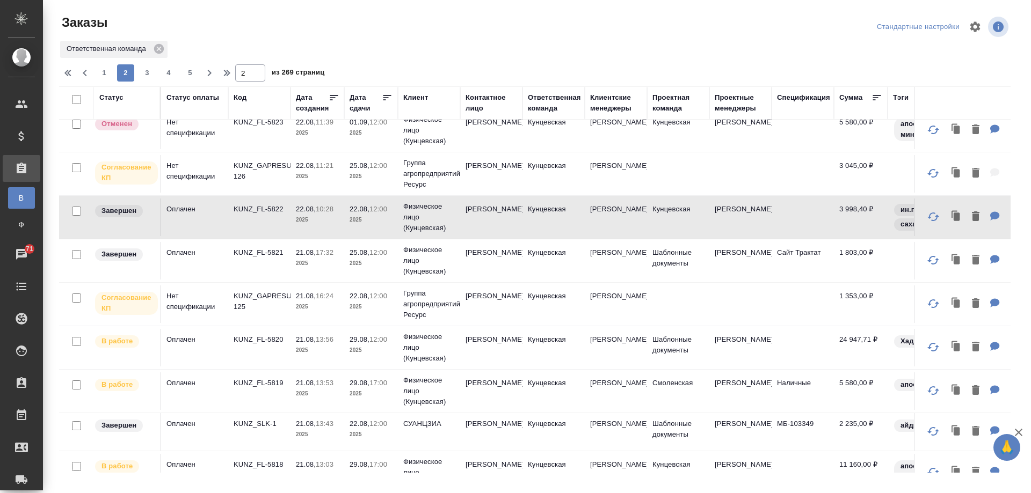
scroll to position [0, 0]
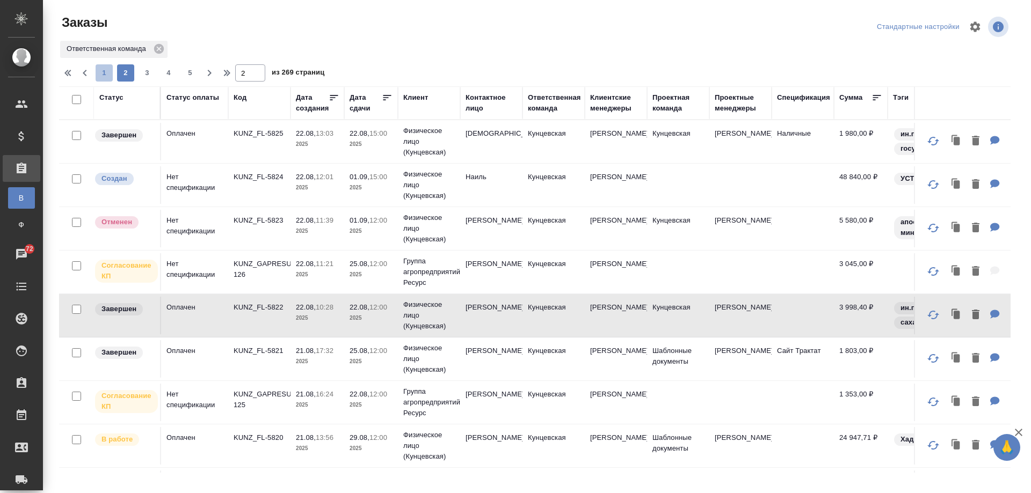
click at [110, 69] on span "1" at bounding box center [104, 73] width 17 height 11
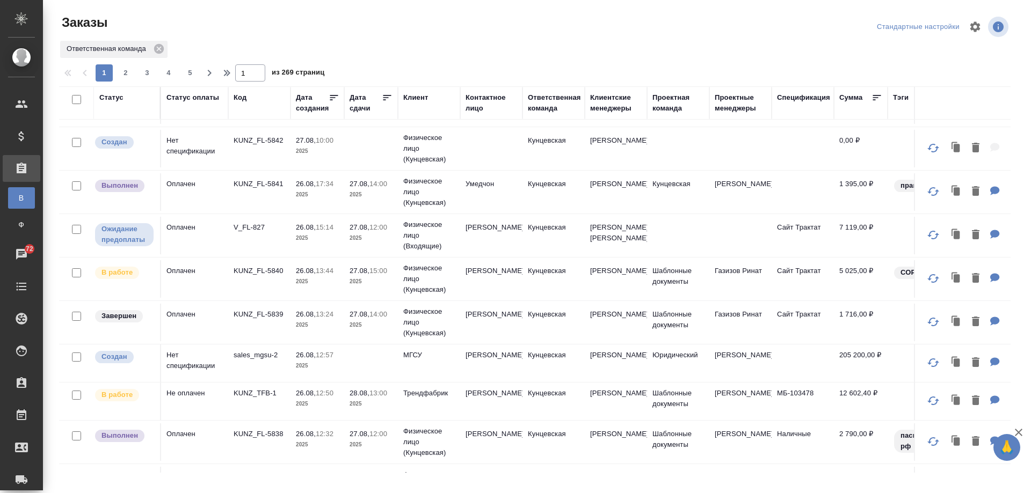
scroll to position [54, 0]
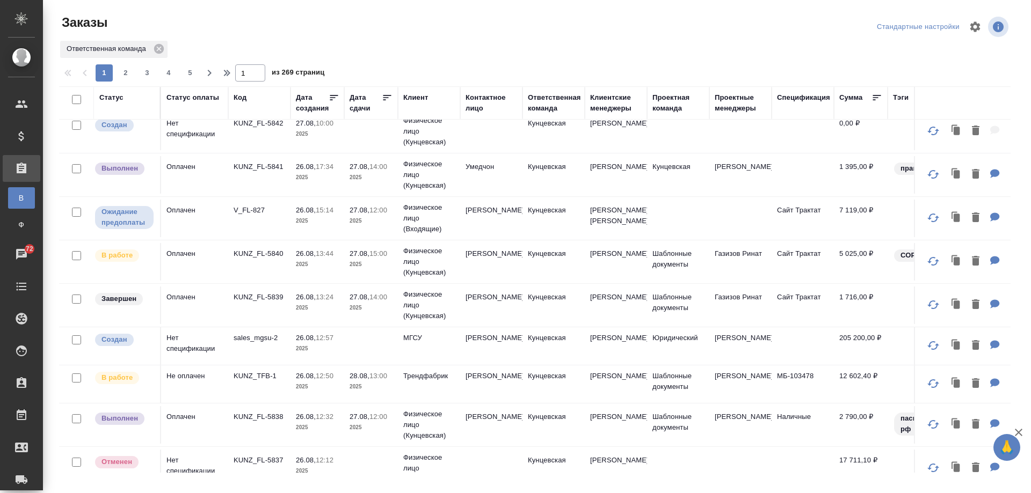
click at [590, 310] on td "[PERSON_NAME]" at bounding box center [616, 306] width 62 height 38
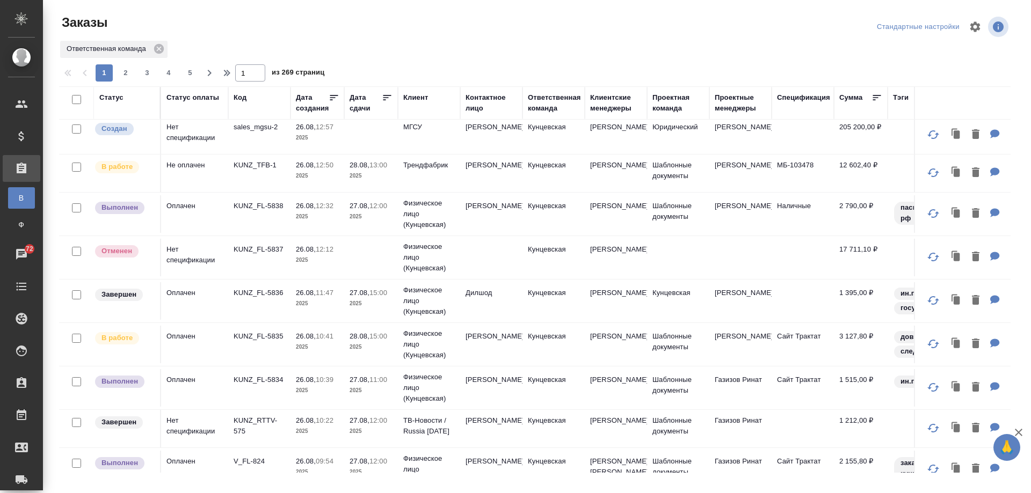
scroll to position [268, 0]
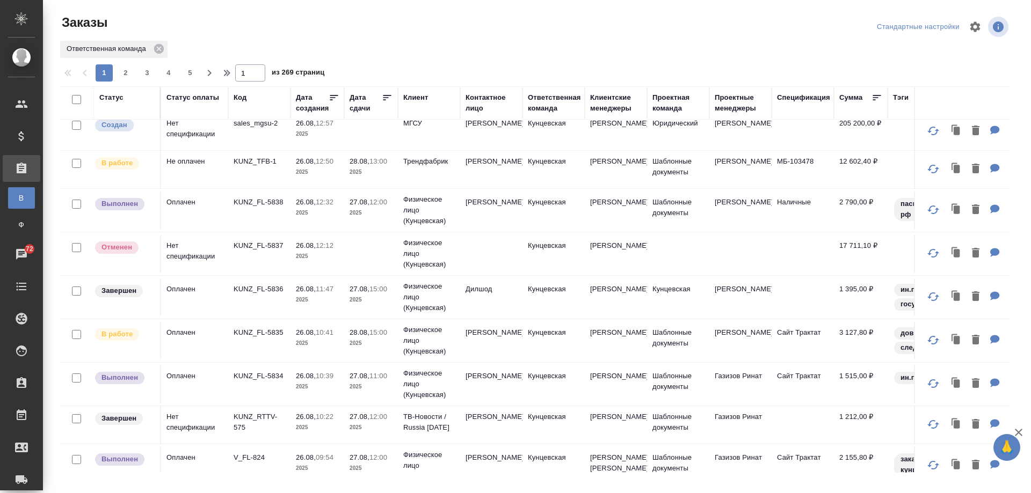
click at [680, 356] on td "Шаблонные документы" at bounding box center [678, 341] width 62 height 38
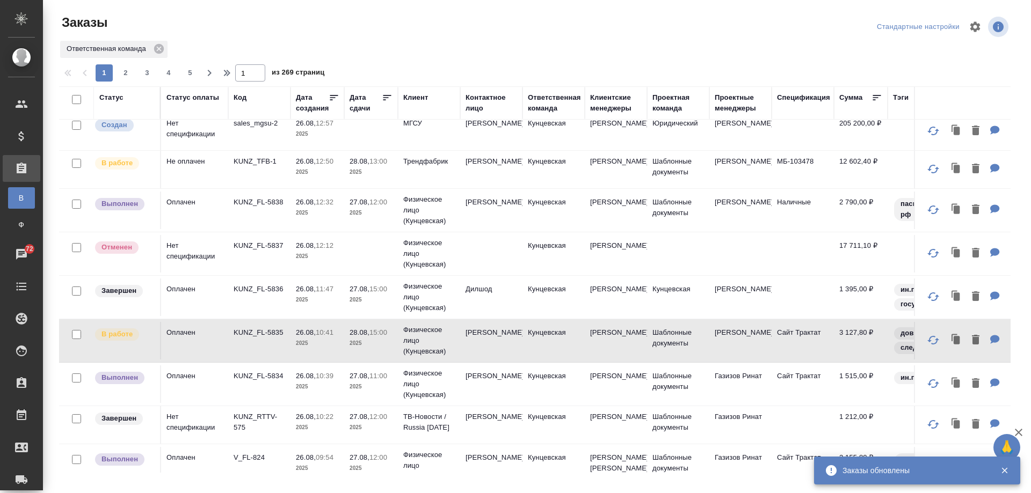
scroll to position [430, 0]
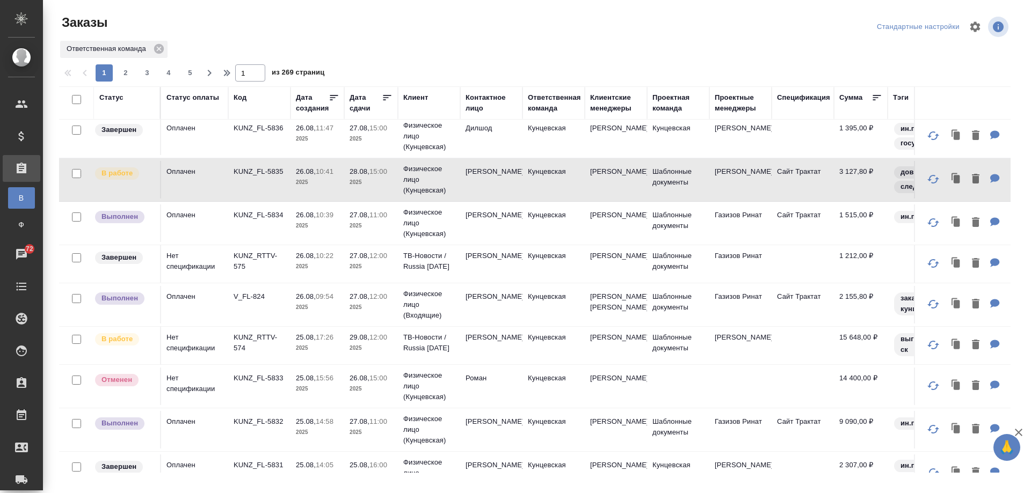
click at [614, 283] on td "[PERSON_NAME]" at bounding box center [616, 264] width 62 height 38
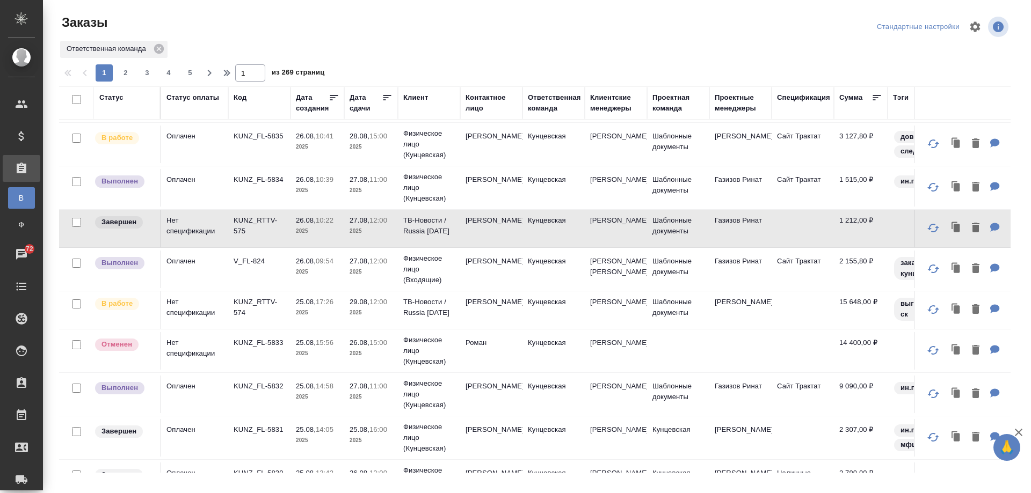
scroll to position [483, 0]
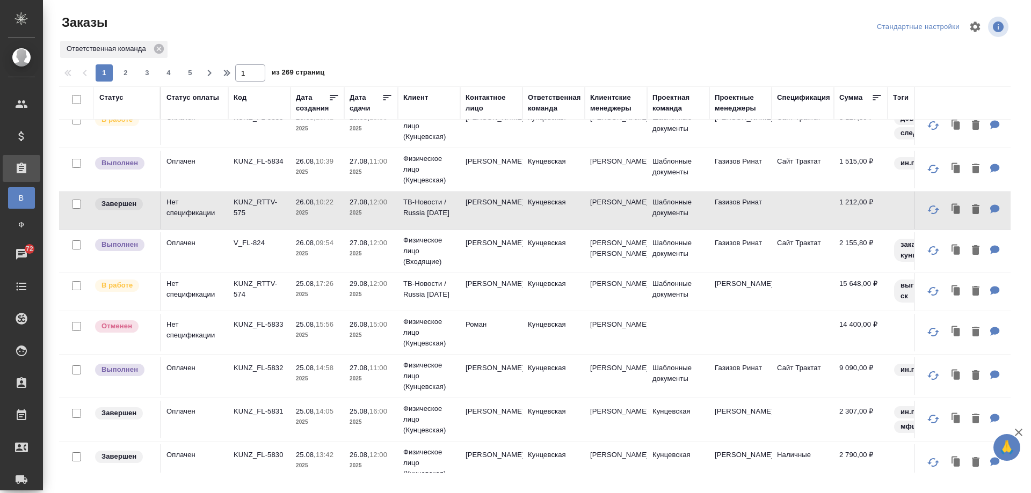
click at [626, 311] on td "[PERSON_NAME]" at bounding box center [616, 292] width 62 height 38
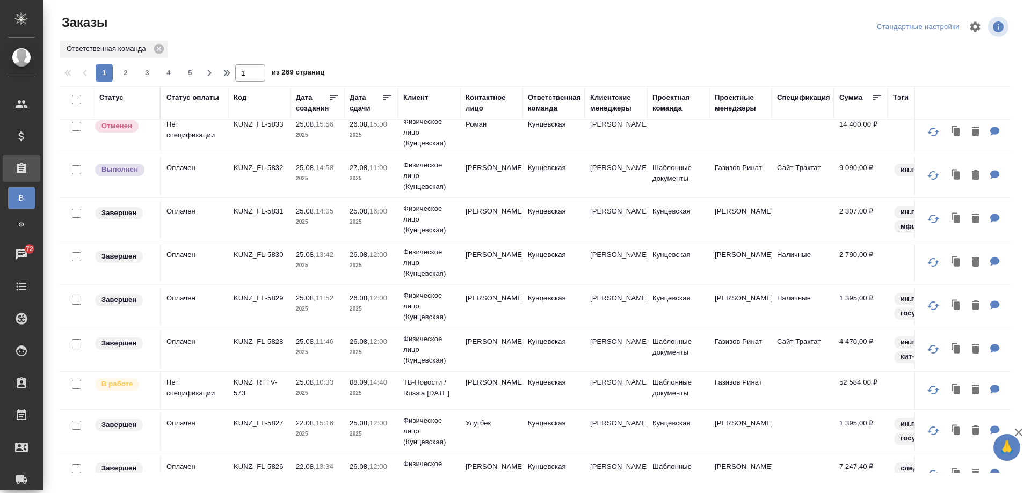
scroll to position [748, 0]
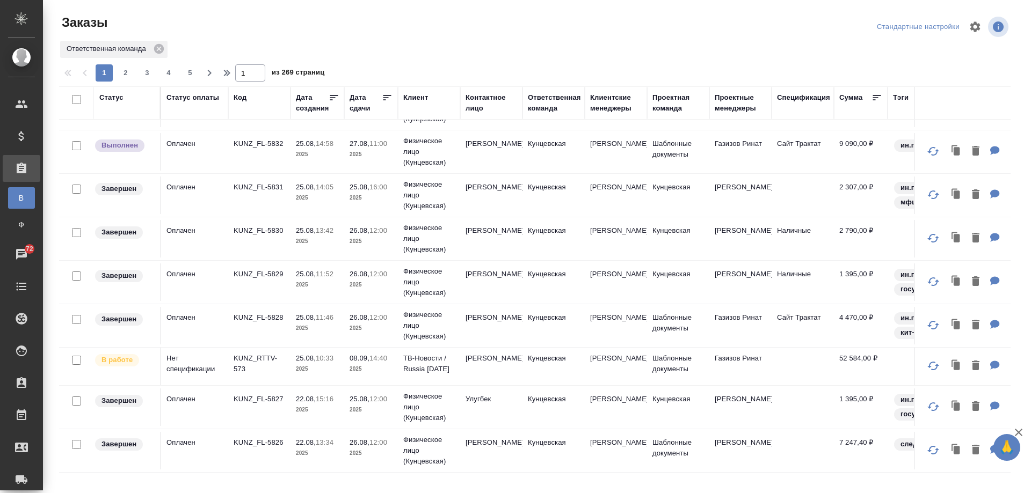
click at [625, 320] on td "[PERSON_NAME]" at bounding box center [616, 326] width 62 height 38
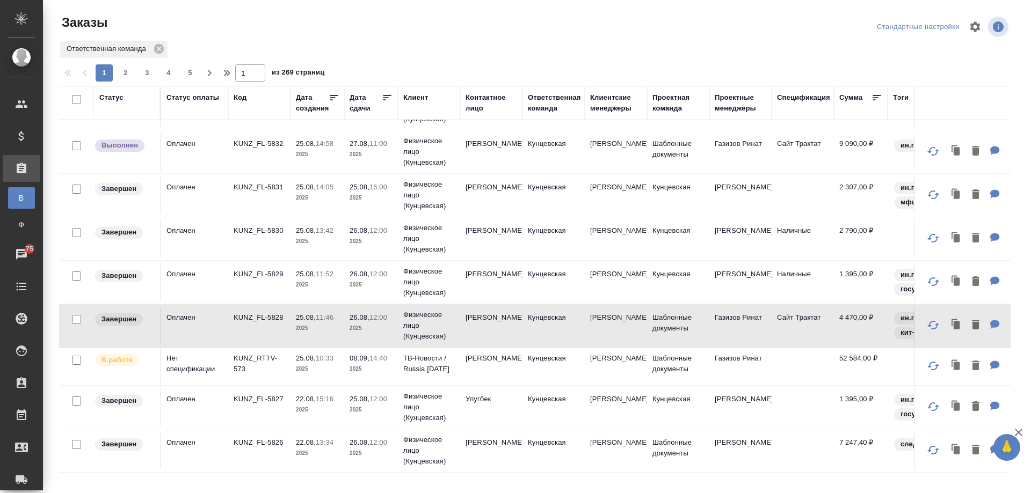
click at [621, 366] on td "[PERSON_NAME]" at bounding box center [616, 367] width 62 height 38
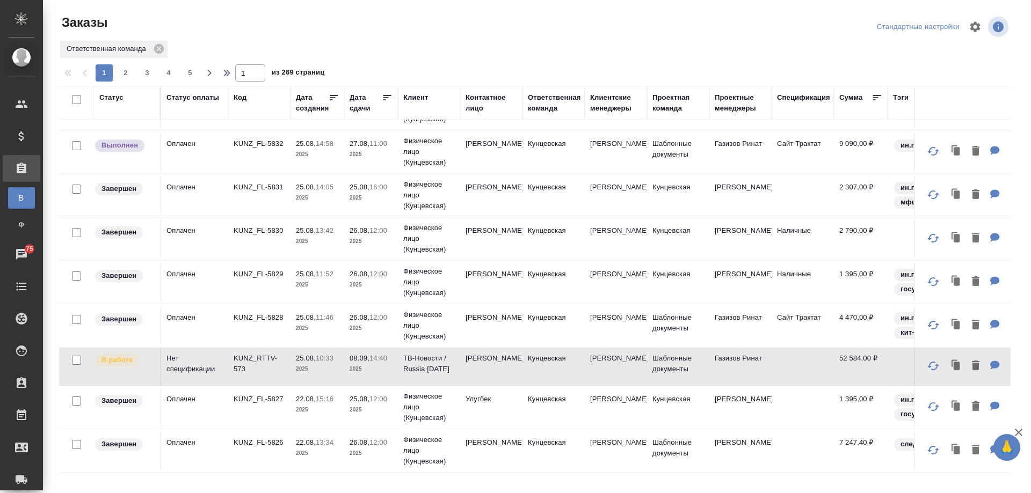
click at [717, 441] on td "Тарабановская Анастасия" at bounding box center [740, 451] width 62 height 38
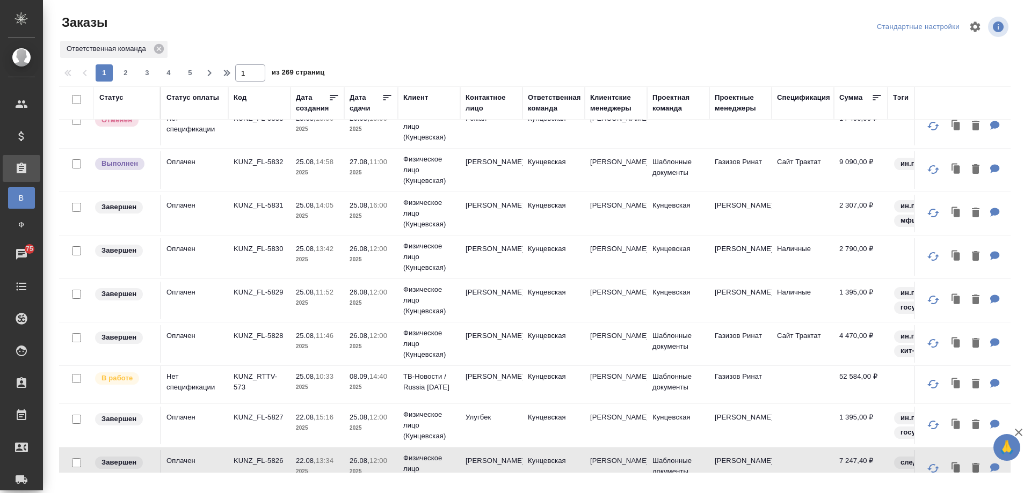
scroll to position [587, 0]
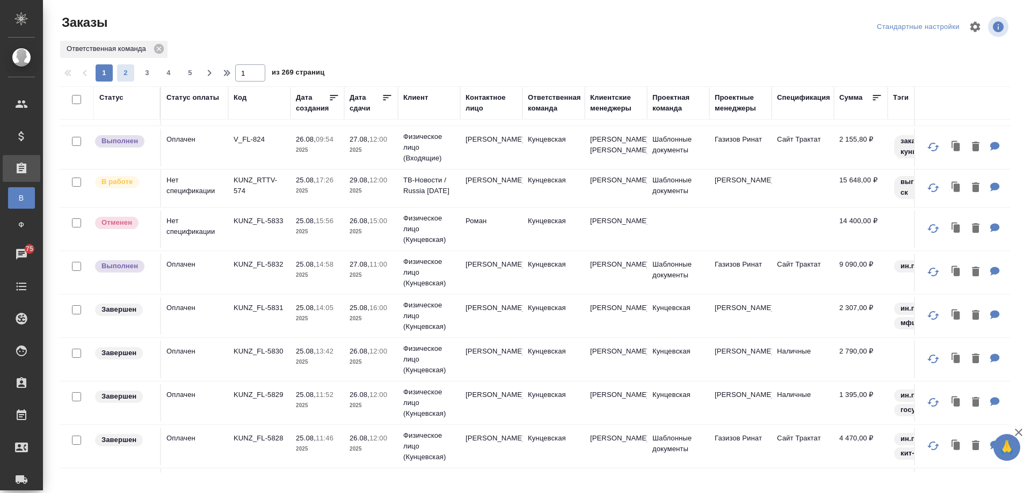
click at [122, 68] on span "2" at bounding box center [125, 73] width 17 height 11
type input "2"
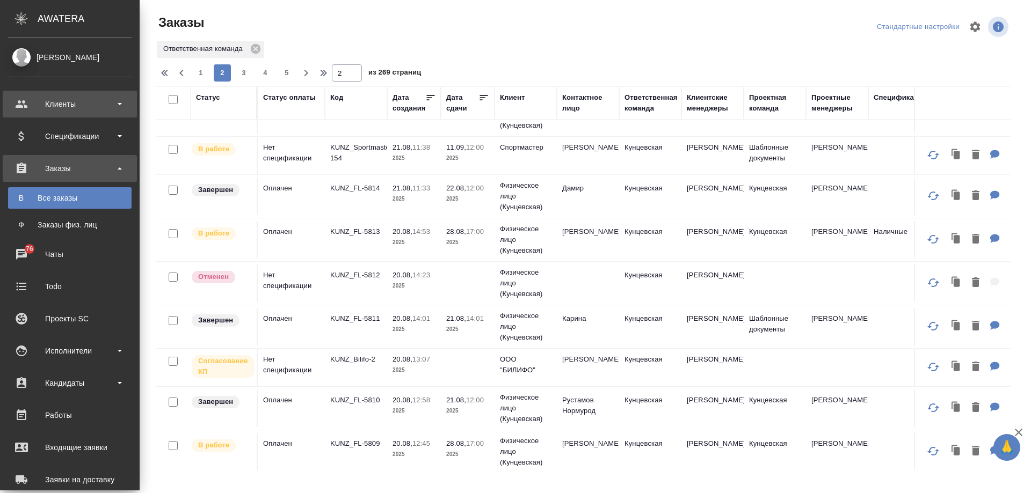
click at [67, 104] on div "Клиенты" at bounding box center [70, 104] width 124 height 16
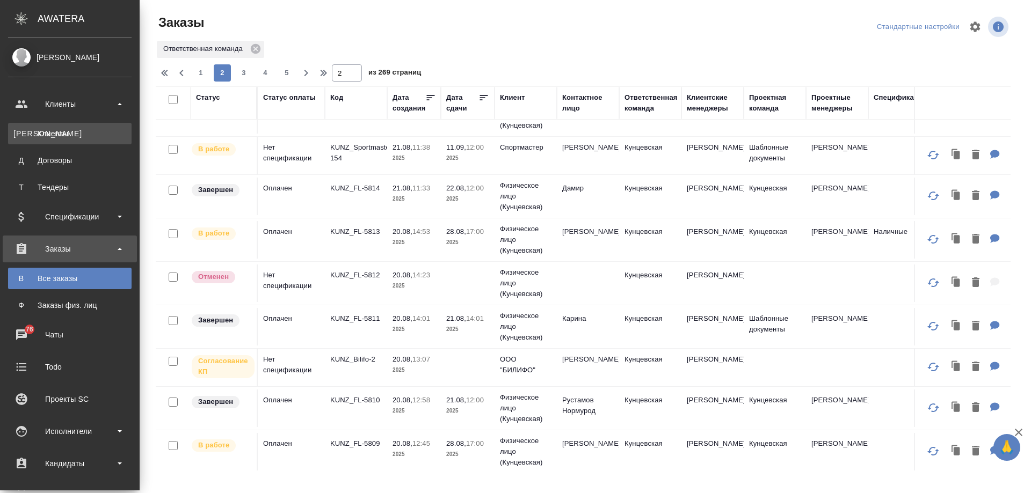
click at [64, 141] on link "К Клиенты" at bounding box center [70, 133] width 124 height 21
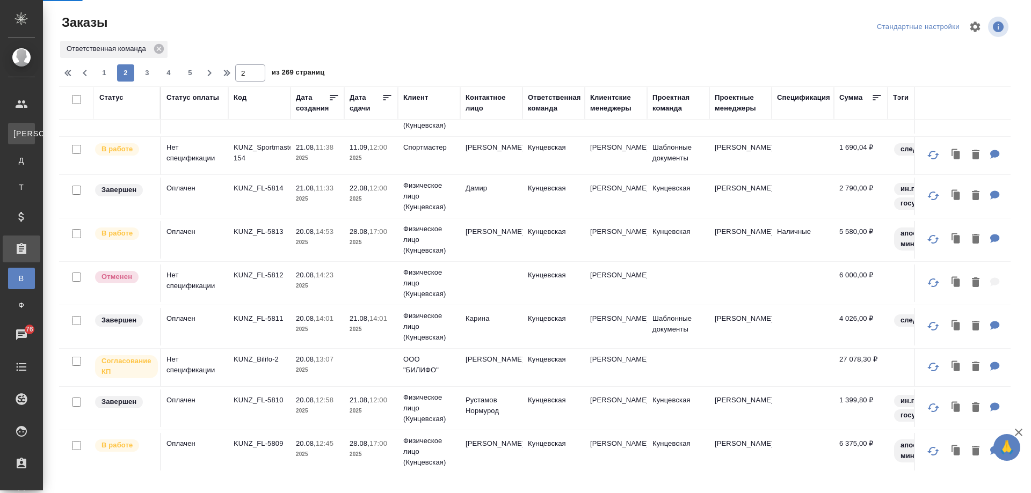
select select "RU"
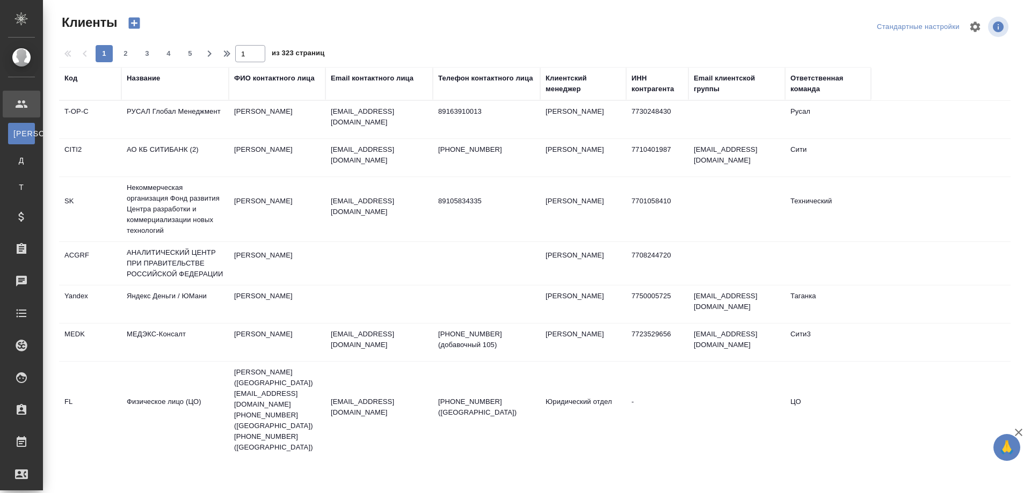
click at [141, 81] on div "Название" at bounding box center [143, 78] width 33 height 11
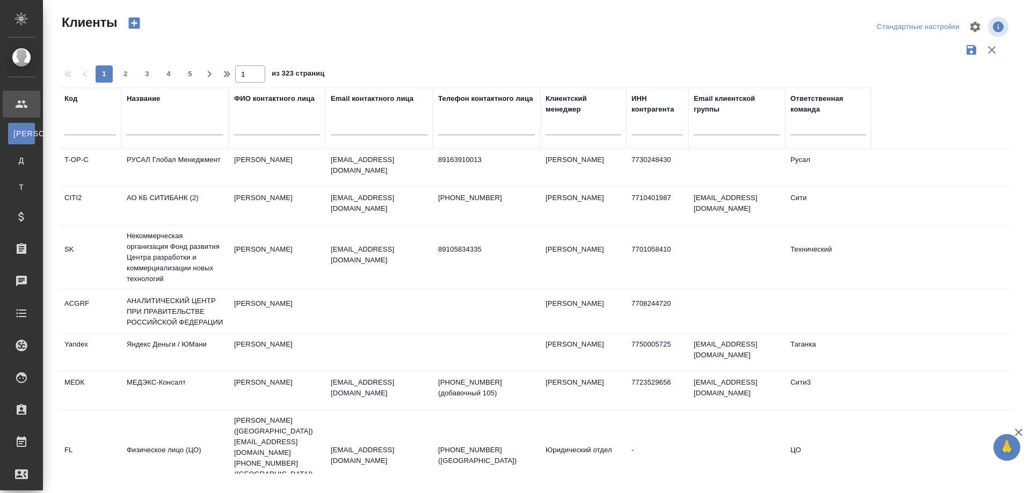
click at [163, 135] on input "text" at bounding box center [175, 128] width 97 height 13
type input "артекс"
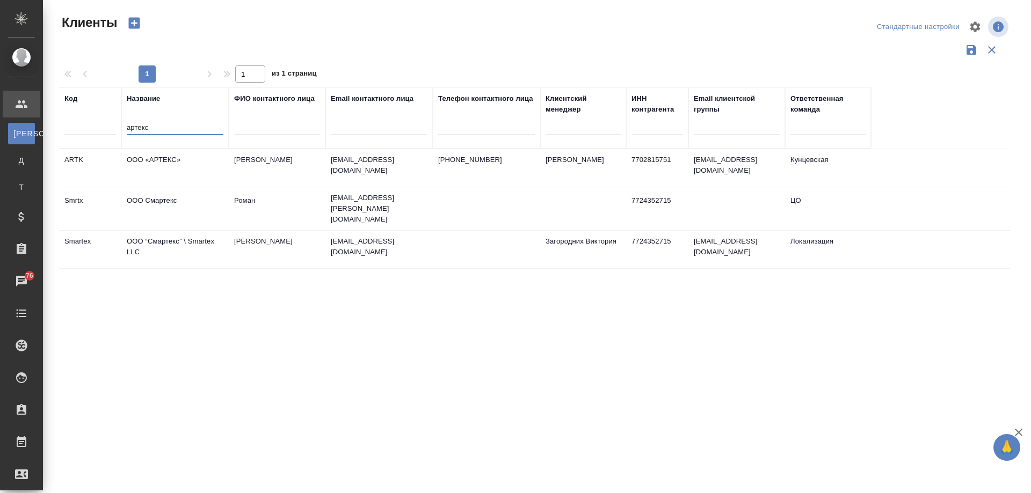
click at [193, 173] on td "ООО «АРТЕКС»" at bounding box center [174, 168] width 107 height 38
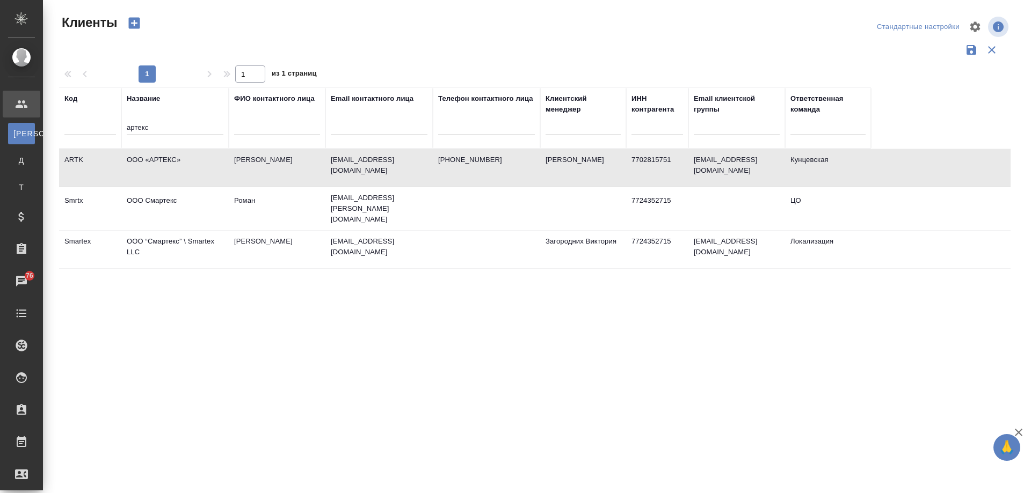
click at [193, 173] on td "ООО «АРТЕКС»" at bounding box center [174, 168] width 107 height 38
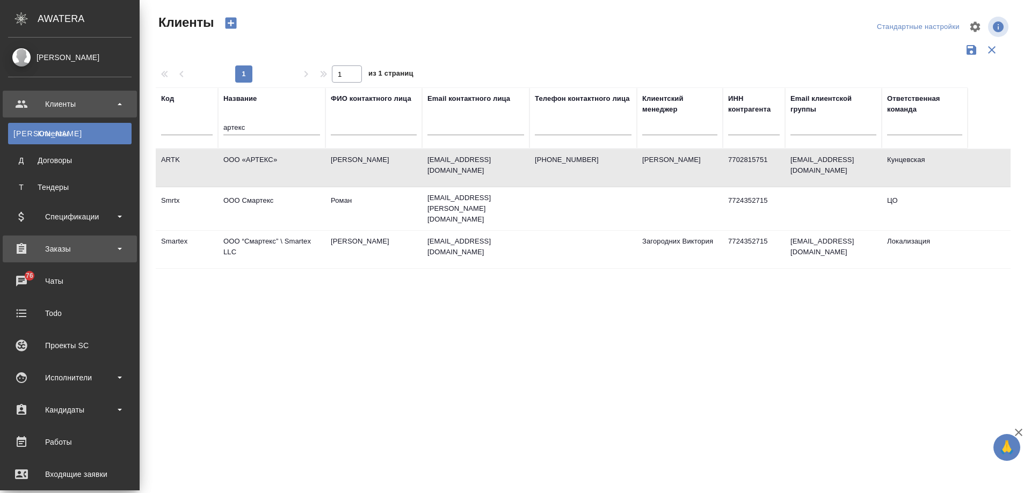
click at [67, 260] on div "Заказы" at bounding box center [70, 249] width 134 height 27
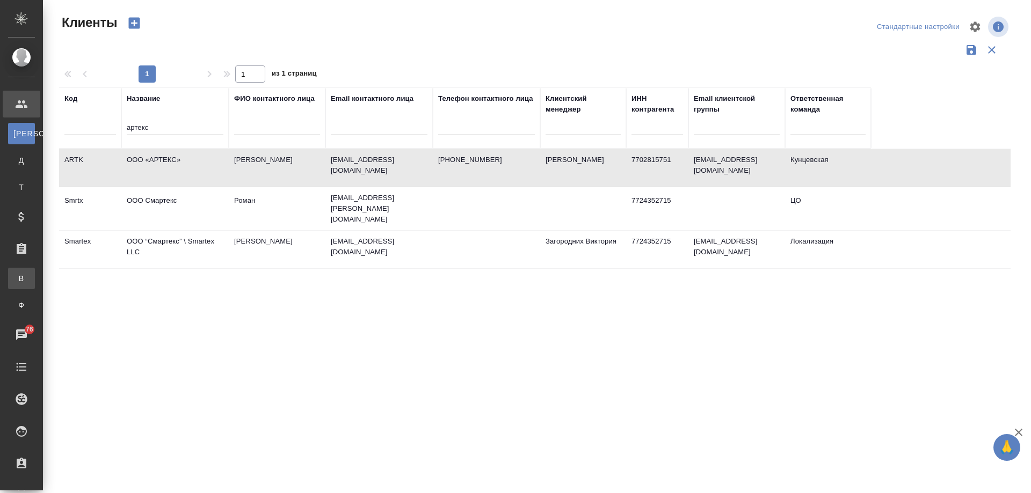
click at [35, 288] on link "В Все заказы" at bounding box center [21, 278] width 27 height 21
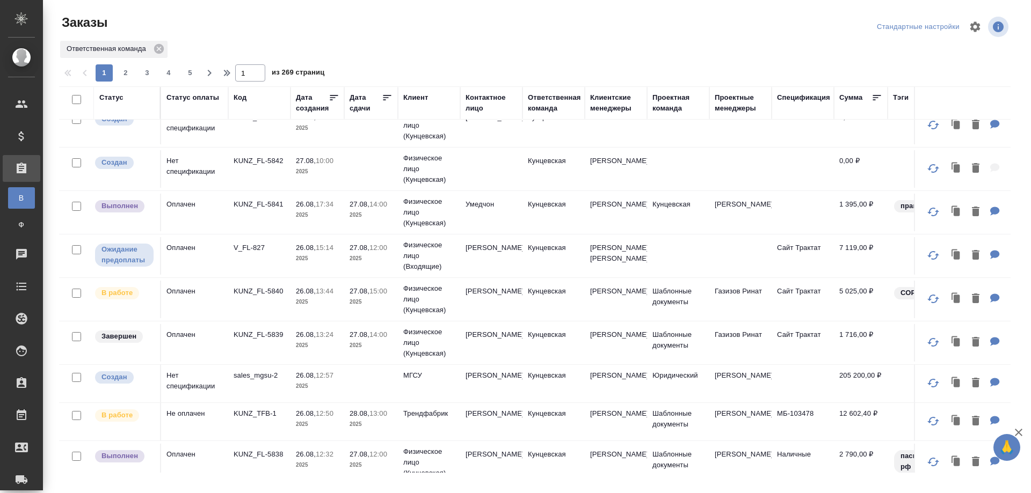
scroll to position [54, 0]
click at [266, 219] on td "KUNZ_FL-5841" at bounding box center [259, 213] width 62 height 38
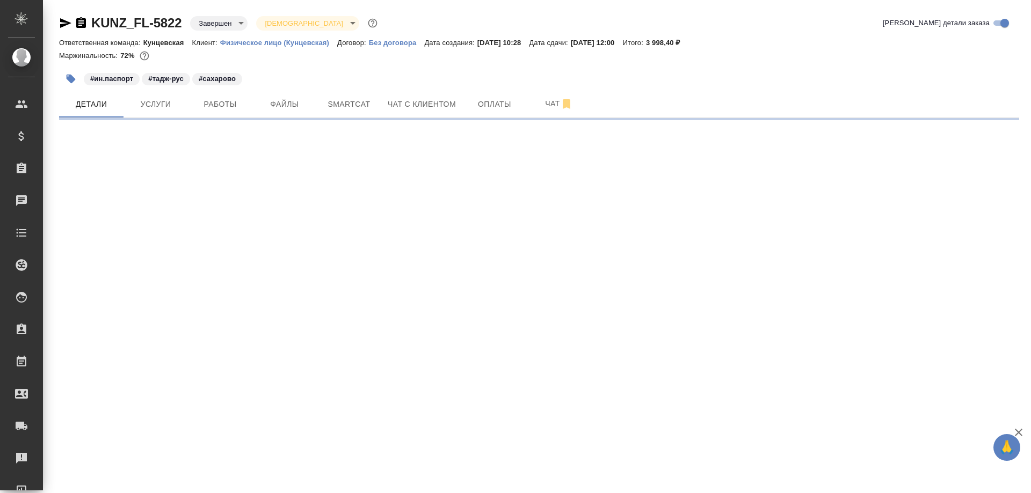
select select "RU"
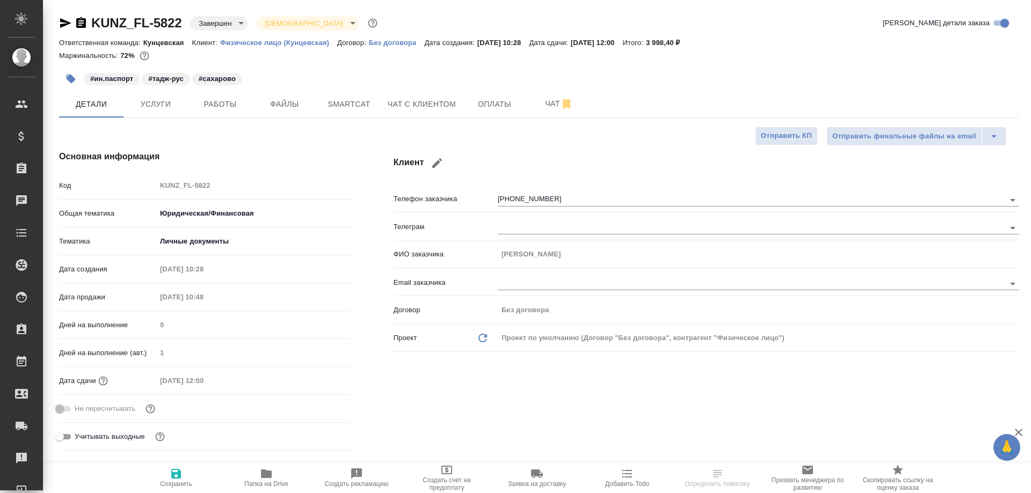
type textarea "x"
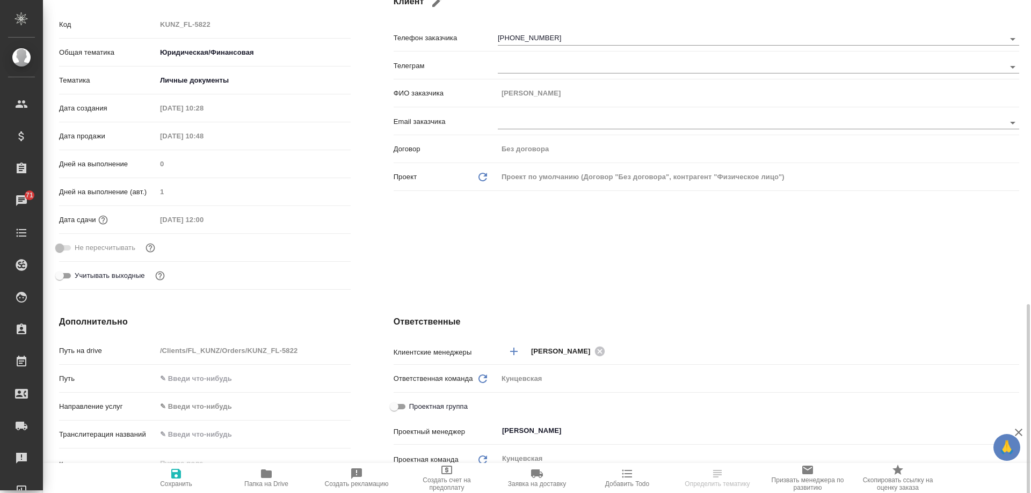
scroll to position [376, 0]
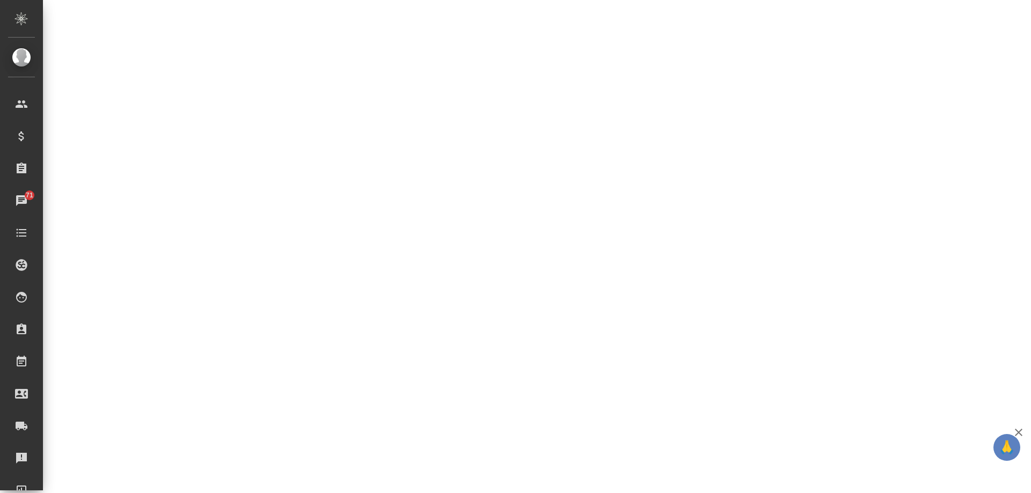
select select "RU"
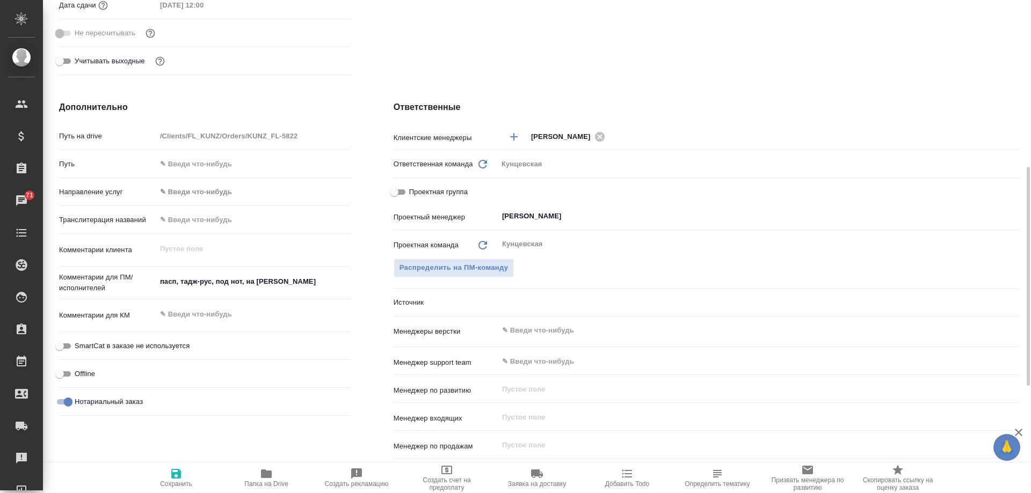
type textarea "x"
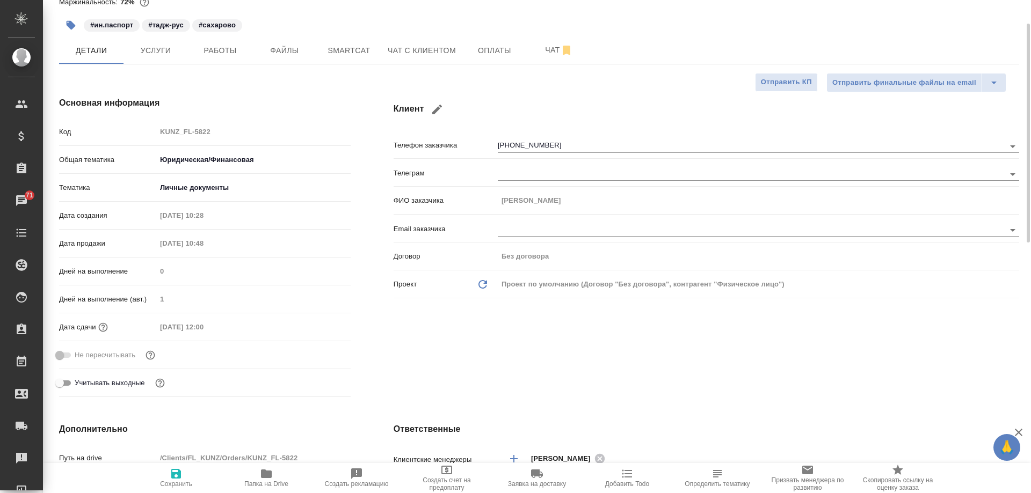
scroll to position [0, 0]
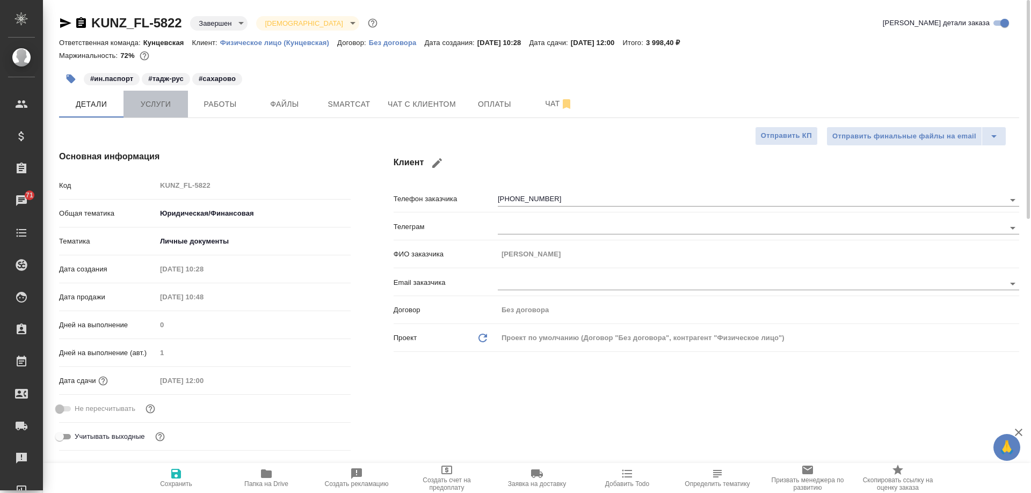
click at [151, 103] on span "Услуги" at bounding box center [156, 104] width 52 height 13
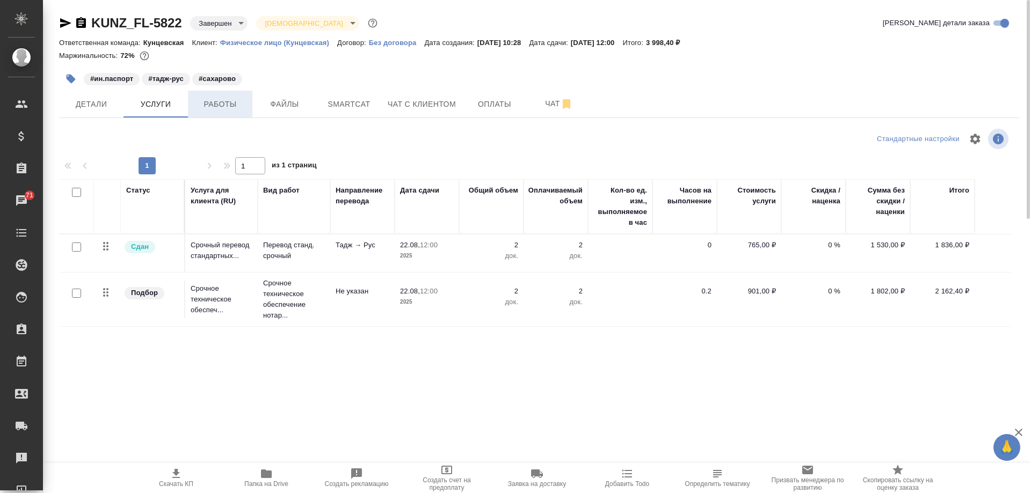
click at [217, 106] on span "Работы" at bounding box center [220, 104] width 52 height 13
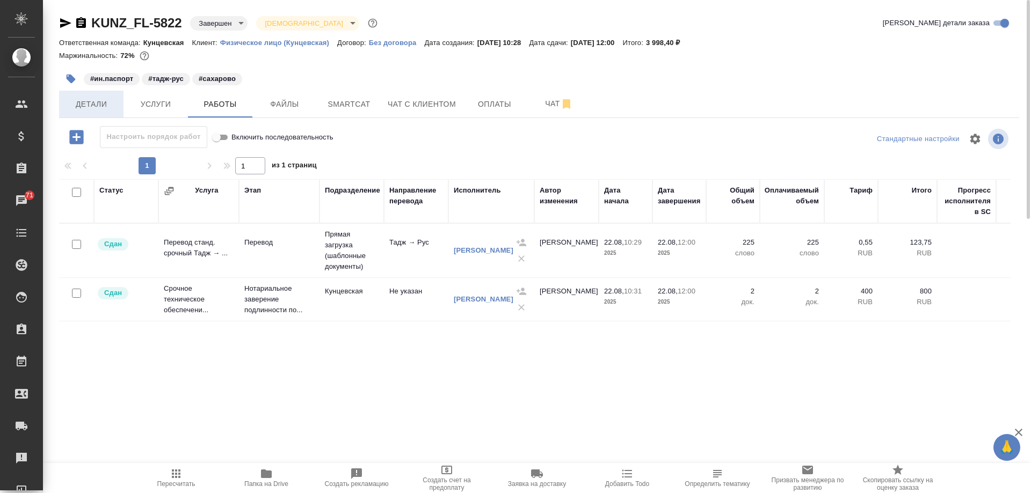
click at [94, 105] on span "Детали" at bounding box center [92, 104] width 52 height 13
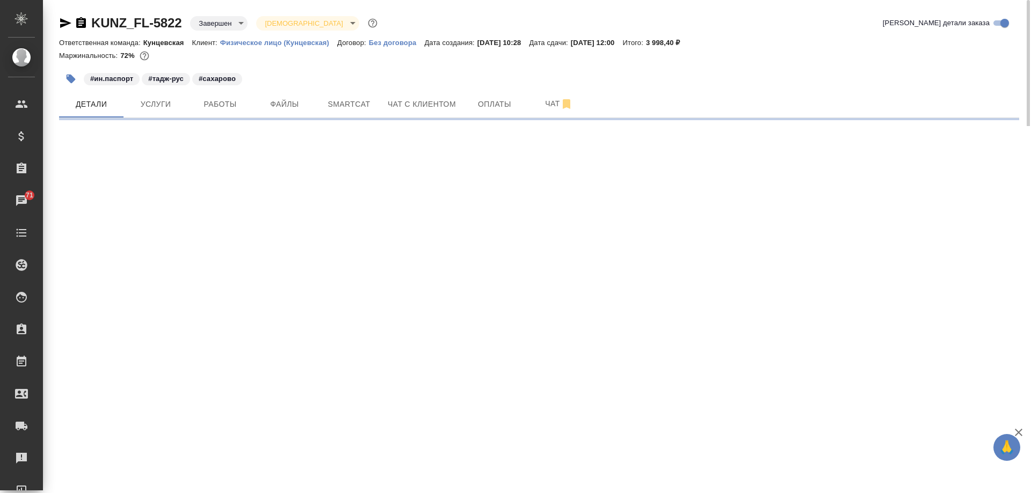
select select "RU"
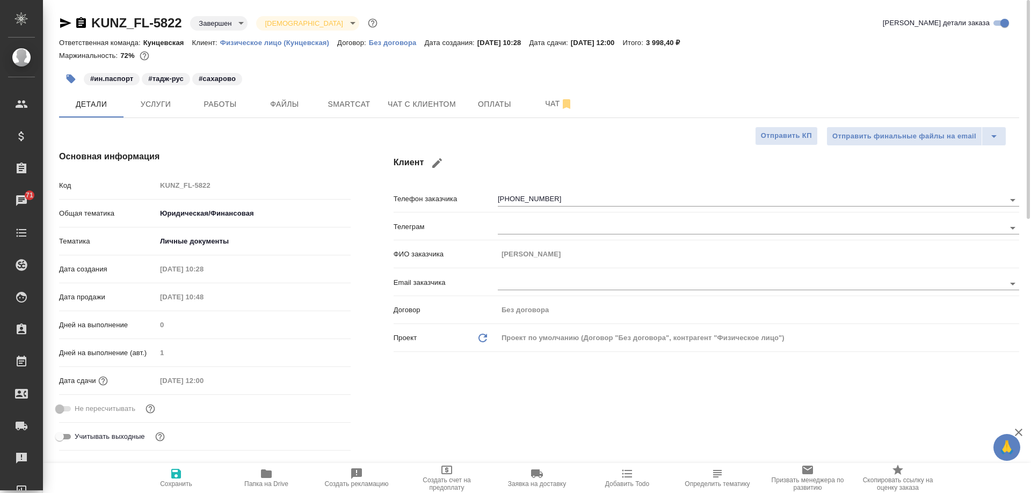
type textarea "x"
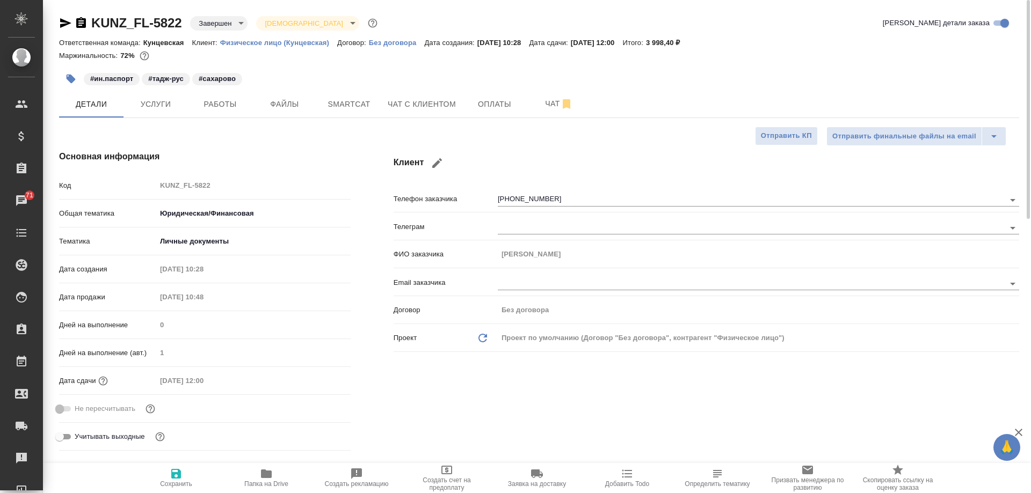
type textarea "x"
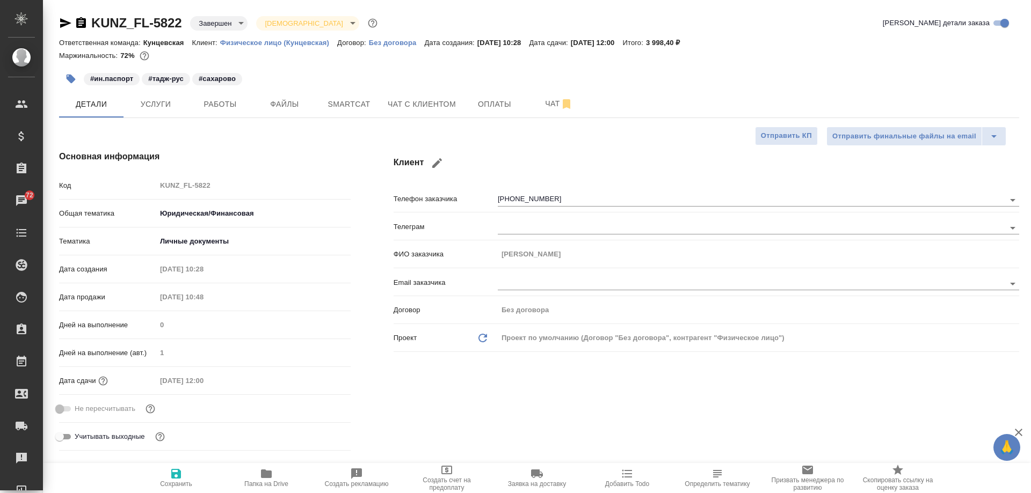
type textarea "x"
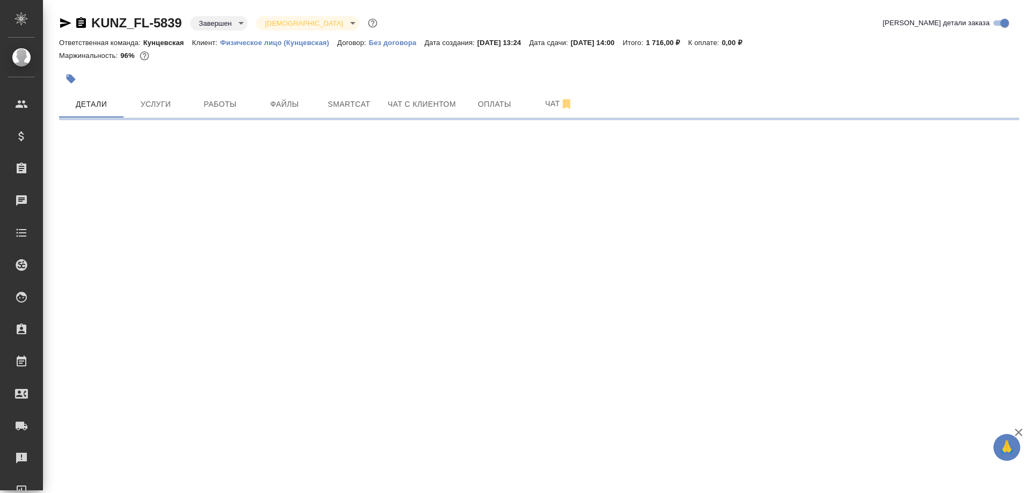
select select "RU"
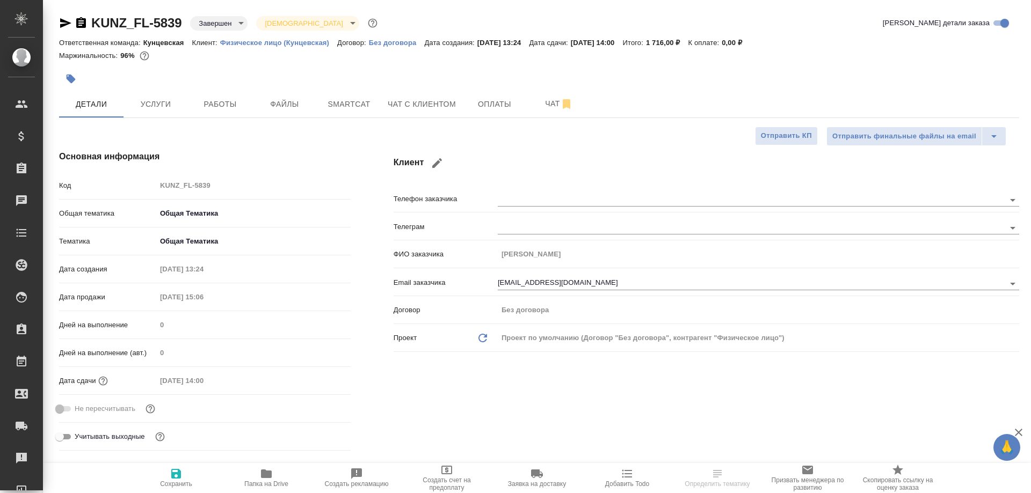
type textarea "x"
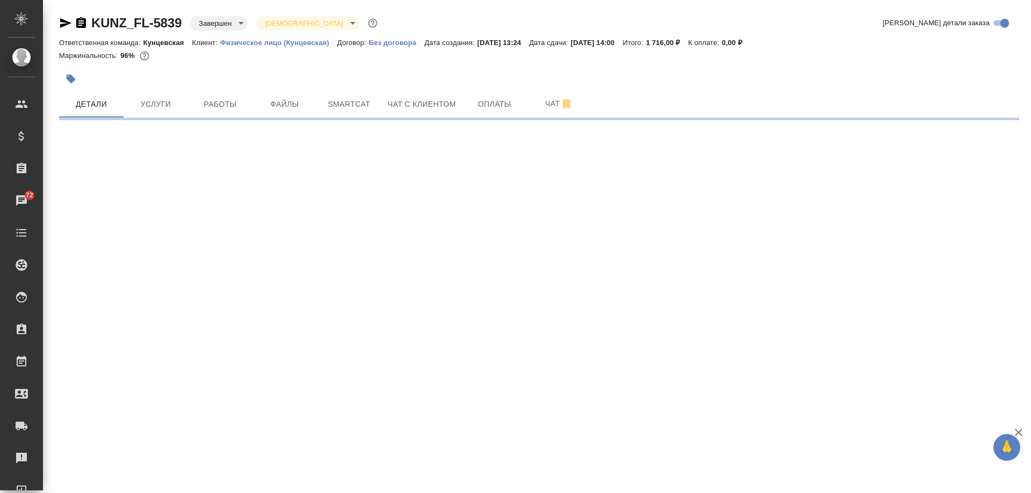
select select "RU"
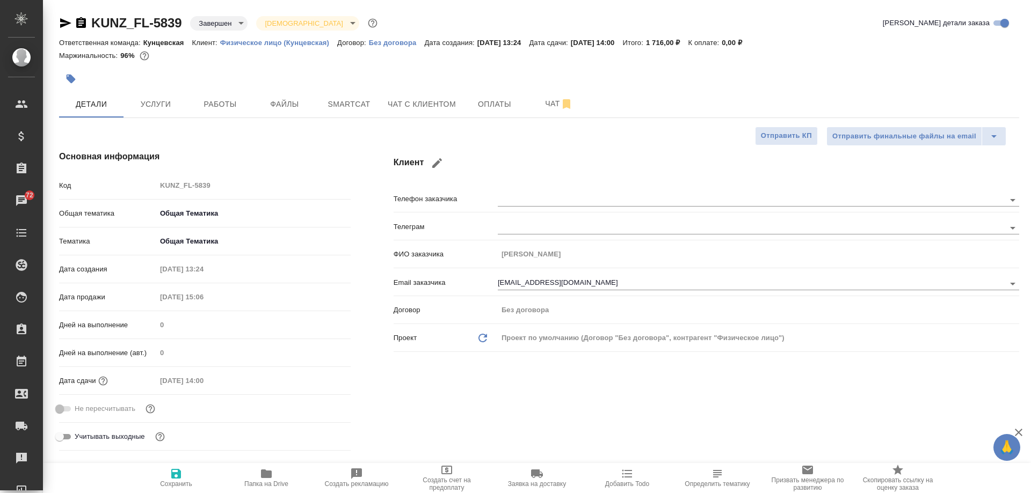
type textarea "x"
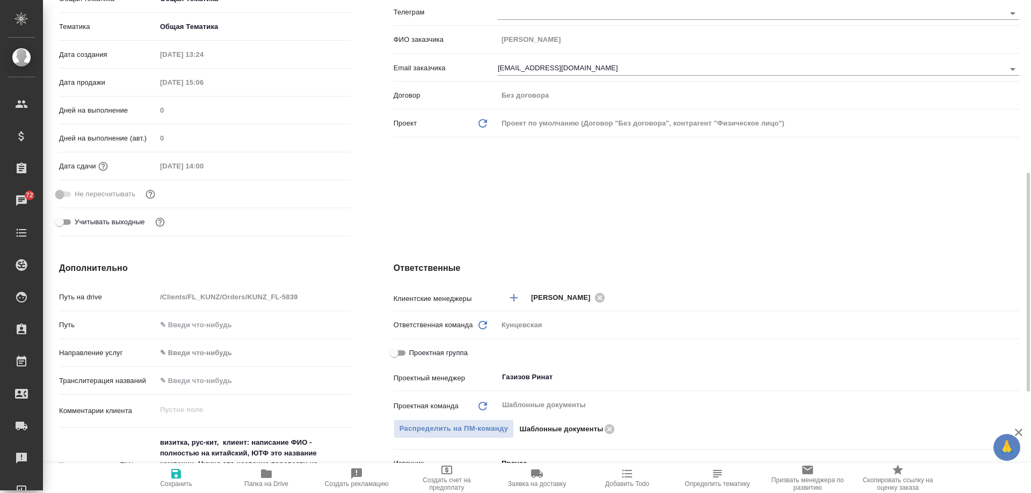
scroll to position [322, 0]
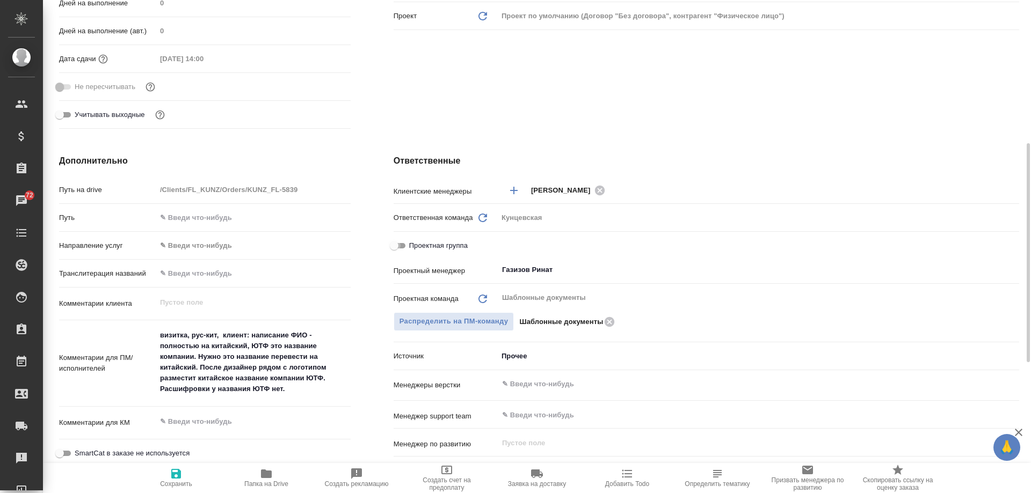
click at [395, 245] on input "Проектная группа" at bounding box center [394, 245] width 39 height 13
checkbox input "true"
type textarea "x"
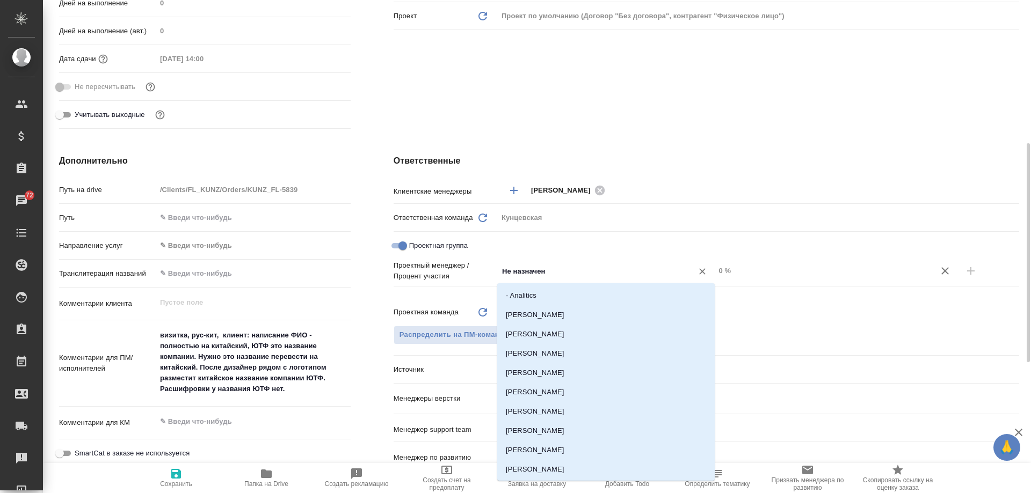
click at [527, 277] on input "Не назначен" at bounding box center [588, 271] width 175 height 13
type input "рин"
click at [554, 368] on li "Газизов Ринат" at bounding box center [605, 373] width 217 height 19
type textarea "x"
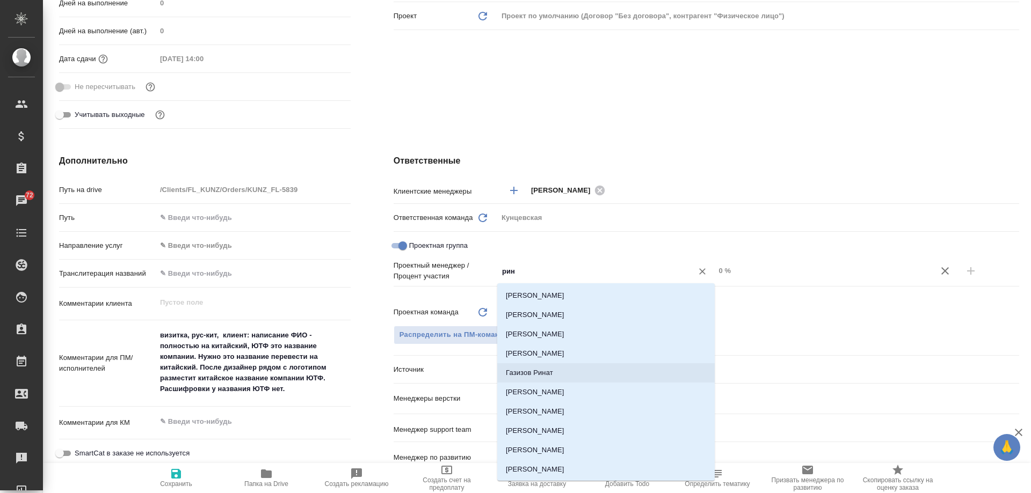
type textarea "x"
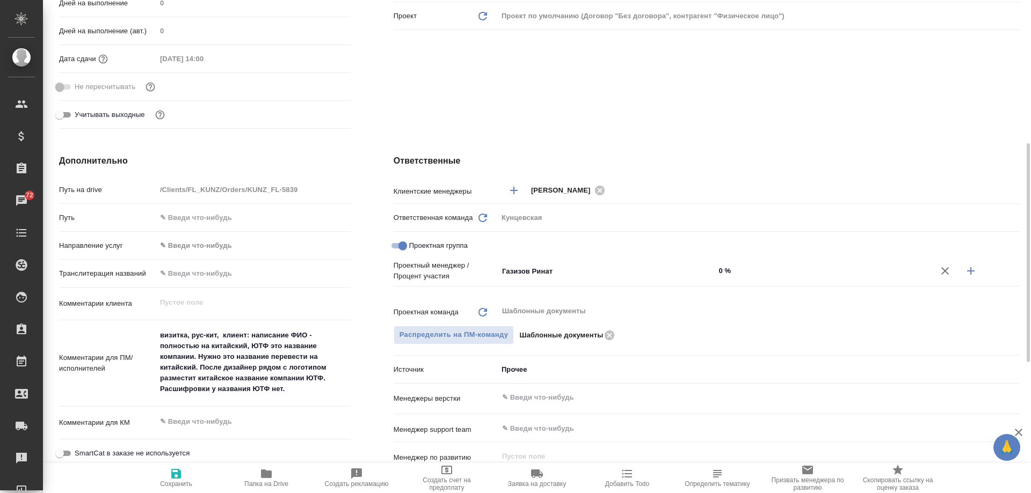
click at [969, 276] on icon "button" at bounding box center [970, 271] width 13 height 13
type textarea "x"
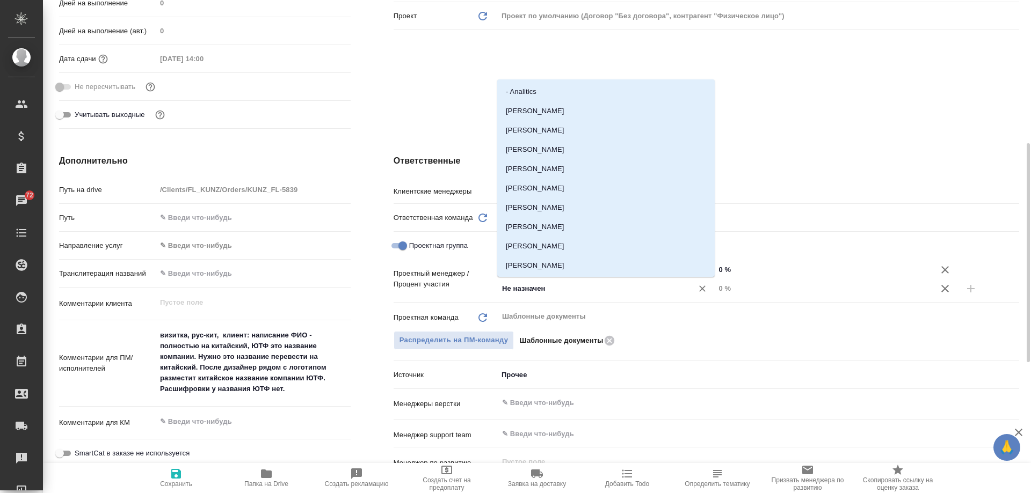
click at [556, 293] on input "Не назначен" at bounding box center [588, 288] width 175 height 13
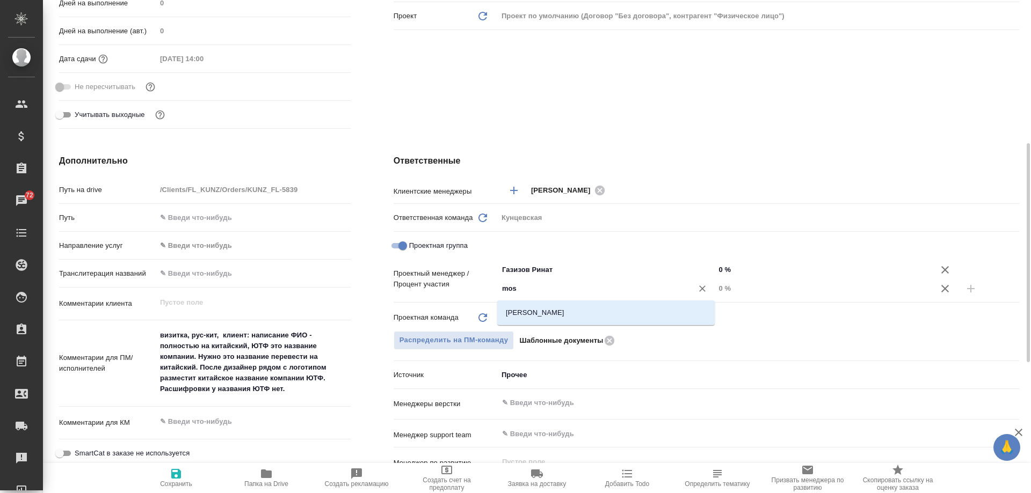
type input "mosk"
click at [525, 308] on li "[PERSON_NAME]" at bounding box center [605, 312] width 217 height 19
type textarea "x"
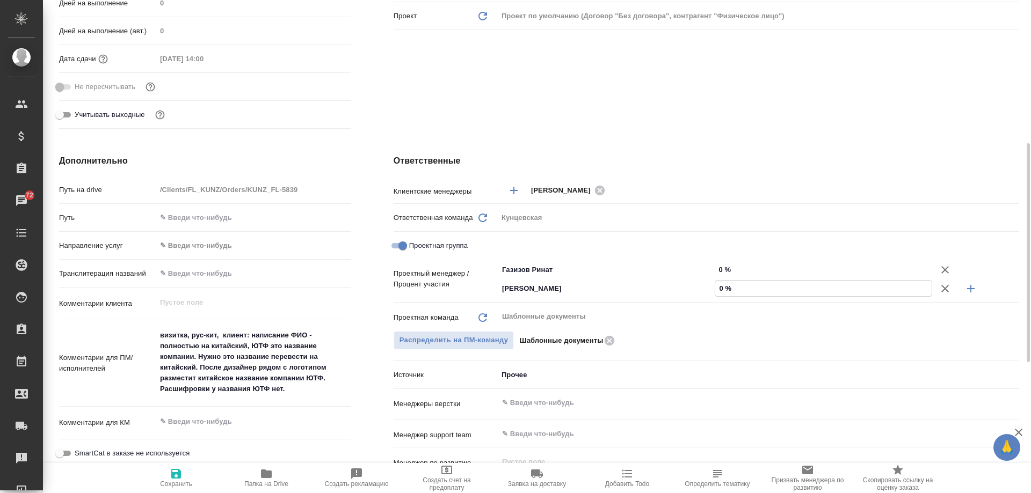
click at [803, 290] on input "0 %" at bounding box center [823, 289] width 216 height 16
click at [671, 295] on input "[PERSON_NAME]" at bounding box center [588, 288] width 175 height 13
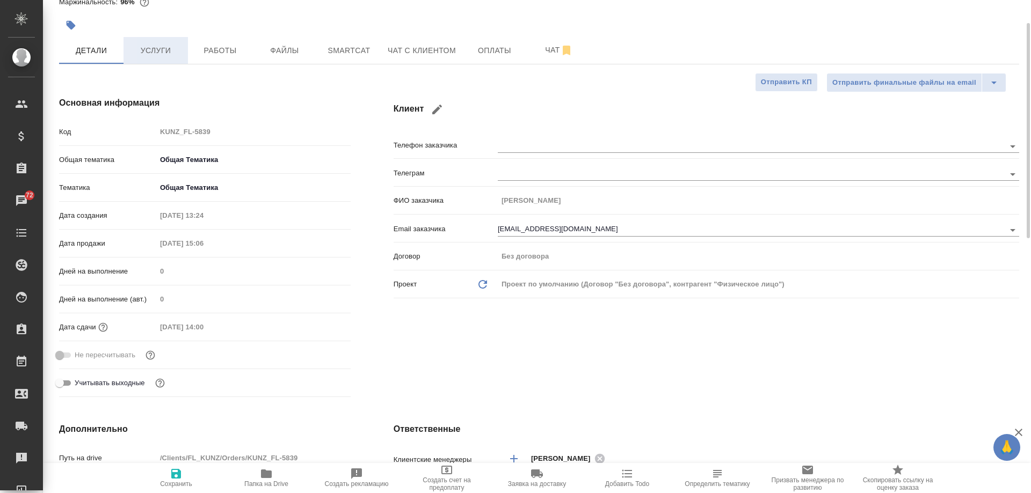
scroll to position [0, 0]
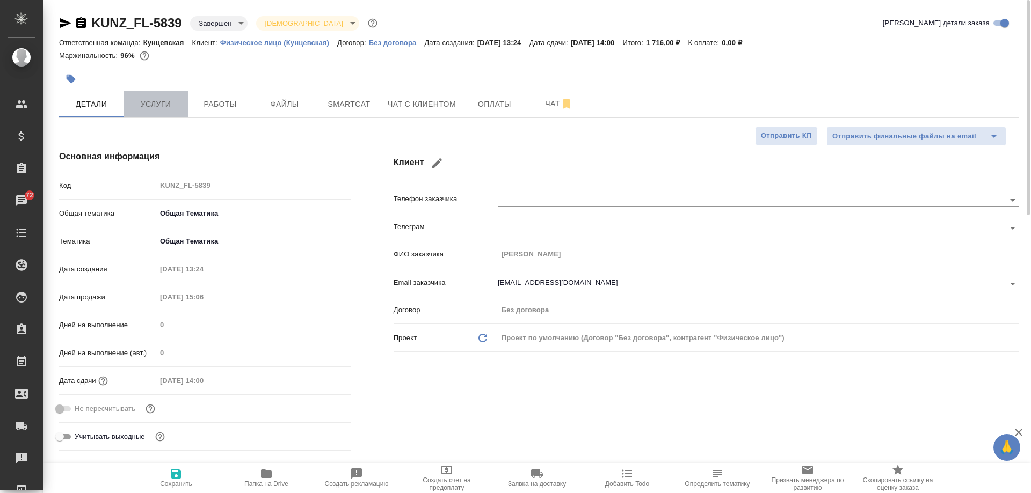
click at [176, 100] on span "Услуги" at bounding box center [156, 104] width 52 height 13
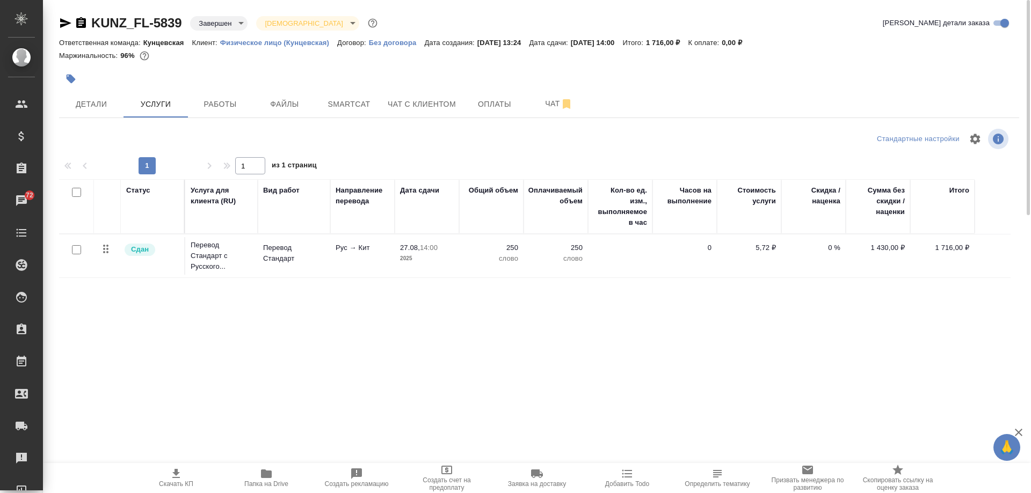
scroll to position [54, 0]
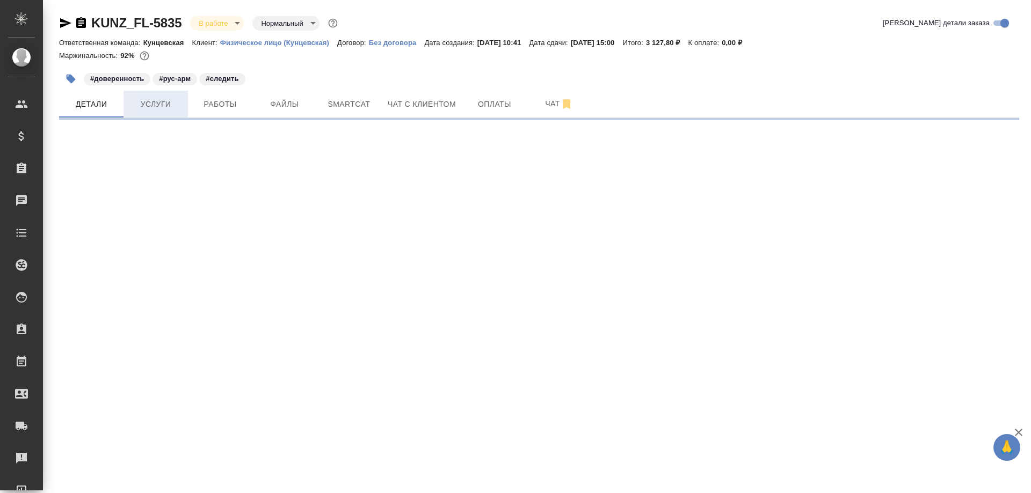
select select "RU"
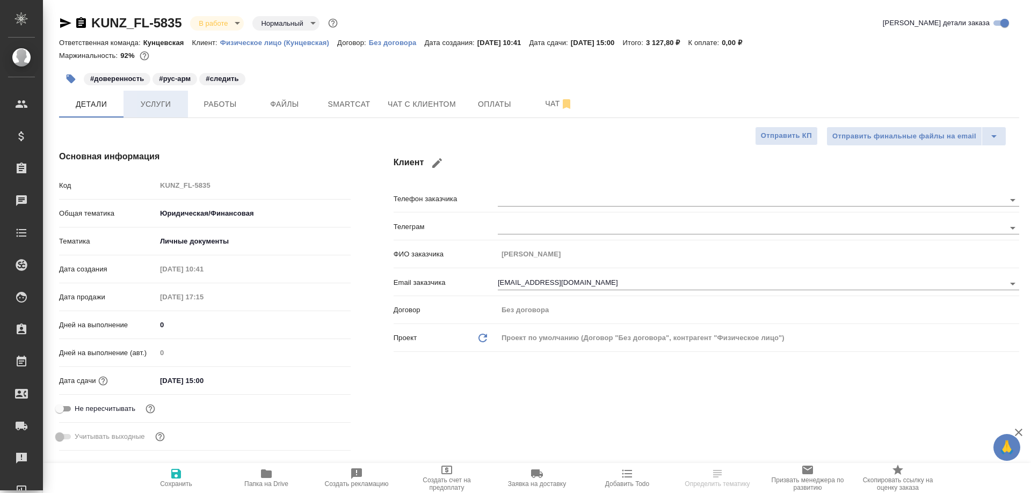
type textarea "x"
click at [166, 101] on span "Услуги" at bounding box center [156, 104] width 52 height 13
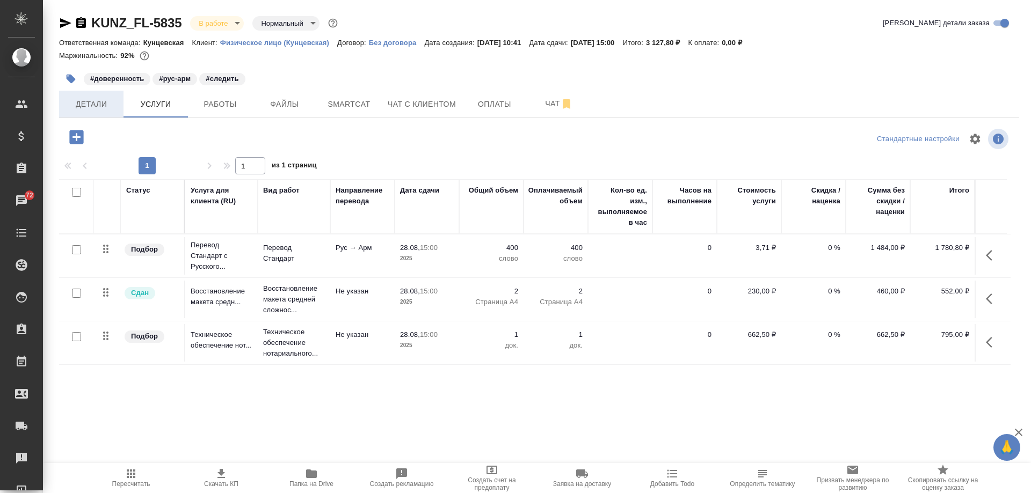
click at [103, 98] on span "Детали" at bounding box center [92, 104] width 52 height 13
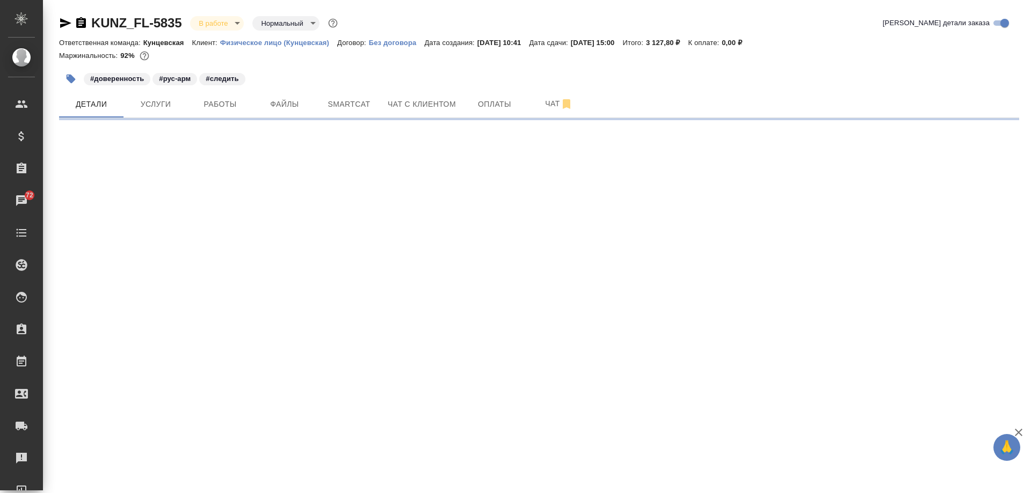
select select "RU"
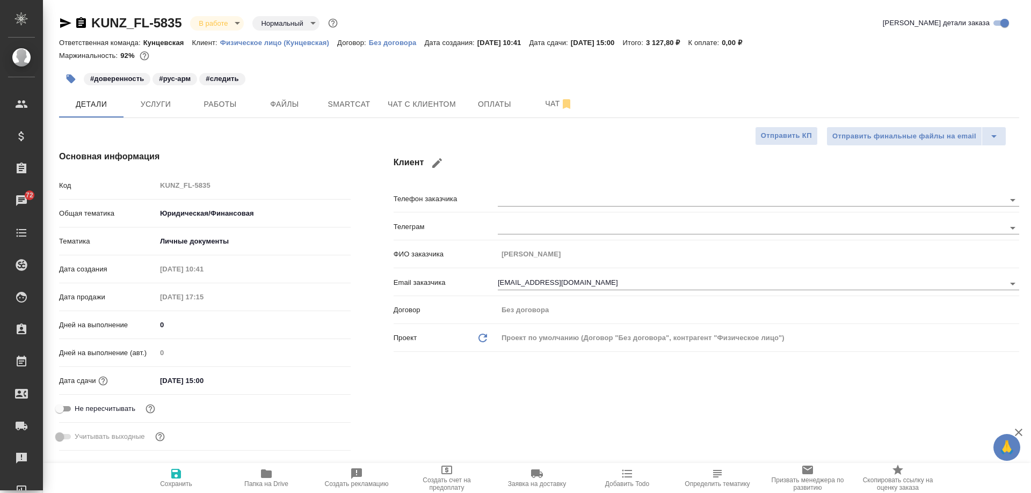
type textarea "x"
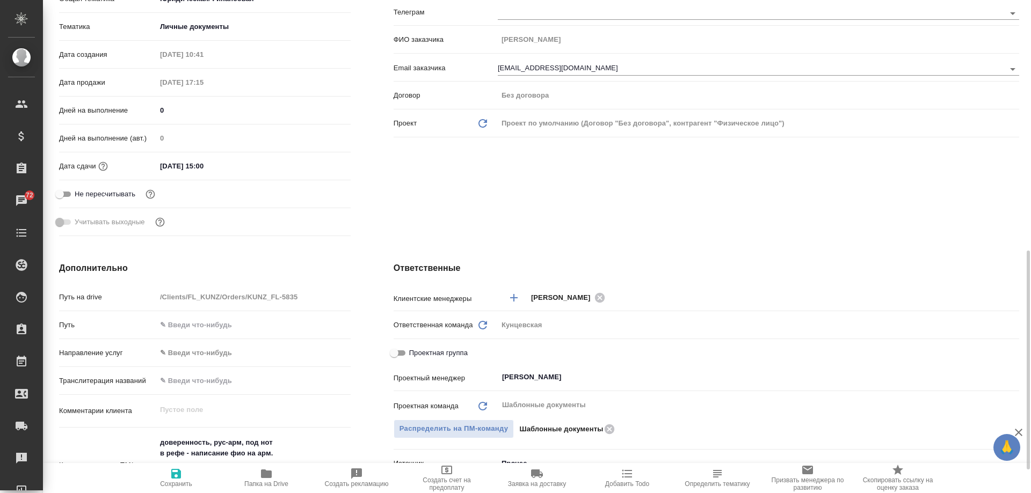
scroll to position [376, 0]
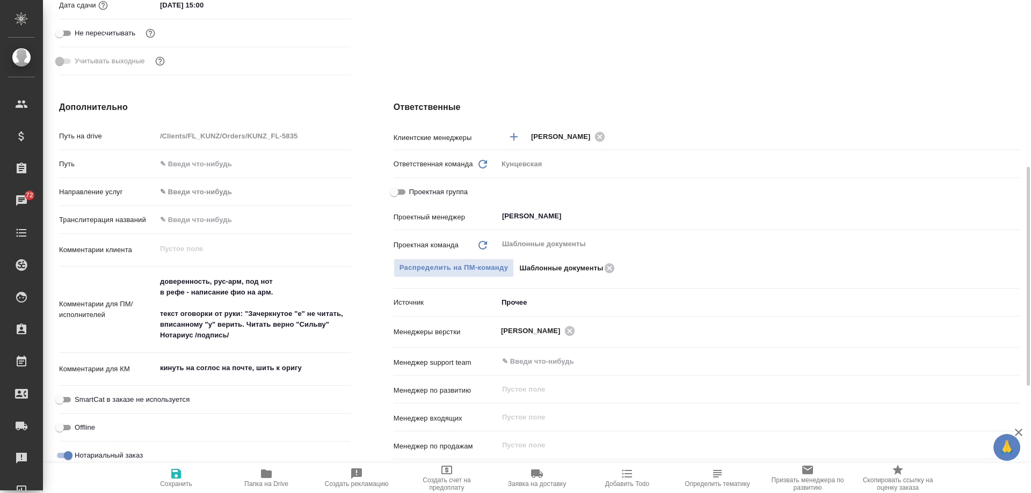
click at [399, 195] on input "Проектная группа" at bounding box center [394, 192] width 39 height 13
checkbox input "true"
type textarea "x"
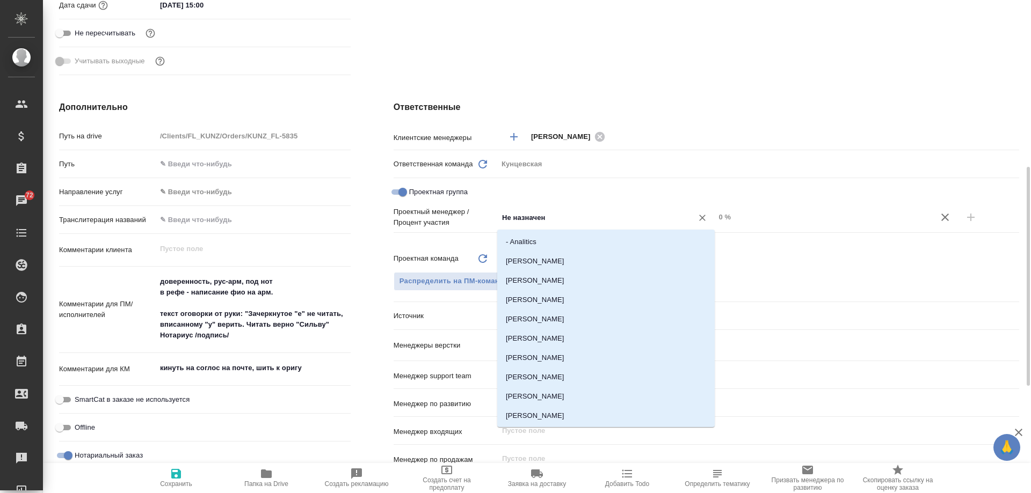
click at [569, 217] on input "Не назначен" at bounding box center [588, 217] width 175 height 13
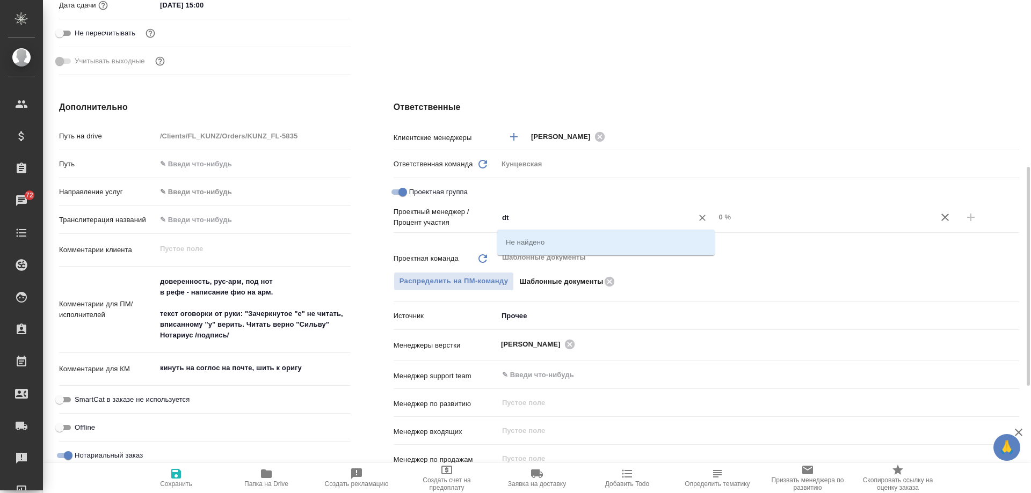
type input "d"
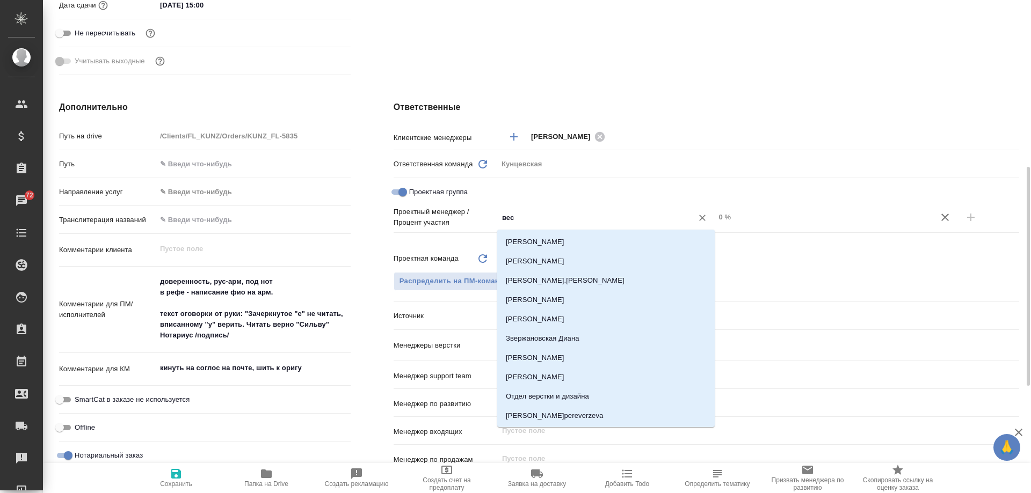
type input "весе"
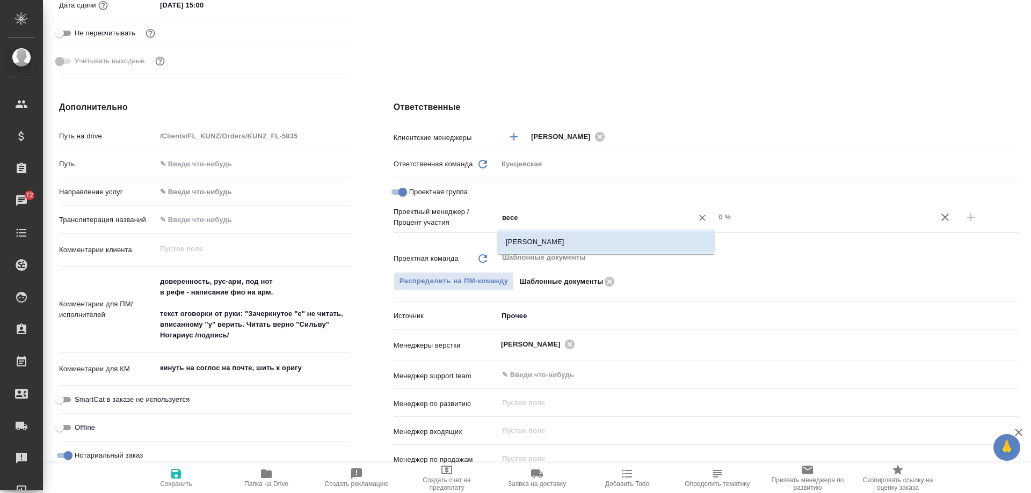
click at [607, 239] on li "Веселова Юлия" at bounding box center [605, 242] width 217 height 19
type textarea "x"
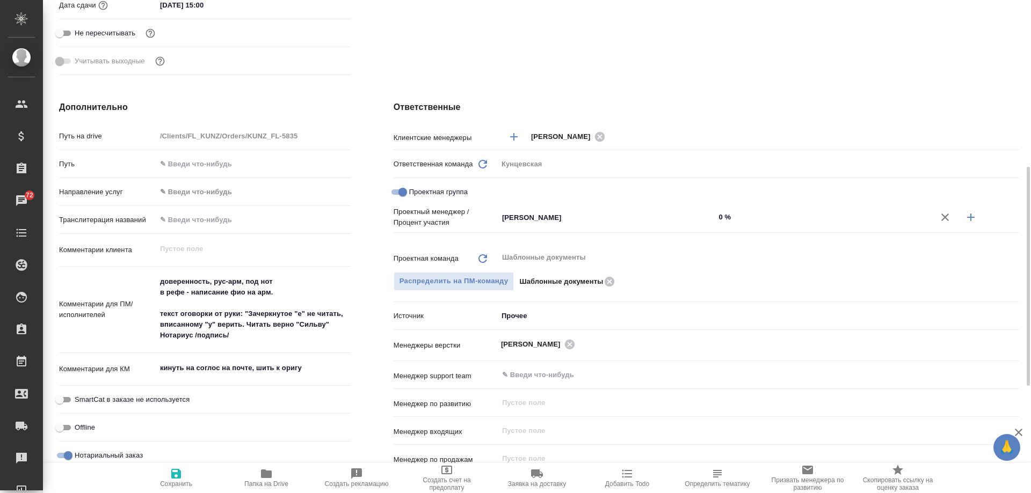
click at [731, 222] on input "0 %" at bounding box center [823, 217] width 217 height 16
type textarea "x"
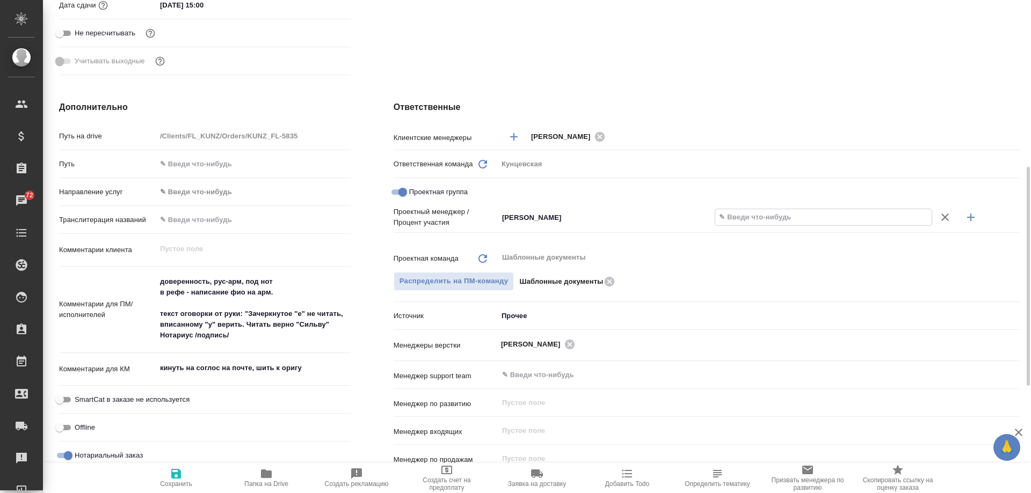
type textarea "x"
type input "2 %"
type textarea "x"
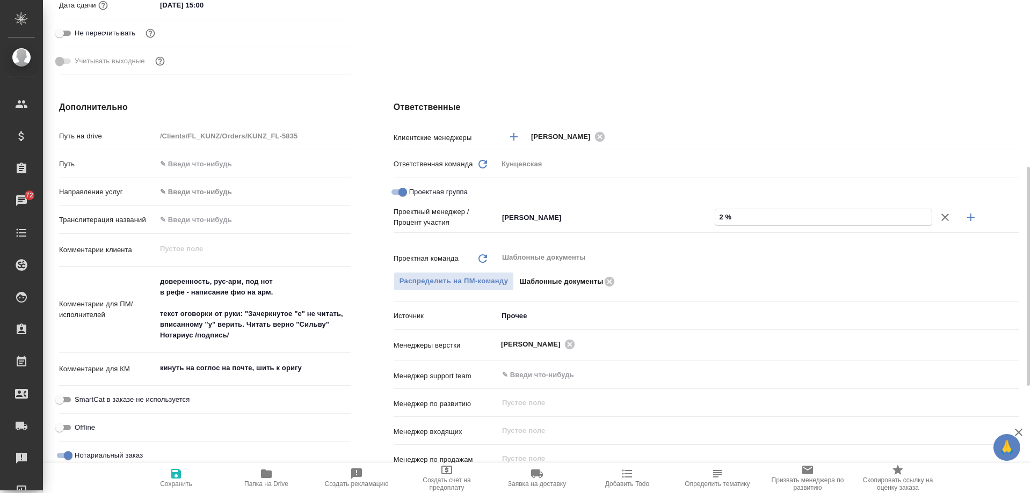
type textarea "x"
type input "25 %"
click at [978, 216] on button "button" at bounding box center [971, 218] width 26 height 26
type textarea "x"
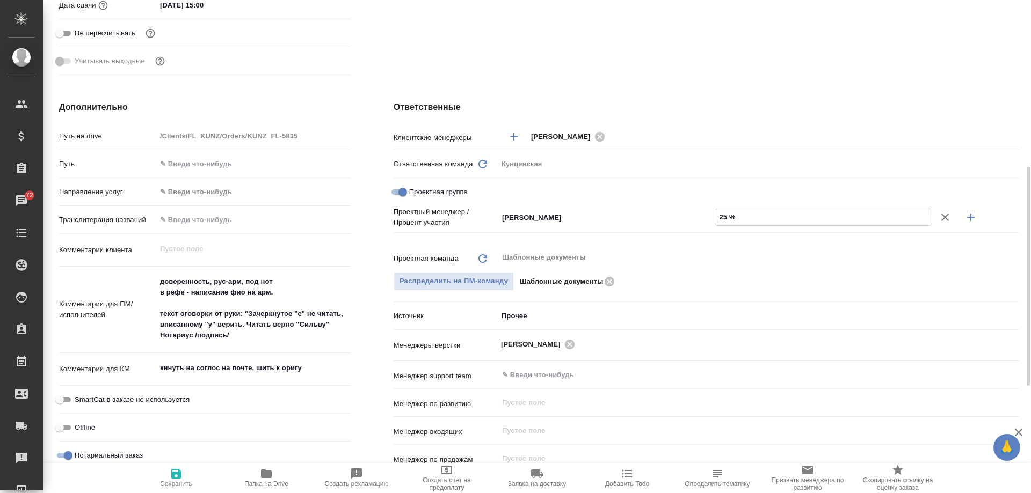
type textarea "x"
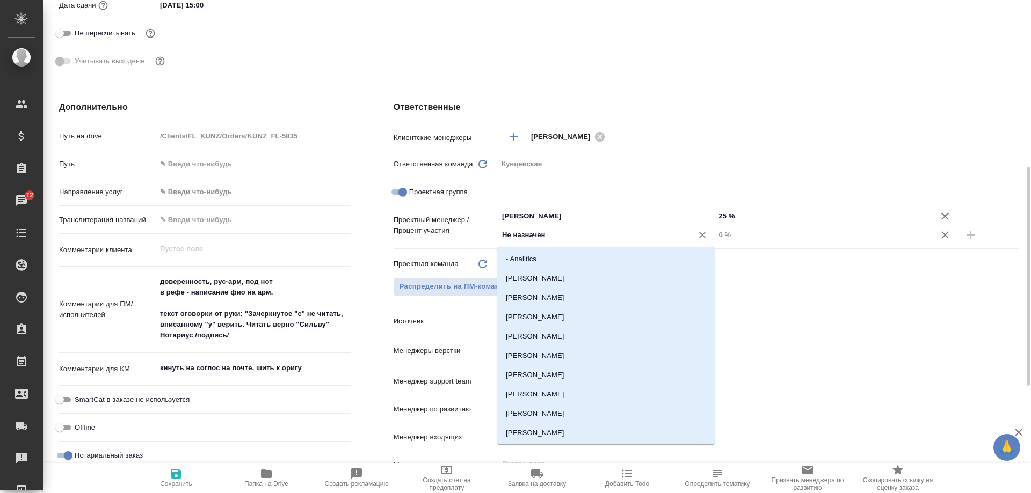
click at [555, 238] on input "Не назначен" at bounding box center [588, 235] width 175 height 13
type input "А"
type input "тара"
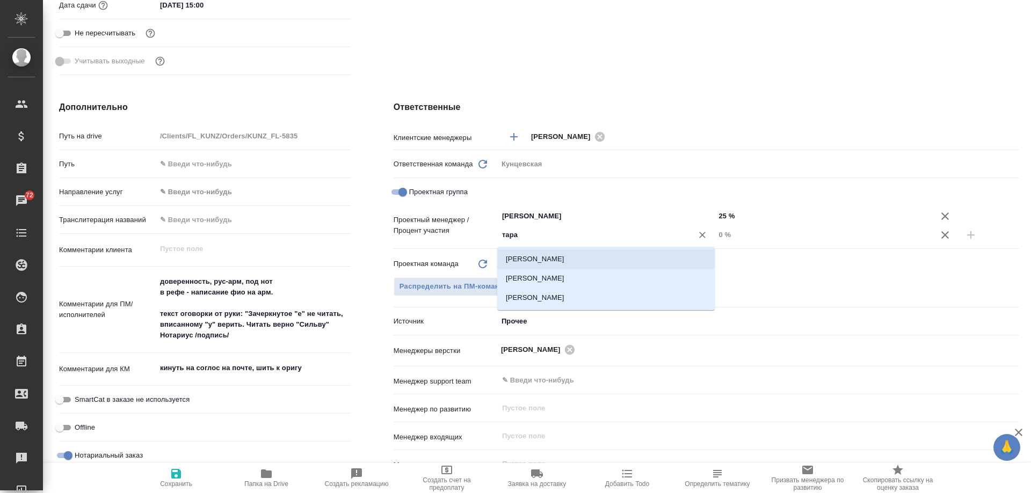
click at [538, 266] on li "Тарабановская Анастасия" at bounding box center [605, 259] width 217 height 19
type textarea "x"
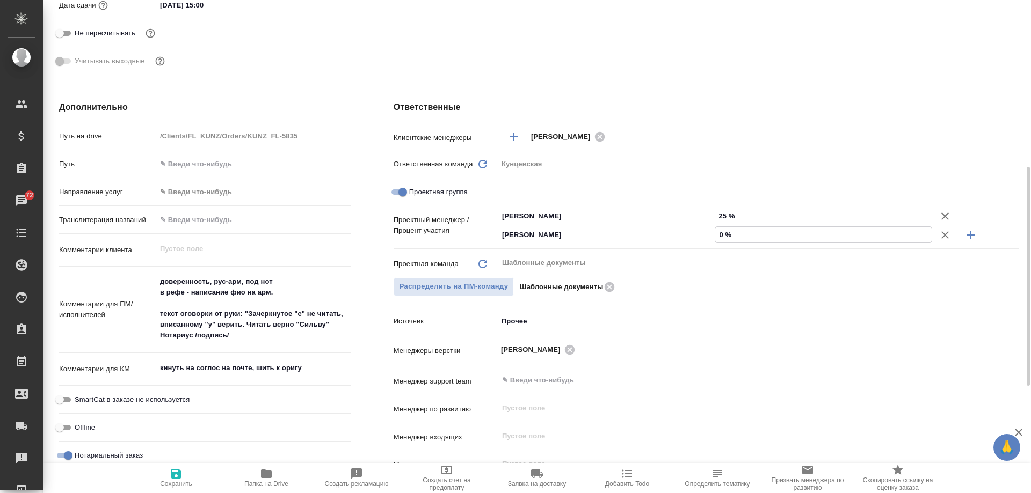
click at [717, 237] on input "0 %" at bounding box center [823, 235] width 216 height 16
type textarea "x"
type input "750 %"
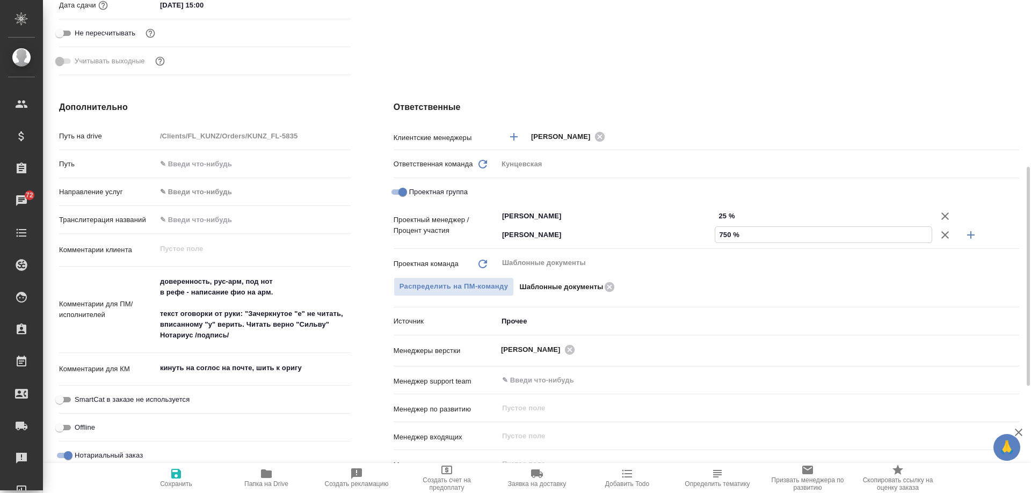
type textarea "x"
click at [730, 235] on input "750 %" at bounding box center [823, 235] width 216 height 16
type textarea "x"
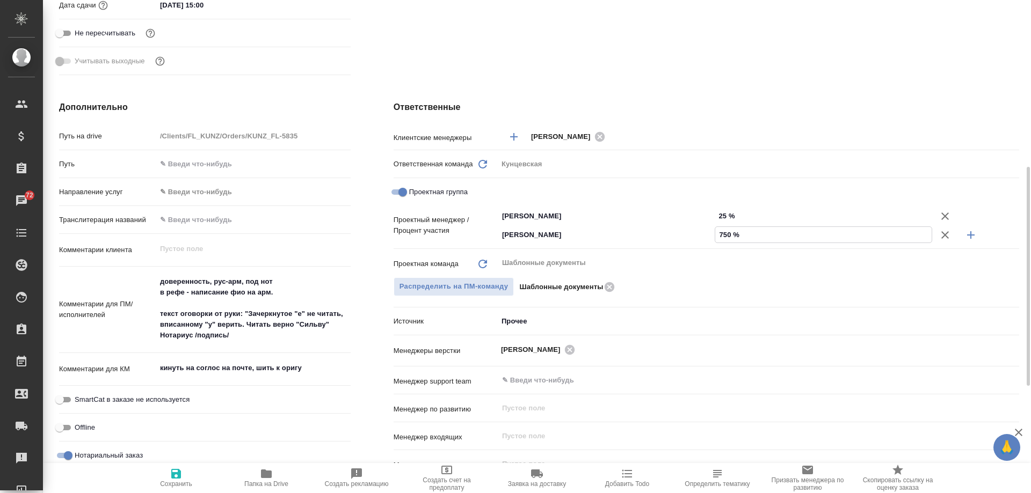
type textarea "x"
type input "75 %"
click at [171, 476] on icon "button" at bounding box center [176, 474] width 10 height 10
type textarea "x"
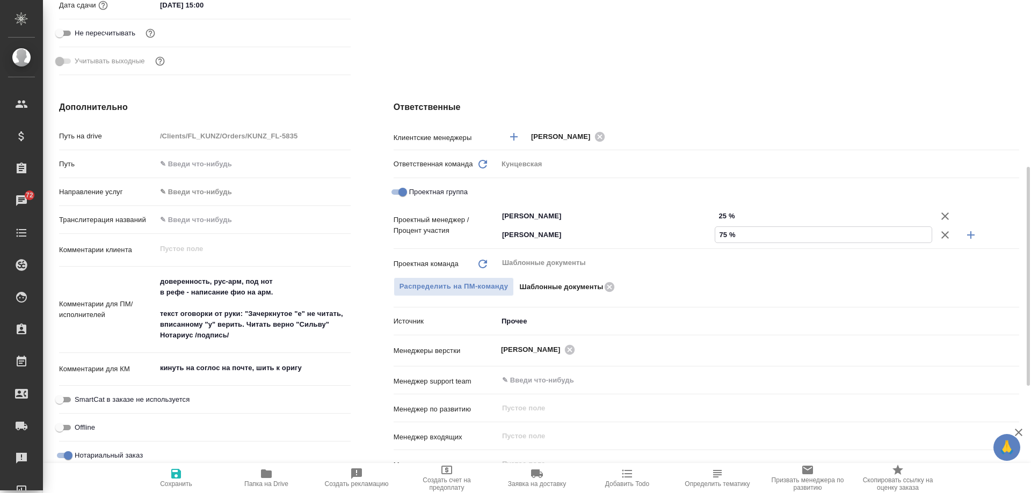
type textarea "x"
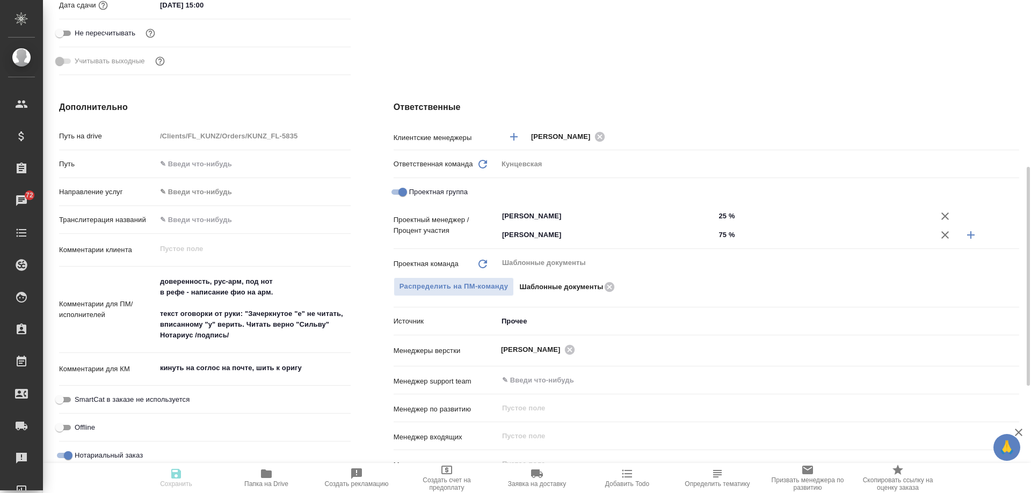
type textarea "x"
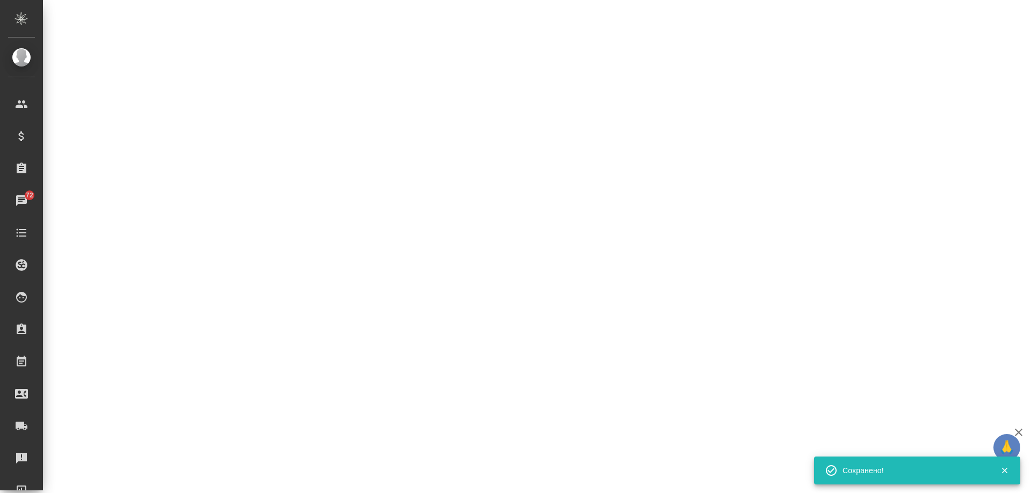
select select "RU"
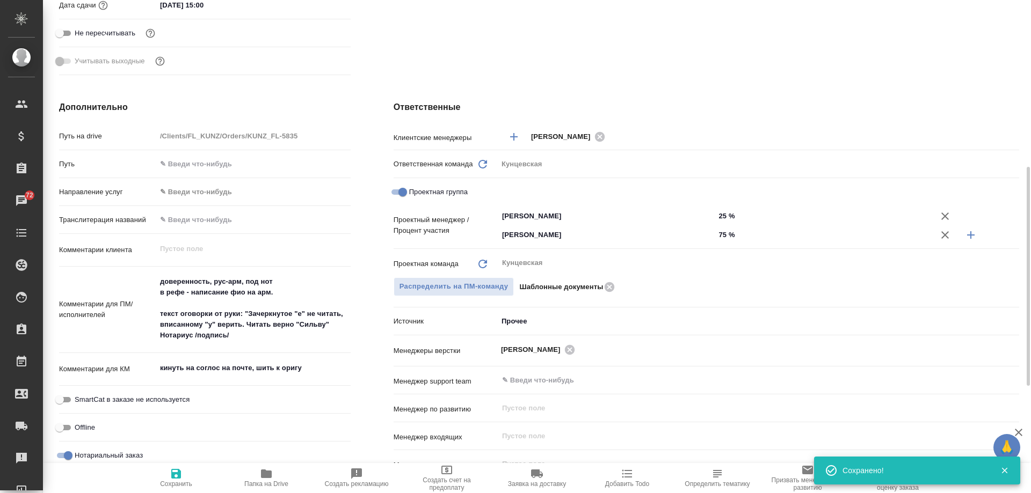
type textarea "x"
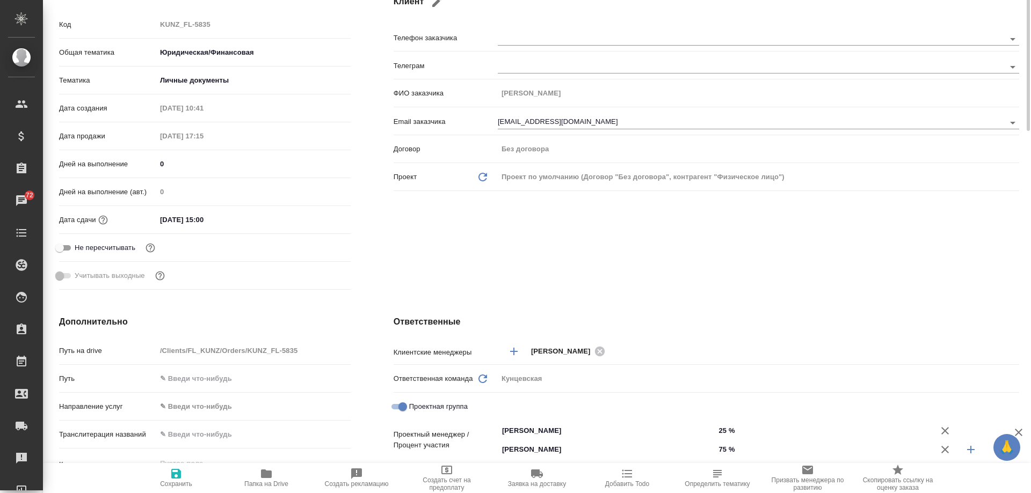
scroll to position [0, 0]
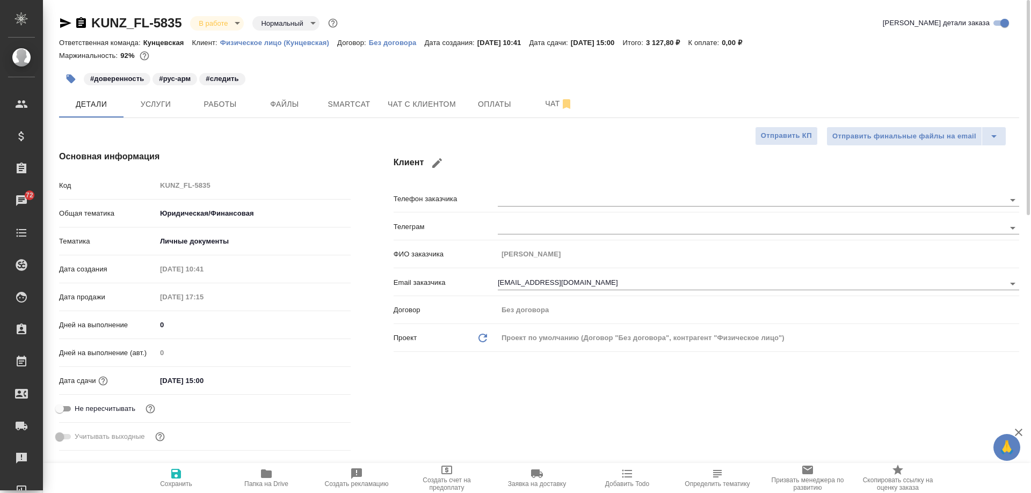
type textarea "x"
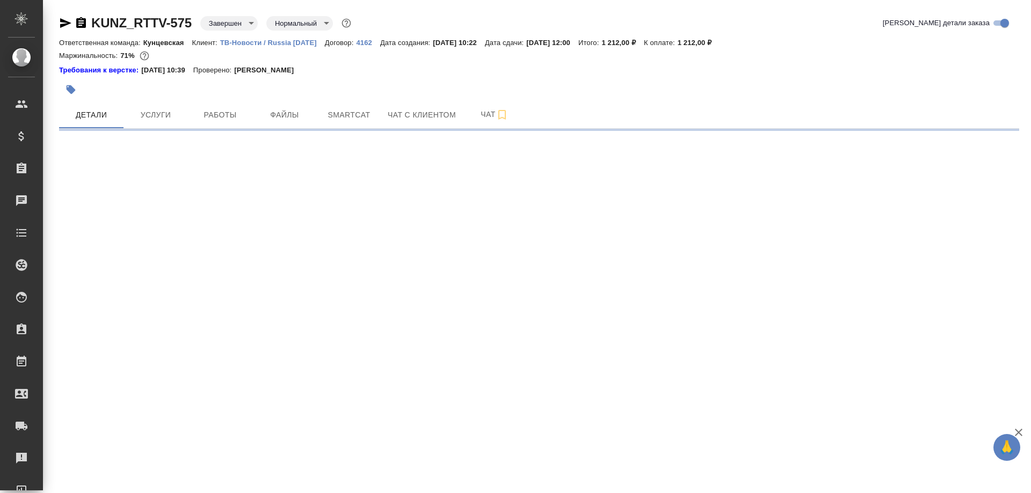
select select "RU"
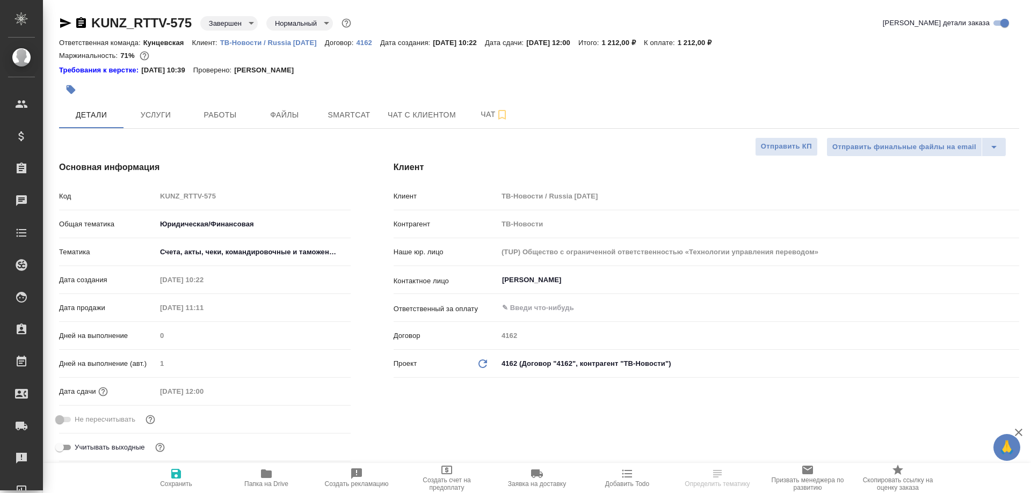
type textarea "x"
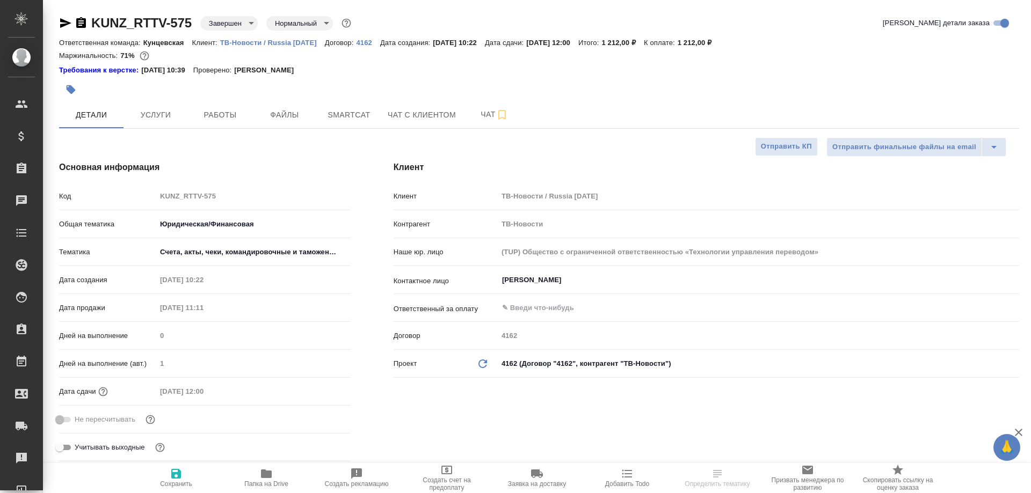
type textarea "x"
click at [141, 119] on span "Услуги" at bounding box center [156, 114] width 52 height 13
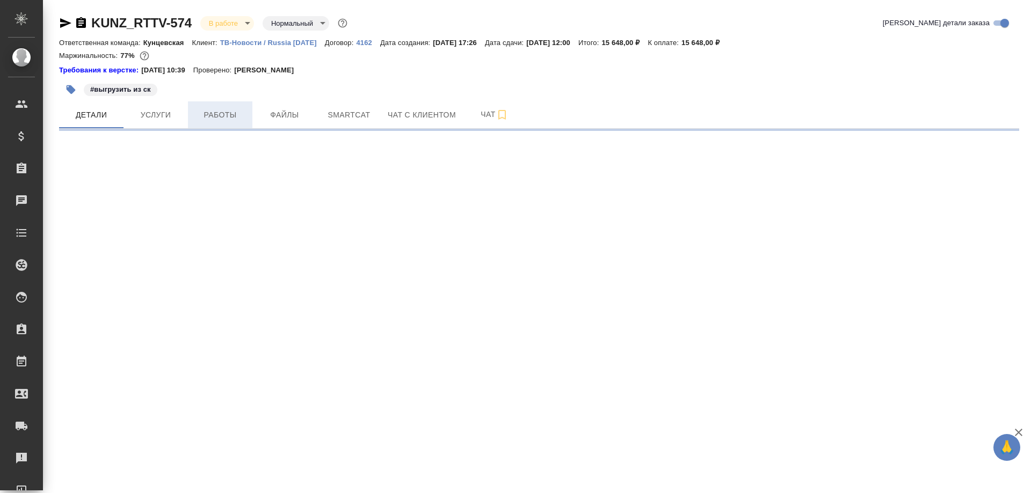
select select "RU"
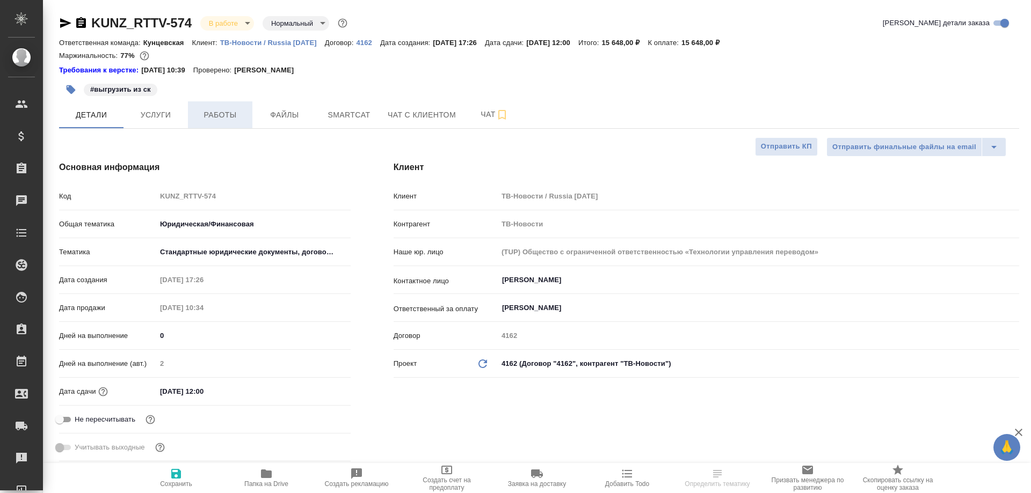
type textarea "x"
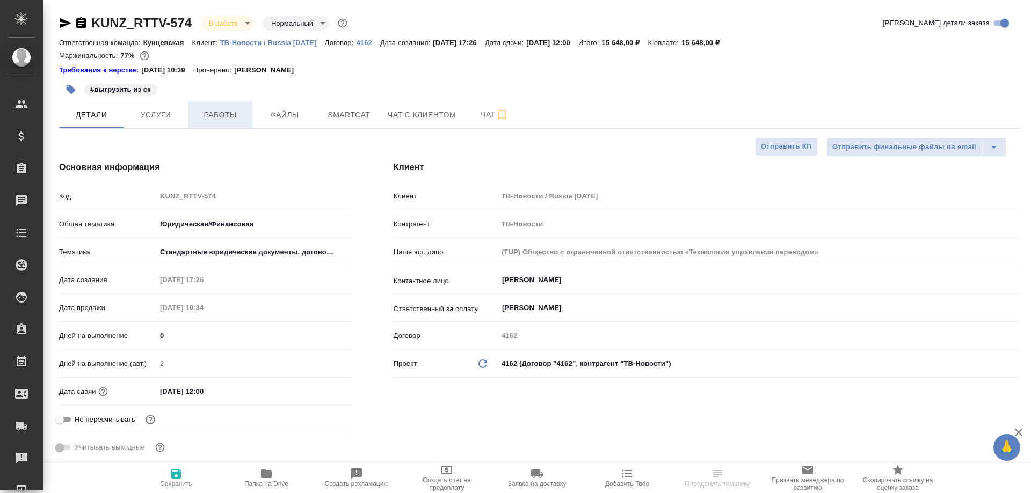
type textarea "x"
click at [218, 108] on span "Работы" at bounding box center [220, 114] width 52 height 13
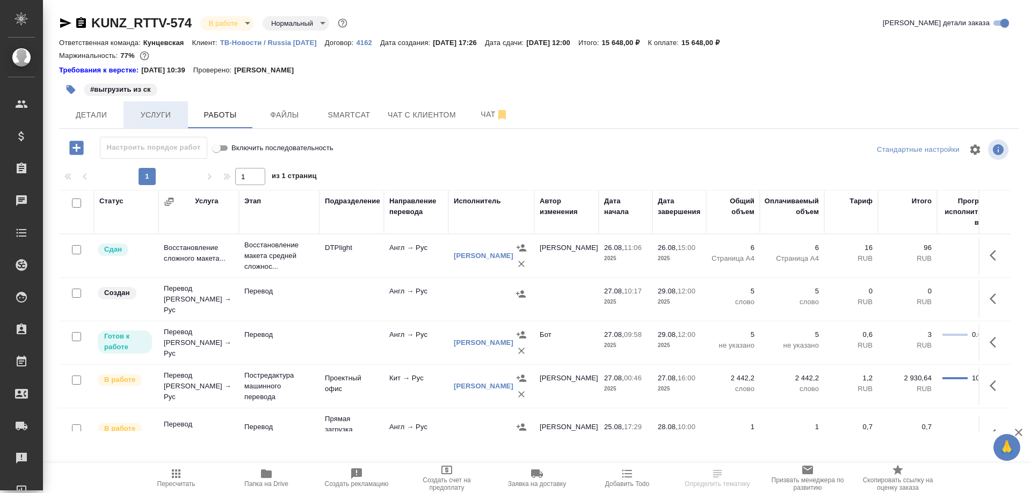
click at [151, 109] on span "Услуги" at bounding box center [156, 114] width 52 height 13
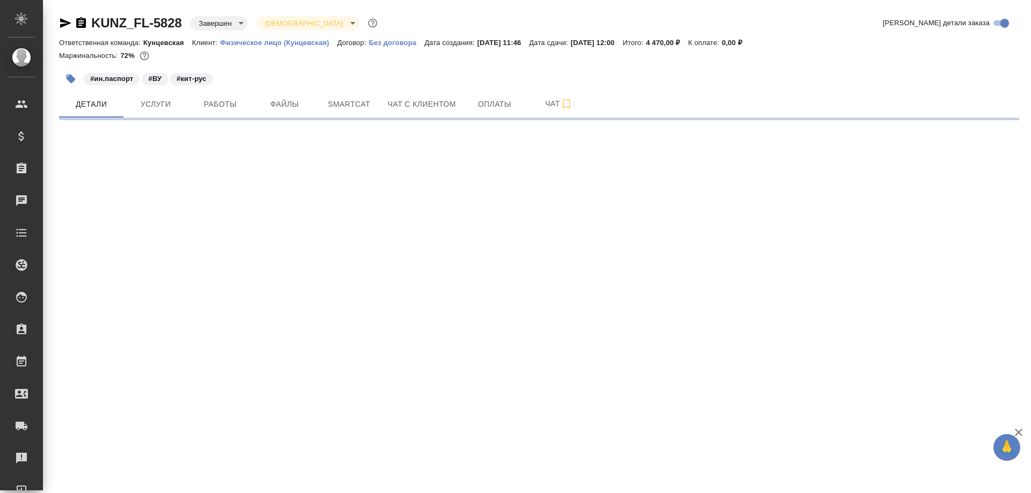
select select "RU"
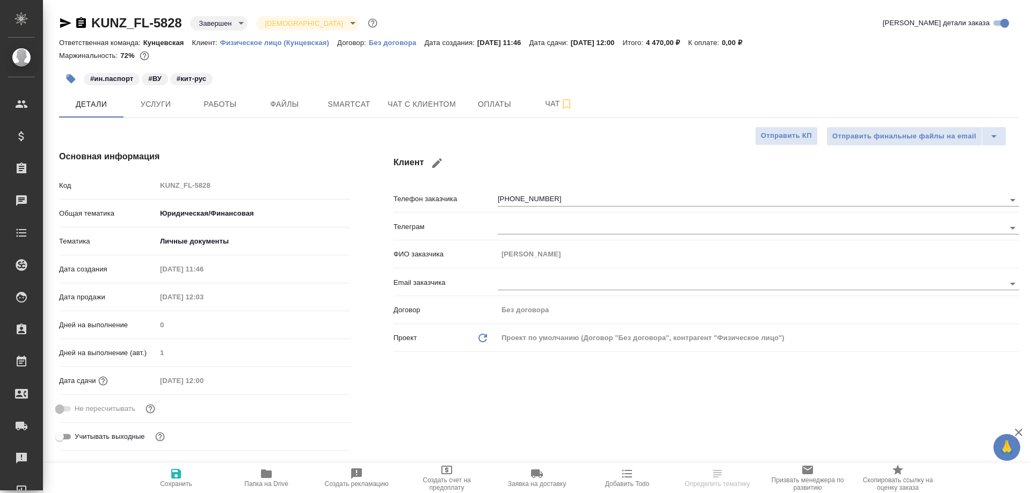
type textarea "x"
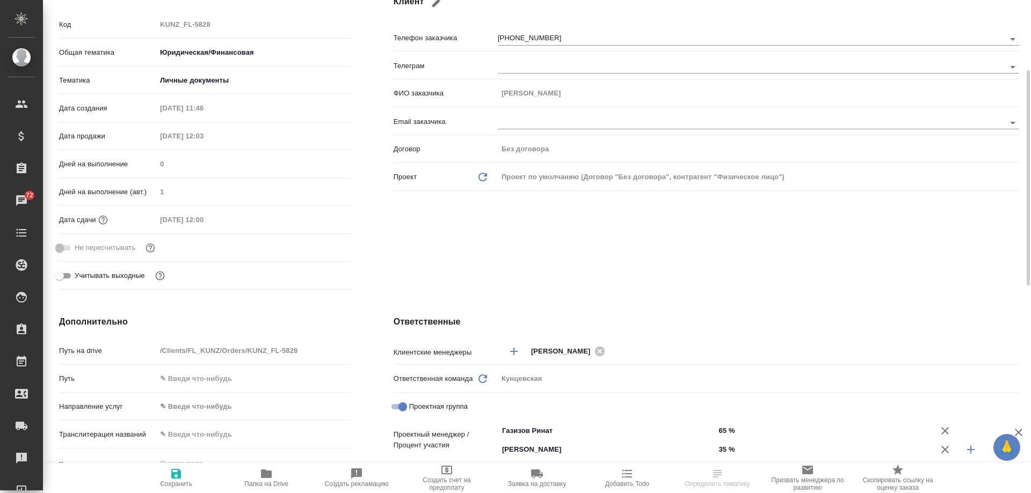
scroll to position [54, 0]
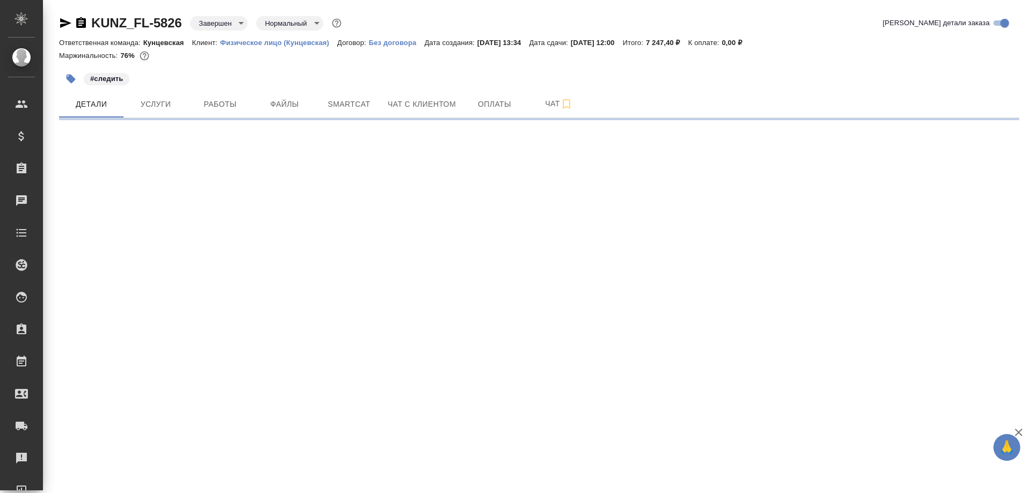
select select "RU"
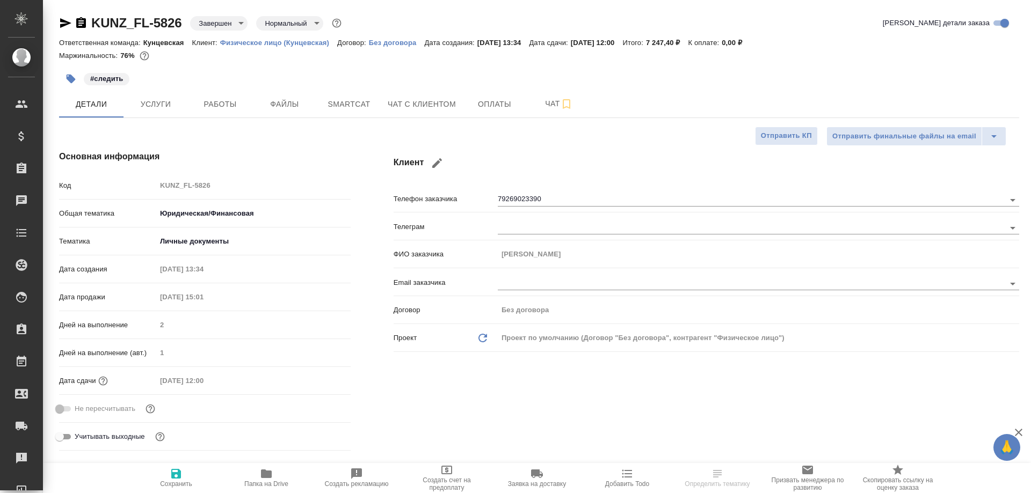
type textarea "x"
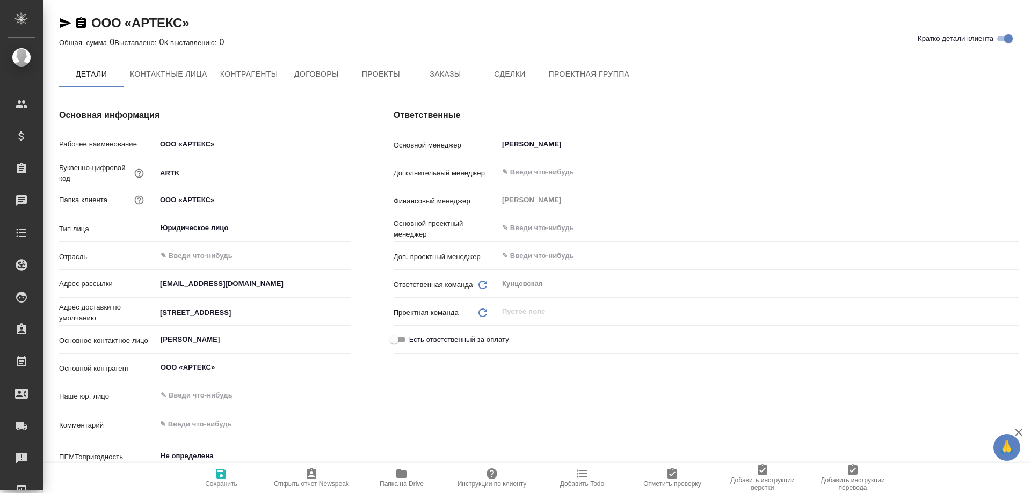
type textarea "x"
click at [308, 79] on span "Договоры" at bounding box center [317, 74] width 52 height 13
type textarea "x"
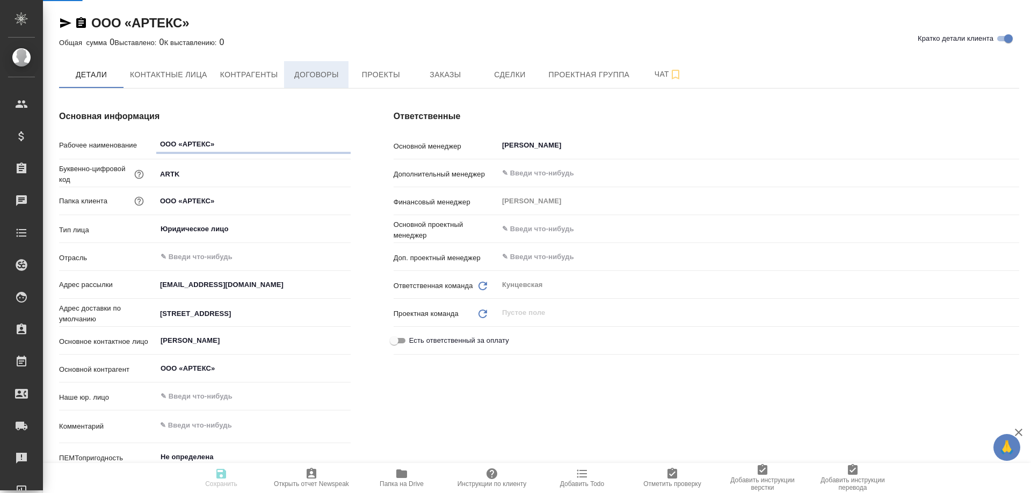
type textarea "x"
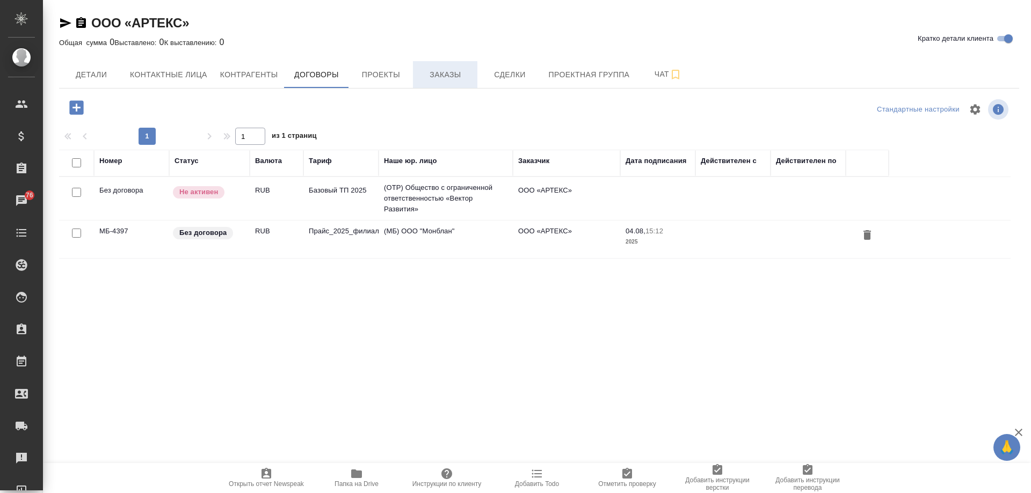
click at [444, 77] on span "Заказы" at bounding box center [445, 74] width 52 height 13
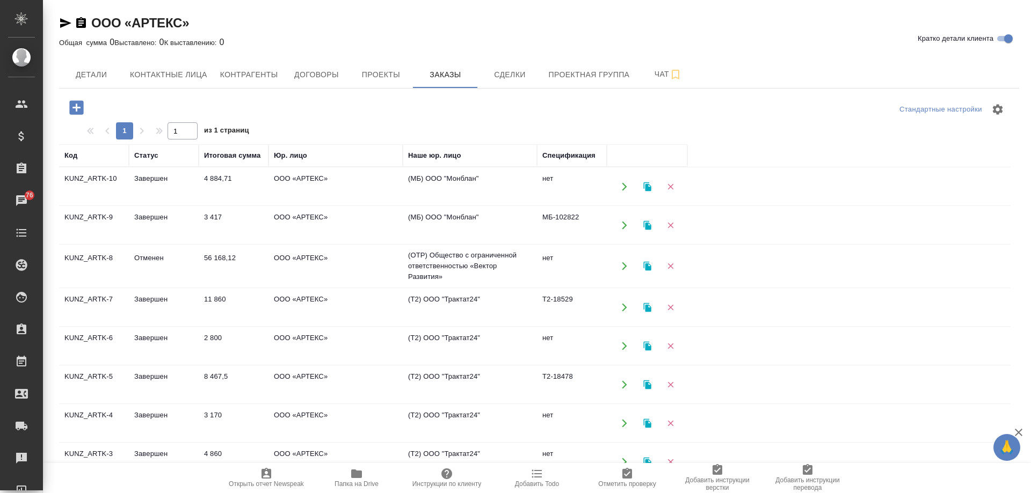
click at [78, 100] on icon "button" at bounding box center [76, 107] width 19 height 19
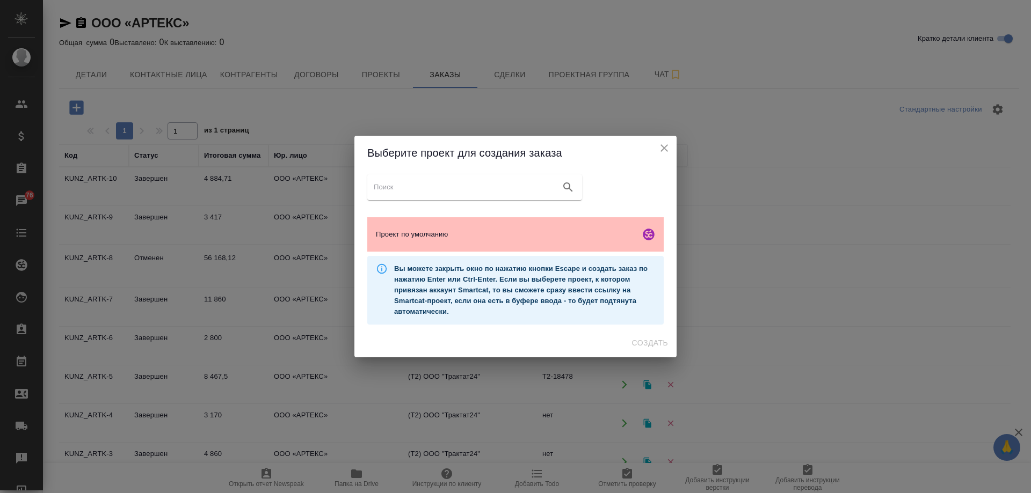
click at [528, 230] on span "Проект по умолчанию" at bounding box center [506, 234] width 260 height 11
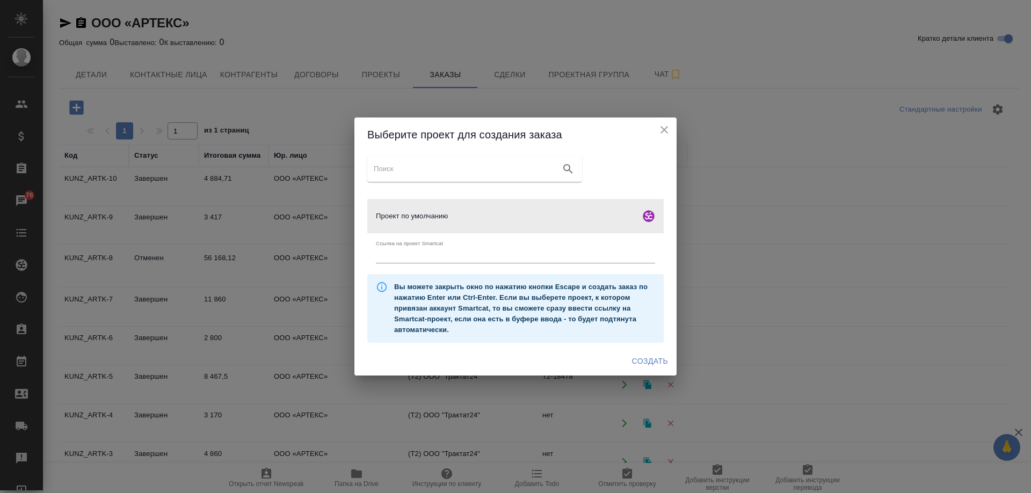
click at [653, 365] on span "Создать" at bounding box center [650, 361] width 36 height 13
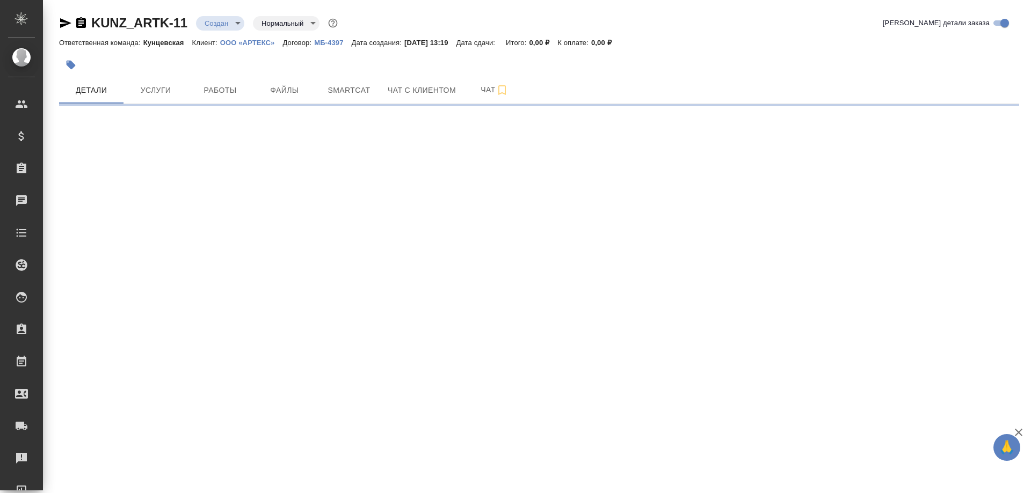
select select "RU"
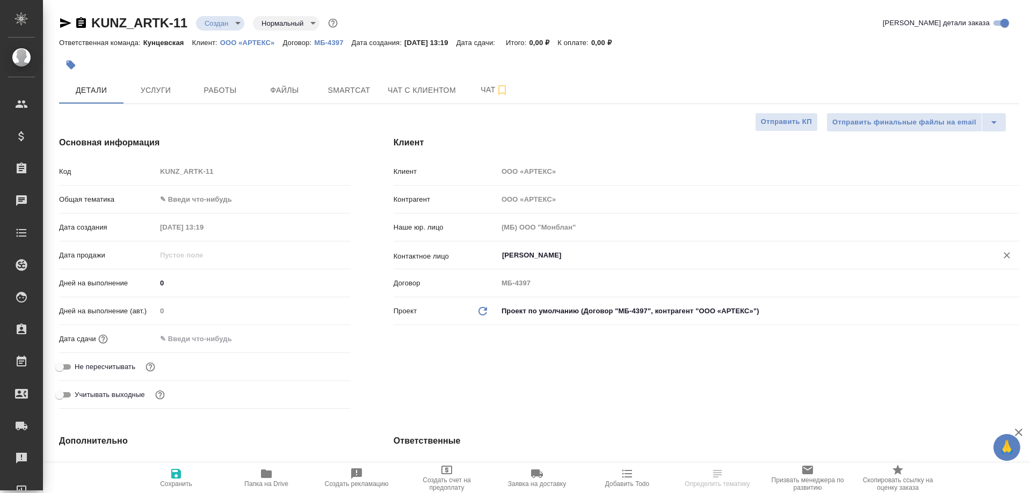
type textarea "x"
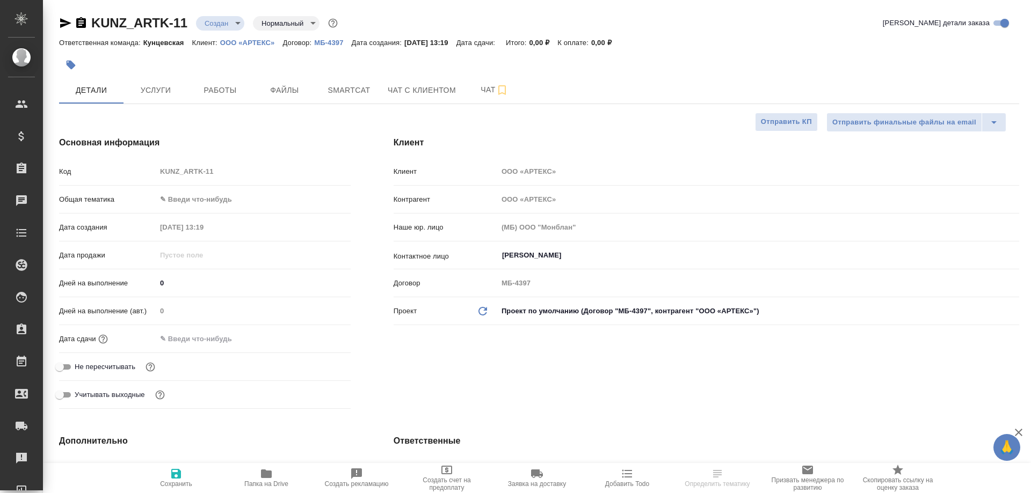
type textarea "x"
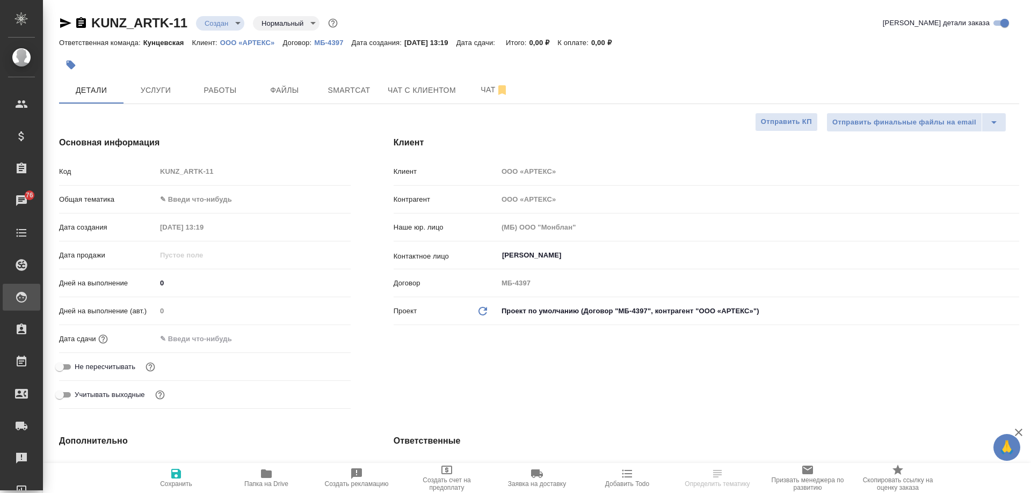
type textarea "x"
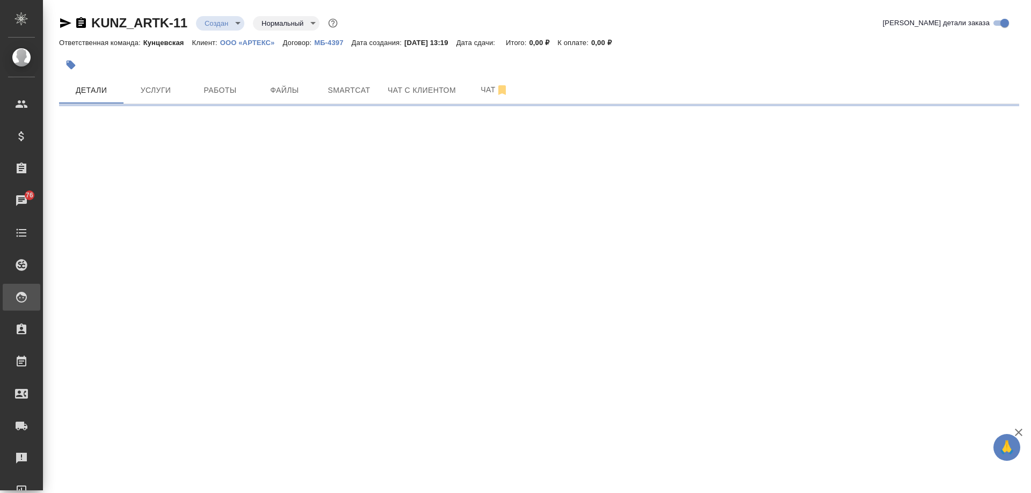
select select "RU"
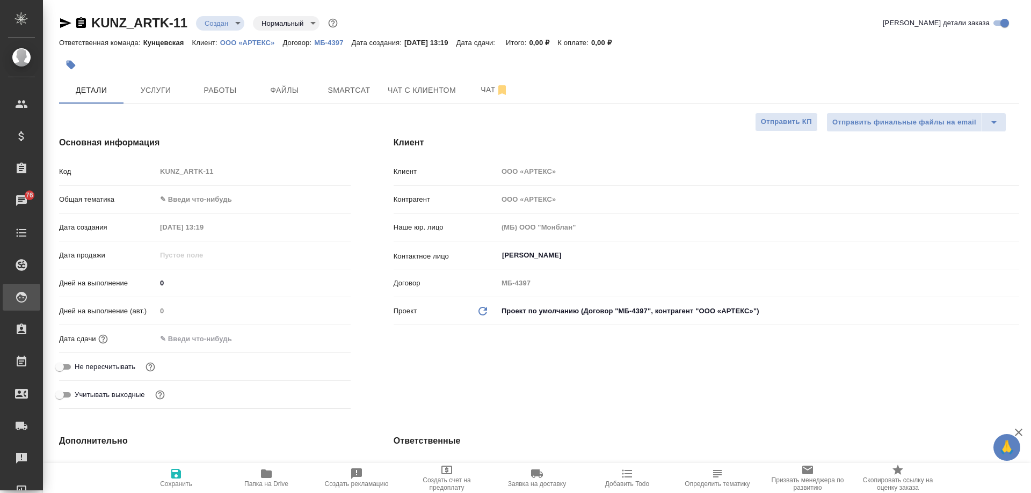
type textarea "x"
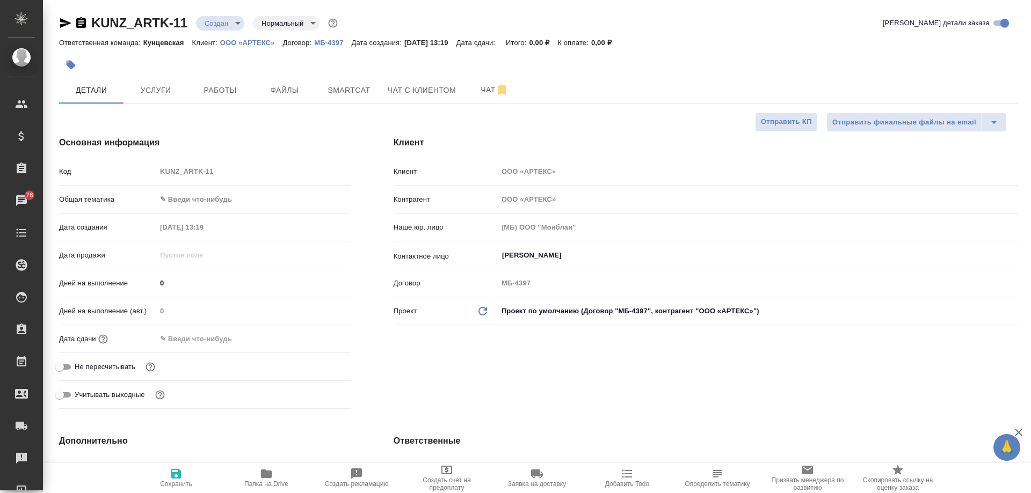
type textarea "x"
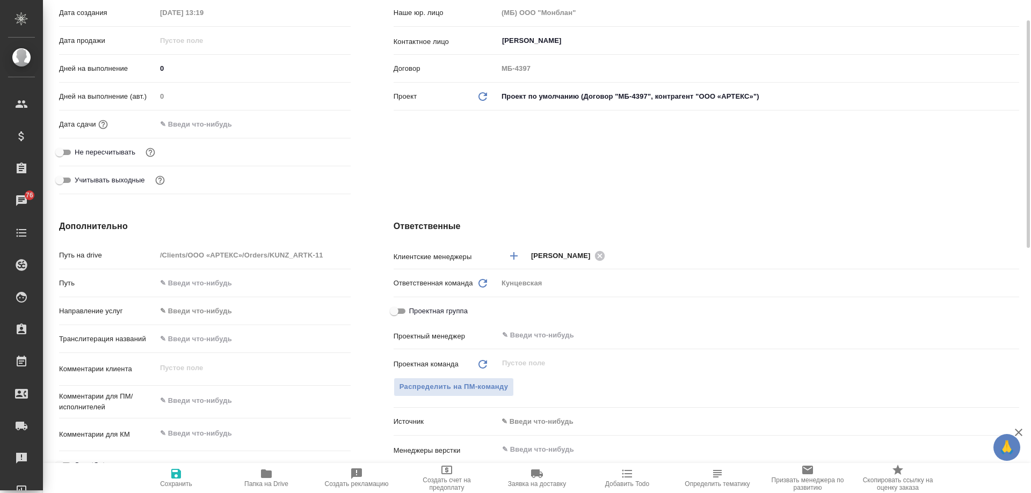
scroll to position [107, 0]
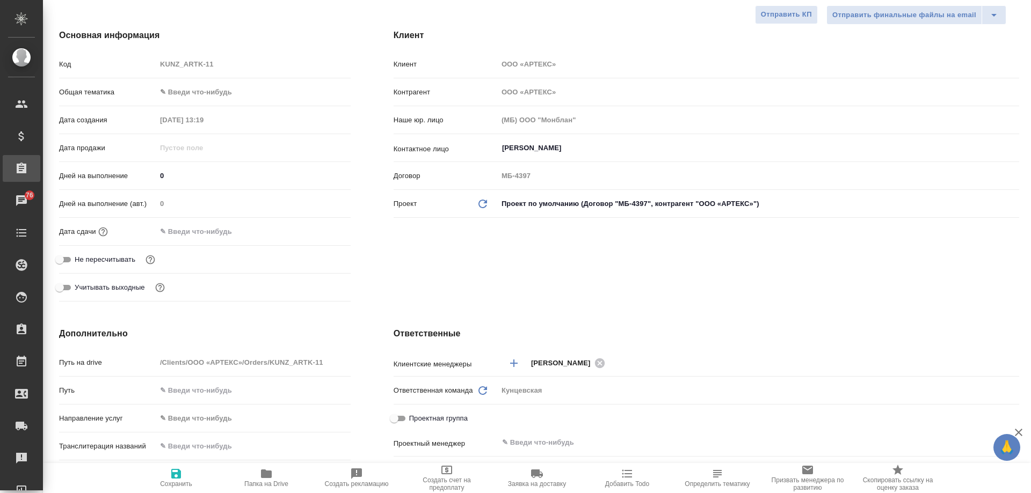
type textarea "x"
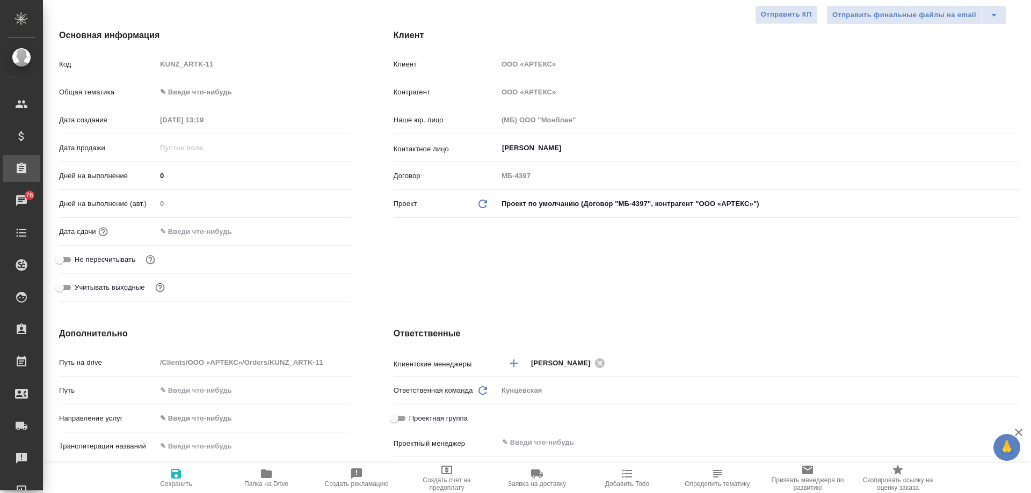
type textarea "x"
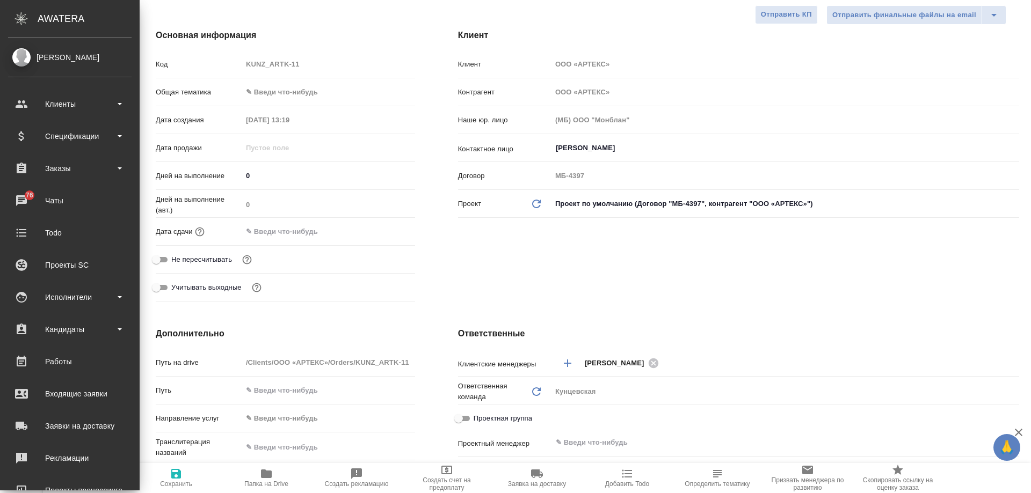
type textarea "x"
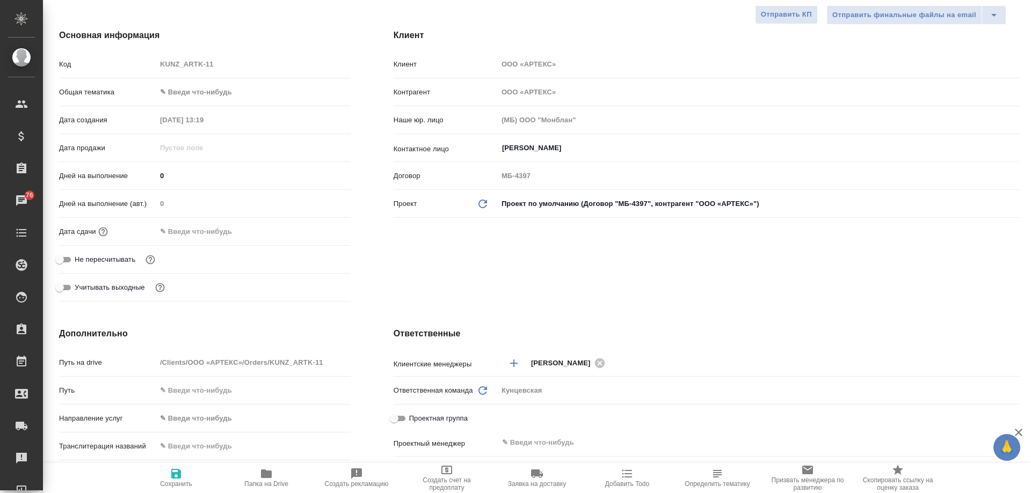
type textarea "x"
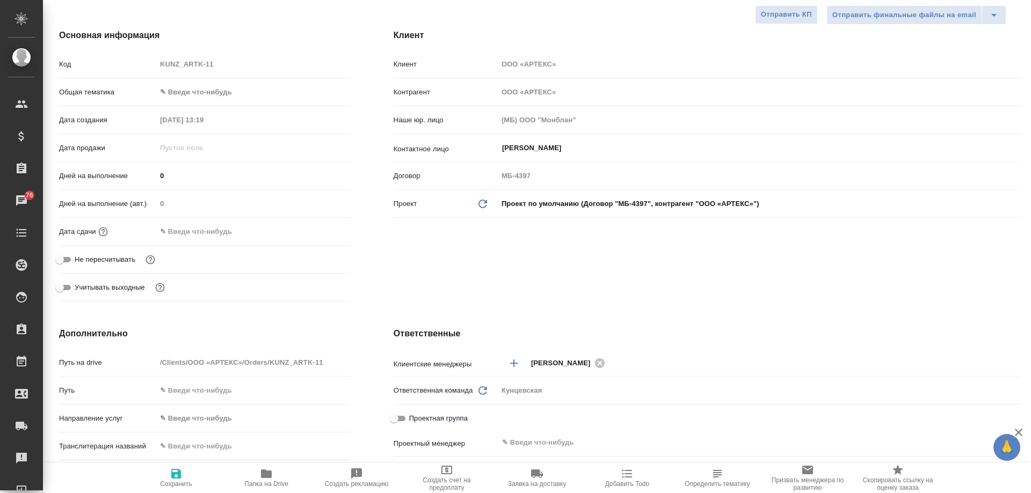
type textarea "x"
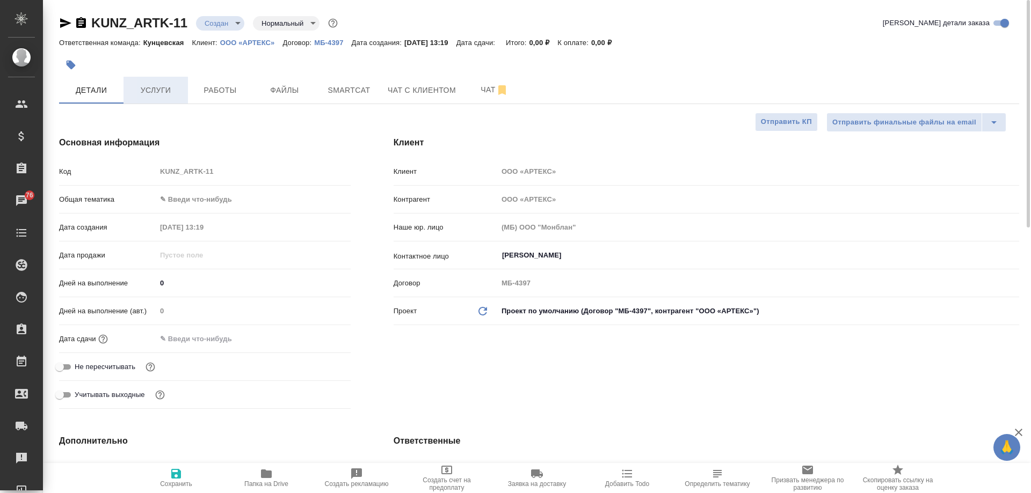
click at [179, 90] on span "Услуги" at bounding box center [156, 90] width 52 height 13
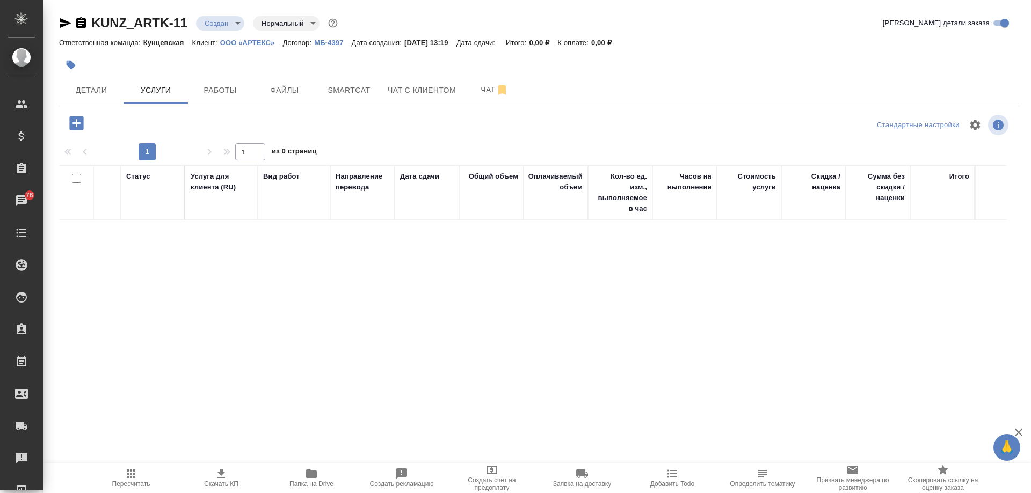
click at [81, 121] on icon "button" at bounding box center [76, 123] width 14 height 14
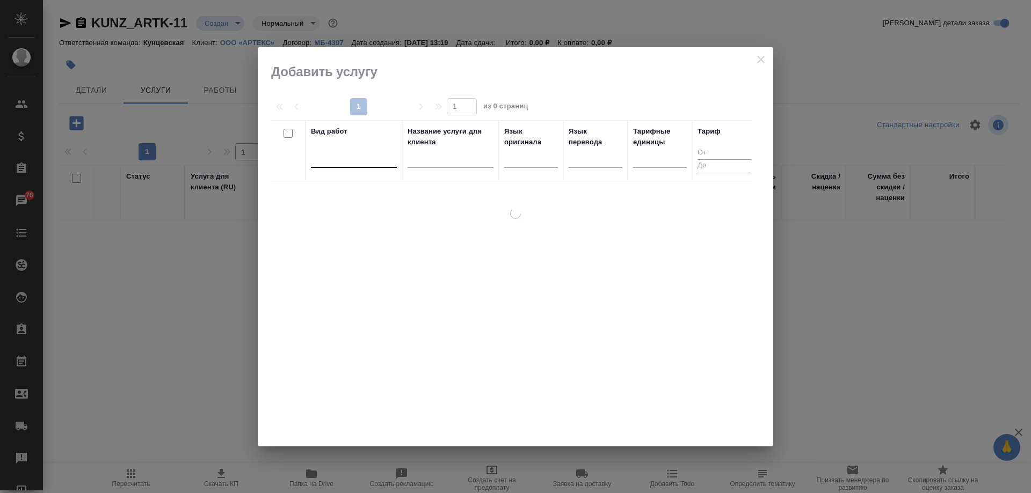
click at [379, 157] on div at bounding box center [354, 157] width 86 height 16
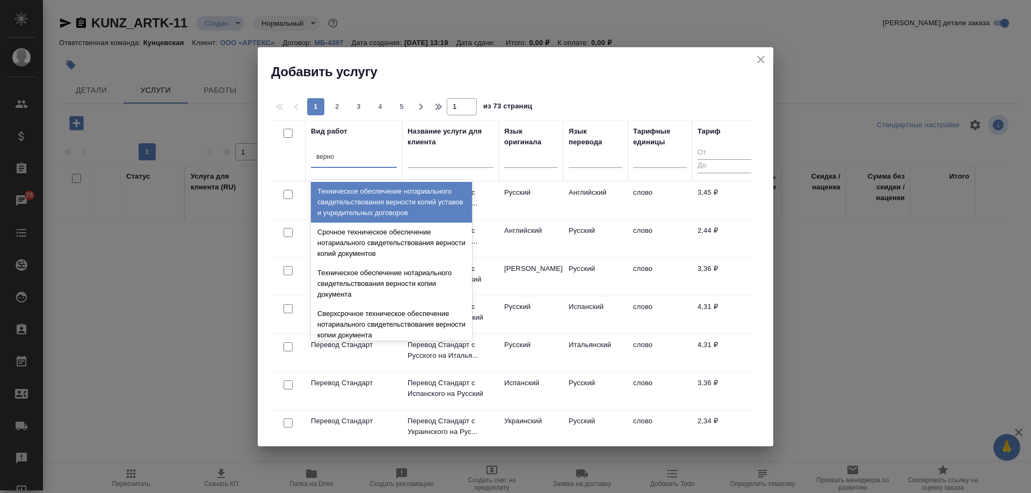
type input "вернос"
click at [388, 204] on div "Техническое обеспечение нотариального свидетельствования верности копий уставов…" at bounding box center [391, 202] width 161 height 41
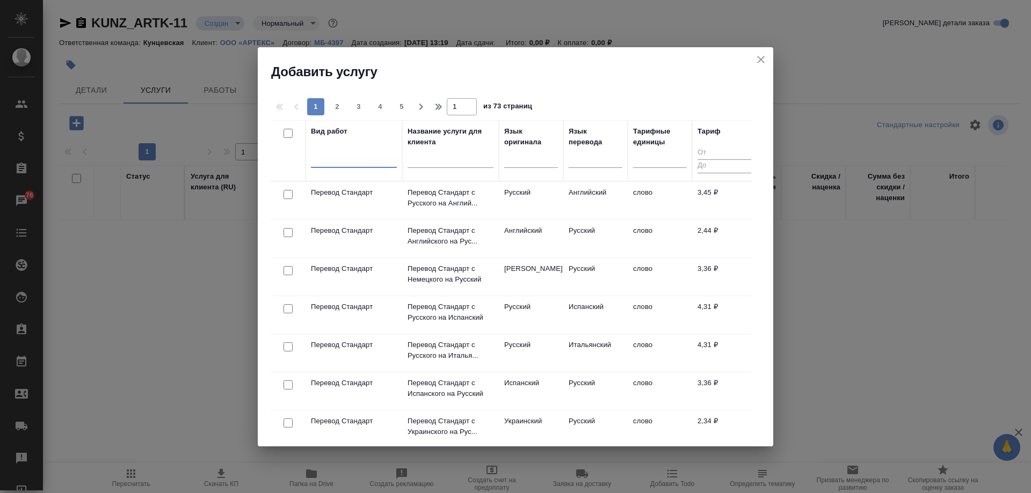
click at [362, 154] on div at bounding box center [354, 157] width 86 height 16
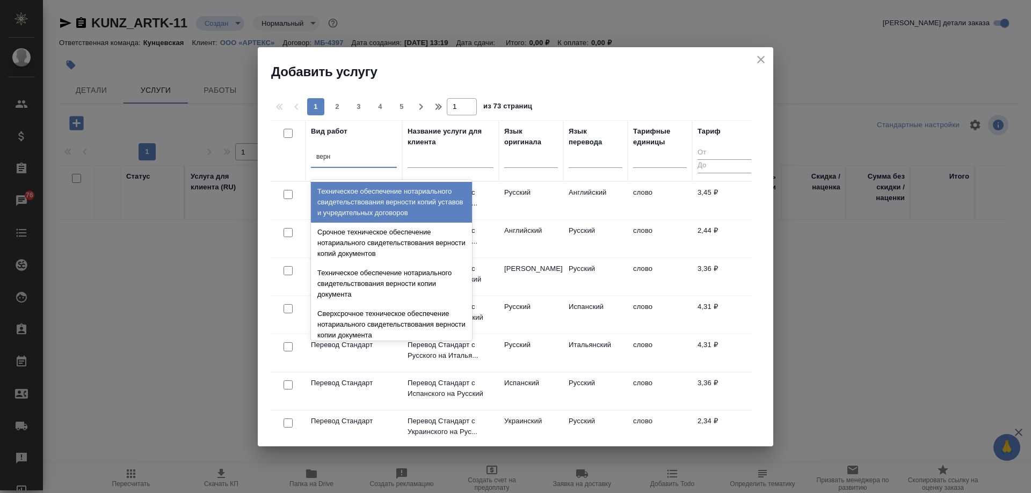
type input "верно"
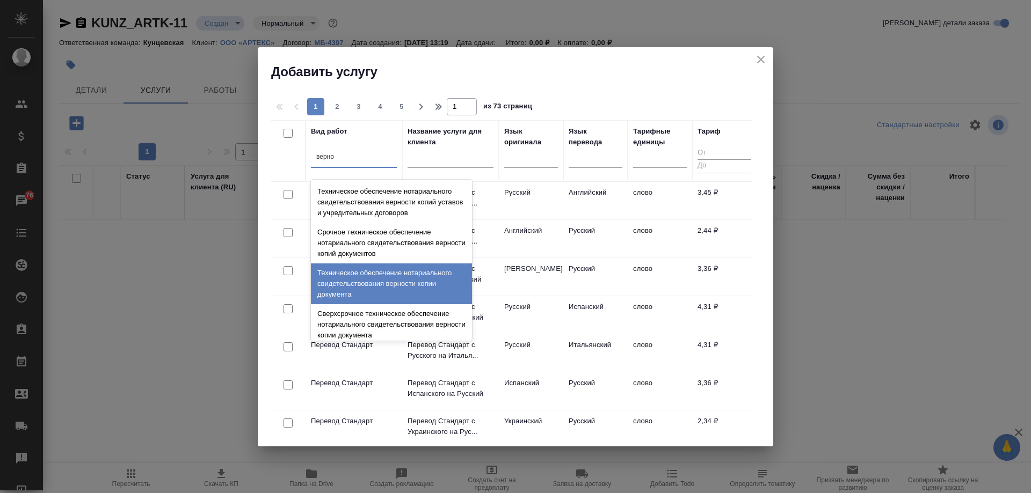
click at [406, 287] on div "Техническое обеспечение нотариального свидетельствования верности копии докумен…" at bounding box center [391, 284] width 161 height 41
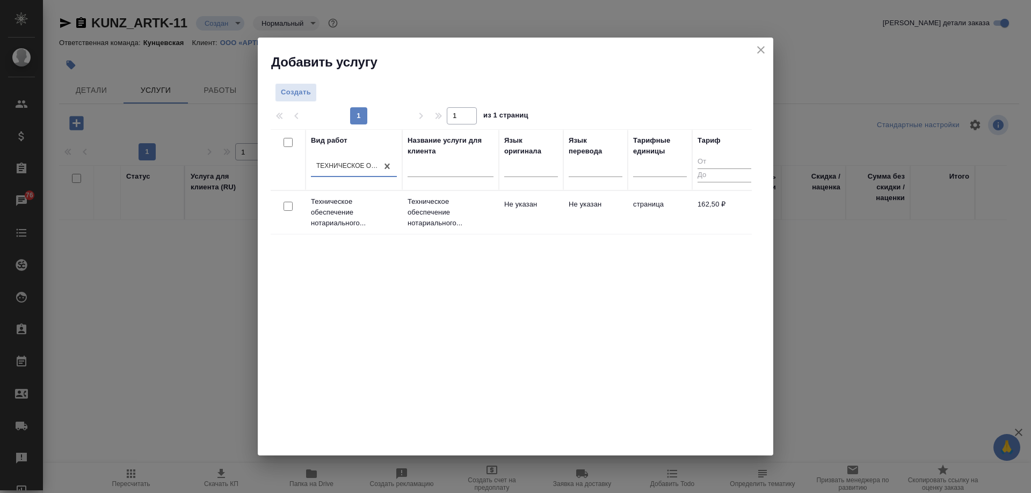
click at [401, 215] on td "Техническое обеспечение нотариального..." at bounding box center [354, 212] width 97 height 43
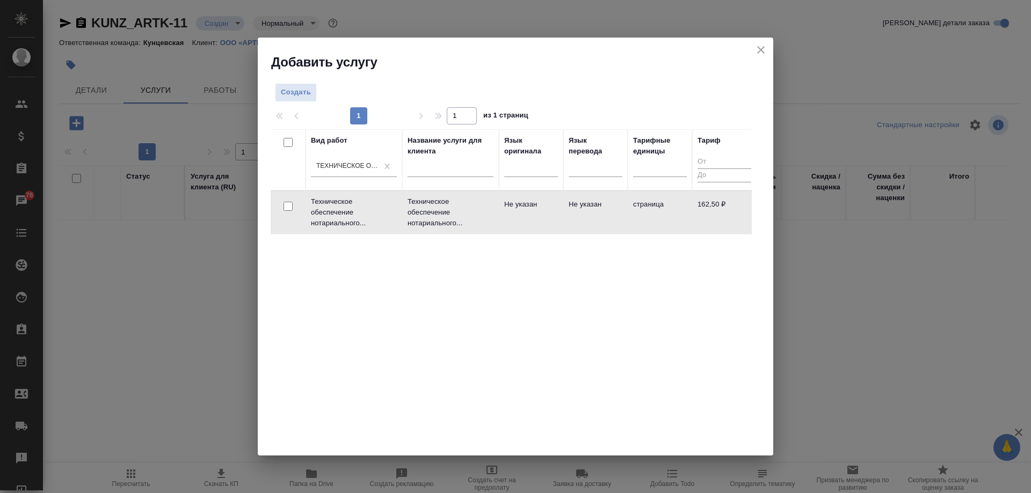
click at [401, 215] on td "Техническое обеспечение нотариального..." at bounding box center [354, 212] width 97 height 43
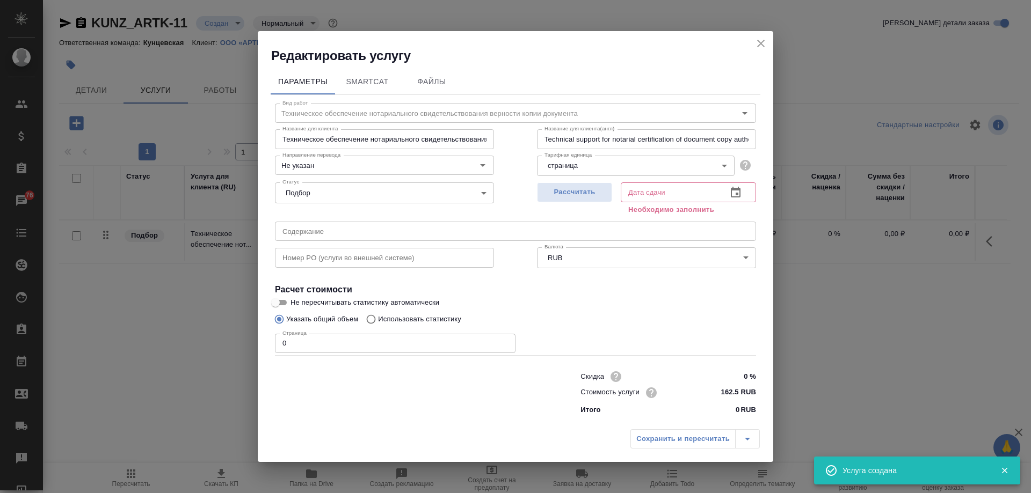
click at [337, 346] on input "0" at bounding box center [395, 343] width 241 height 19
type input "1"
click at [578, 192] on span "Рассчитать" at bounding box center [574, 192] width 63 height 12
type input "27.08.2025 13:25"
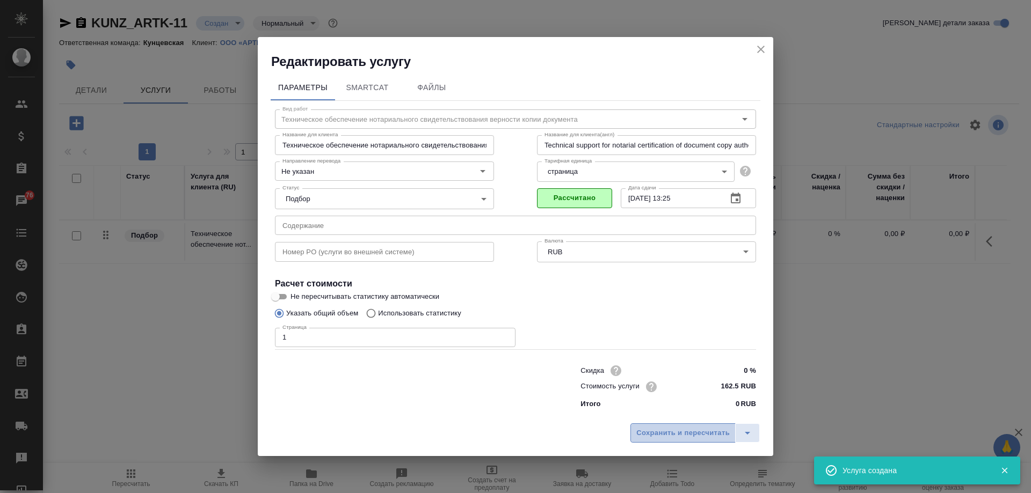
click at [701, 434] on span "Сохранить и пересчитать" at bounding box center [682, 433] width 93 height 12
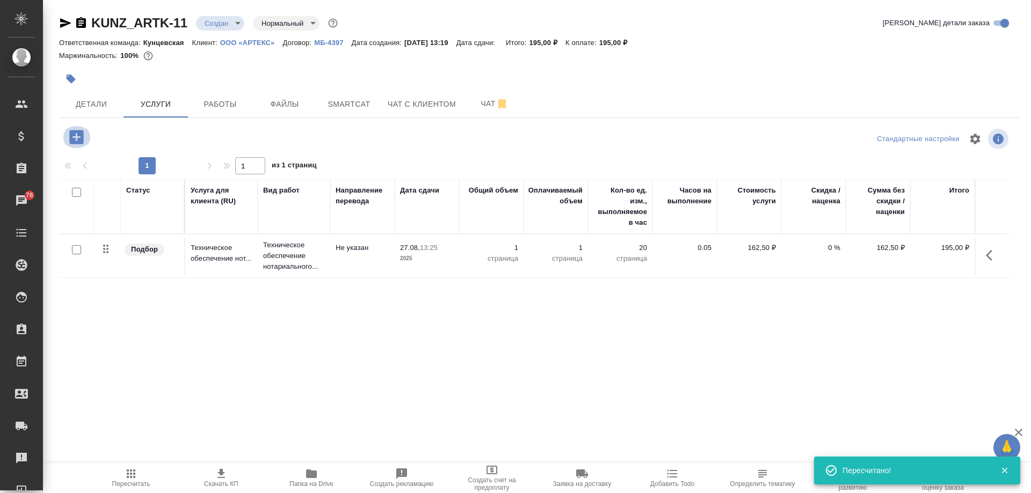
click at [77, 137] on icon "button" at bounding box center [76, 137] width 19 height 19
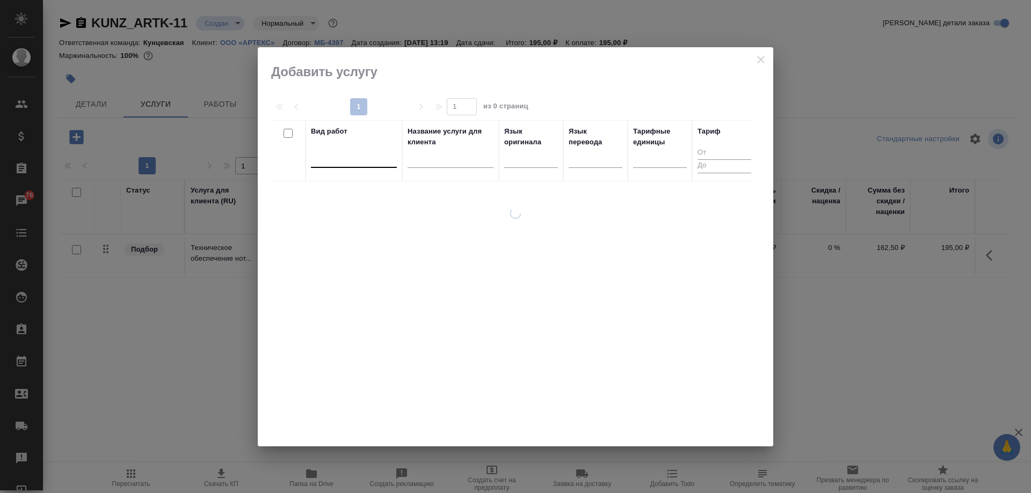
click at [372, 163] on div at bounding box center [354, 157] width 86 height 16
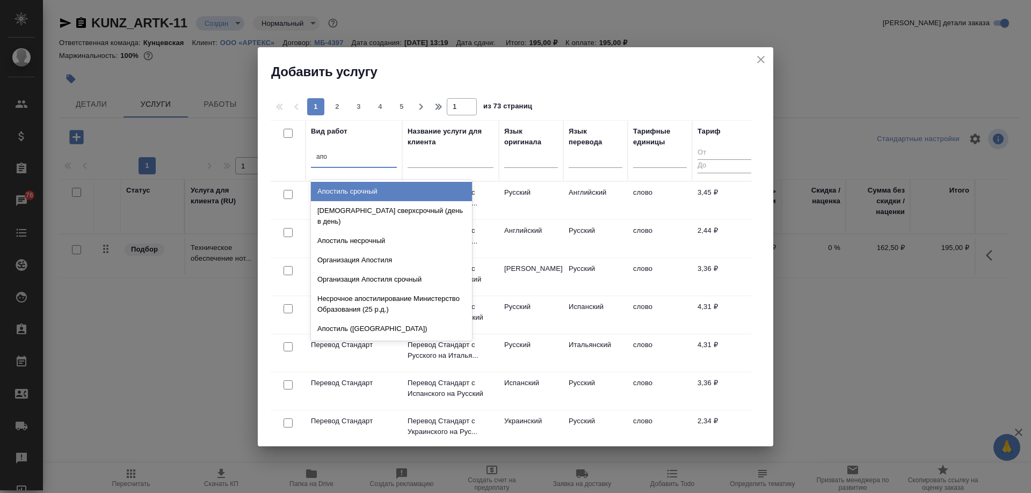
type input "апос"
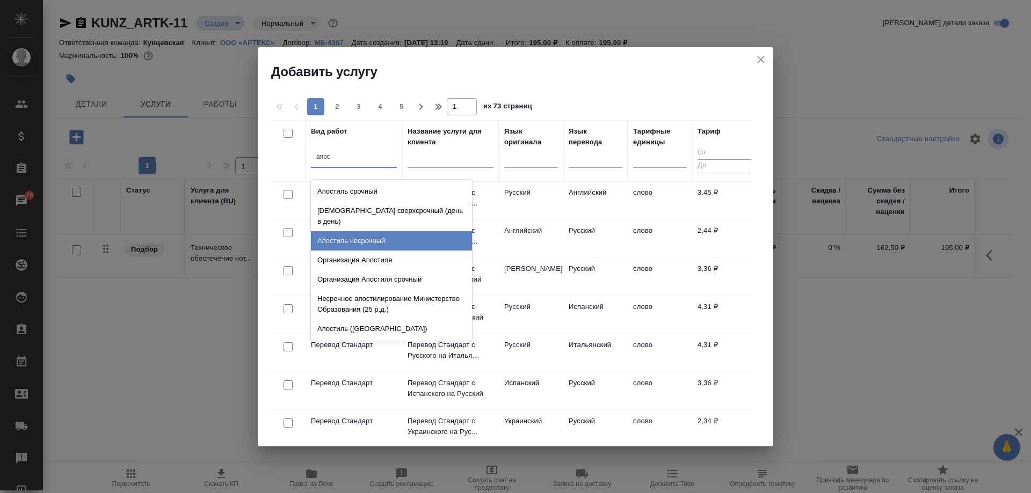
click at [403, 237] on div "Апостиль несрочный" at bounding box center [391, 240] width 161 height 19
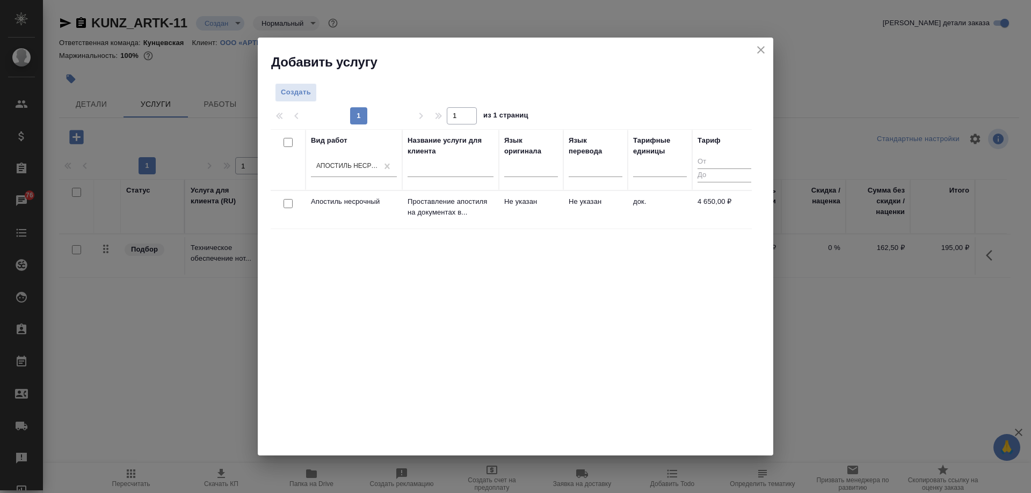
click at [693, 213] on td "4 650,00 ₽" at bounding box center [724, 210] width 64 height 38
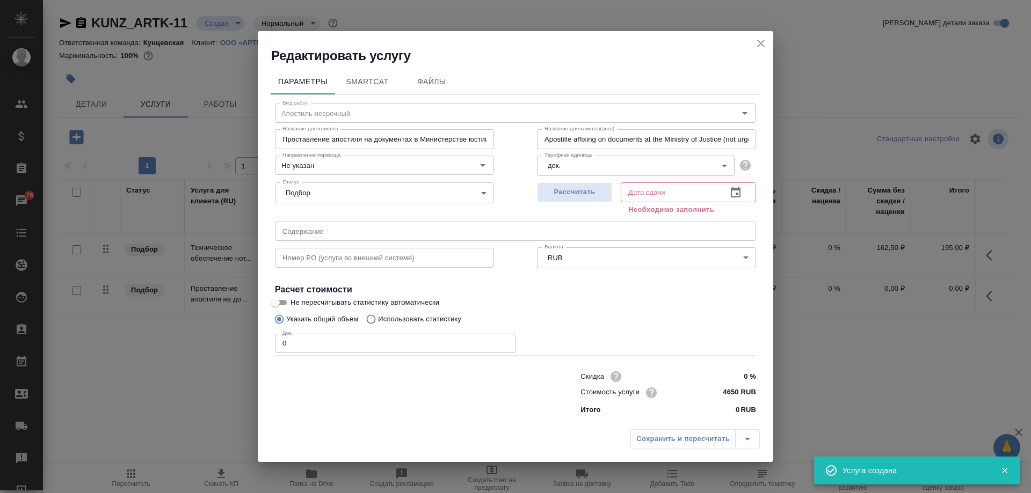
click at [306, 337] on input "0" at bounding box center [395, 343] width 241 height 19
type input "1"
click at [652, 195] on input "text" at bounding box center [670, 192] width 98 height 19
click at [585, 197] on span "Рассчитать" at bounding box center [574, 192] width 63 height 12
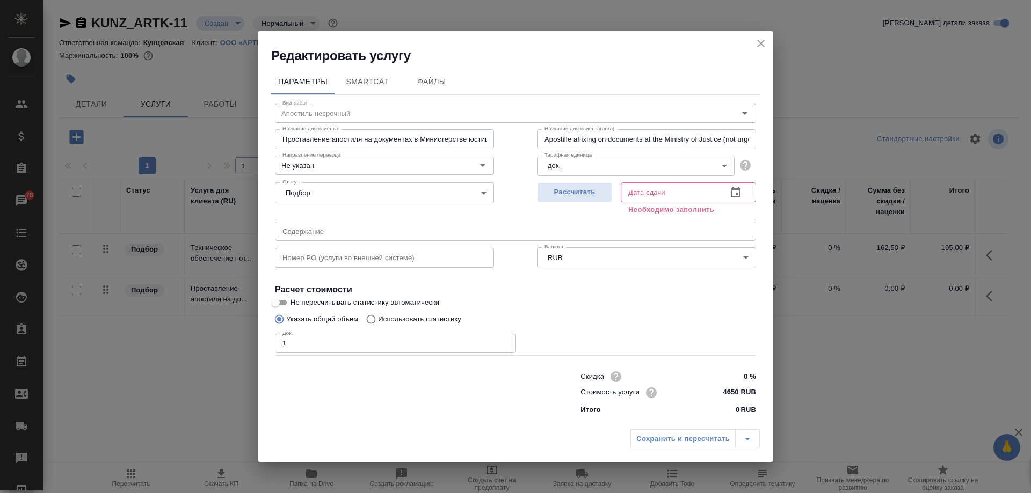
type input "18.09.2025 10:22"
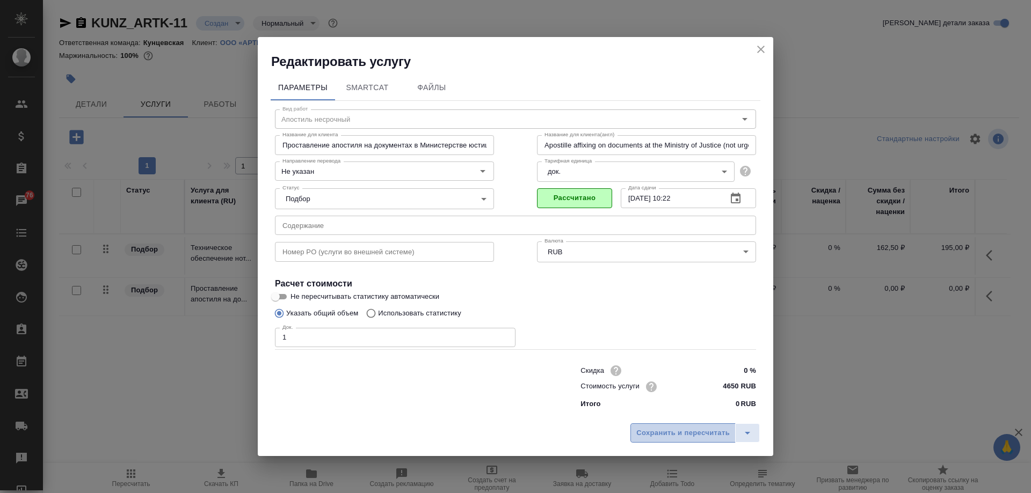
click at [654, 434] on span "Сохранить и пересчитать" at bounding box center [682, 433] width 93 height 12
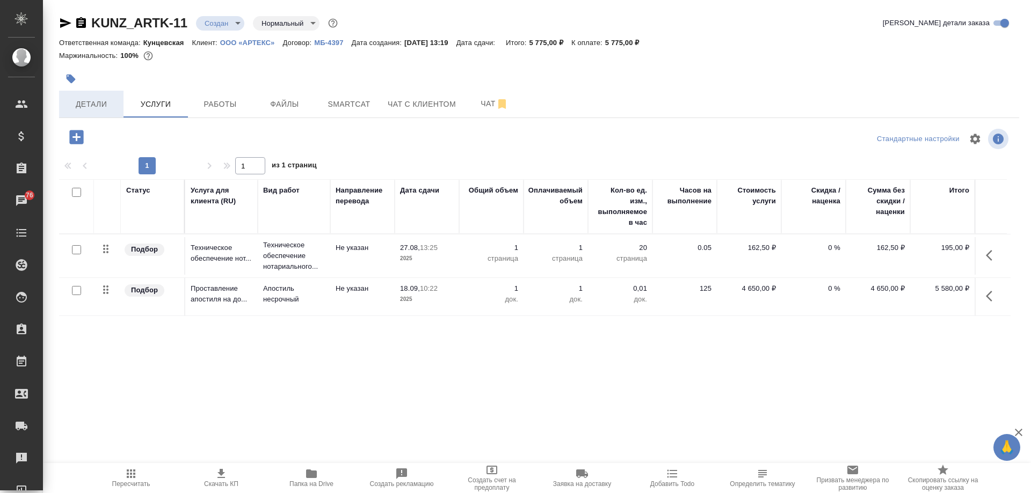
click at [93, 99] on span "Детали" at bounding box center [92, 104] width 52 height 13
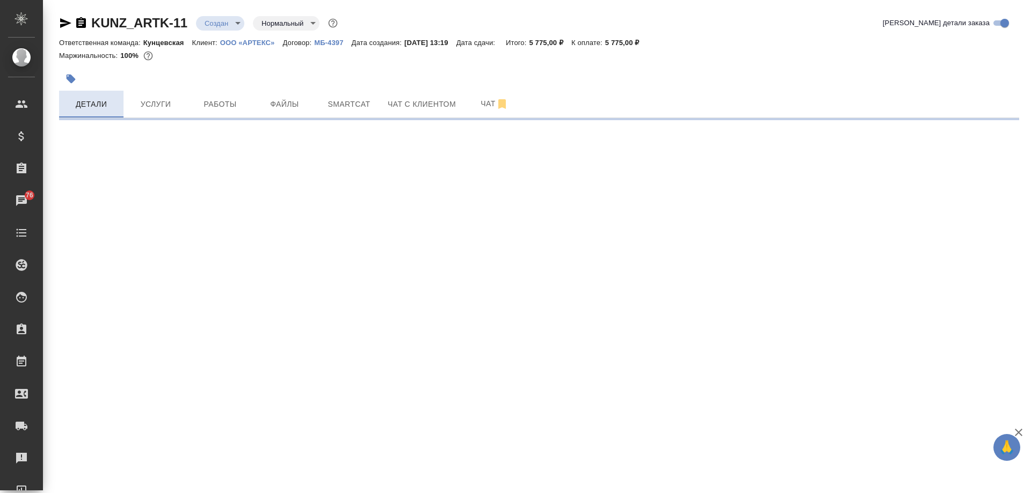
select select "RU"
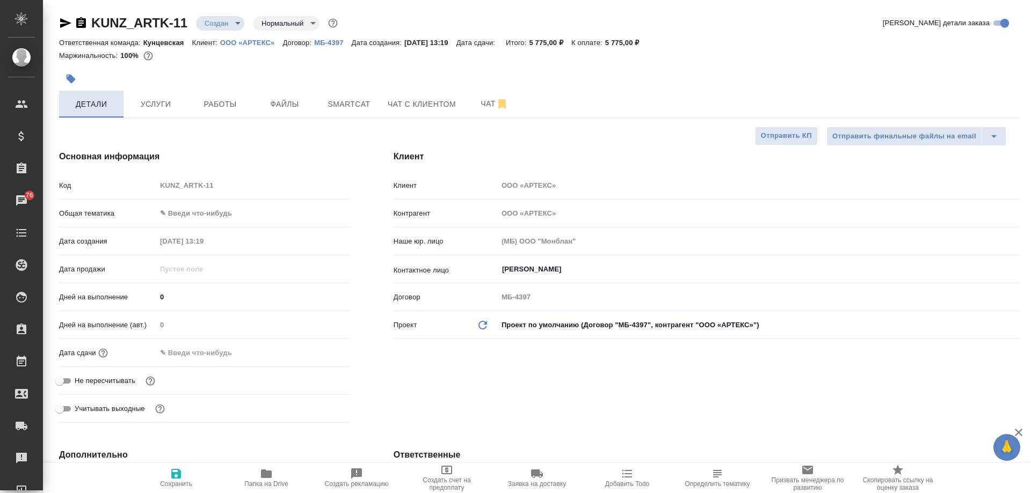
type textarea "x"
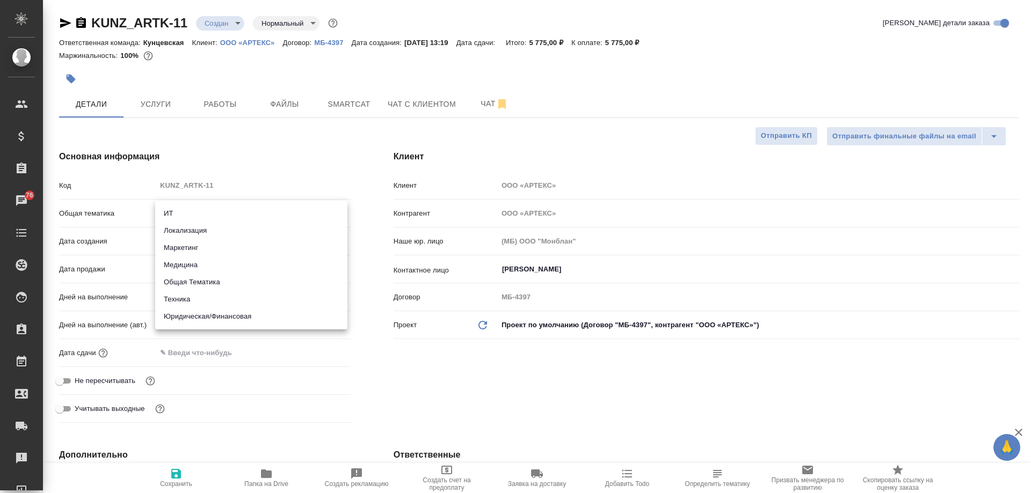
click at [201, 213] on body "🙏 .cls-1 fill:#fff; AWATERA Moskalets Alina Клиенты Спецификации Заказы 76 Чаты…" at bounding box center [515, 246] width 1031 height 493
click at [237, 320] on li "Юридическая/Финансовая" at bounding box center [251, 316] width 192 height 17
type input "yr-fn"
type textarea "x"
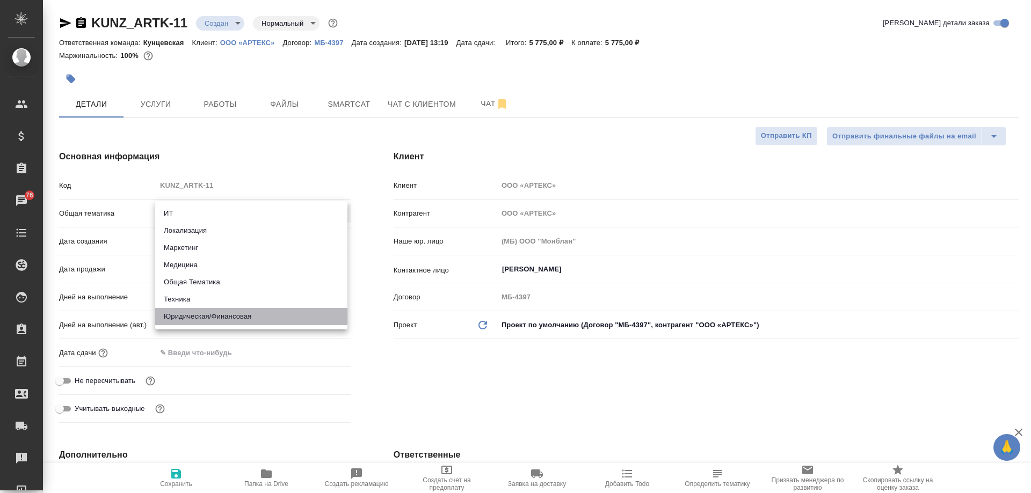
type textarea "x"
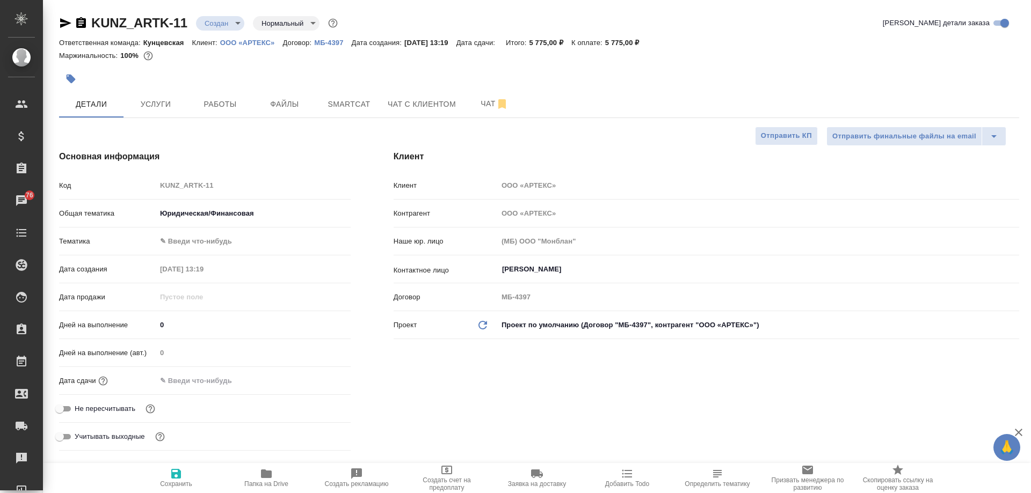
click at [220, 241] on body "🙏 .cls-1 fill:#fff; AWATERA Moskalets Alina Клиенты Спецификации Заказы 76 Чаты…" at bounding box center [515, 246] width 1031 height 493
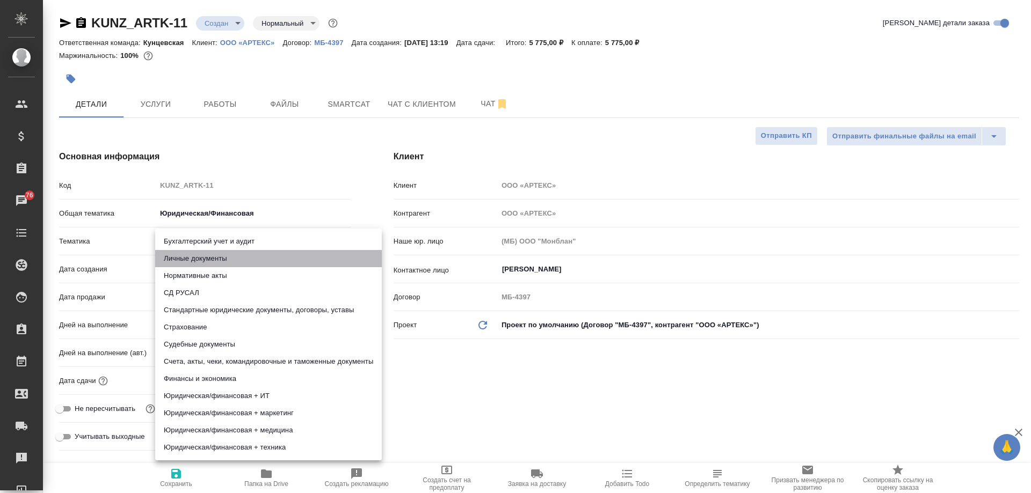
click at [222, 255] on li "Личные документы" at bounding box center [268, 258] width 227 height 17
type textarea "x"
type input "5a8b8b956a9677013d343cfe"
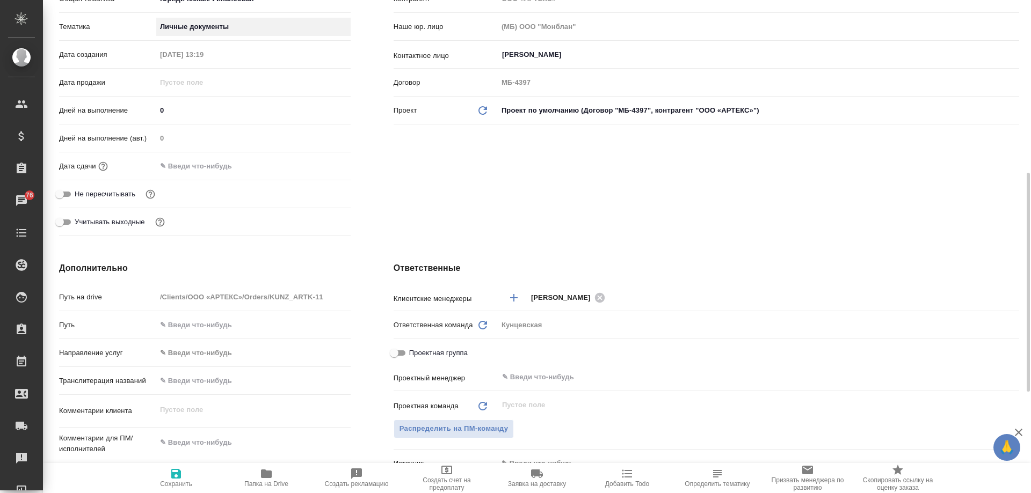
scroll to position [376, 0]
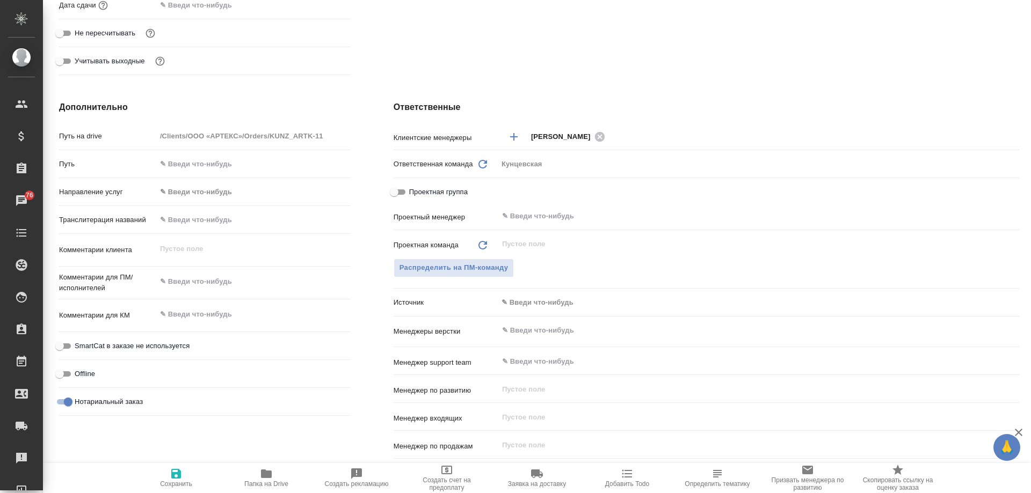
type textarea "x"
click at [189, 288] on textarea at bounding box center [253, 282] width 194 height 18
type textarea "x"
type textarea "с"
type textarea "x"
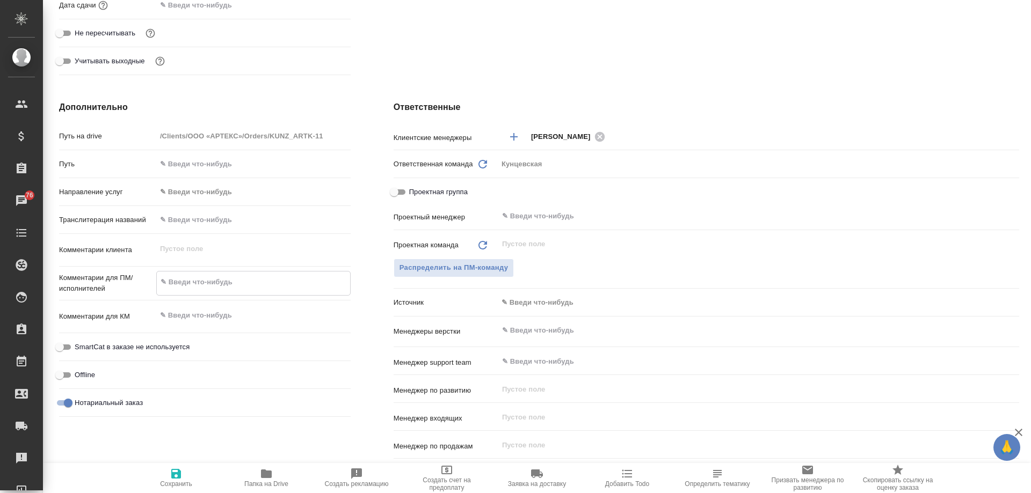
type textarea "x"
type textarea "со"
type textarea "x"
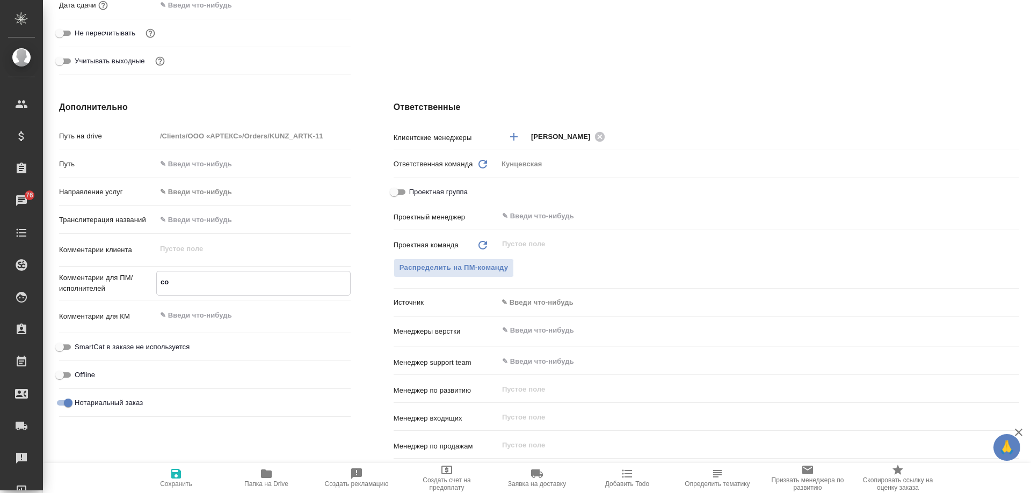
type textarea "x"
type textarea "соб"
type textarea "x"
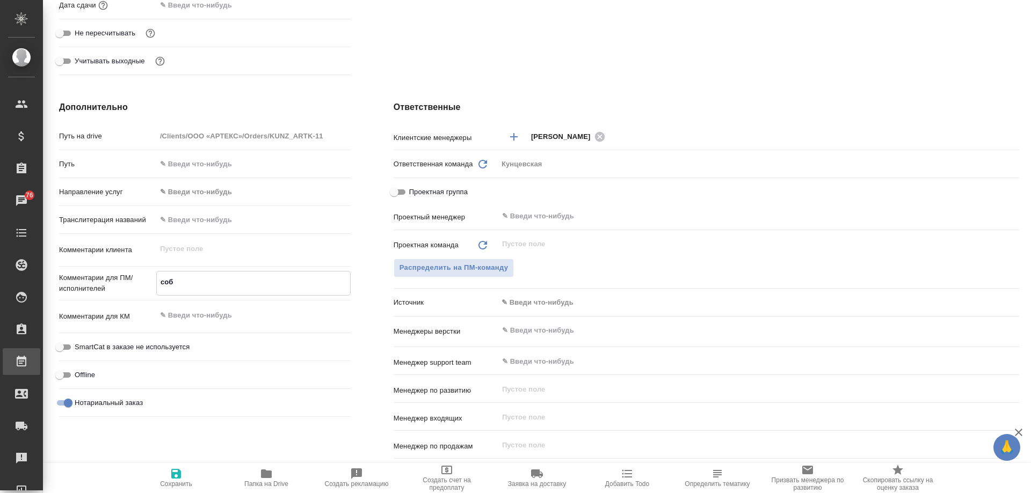
type textarea "x"
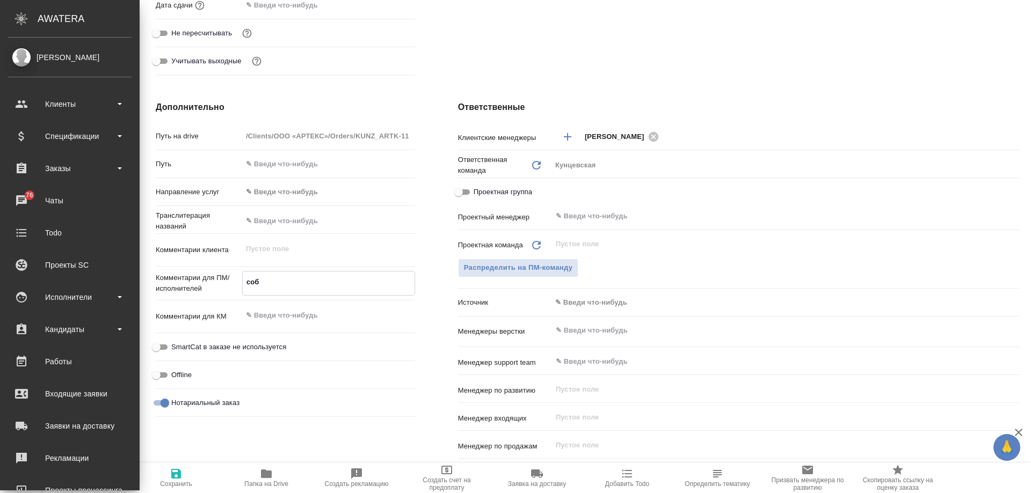
type textarea "x"
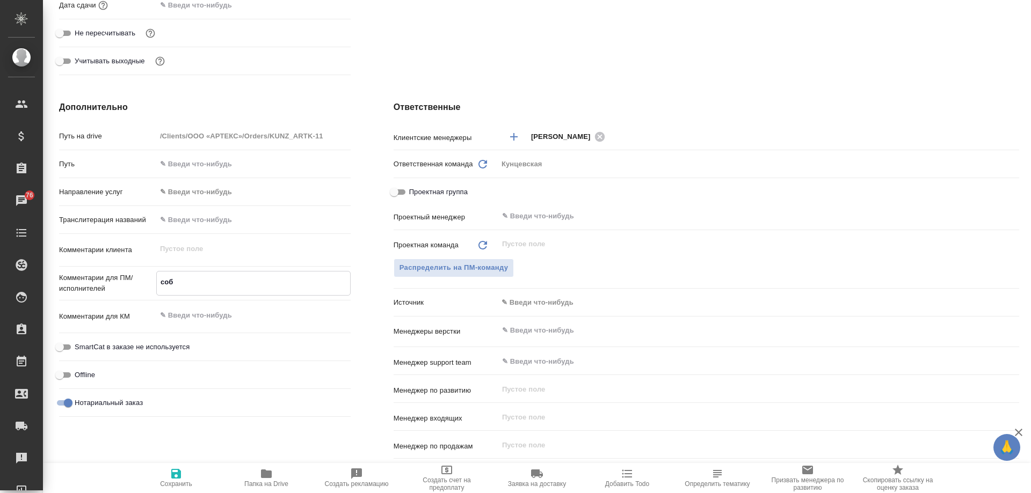
drag, startPoint x: 188, startPoint y: 288, endPoint x: 153, endPoint y: 285, distance: 35.5
click at [153, 285] on div "Комментарии для ПМ/исполнителей соб x" at bounding box center [205, 283] width 292 height 25
type textarea "x"
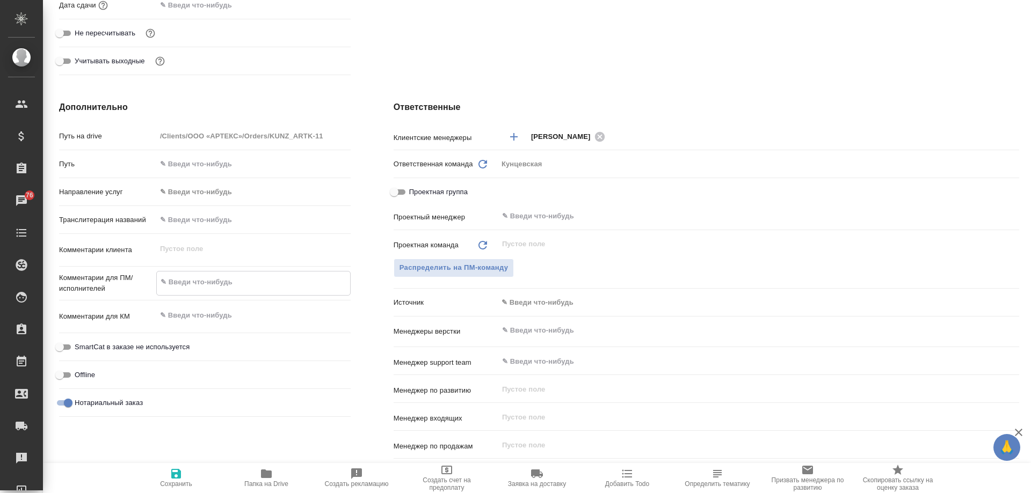
type textarea "x"
click at [178, 323] on textarea at bounding box center [253, 316] width 194 height 18
paste textarea "соб"
type textarea "x"
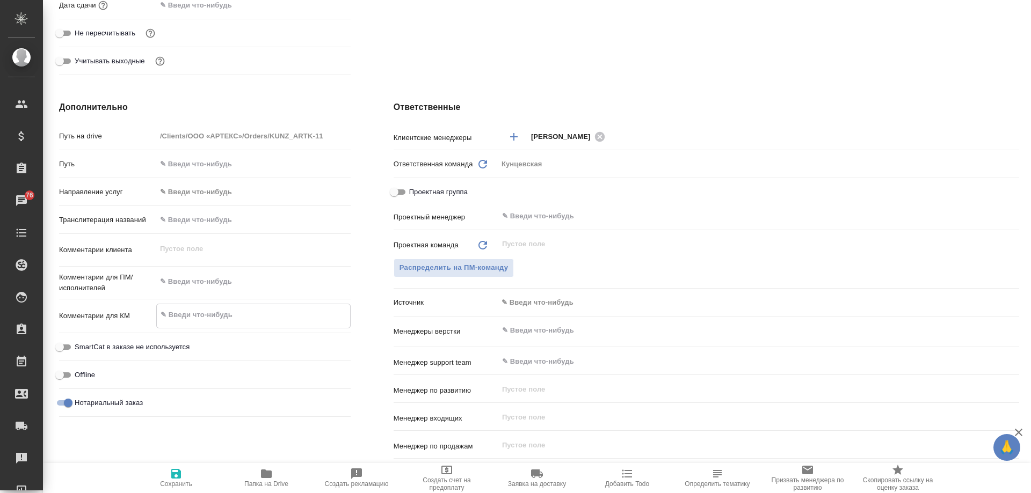
type textarea "x"
type textarea "соб"
type textarea "x"
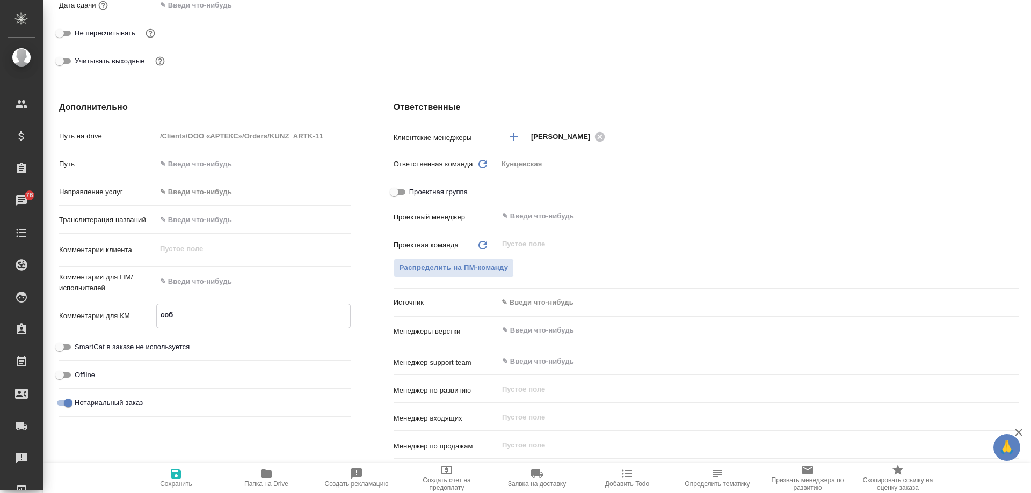
type textarea "соб,"
type textarea "x"
type textarea "соб,"
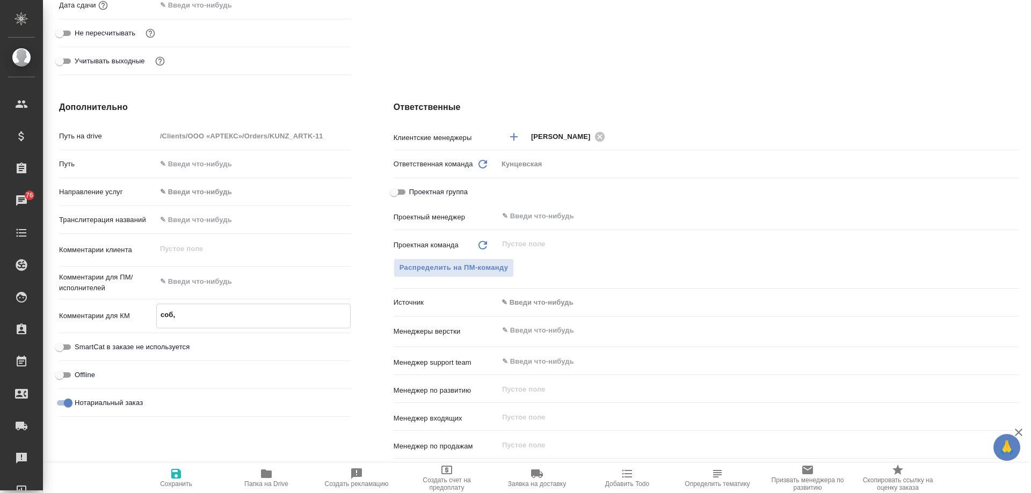
type textarea "x"
type textarea "соб, х"
type textarea "x"
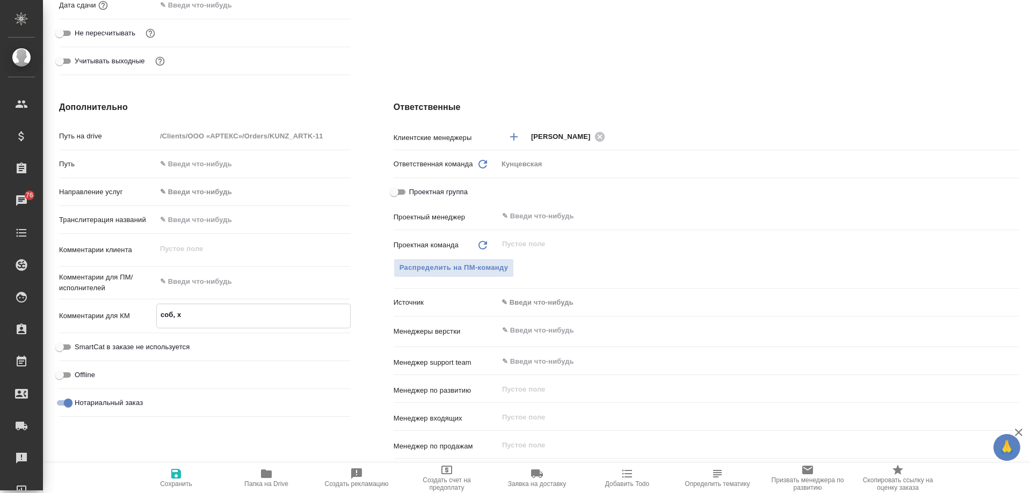
type textarea "x"
type textarea "соб, хк"
type textarea "x"
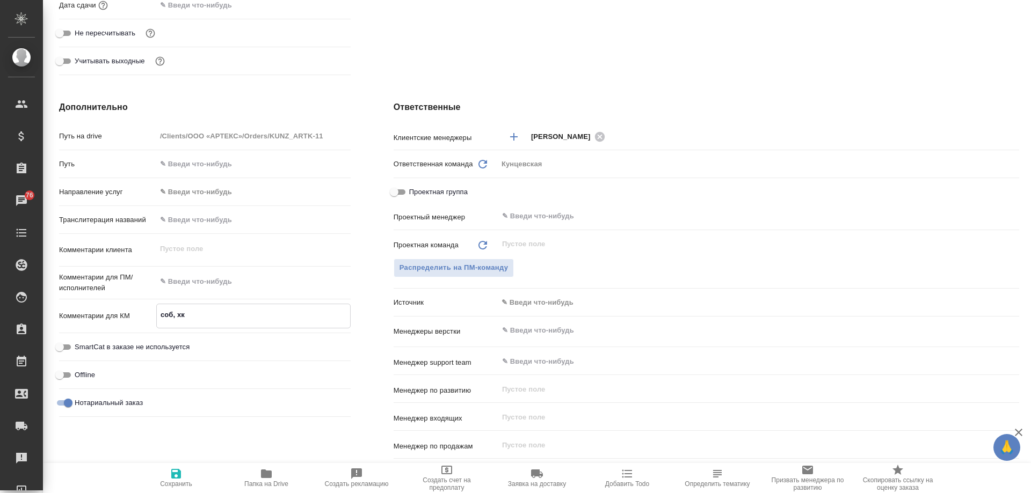
type textarea "x"
type textarea "соб, х"
type textarea "x"
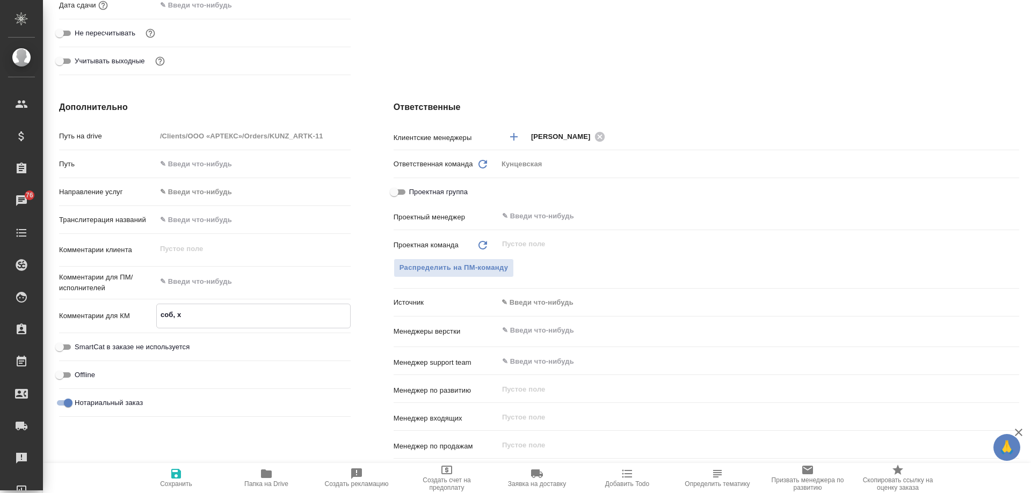
type textarea "соб,"
type textarea "x"
type textarea "соб, н"
type textarea "x"
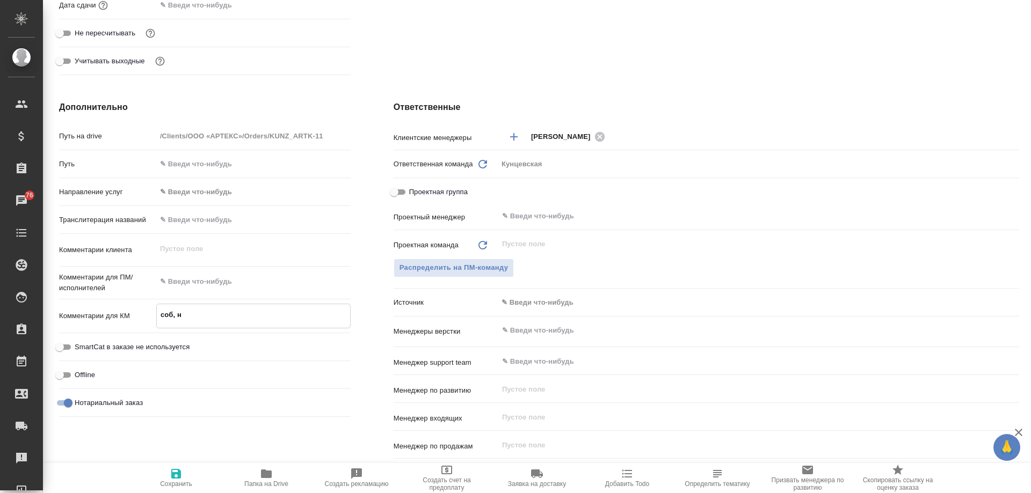
type textarea "x"
type textarea "соб, нз"
type textarea "x"
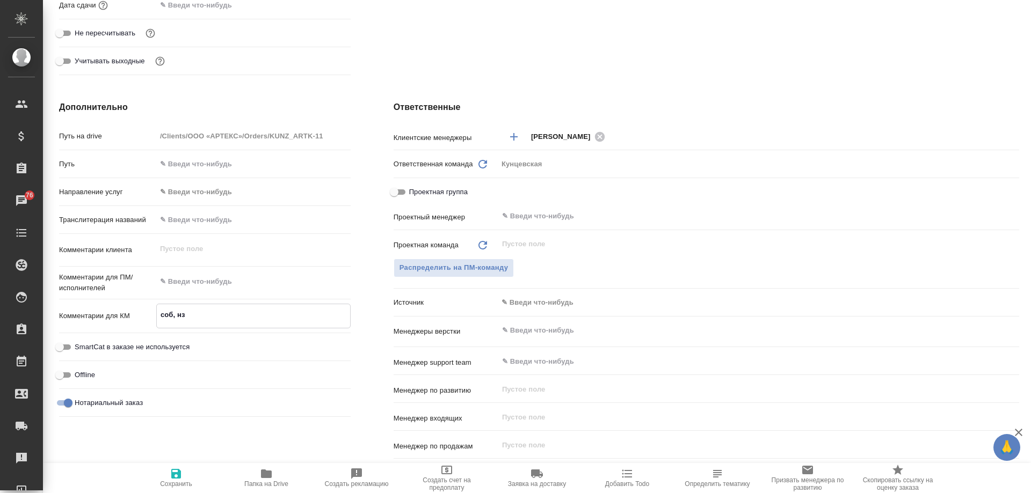
type textarea "x"
type textarea "соб, нзк"
type textarea "x"
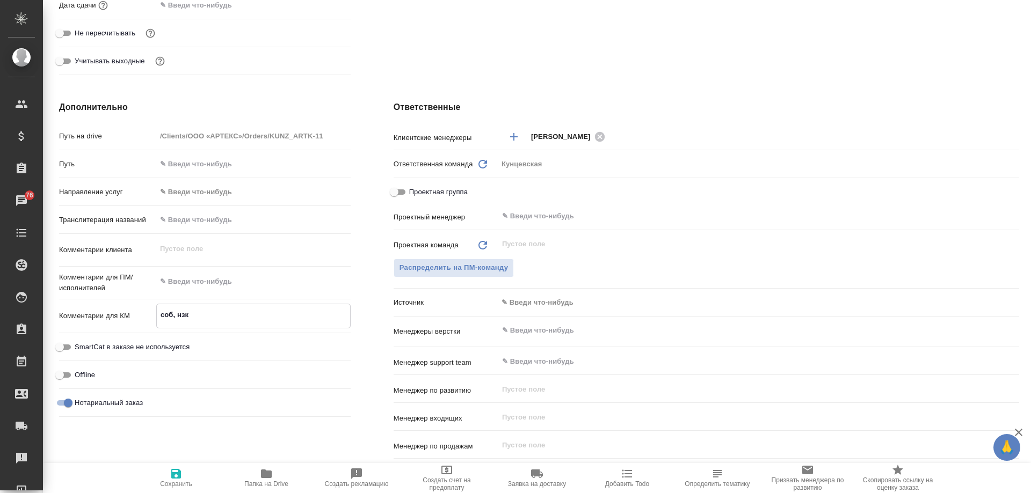
type textarea "x"
type textarea "соб, нзк+"
type textarea "x"
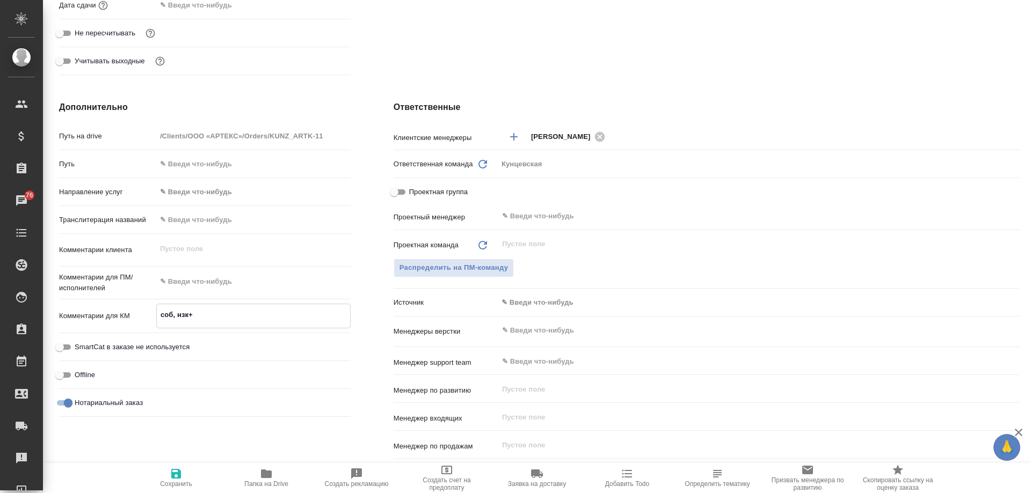
type textarea "соб, нзк+а"
type textarea "x"
type textarea "соб, нзк+ао"
type textarea "x"
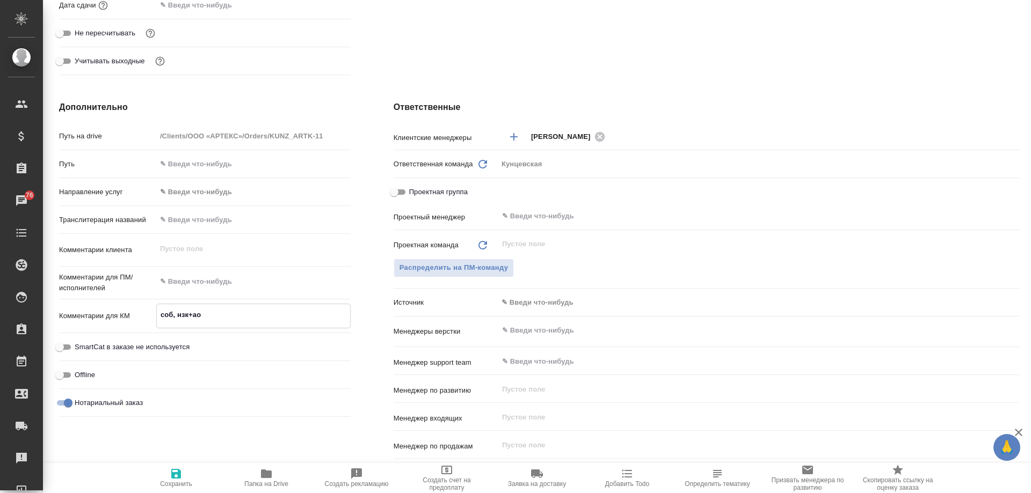
type textarea "x"
type textarea "соб, нзк+а"
type textarea "x"
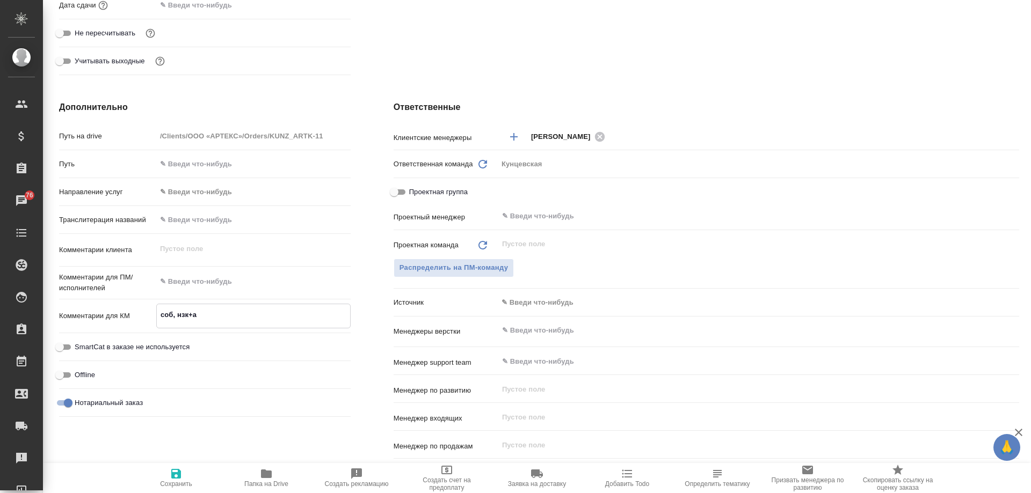
type textarea "x"
type textarea "соб, нзк+ап"
type textarea "x"
type textarea "соб, нзк+апо"
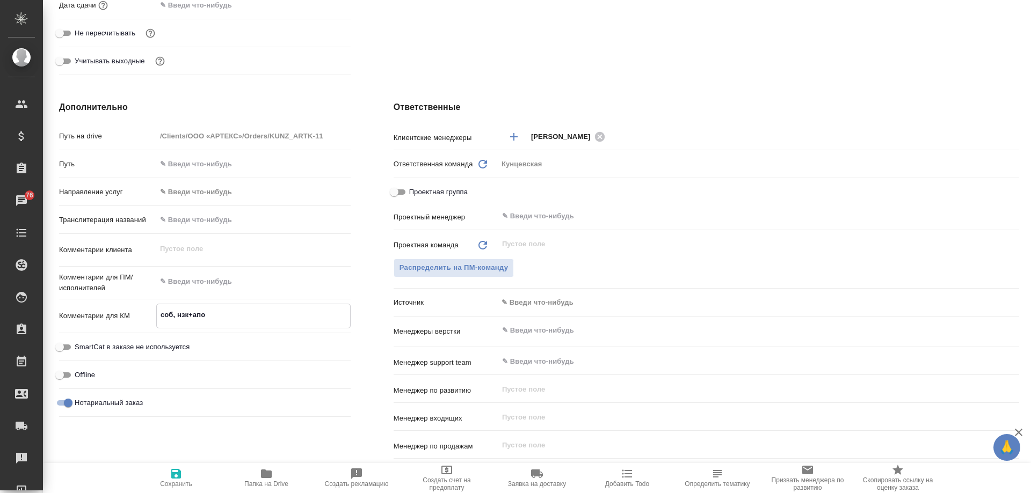
type textarea "x"
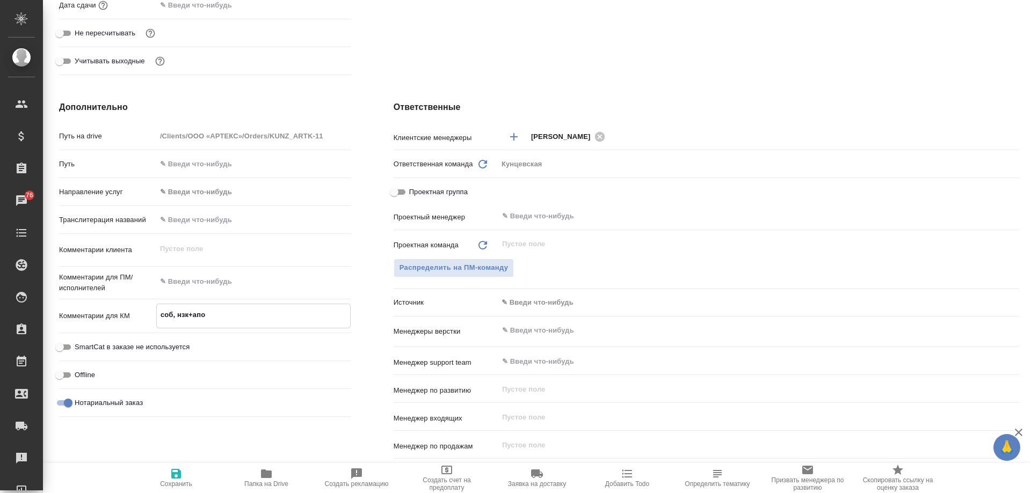
type textarea "соб, нзк+апос"
type textarea "x"
type textarea "соб, нзк+апост"
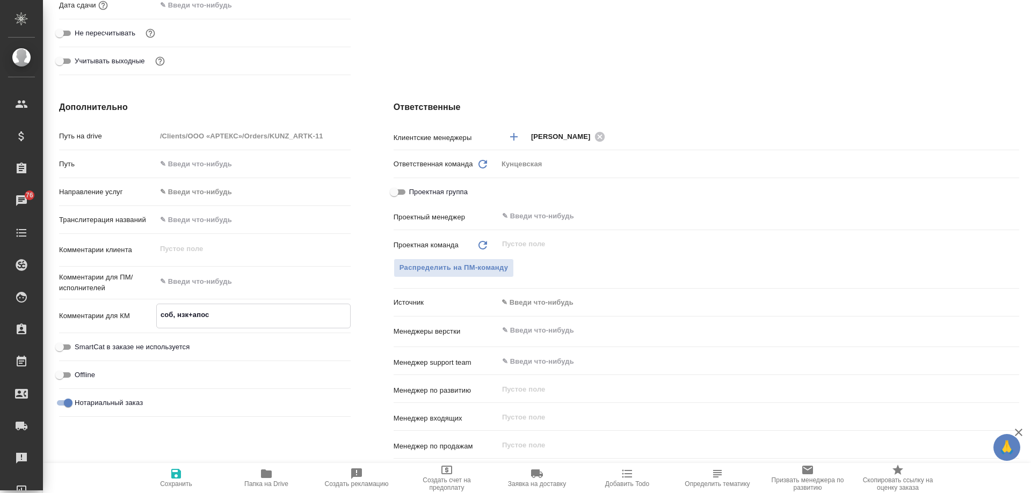
type textarea "x"
type textarea "соб, нзк+апости"
type textarea "x"
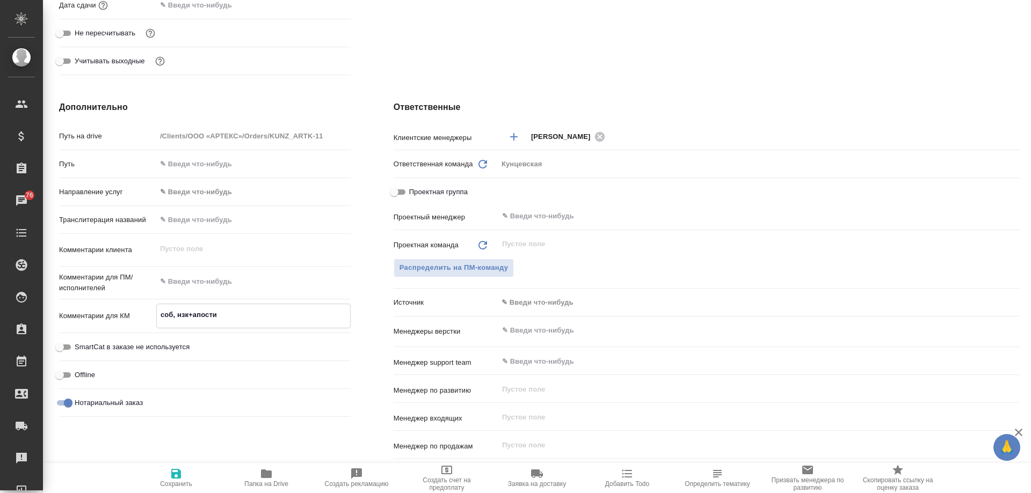
type textarea "x"
type textarea "соб, нзк+апостил"
type textarea "x"
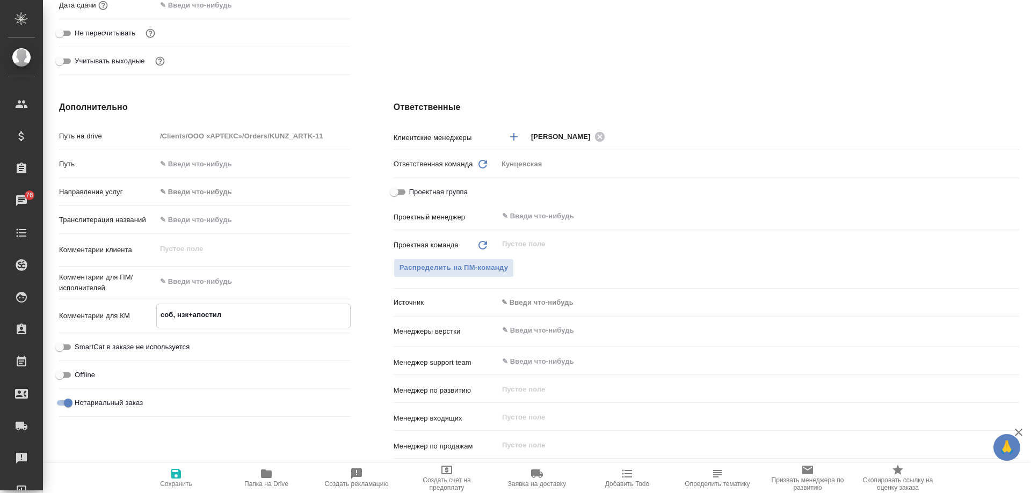
type textarea "x"
type textarea "соб, нзк+апостиль"
type textarea "x"
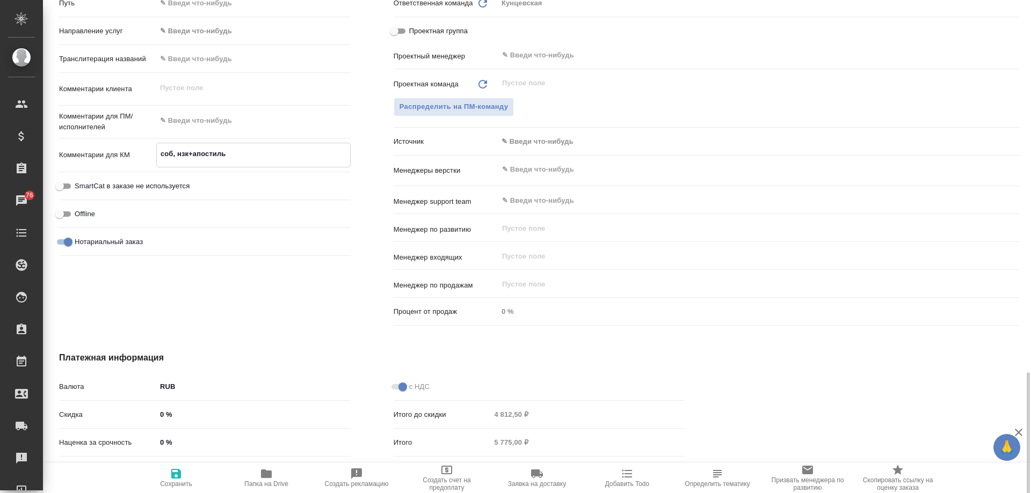
scroll to position [632, 0]
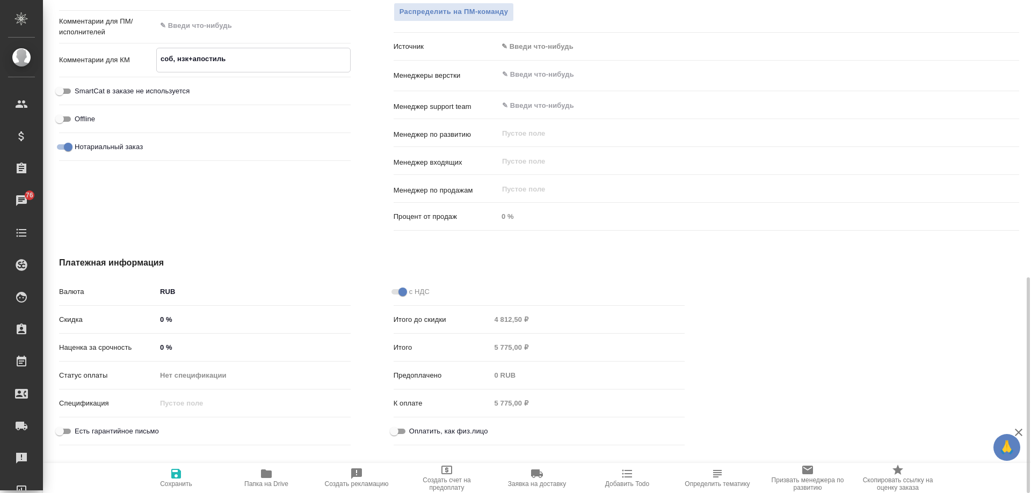
type textarea "соб, нзк+апостиль"
type textarea "x"
click at [395, 433] on input "Оплатить, как физ.лицо" at bounding box center [394, 431] width 39 height 13
checkbox input "true"
type textarea "x"
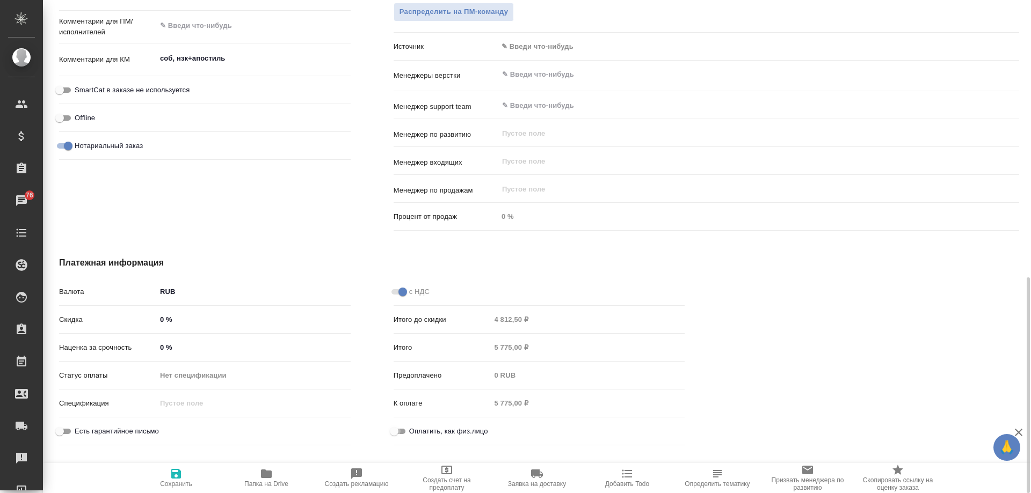
type textarea "x"
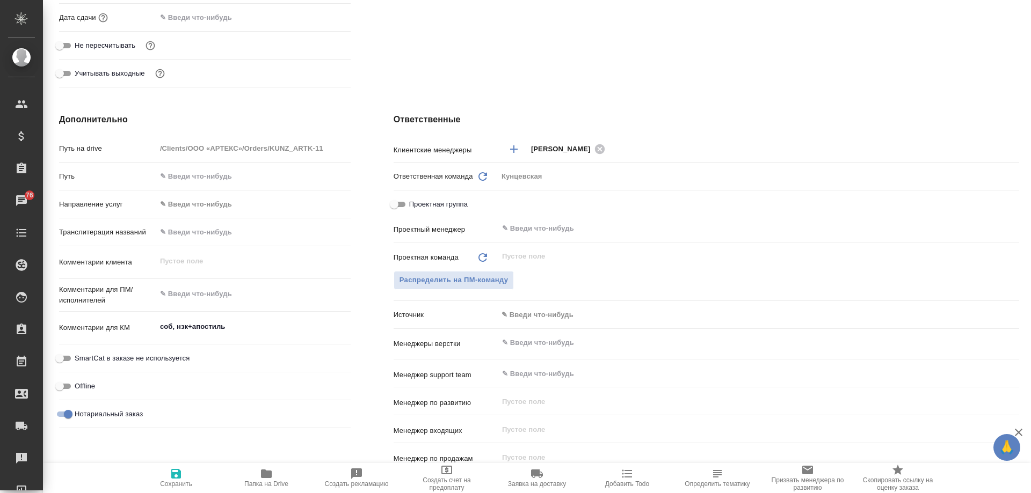
scroll to position [202, 0]
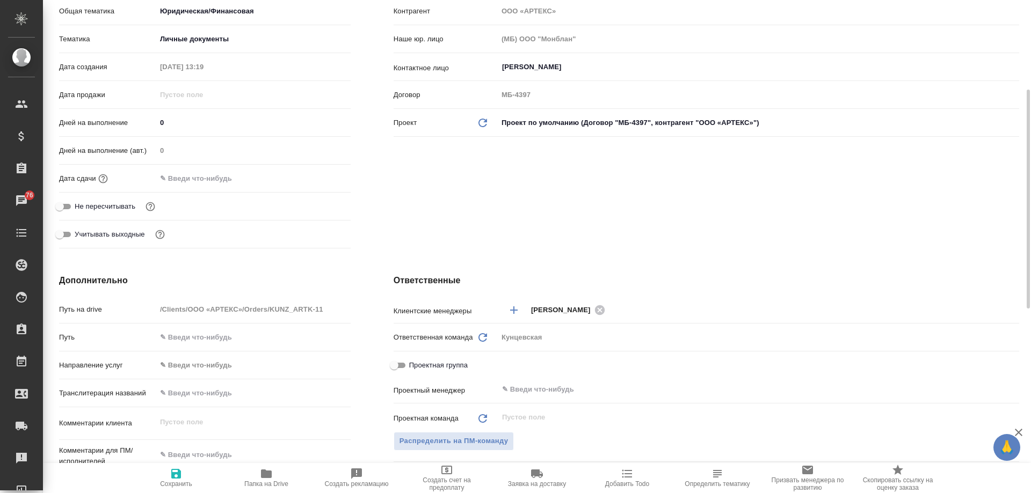
click at [180, 473] on icon "button" at bounding box center [176, 474] width 10 height 10
type textarea "x"
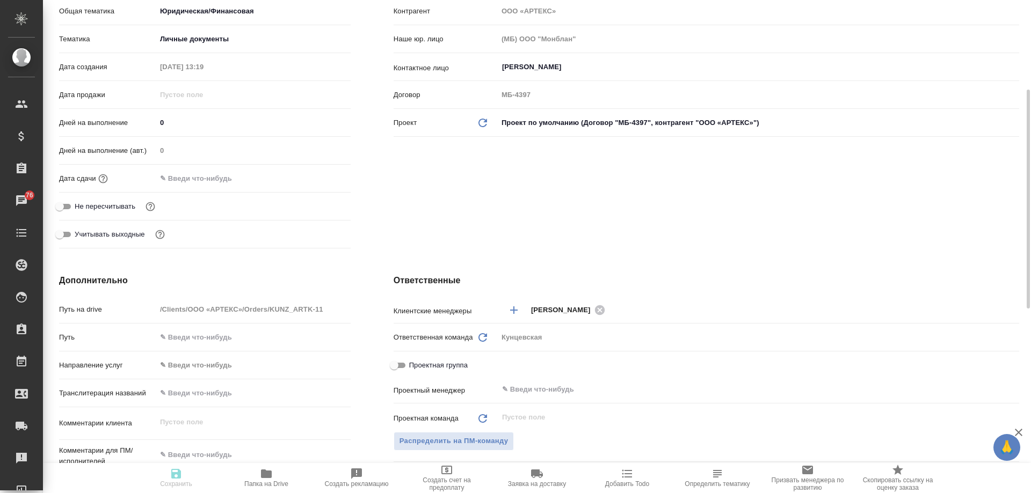
type textarea "x"
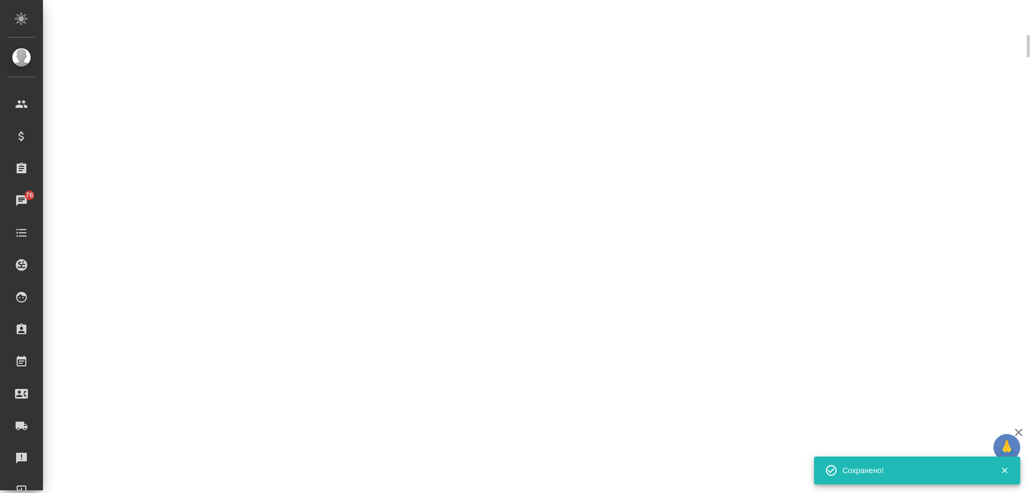
select select "RU"
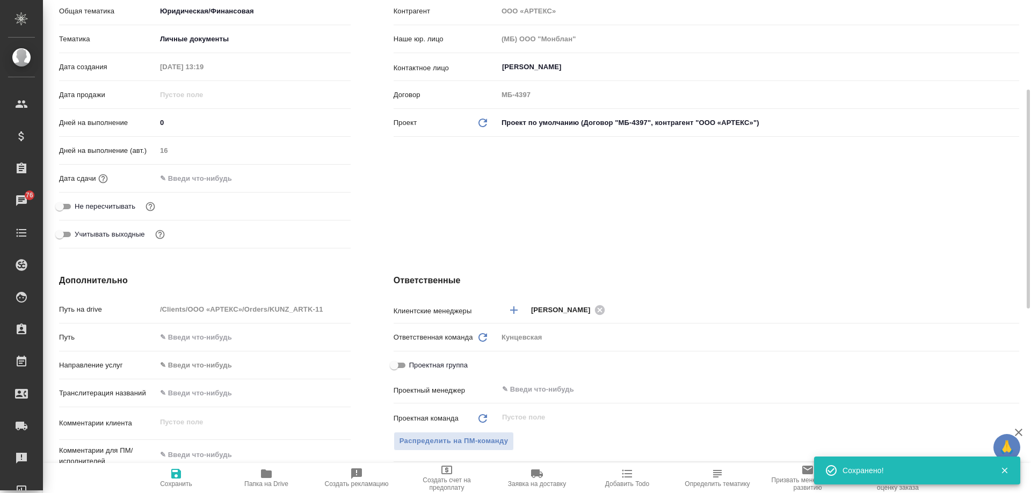
type textarea "x"
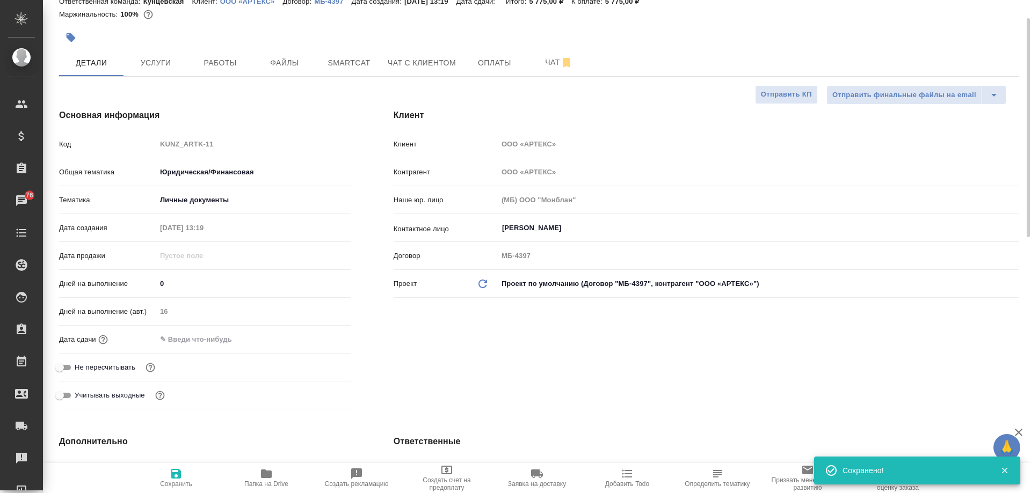
scroll to position [0, 0]
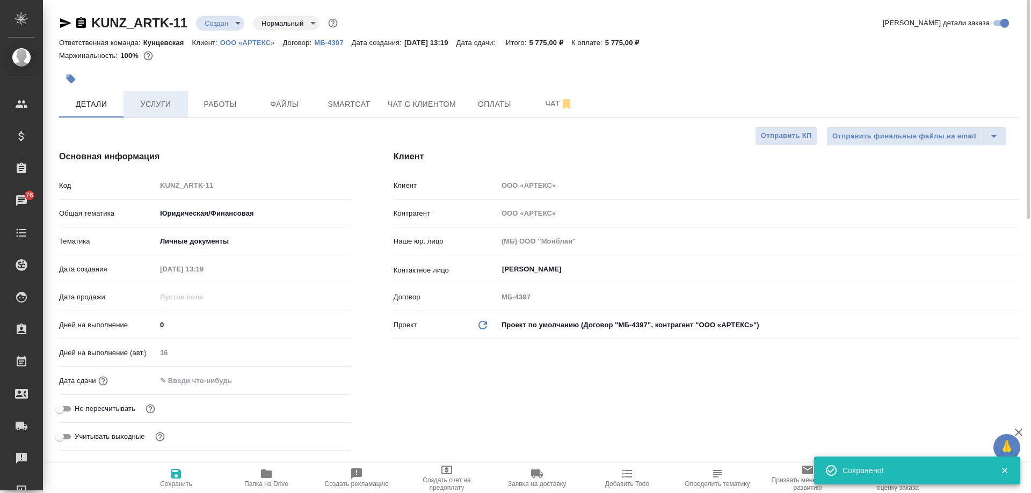
click at [165, 110] on span "Услуги" at bounding box center [156, 104] width 52 height 13
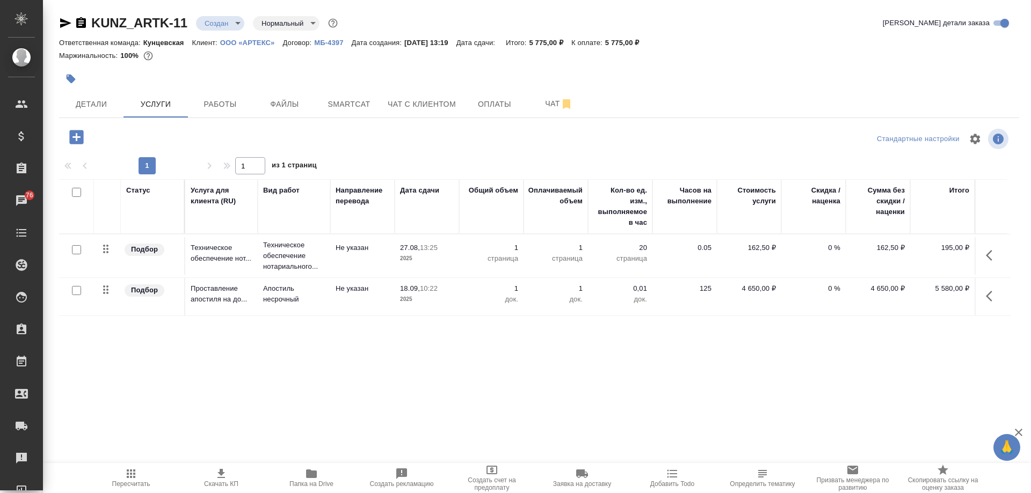
click at [362, 358] on div "Статус Услуга для клиента (RU) Вид работ Направление перевода Дата сдачи Общий …" at bounding box center [535, 294] width 952 height 231
click at [91, 108] on span "Детали" at bounding box center [92, 104] width 52 height 13
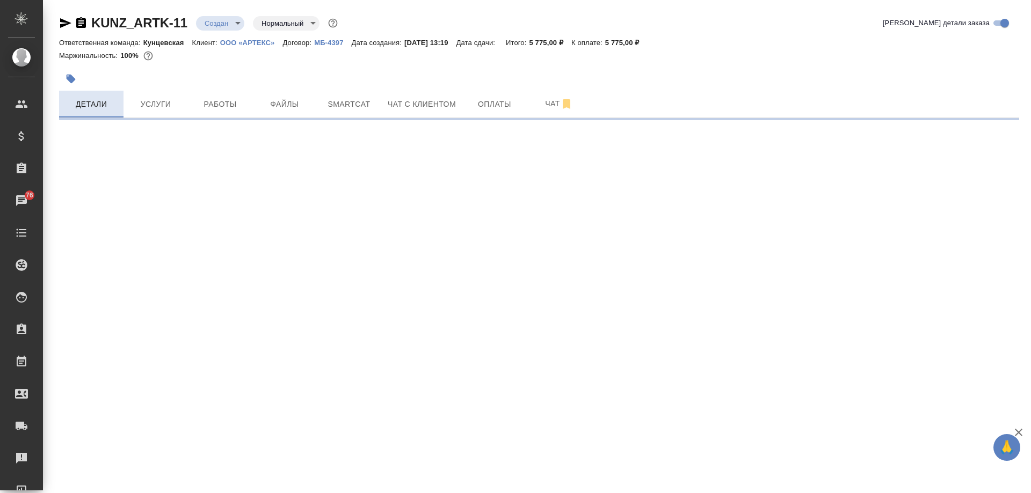
select select "RU"
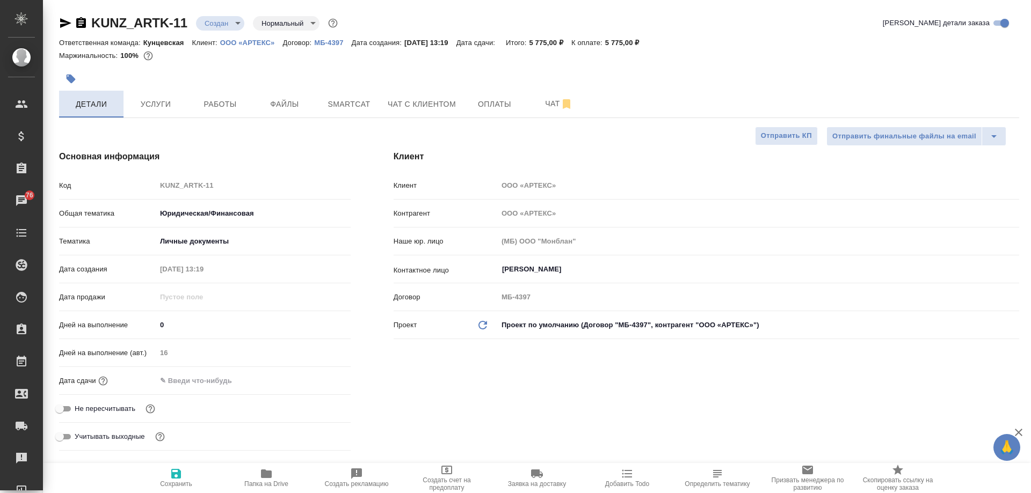
type textarea "x"
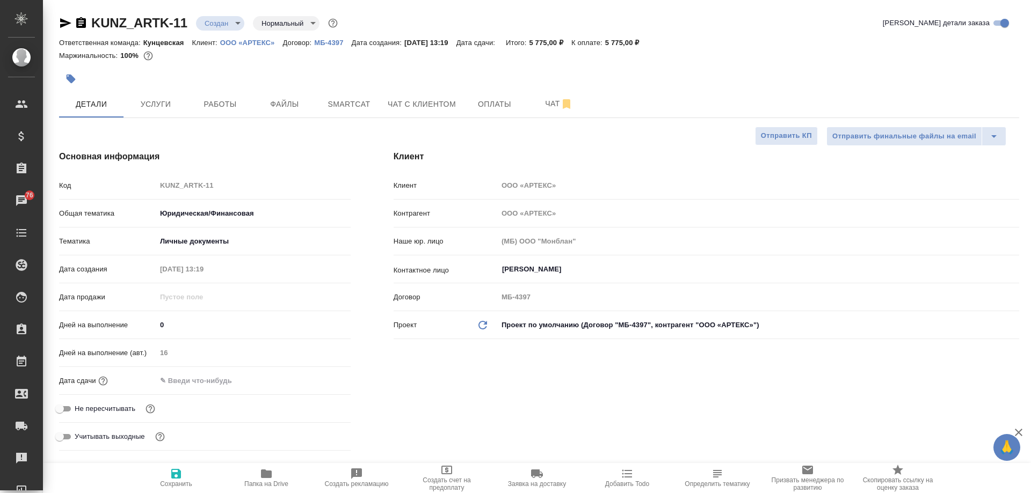
type textarea "x"
click at [264, 78] on div at bounding box center [379, 79] width 640 height 24
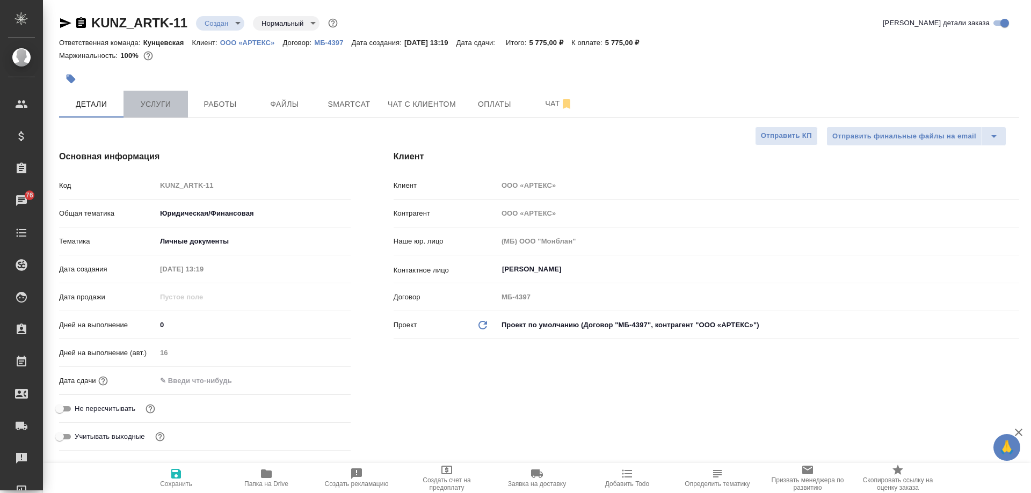
click at [168, 111] on button "Услуги" at bounding box center [156, 104] width 64 height 27
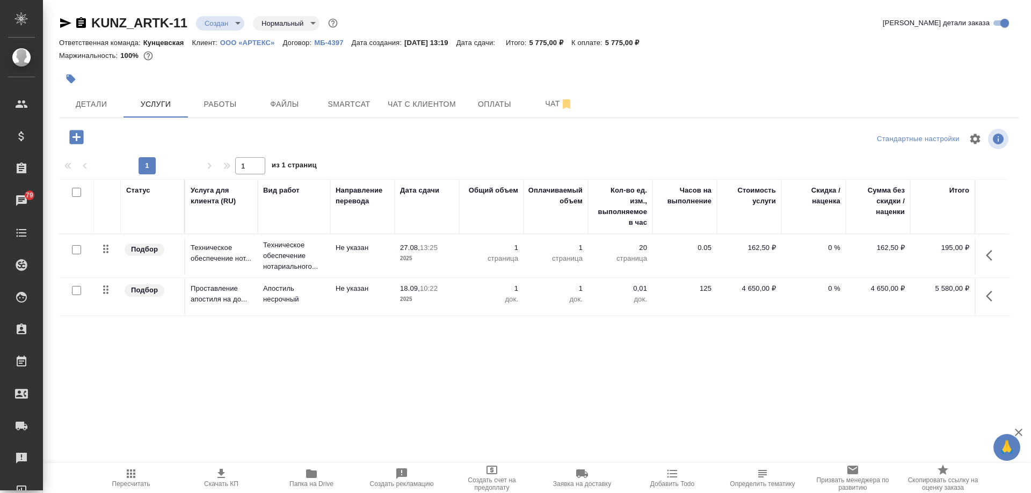
click at [83, 27] on icon "button" at bounding box center [81, 22] width 10 height 11
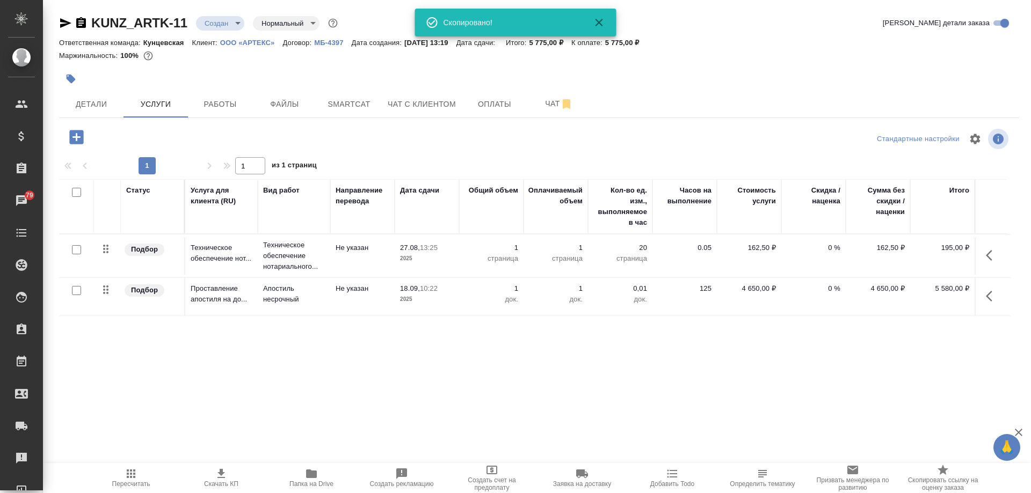
drag, startPoint x: 585, startPoint y: 66, endPoint x: 599, endPoint y: 64, distance: 13.5
click at [586, 66] on div at bounding box center [539, 66] width 960 height 2
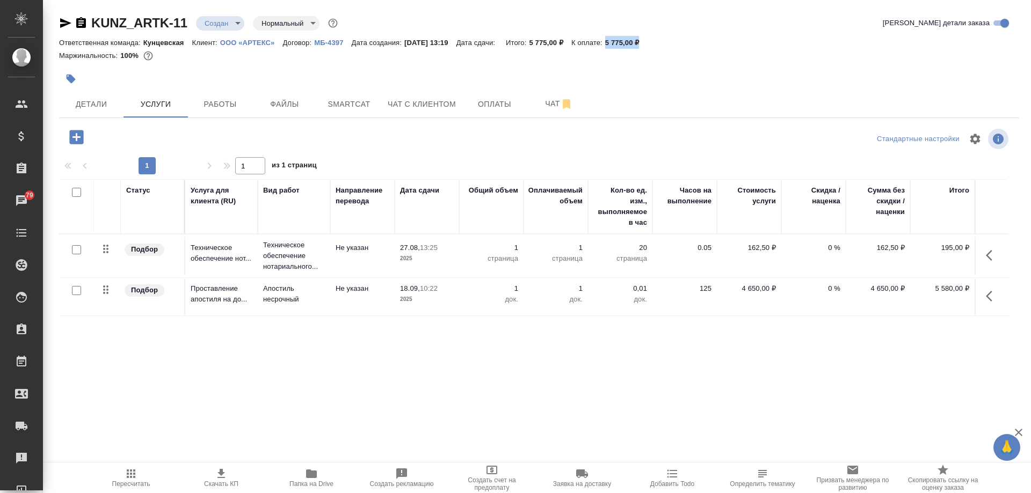
drag, startPoint x: 619, startPoint y: 42, endPoint x: 662, endPoint y: 42, distance: 43.0
click at [662, 42] on div "Ответственная команда: Кунцевская Клиент: ООО «АРТЕКС» Договор: МБ-4397 Дата со…" at bounding box center [539, 42] width 960 height 13
copy p "5 775,00 ₽"
click at [87, 109] on span "Детали" at bounding box center [92, 104] width 52 height 13
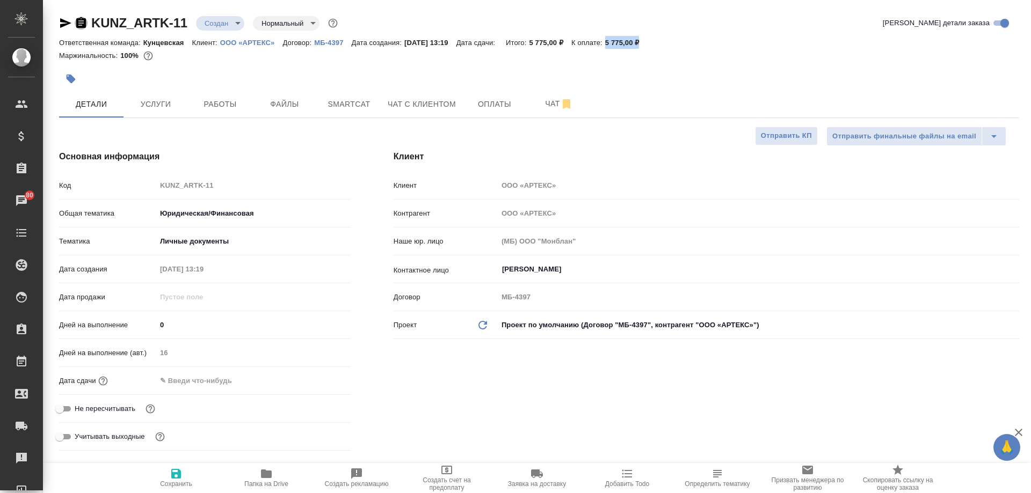
click at [78, 25] on icon "button" at bounding box center [81, 22] width 10 height 11
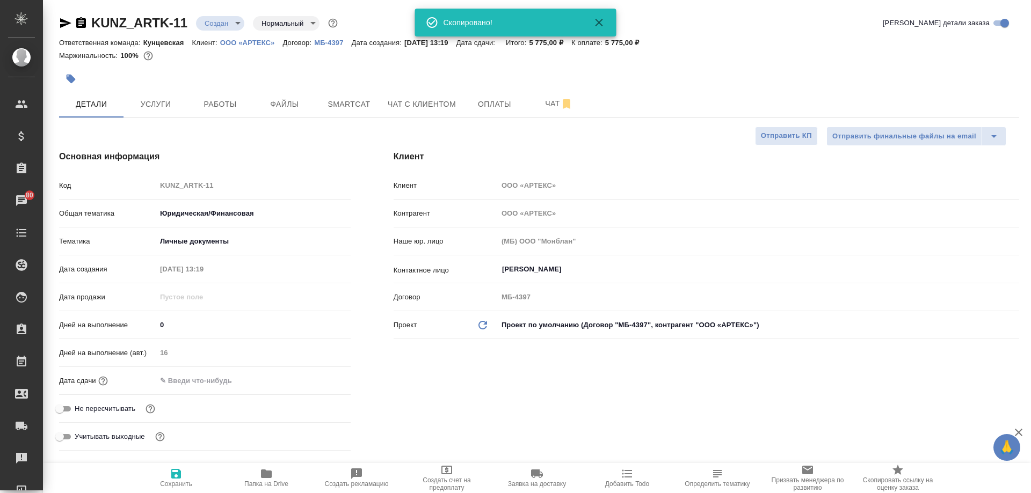
click at [302, 74] on div at bounding box center [379, 79] width 640 height 24
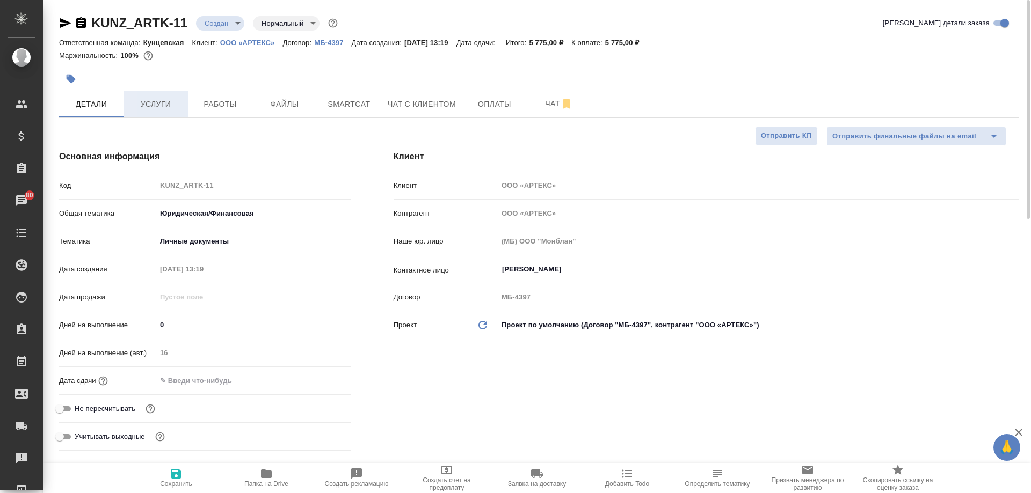
click at [183, 101] on button "Услуги" at bounding box center [156, 104] width 64 height 27
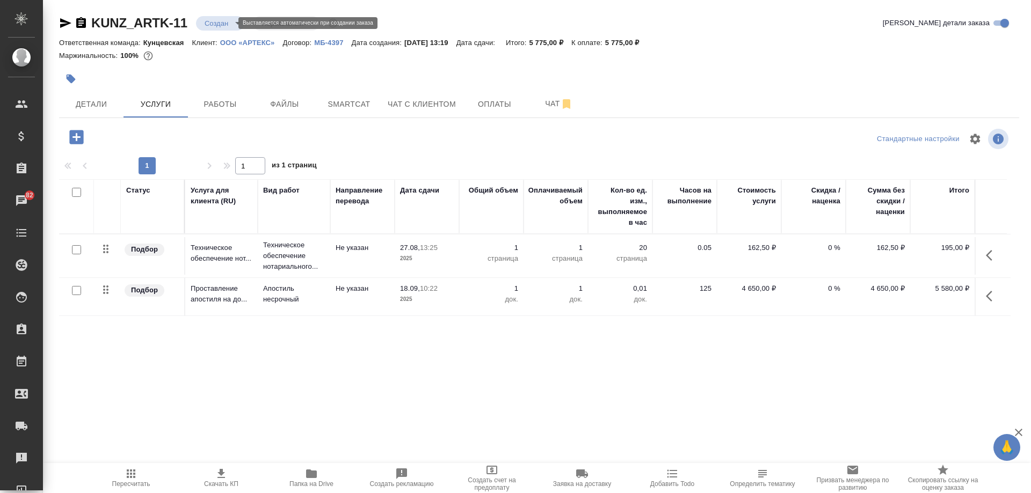
click at [209, 24] on body "🙏 .cls-1 fill:#fff; AWATERA Moskalets Alina Клиенты Спецификации Заказы 82 Чаты…" at bounding box center [515, 246] width 1031 height 493
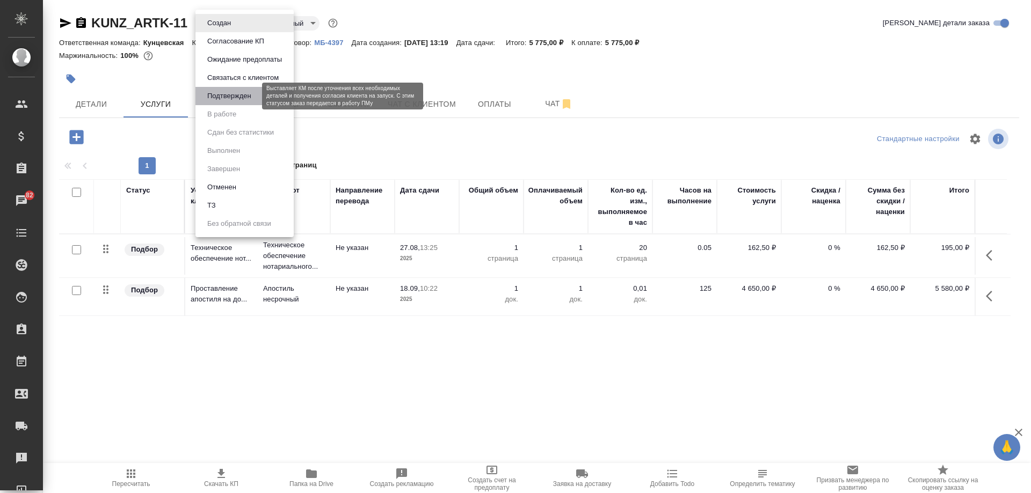
click at [233, 95] on button "Подтвержден" at bounding box center [229, 96] width 50 height 12
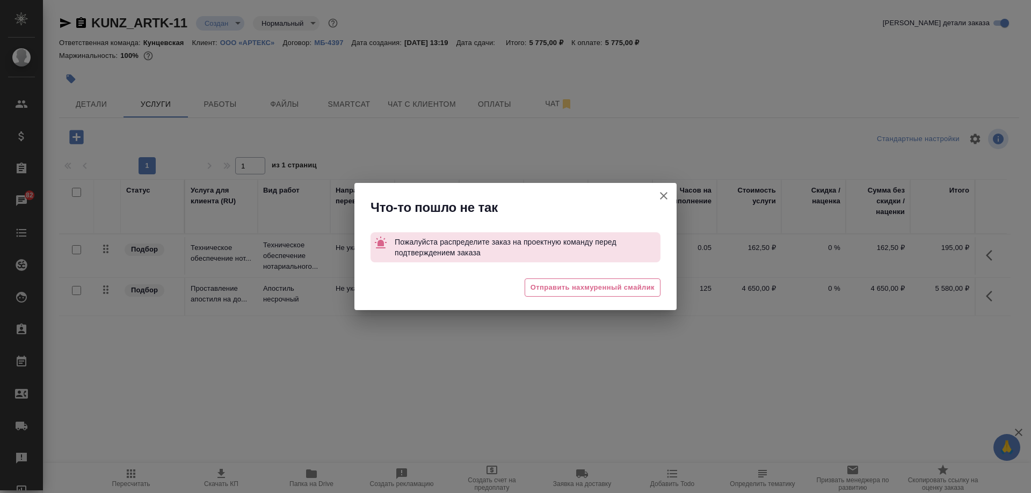
click at [667, 196] on icon "button" at bounding box center [663, 196] width 13 height 13
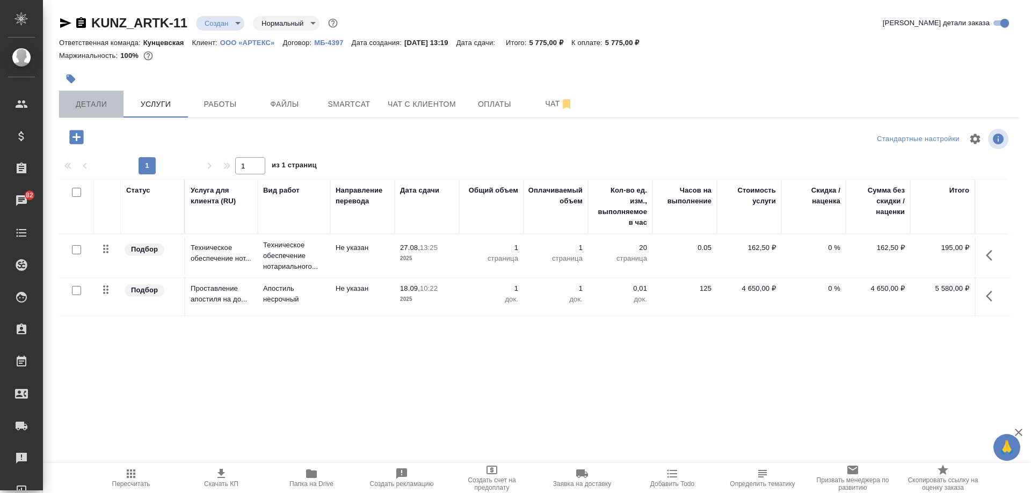
click at [78, 107] on span "Детали" at bounding box center [92, 104] width 52 height 13
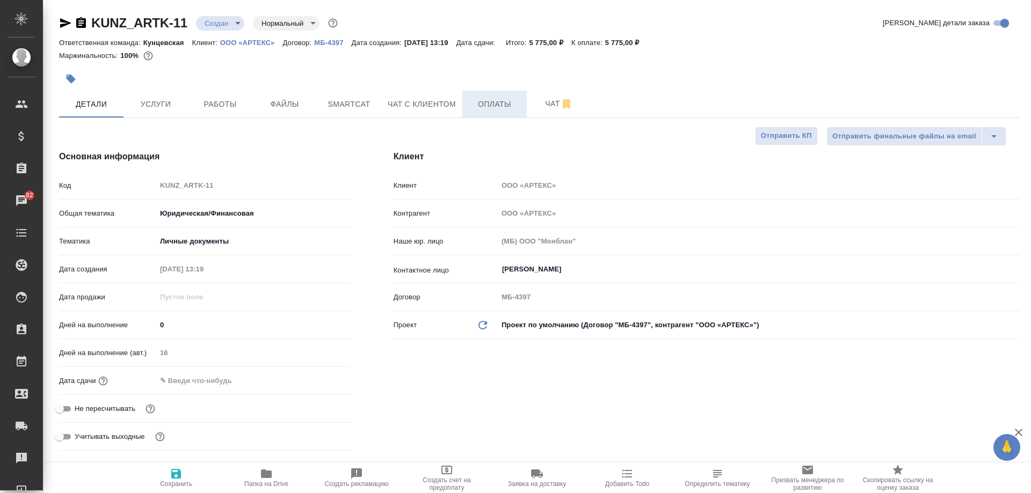
click at [480, 112] on button "Оплаты" at bounding box center [494, 104] width 64 height 27
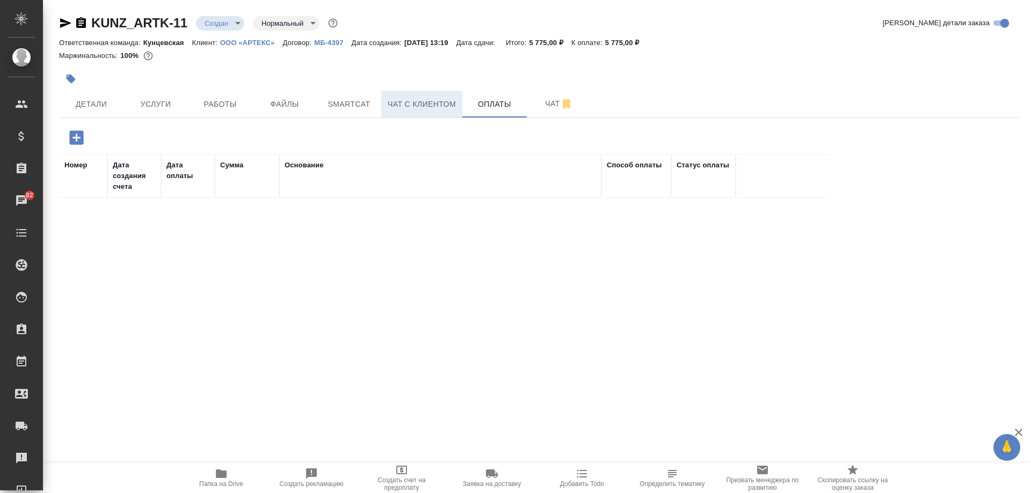
click at [421, 111] on button "Чат с клиентом" at bounding box center [421, 104] width 81 height 27
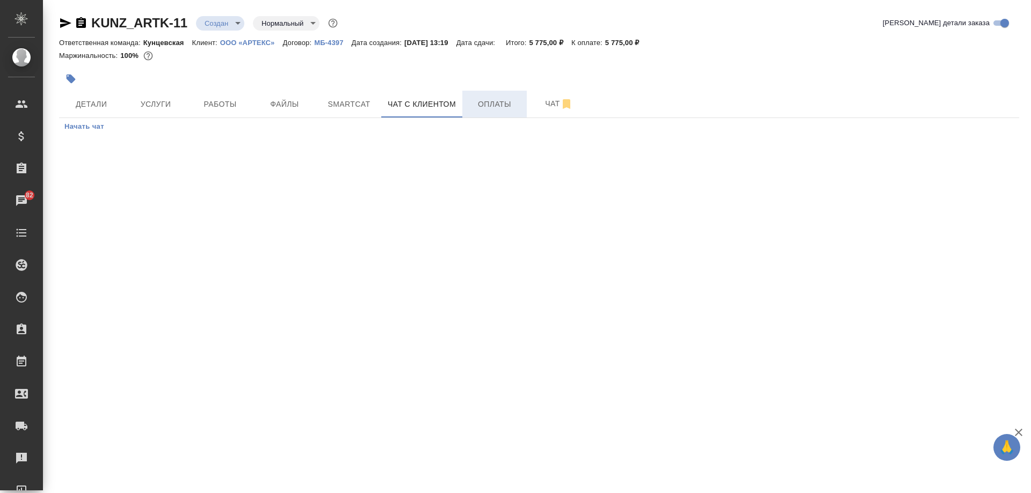
click at [497, 101] on span "Оплаты" at bounding box center [495, 104] width 52 height 13
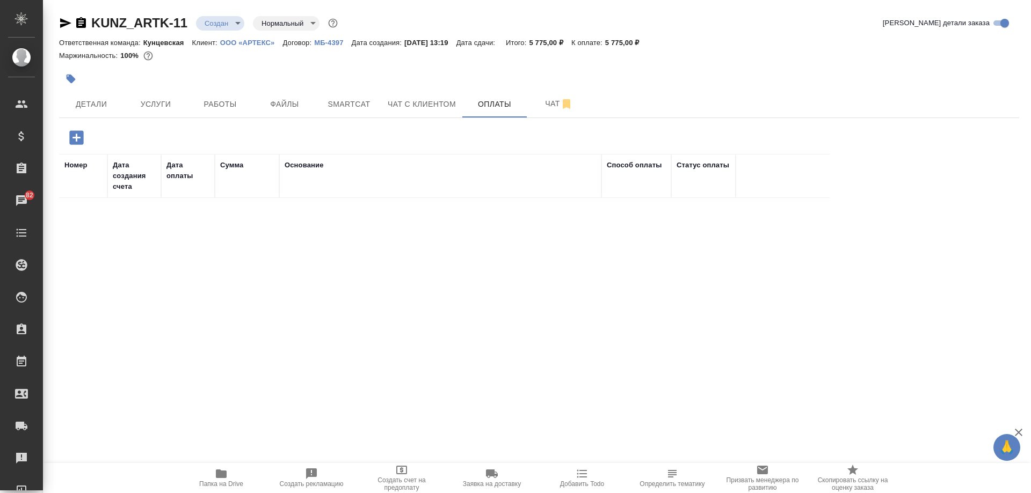
click at [75, 140] on icon "button" at bounding box center [76, 137] width 14 height 14
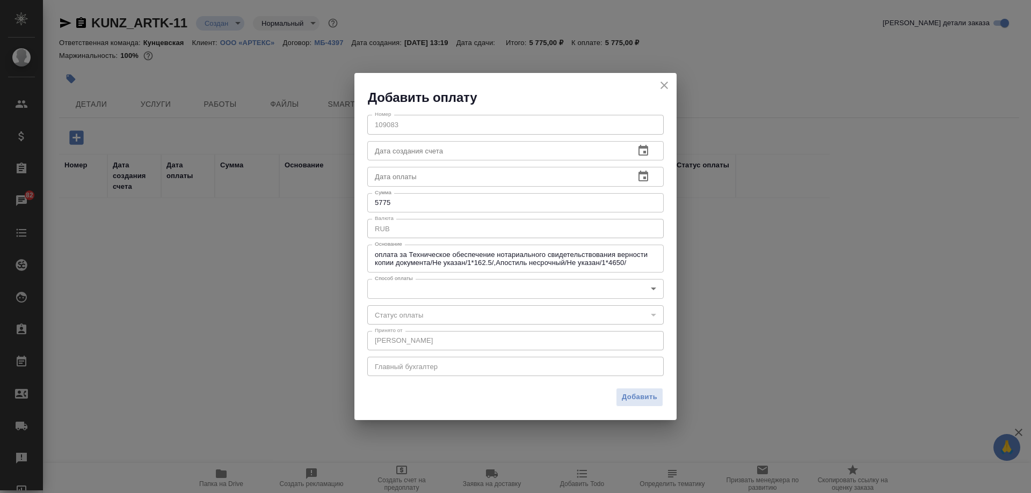
click at [411, 285] on body "🙏 .cls-1 fill:#fff; AWATERA Moskalets Alina Клиенты Спецификации Заказы 82 Чаты…" at bounding box center [515, 246] width 1031 height 493
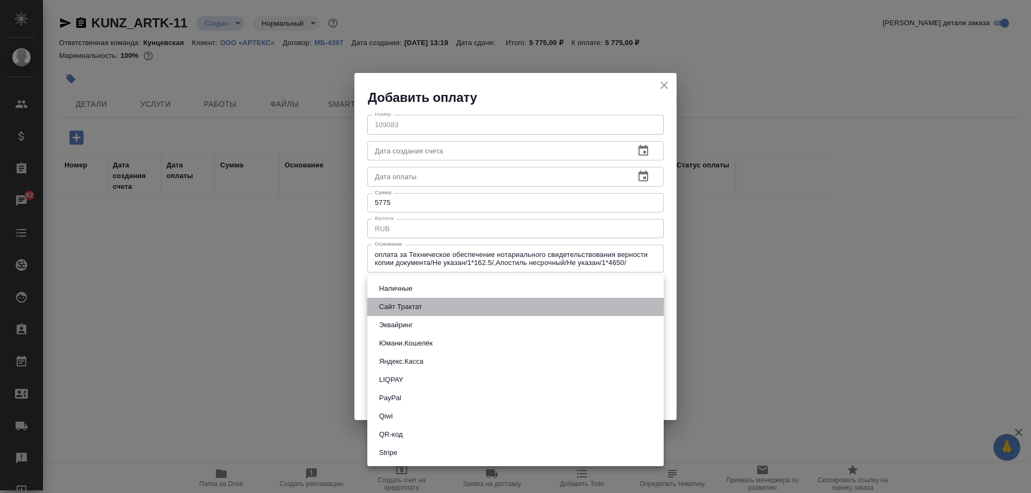
click at [433, 308] on li "Сайт Трактат" at bounding box center [515, 307] width 296 height 18
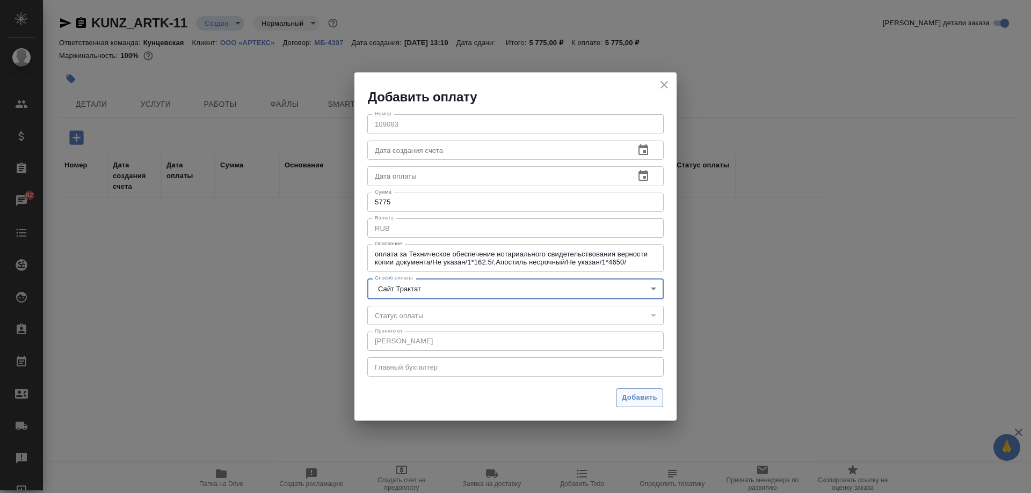
click at [639, 400] on span "Добавить" at bounding box center [639, 398] width 35 height 12
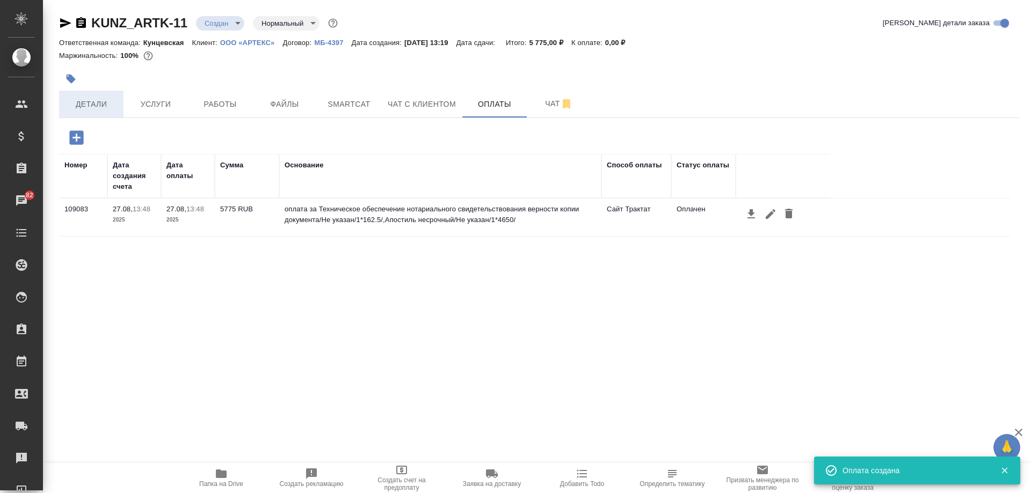
click at [95, 98] on span "Детали" at bounding box center [92, 104] width 52 height 13
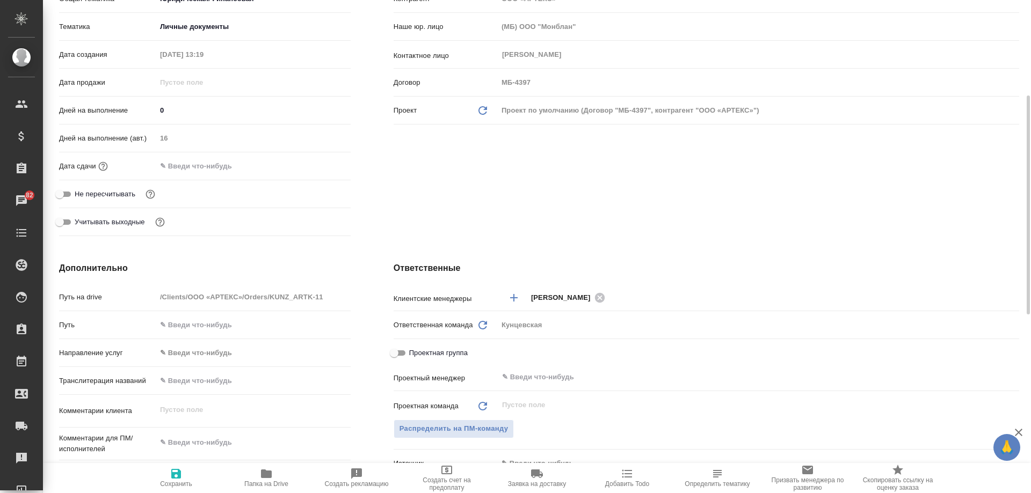
scroll to position [430, 0]
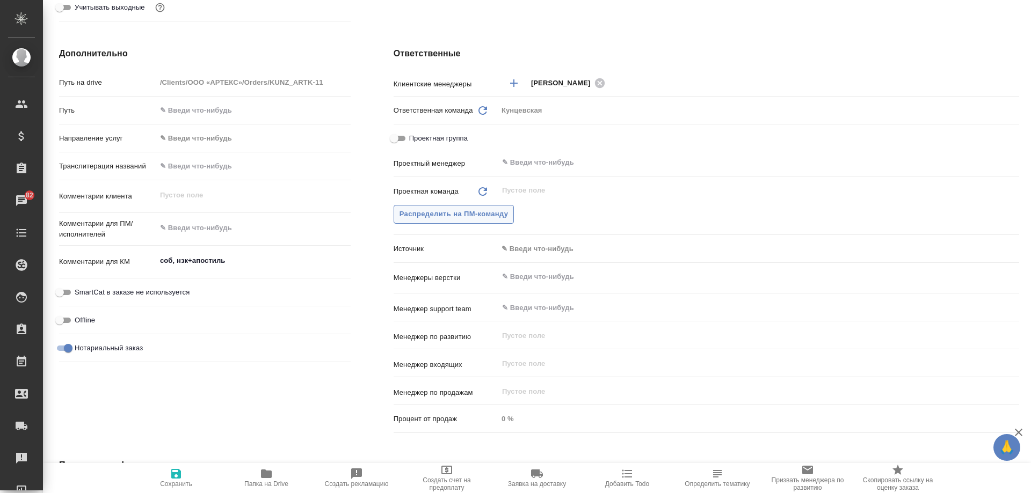
click at [428, 212] on span "Распределить на ПМ-команду" at bounding box center [454, 214] width 109 height 12
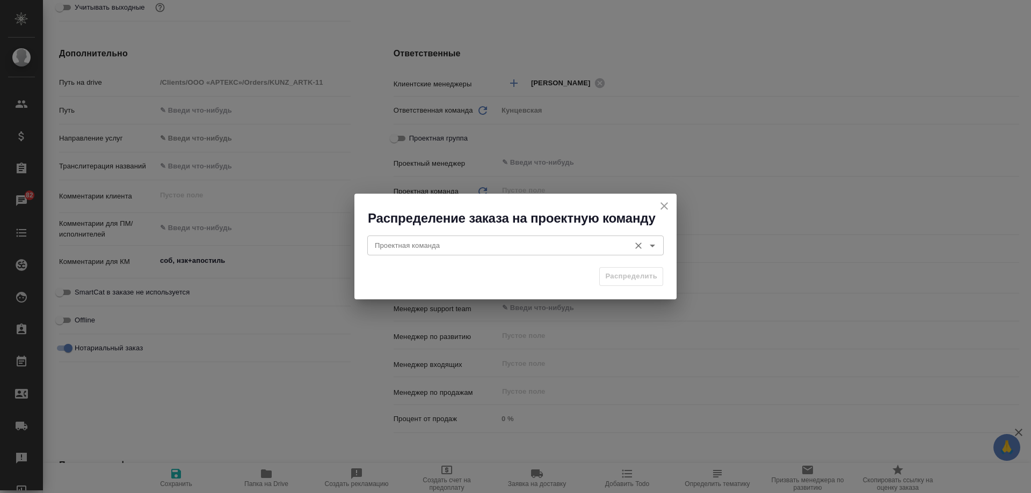
click at [543, 234] on div "Проектная команда Проектная команда" at bounding box center [515, 244] width 296 height 26
click at [652, 246] on icon "Open" at bounding box center [652, 246] width 5 height 3
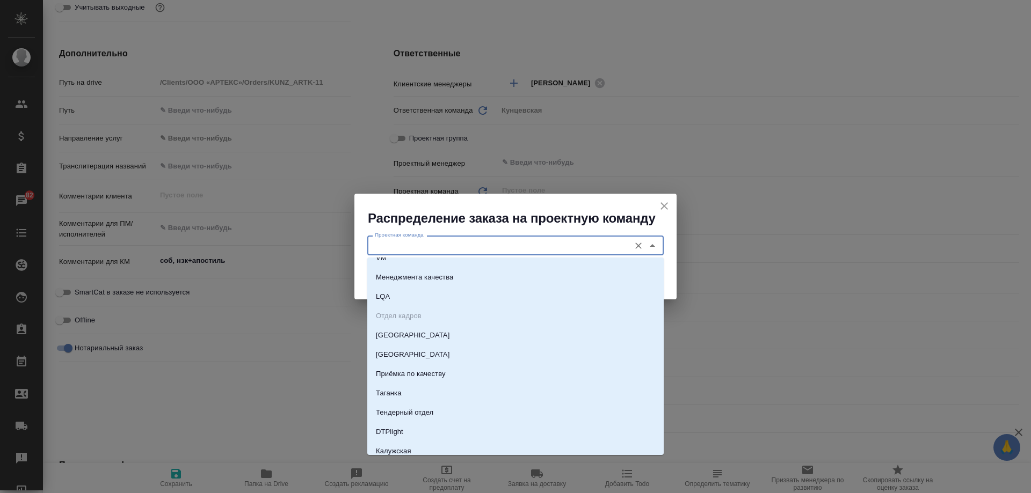
scroll to position [644, 0]
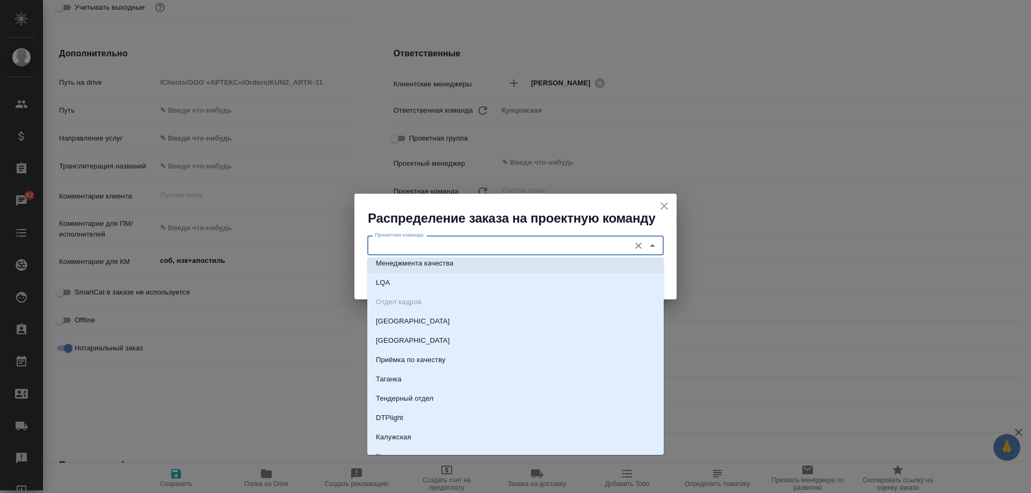
click at [349, 188] on div "Распределение заказа на проектную команду Проектная команда Проектная команда Р…" at bounding box center [515, 246] width 1031 height 493
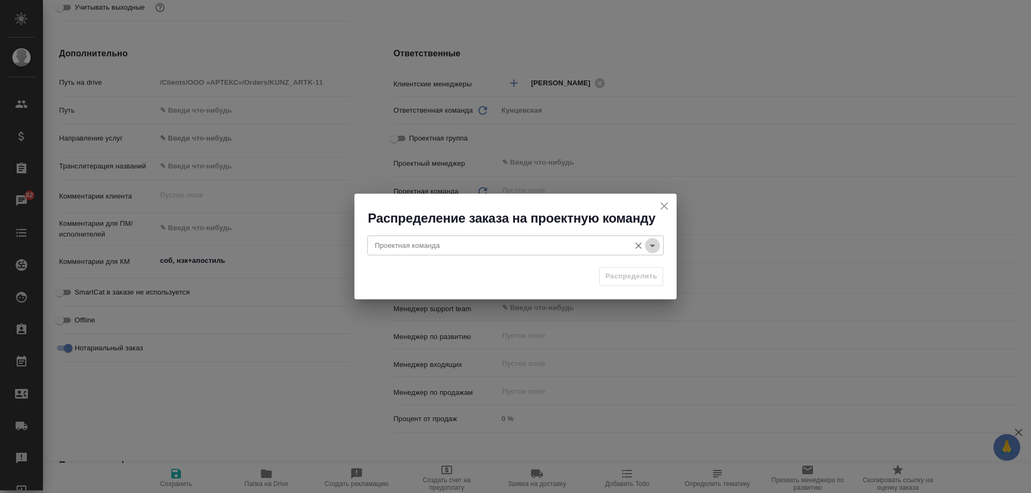
click at [649, 247] on icon "Open" at bounding box center [652, 245] width 13 height 13
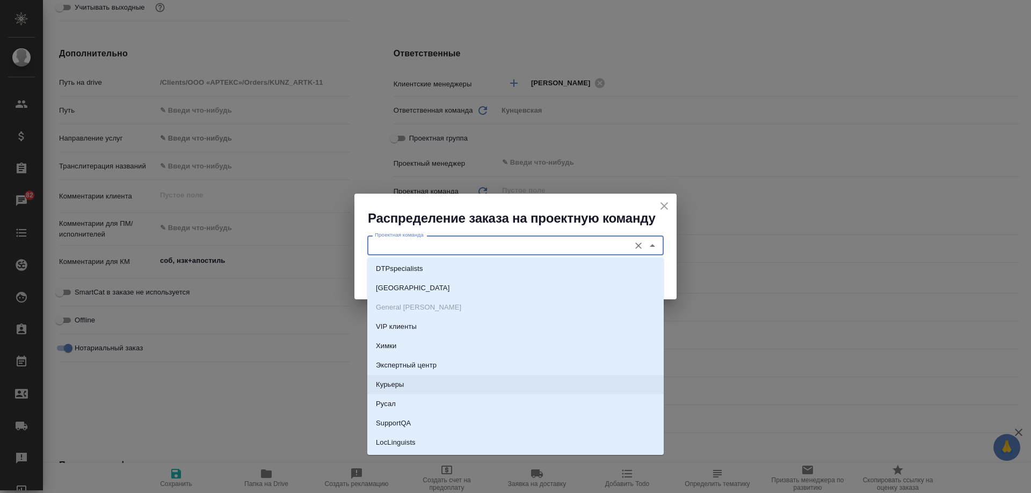
scroll to position [1718, 0]
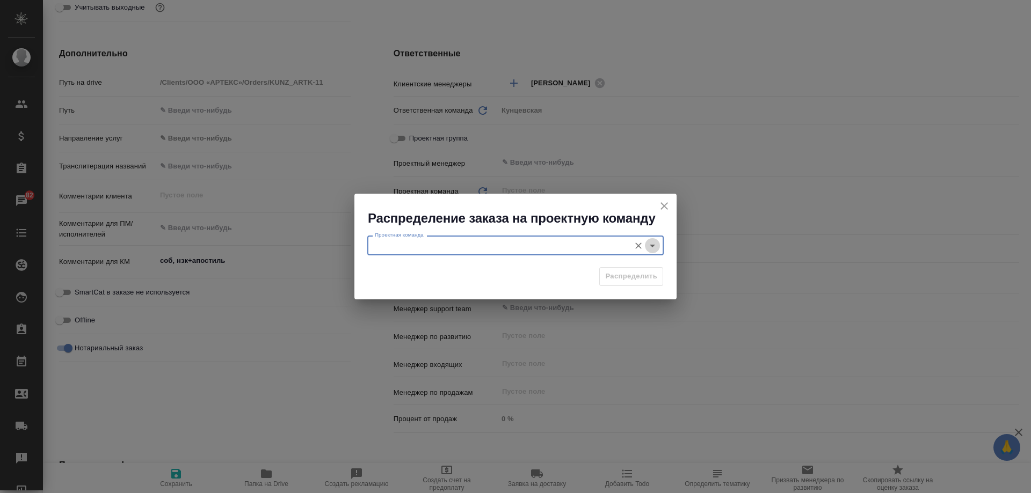
click at [650, 247] on icon "Open" at bounding box center [652, 245] width 13 height 13
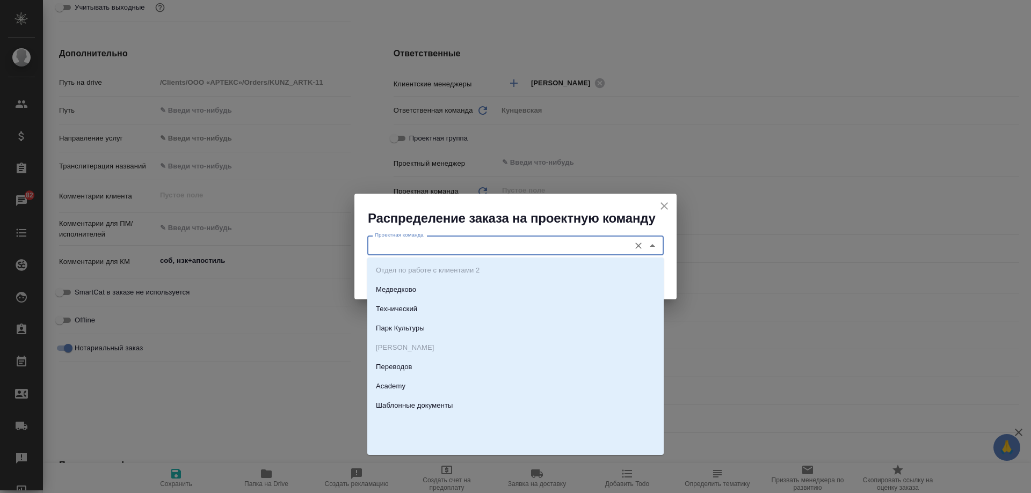
scroll to position [215, 0]
click at [318, 270] on div "Распределение заказа на проектную команду Проектная команда Проектная команда Р…" at bounding box center [515, 246] width 1031 height 493
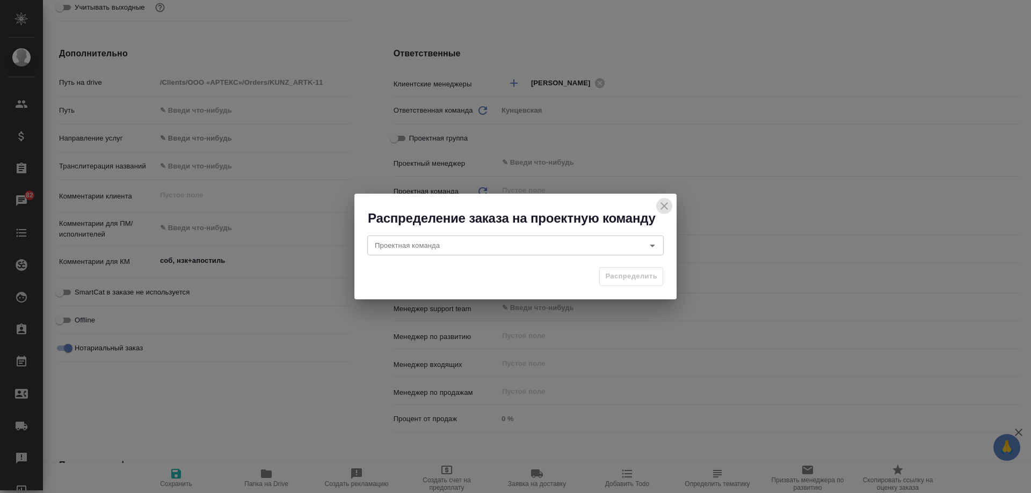
click at [663, 208] on icon "close" at bounding box center [664, 206] width 8 height 8
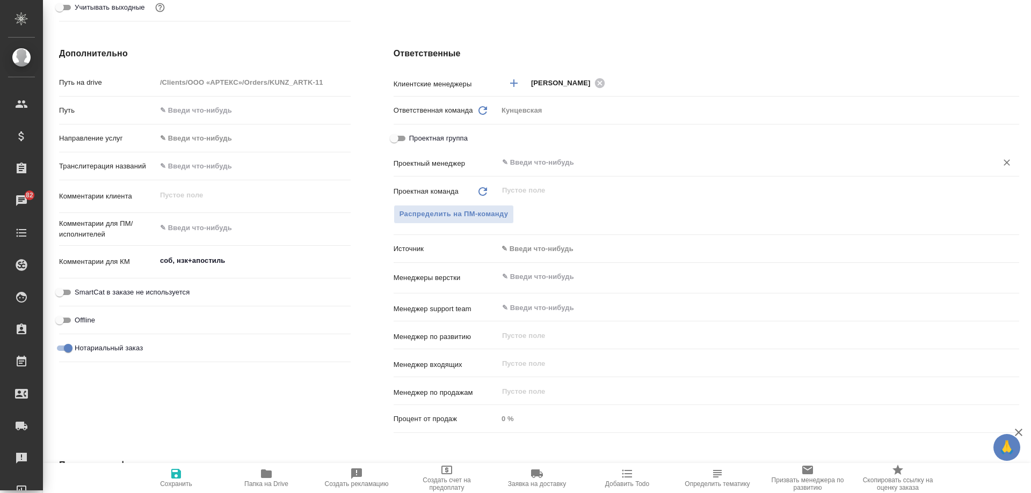
click at [532, 168] on input "text" at bounding box center [740, 162] width 479 height 13
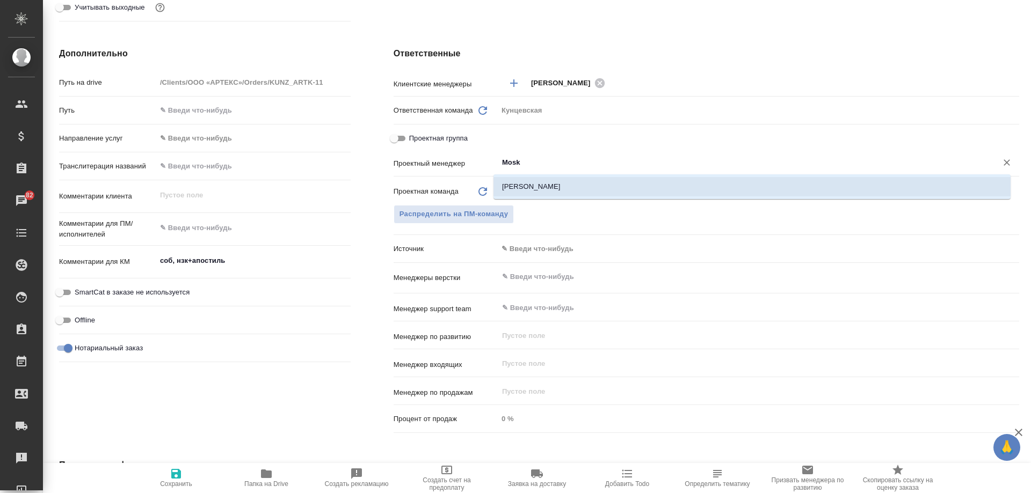
click at [528, 188] on li "[PERSON_NAME]" at bounding box center [751, 186] width 517 height 19
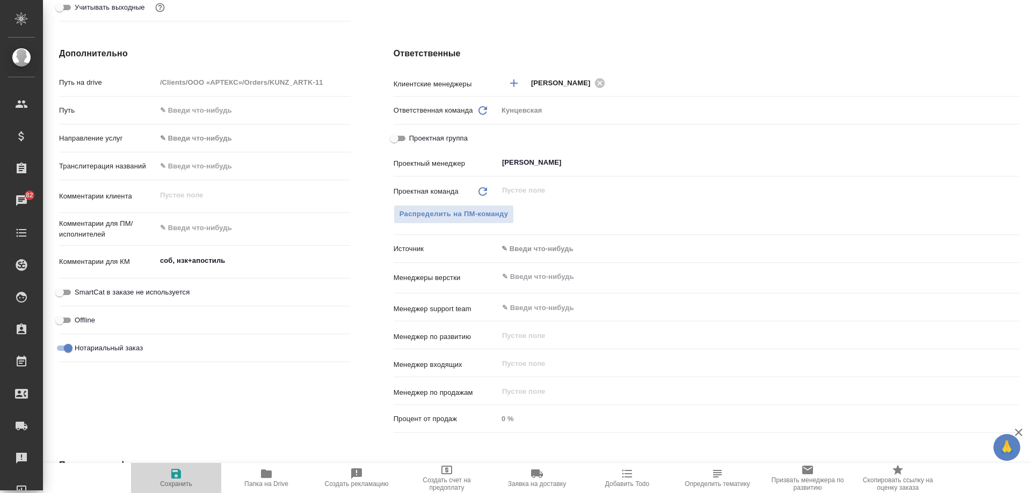
click at [182, 478] on icon "button" at bounding box center [176, 474] width 13 height 13
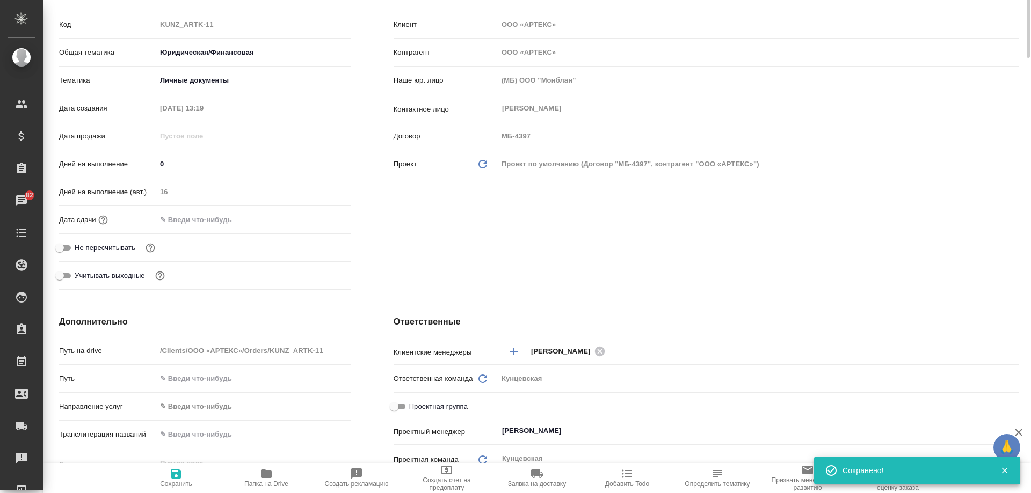
scroll to position [0, 0]
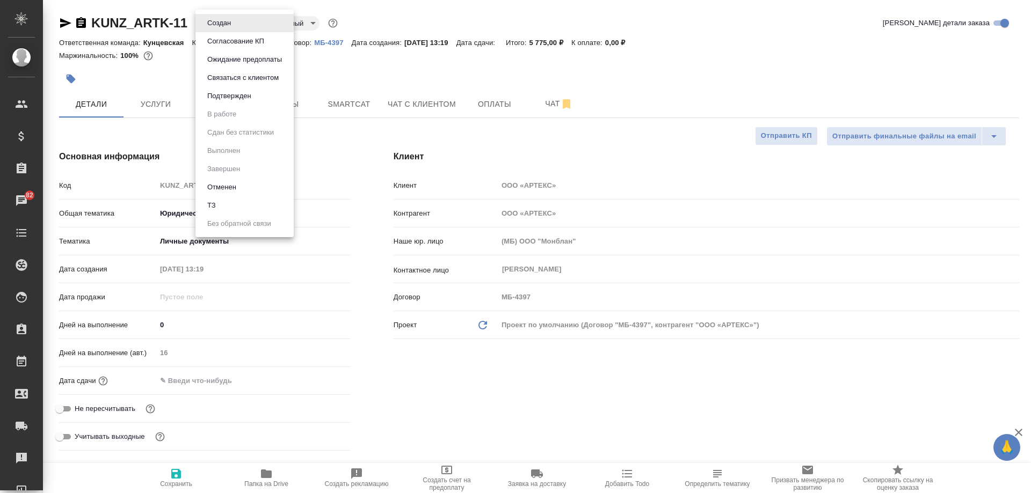
click at [217, 27] on body "🙏 .cls-1 fill:#fff; AWATERA Moskalets Alina Клиенты Спецификации Заказы 82 Чаты…" at bounding box center [515, 246] width 1031 height 493
click at [240, 94] on button "Подтвержден" at bounding box center [229, 96] width 50 height 12
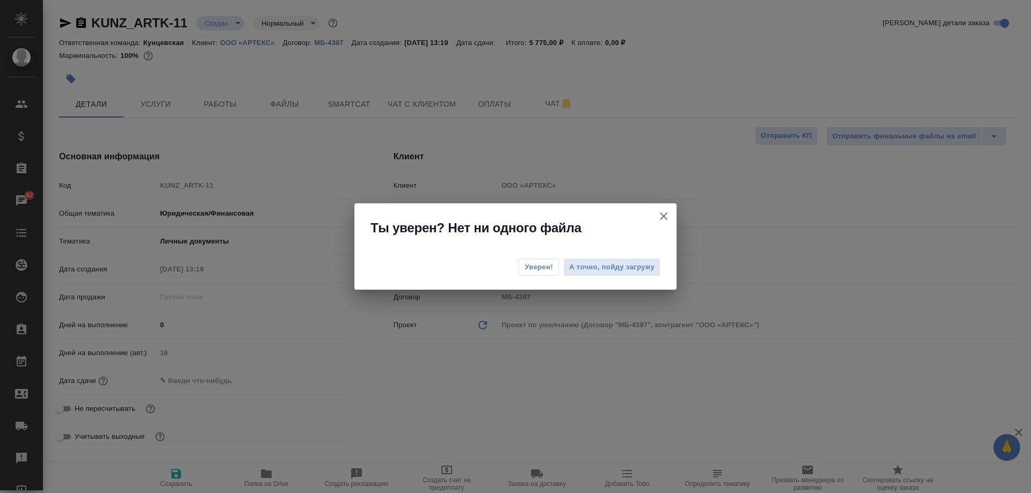
click at [540, 270] on span "Уверен!" at bounding box center [539, 267] width 28 height 11
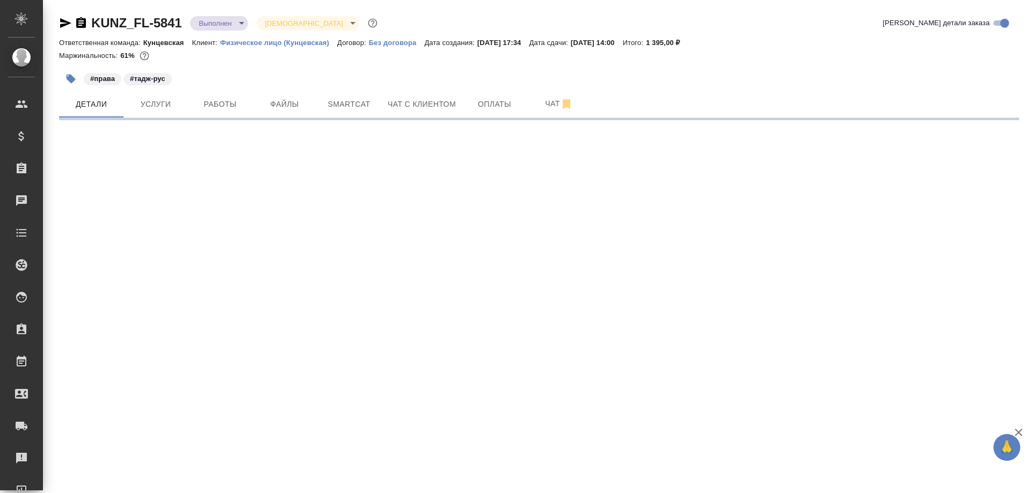
select select "RU"
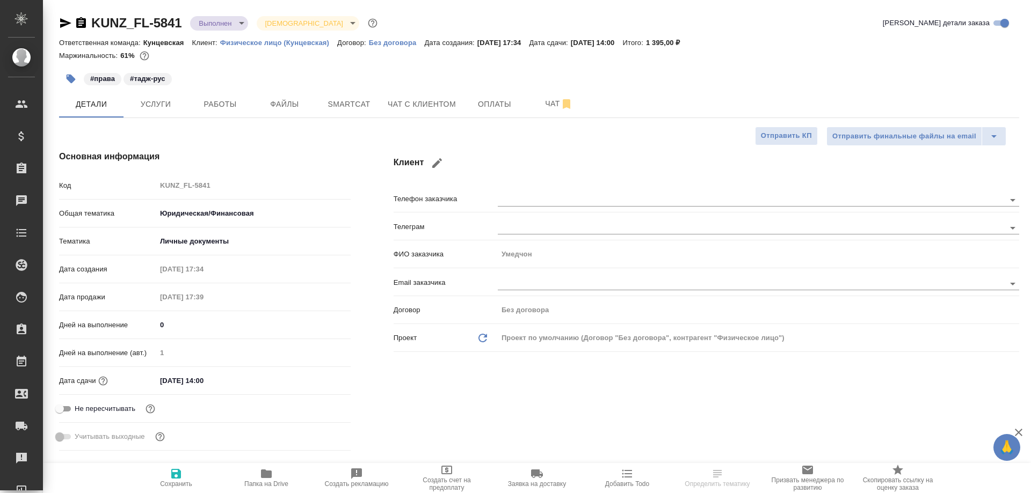
type textarea "x"
click at [230, 28] on body "🙏 .cls-1 fill:#fff; AWATERA [PERSON_NAME] Спецификации Заказы Чаты Todo Проекты…" at bounding box center [515, 246] width 1031 height 493
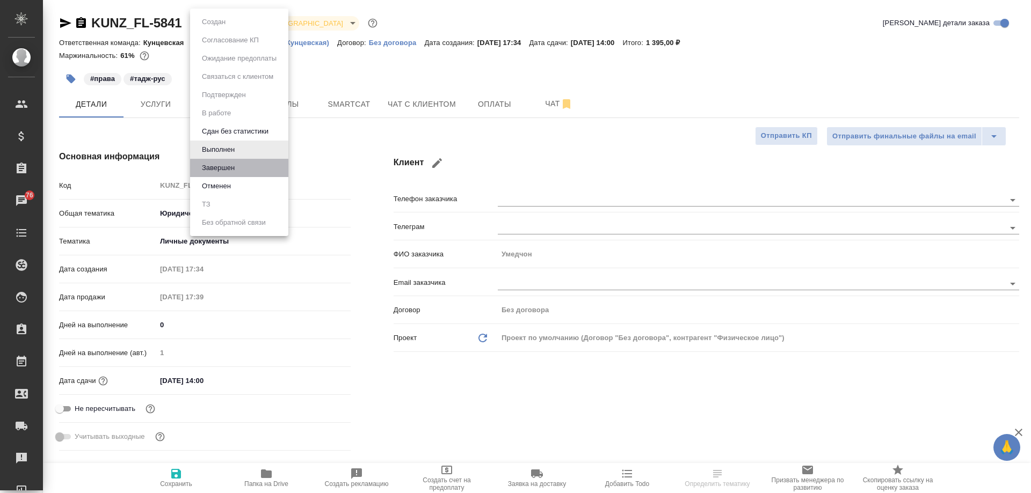
click at [239, 162] on li "Завершен" at bounding box center [239, 168] width 98 height 18
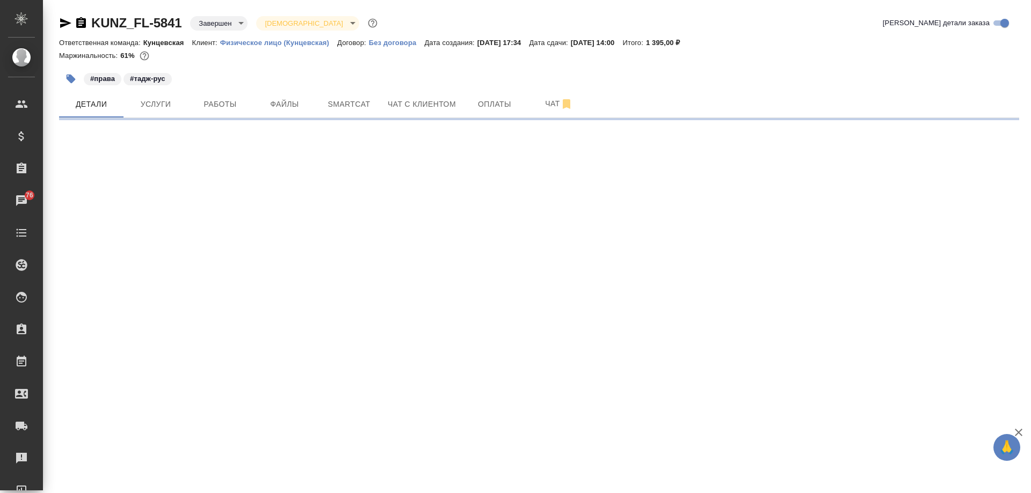
select select "RU"
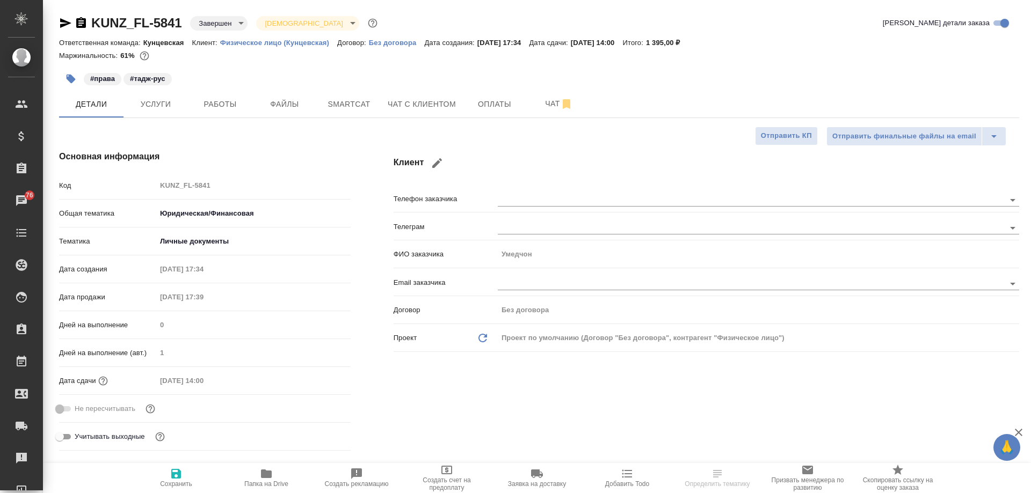
type textarea "x"
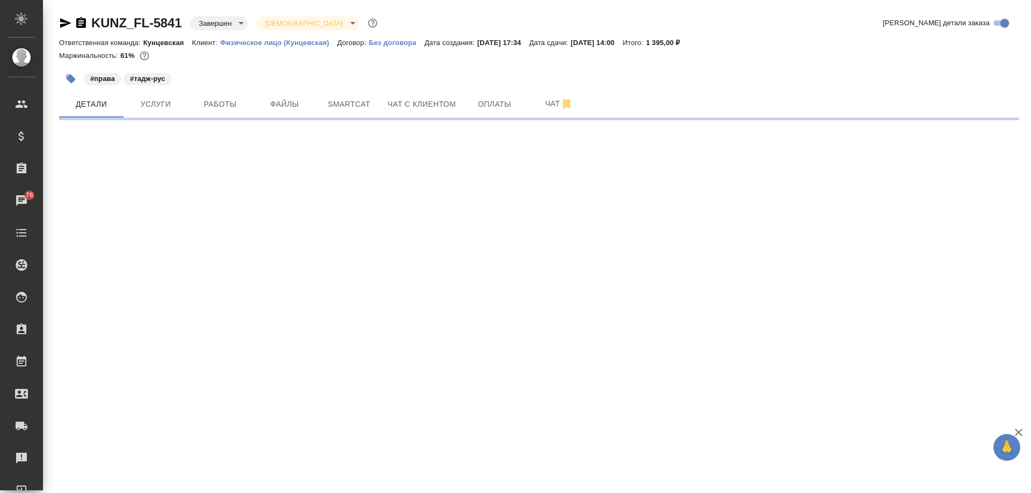
select select "RU"
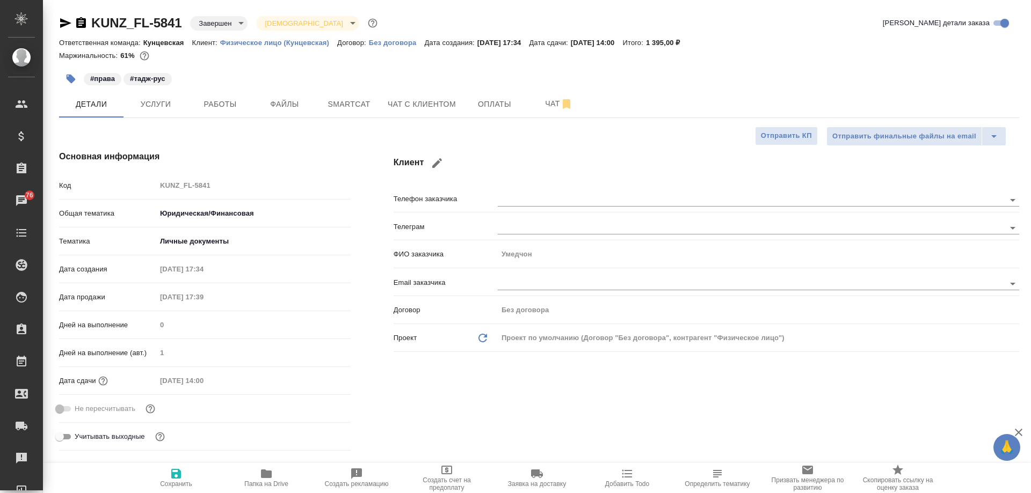
type textarea "x"
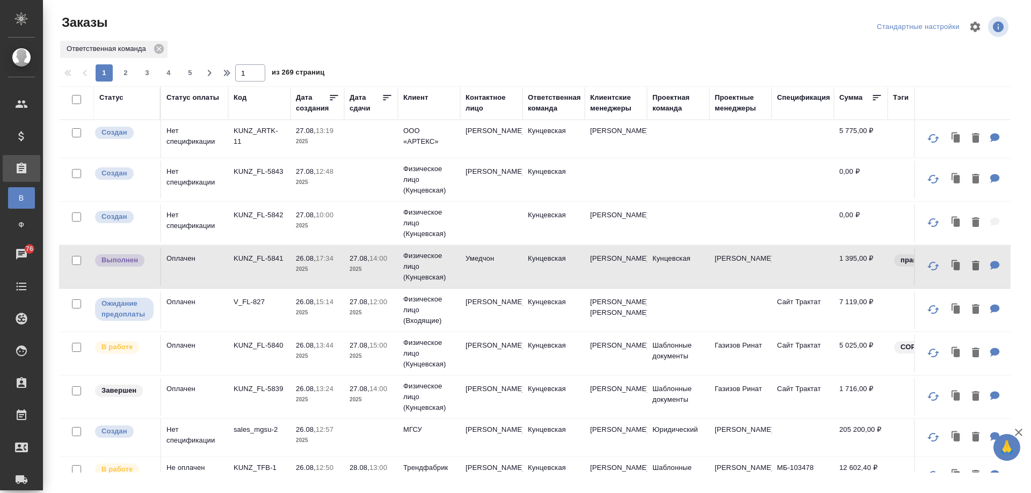
scroll to position [54, 0]
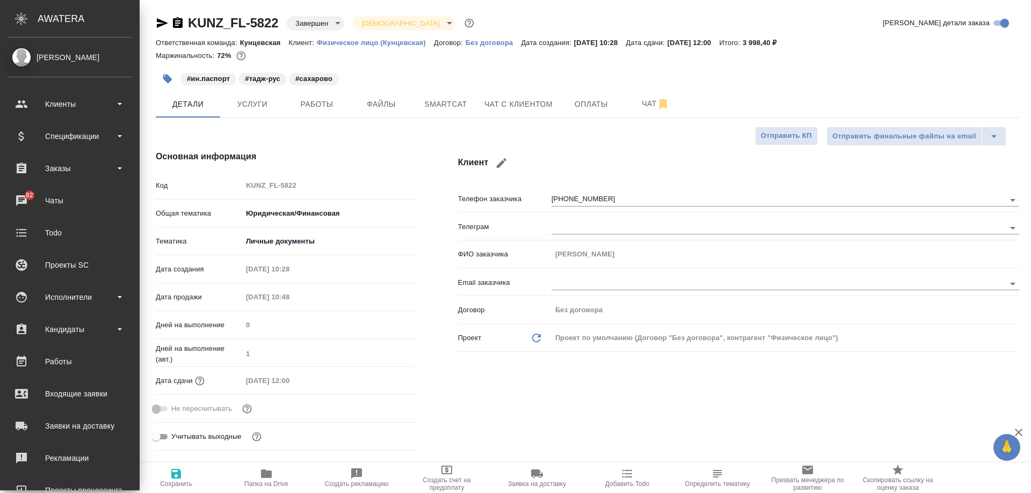
select select "RU"
